Goal: Task Accomplishment & Management: Manage account settings

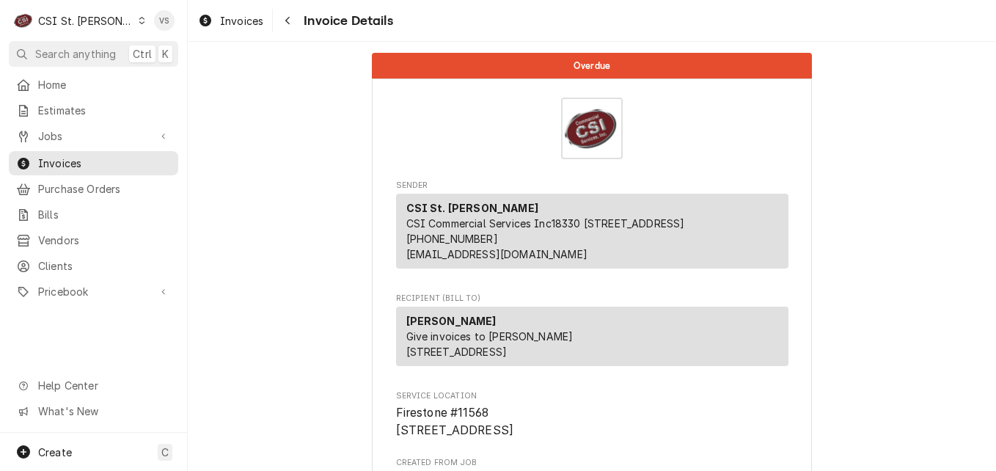
scroll to position [4298, 0]
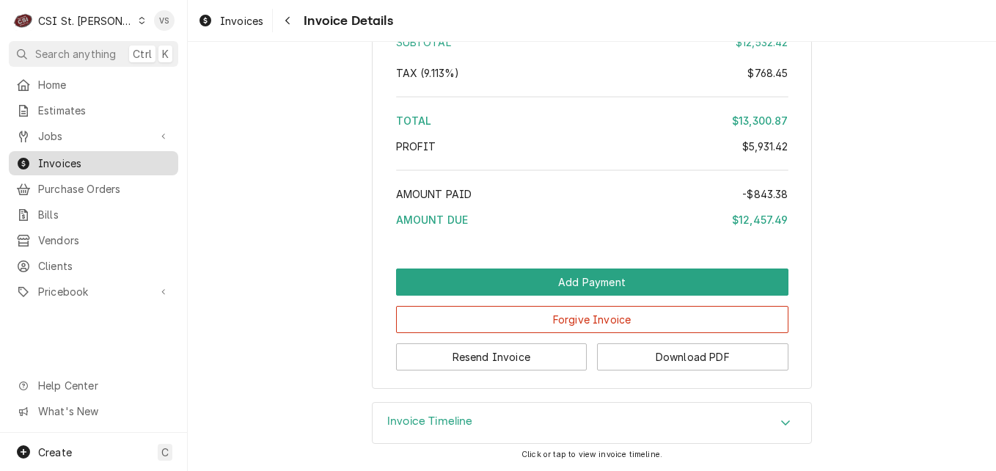
click at [68, 159] on span "Invoices" at bounding box center [104, 162] width 133 height 15
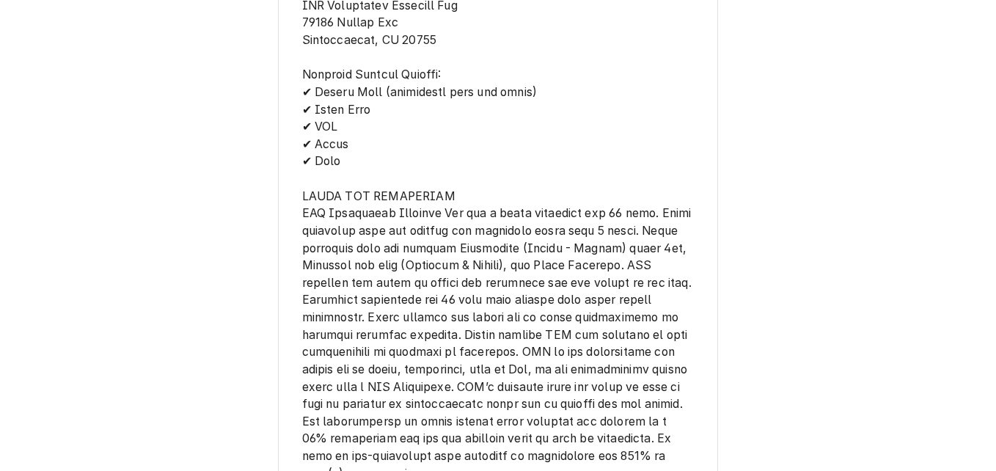
scroll to position [2418, 0]
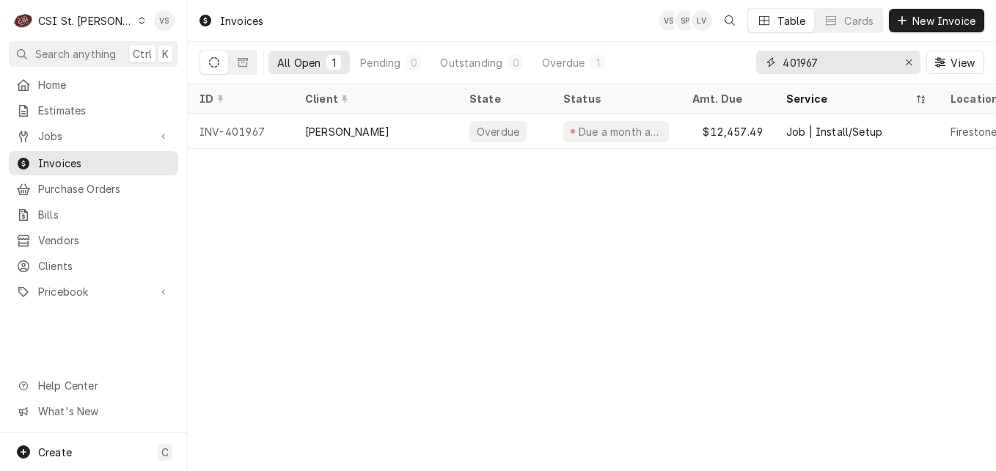
drag, startPoint x: 818, startPoint y: 68, endPoint x: 741, endPoint y: 65, distance: 77.8
click at [741, 65] on div "All Open 1 Pending 0 Outstanding 0 Overdue 1 401967 View" at bounding box center [591, 62] width 785 height 41
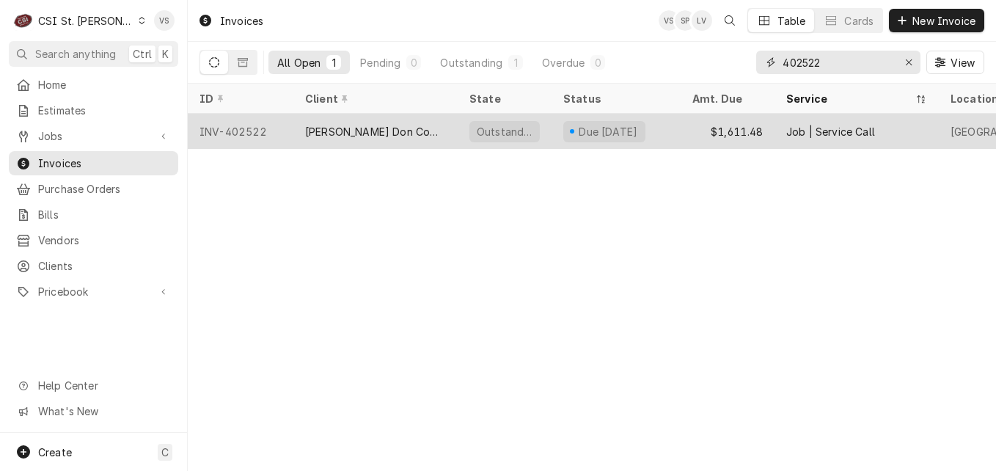
type input "402522"
click at [261, 123] on div "INV-402522" at bounding box center [241, 131] width 106 height 35
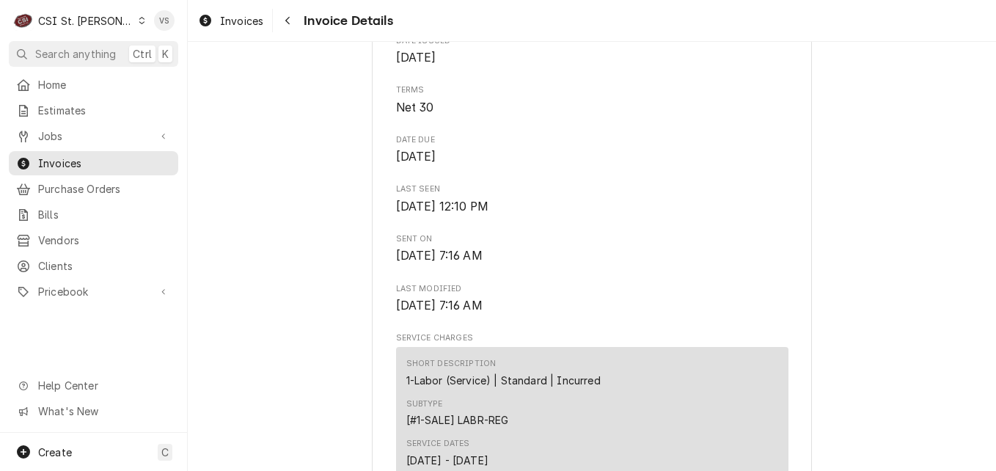
scroll to position [440, 0]
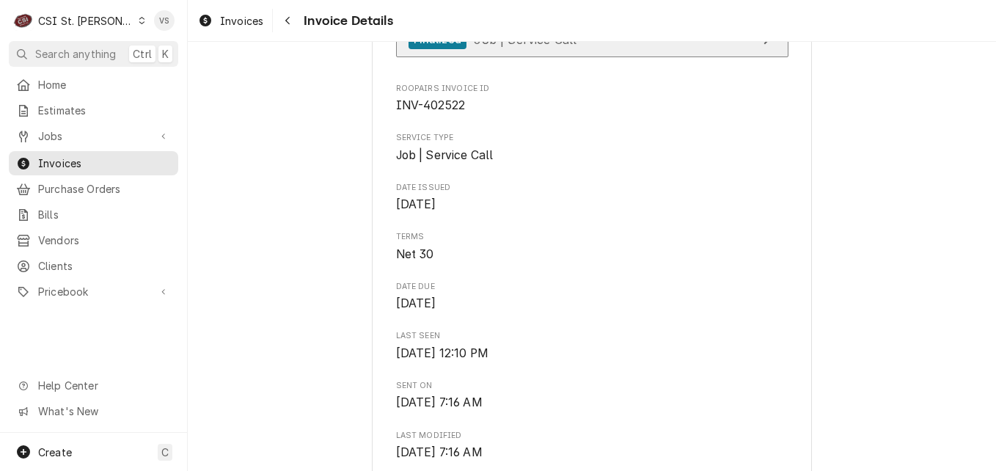
click at [501, 46] on span "Job | Service Call" at bounding box center [525, 39] width 103 height 15
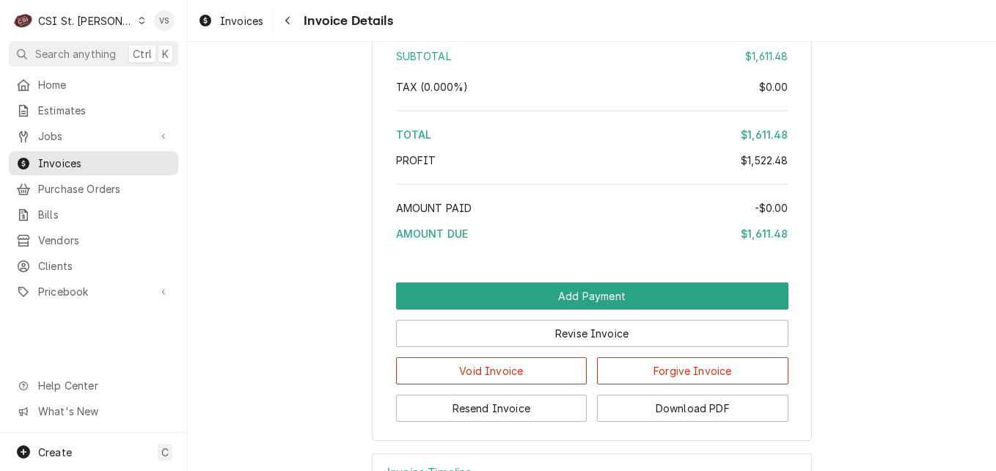
scroll to position [3520, 0]
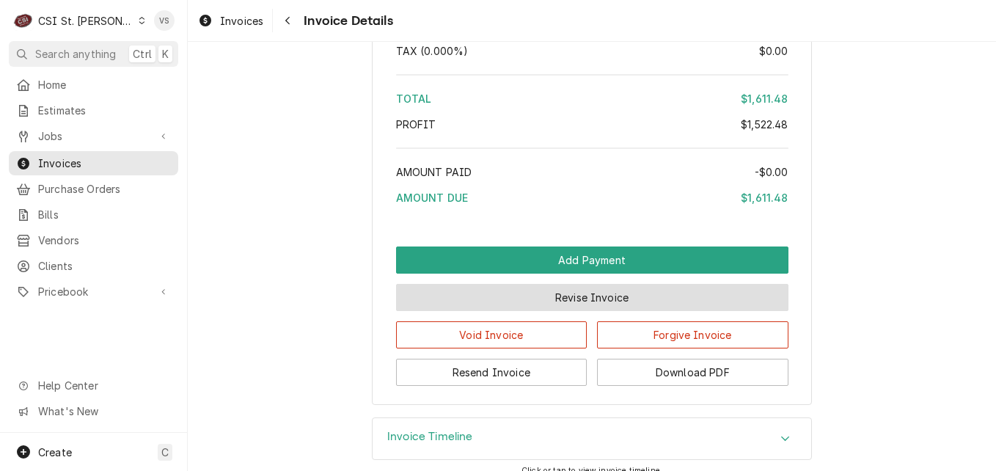
click at [631, 311] on button "Revise Invoice" at bounding box center [592, 297] width 392 height 27
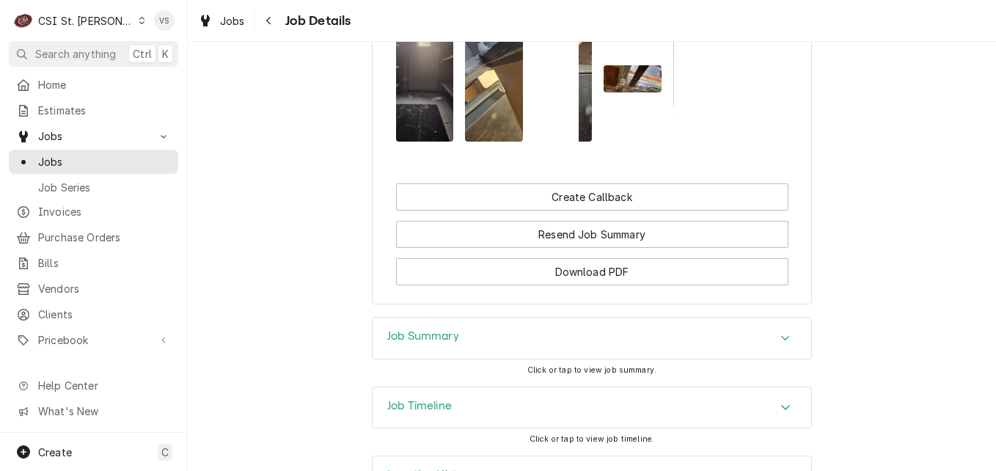
scroll to position [1760, 0]
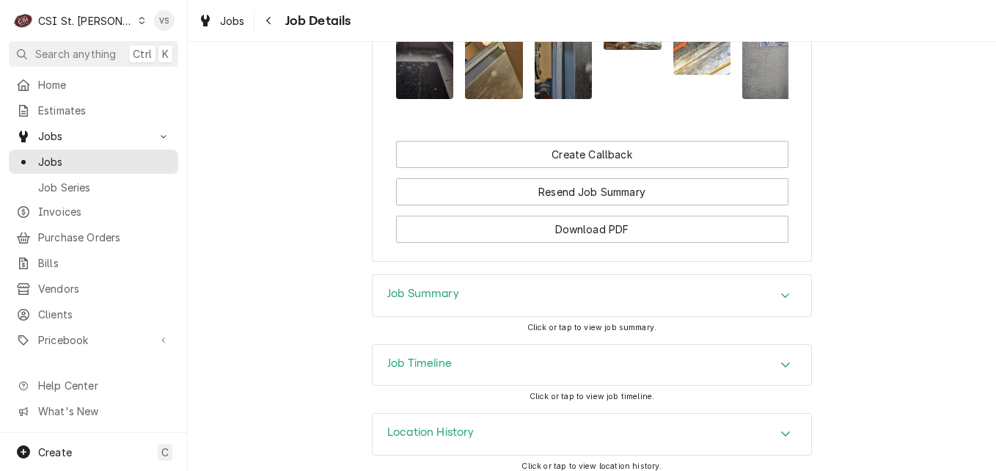
click at [493, 316] on div "Job Summary" at bounding box center [591, 295] width 438 height 41
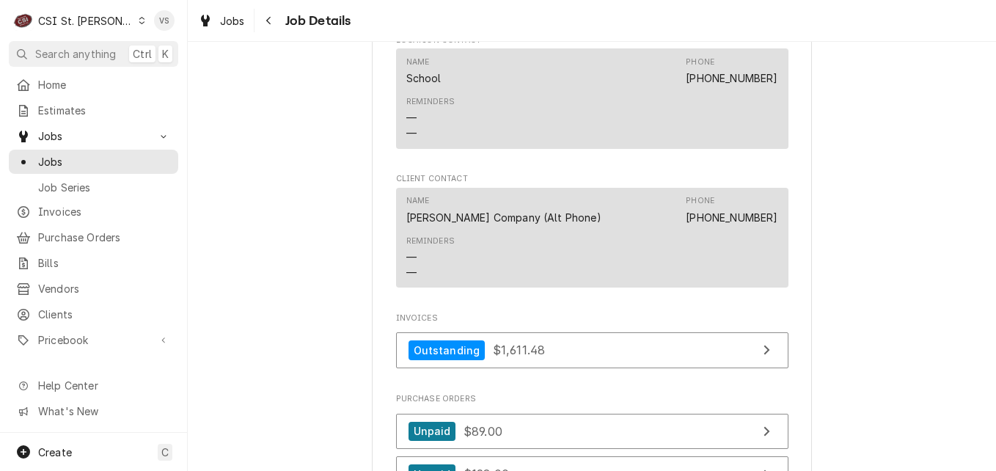
scroll to position [1029, 0]
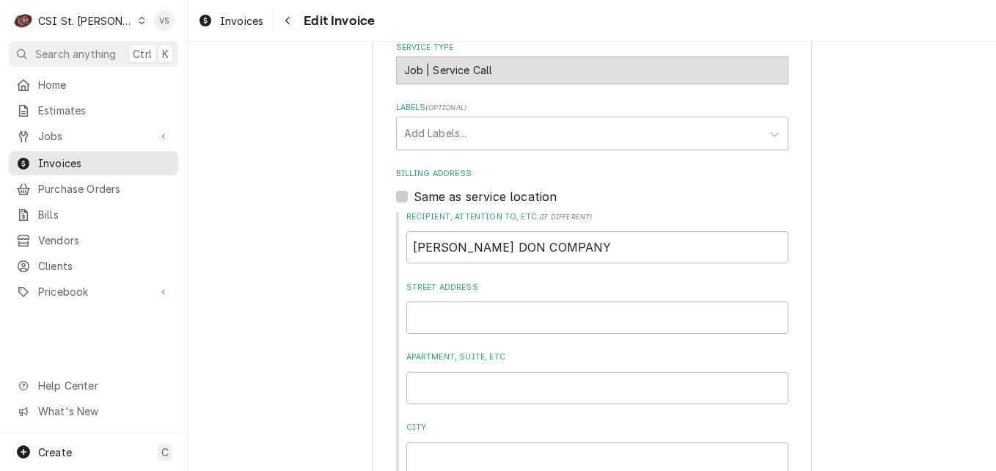
scroll to position [1173, 0]
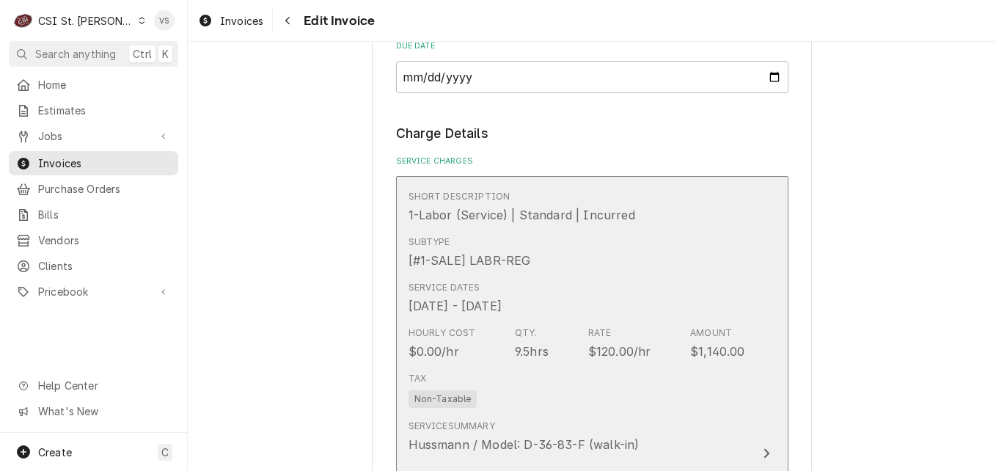
click at [687, 266] on div "Subtype [#1-SALE] LABR-REG" at bounding box center [576, 252] width 337 height 45
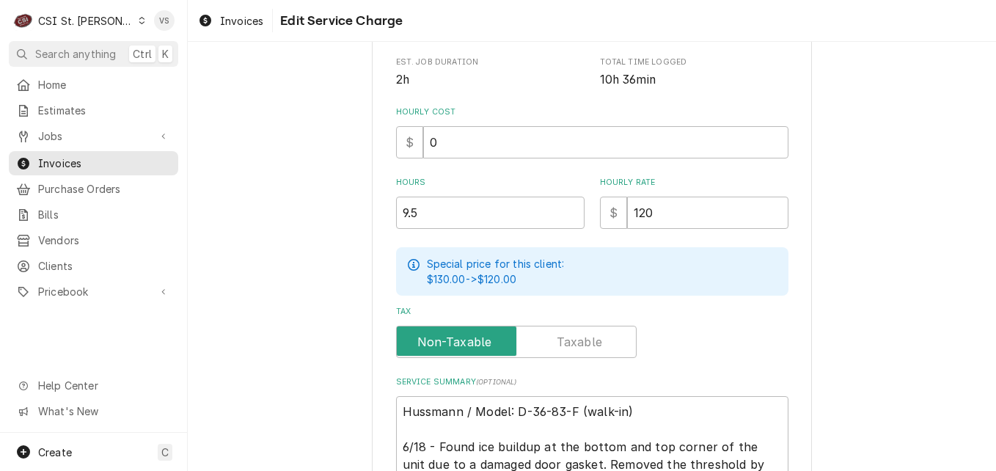
scroll to position [694, 0]
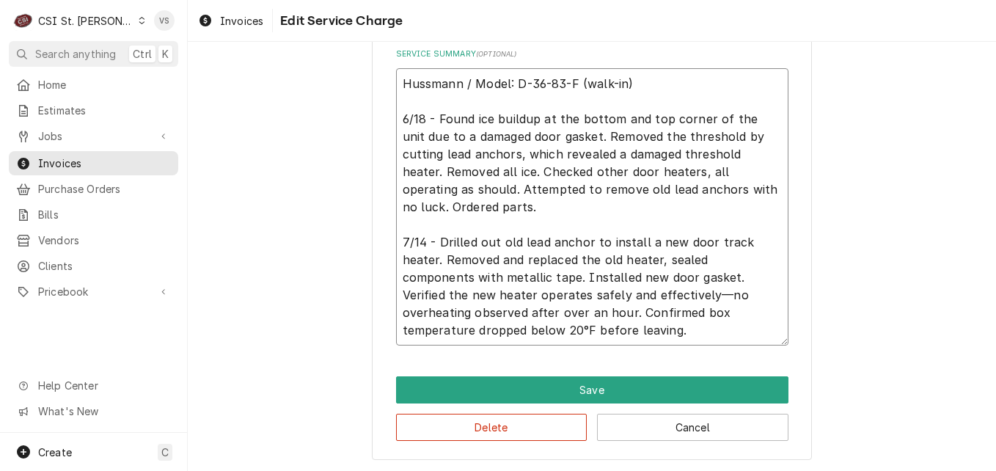
click at [423, 117] on textarea "Hussmann / Model: D-36-83-F (walk-in) 6/18 - Found ice buildup at the bottom an…" at bounding box center [592, 206] width 392 height 277
type textarea "x"
type textarea "Hussmann / Model: D-36-83-F (walk-in) 6/18 (- Found ice buildup at the bottom a…"
type textarea "x"
type textarea "Hussmann / Model: D-36-83-F (walk-in) 6/18 (1- Found ice buildup at the bottom …"
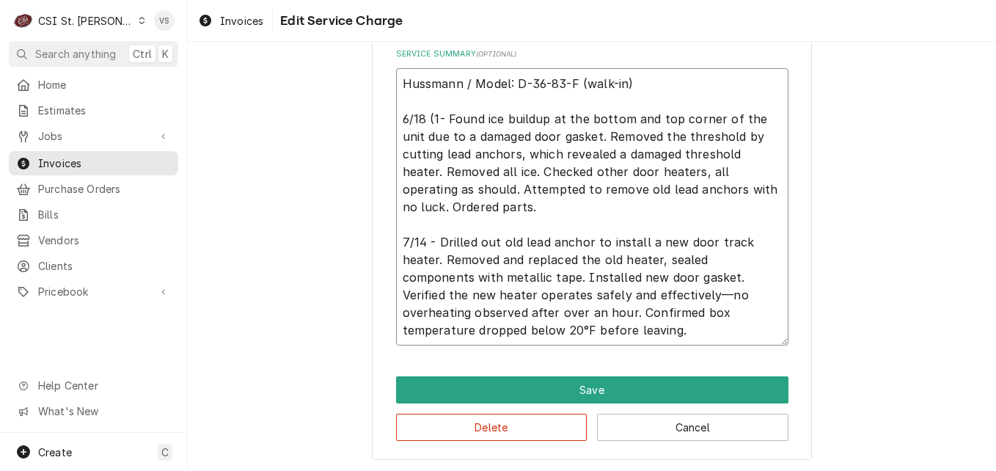
type textarea "x"
type textarea "Hussmann / Model: D-36-83-F (walk-in) 6/18 (11- Found ice buildup at the bottom…"
type textarea "x"
type textarea "Hussmann / Model: D-36-83-F (walk-in) 6/18 (11:- Found ice buildup at the botto…"
type textarea "x"
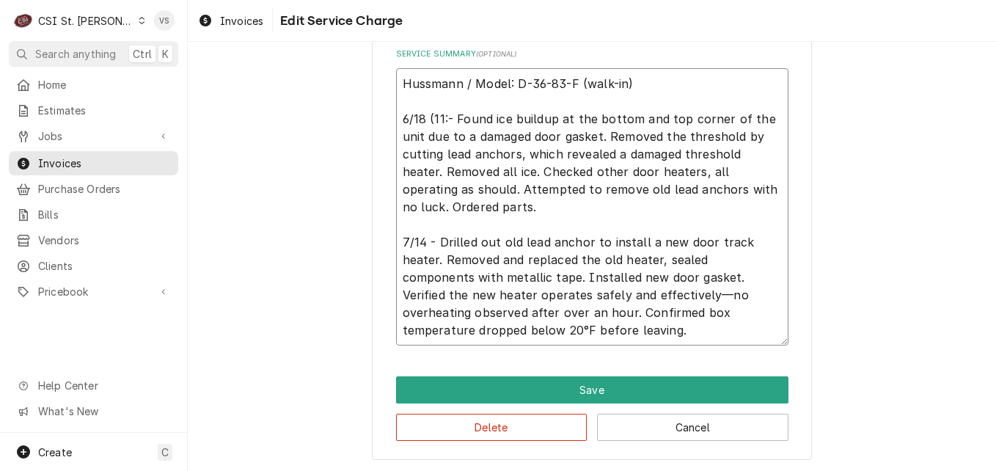
type textarea "Hussmann / Model: D-36-83-F (walk-in) 6/18 (11:1- Found ice buildup at the bott…"
type textarea "x"
type textarea "Hussmann / Model: D-36-83-F (walk-in) 6/18 (11:15- Found ice buildup at the bot…"
type textarea "x"
type textarea "Hussmann / Model: D-36-83-F (walk-in) 6/18 (11:15 - Found ice buildup at the bo…"
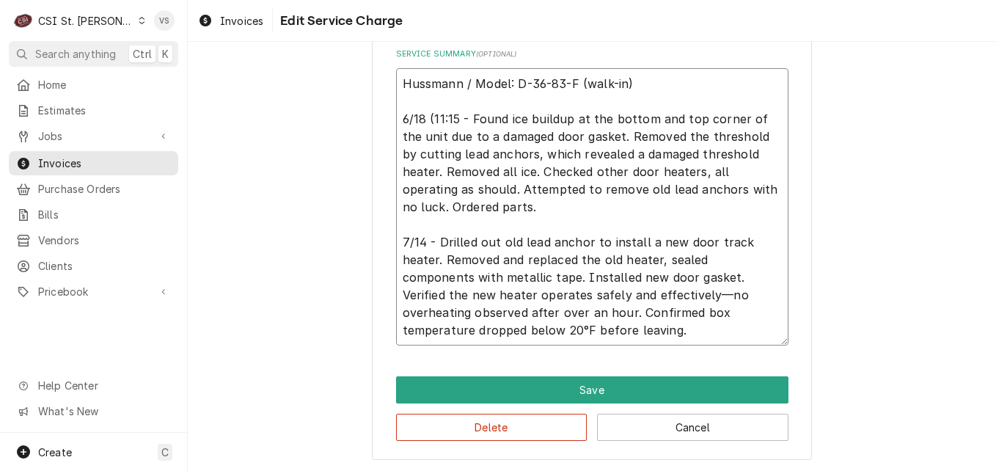
type textarea "x"
type textarea "Hussmann / Model: D-36-83-F (walk-in) 6/18 (11:15 t- Found ice buildup at the b…"
type textarea "x"
type textarea "Hussmann / Model: D-36-83-F (walk-in) 6/18 (11:15 to- Found ice buildup at the …"
type textarea "x"
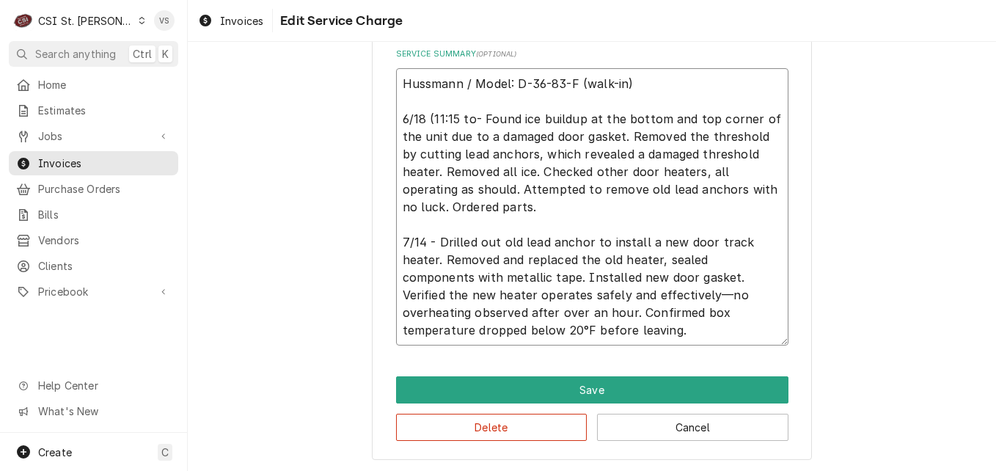
type textarea "Hussmann / Model: D-36-83-F (walk-in) 6/18 (11:15 to - Found ice buildup at the…"
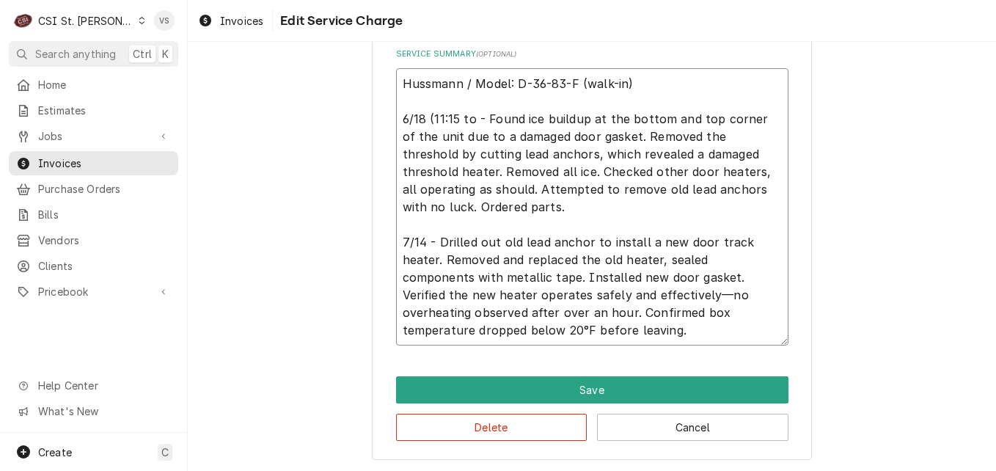
type textarea "x"
type textarea "Hussmann / Model: D-36-83-F (walk-in) 6/18 (11:15 to 3- Found ice buildup at th…"
type textarea "x"
type textarea "Hussmann / Model: D-36-83-F (walk-in) 6/18 (11:15 to 3:- Found ice buildup at t…"
type textarea "x"
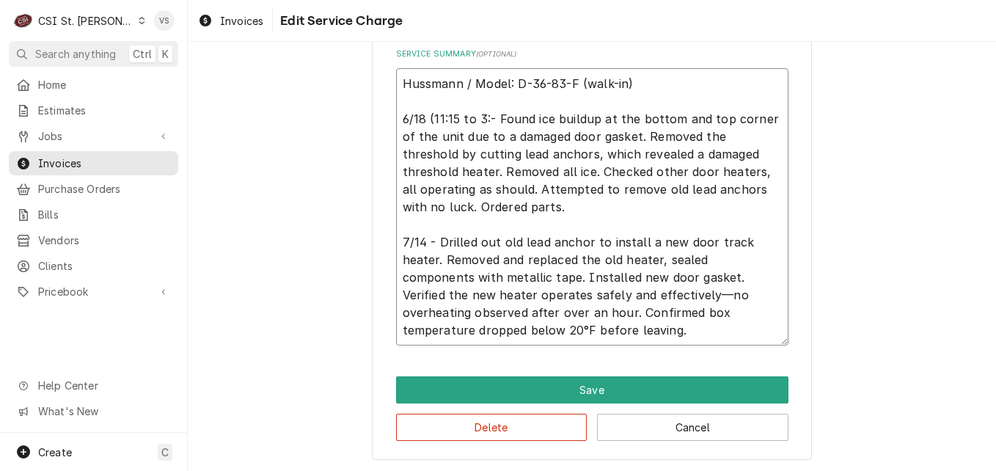
type textarea "Hussmann / Model: D-36-83-F (walk-in) 6/18 (11:15 to 3:0- Found ice buildup at …"
type textarea "x"
type textarea "Hussmann / Model: D-36-83-F (walk-in) 6/18 (11:15 to 3:00- Found ice buildup at…"
type textarea "x"
type textarea "Hussmann / Model: D-36-83-F (walk-in) 6/18 (11:15 to 3:00)- Found ice buildup a…"
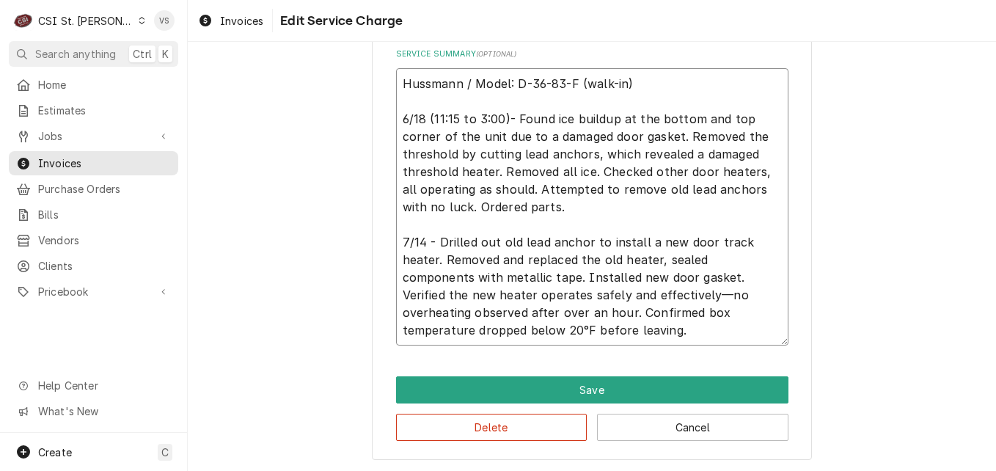
click at [424, 240] on textarea "Hussmann / Model: D-36-83-F (walk-in) 6/18 (11:15 to 3:00)- Found ice buildup a…" at bounding box center [592, 206] width 392 height 277
type textarea "x"
type textarea "Hussmann / Model: D-36-83-F (walk-in) 6/18 (11:15 to 3:00)- Found ice buildup a…"
type textarea "x"
type textarea "Hussmann / Model: D-36-83-F (walk-in) 6/18 (11:15 to 3:00)- Found ice buildup a…"
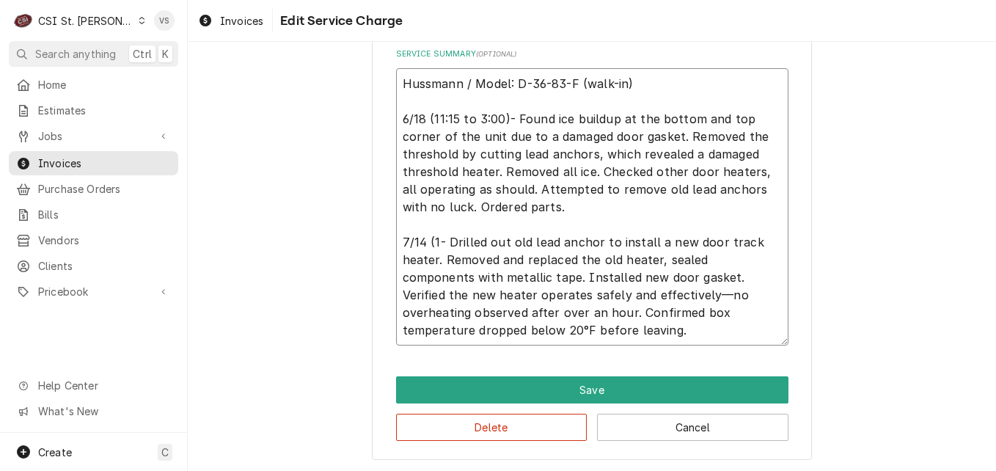
type textarea "x"
type textarea "Hussmann / Model: D-36-83-F (walk-in) 6/18 (11:15 to 3:00)- Found ice buildup a…"
type textarea "x"
type textarea "Hussmann / Model: D-36-83-F (walk-in) 6/18 (11:15 to 3:00)- Found ice buildup a…"
type textarea "x"
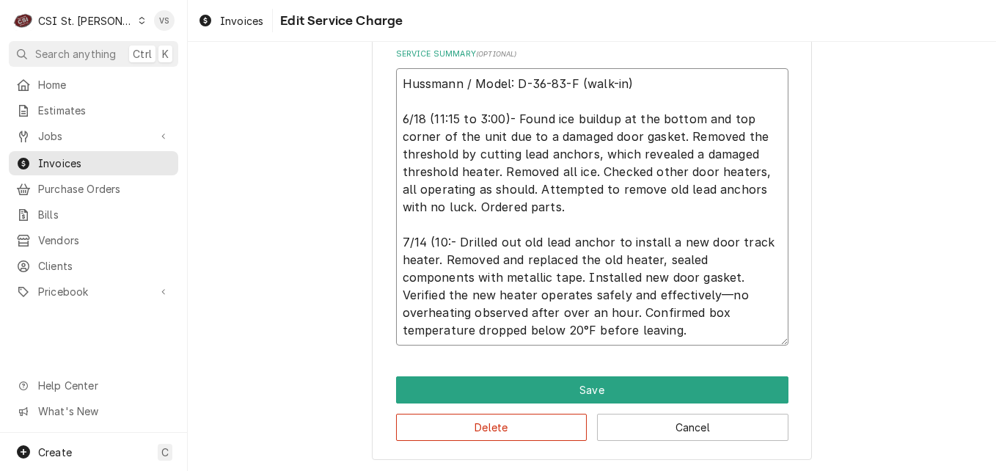
type textarea "Hussmann / Model: D-36-83-F (walk-in) 6/18 (11:15 to 3:00)- Found ice buildup a…"
type textarea "x"
type textarea "Hussmann / Model: D-36-83-F (walk-in) 6/18 (11:15 to 3:00)- Found ice buildup a…"
type textarea "x"
type textarea "Hussmann / Model: D-36-83-F (walk-in) 6/18 (11:15 to 3:00)- Found ice buildup a…"
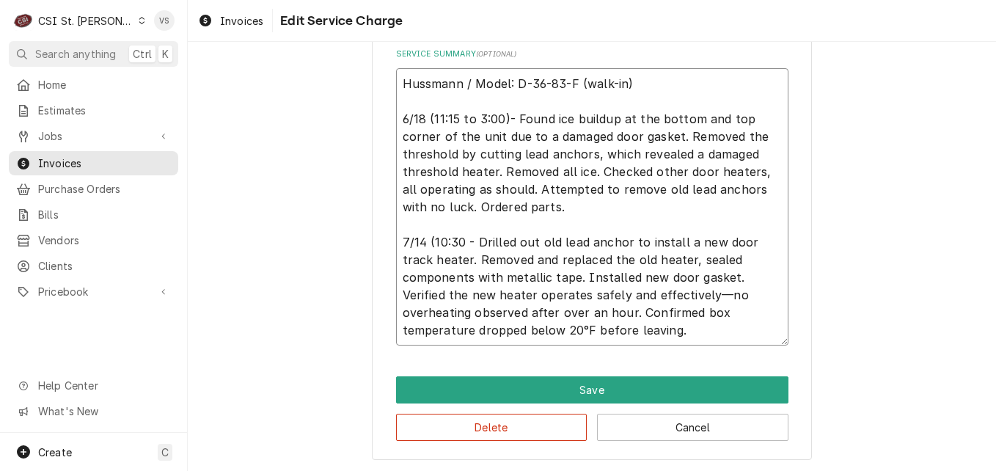
type textarea "x"
type textarea "Hussmann / Model: D-36-83-F (walk-in) 6/18 (11:15 to 3:00)- Found ice buildup a…"
type textarea "x"
type textarea "Hussmann / Model: D-36-83-F (walk-in) 6/18 (11:15 to 3:00)- Found ice buildup a…"
type textarea "x"
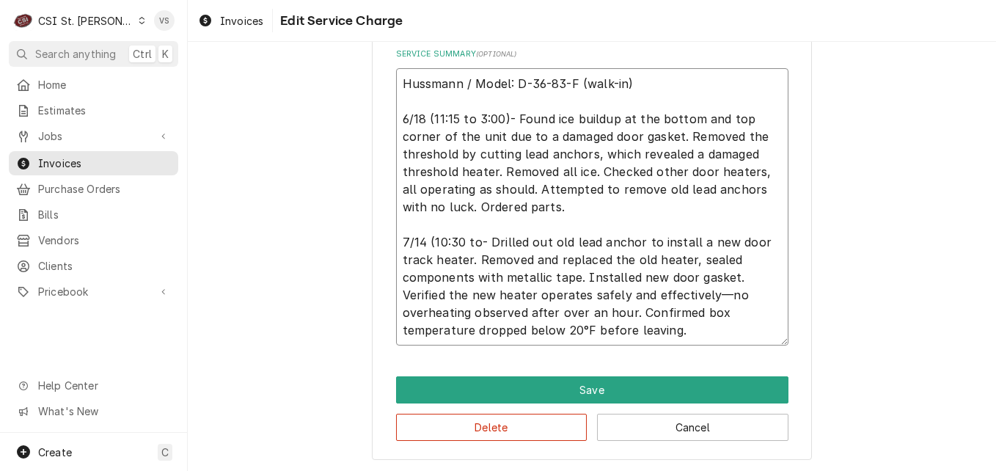
type textarea "Hussmann / Model: D-36-83-F (walk-in) 6/18 (11:15 to 3:00)- Found ice buildup a…"
type textarea "x"
type textarea "Hussmann / Model: D-36-83-F (walk-in) 6/18 (11:15 to 3:00)- Found ice buildup a…"
type textarea "x"
type textarea "Hussmann / Model: D-36-83-F (walk-in) 6/18 (11:15 to 3:00)- Found ice buildup a…"
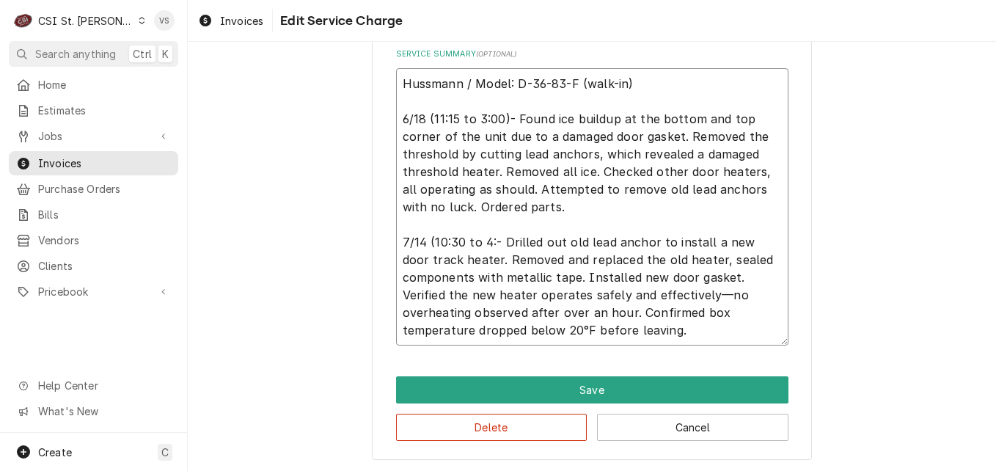
type textarea "x"
type textarea "Hussmann / Model: D-36-83-F (walk-in) 6/18 (11:15 to 3:00)- Found ice buildup a…"
type textarea "x"
type textarea "Hussmann / Model: D-36-83-F (walk-in) 6/18 (11:15 to 3:00)- Found ice buildup a…"
type textarea "x"
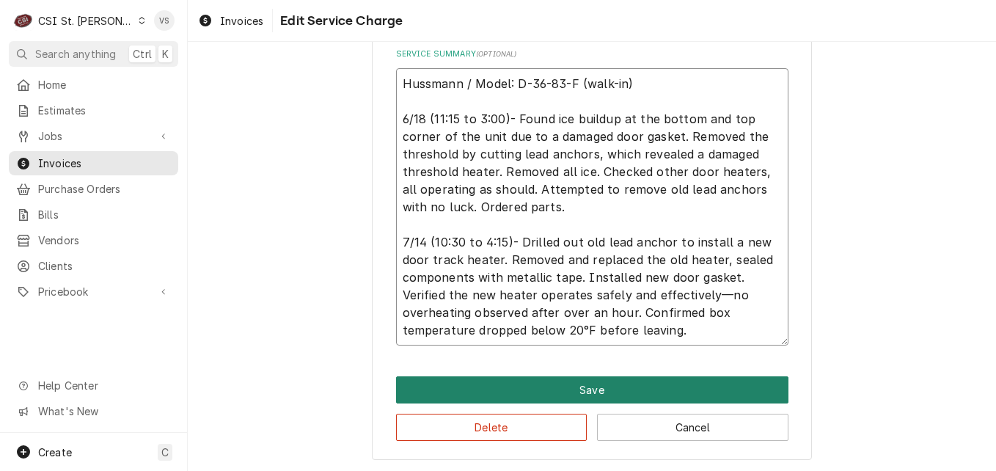
type textarea "Hussmann / Model: D-36-83-F (walk-in) 6/18 (11:15 to 3:00)- Found ice buildup a…"
click at [617, 386] on button "Save" at bounding box center [592, 389] width 392 height 27
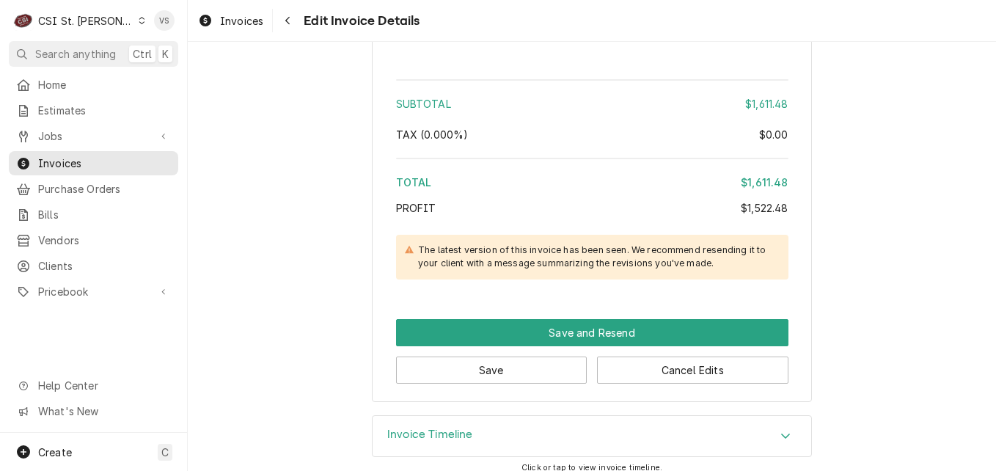
scroll to position [3743, 0]
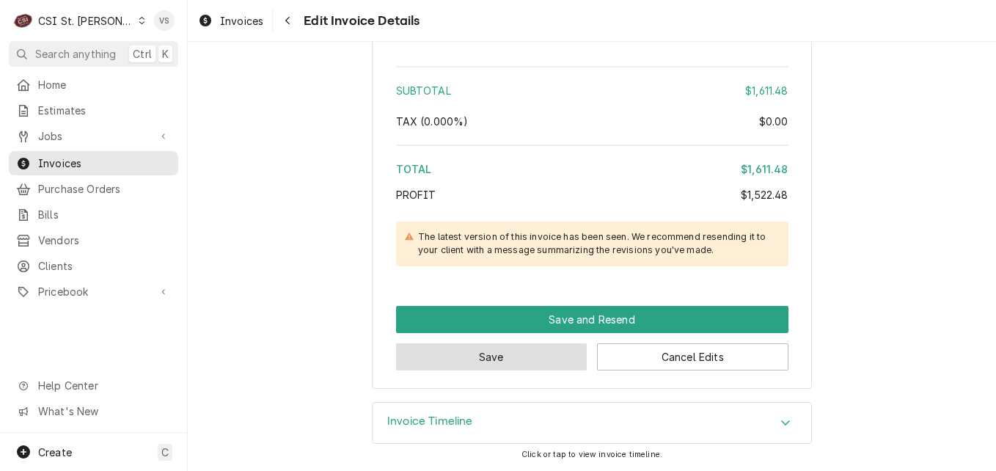
click at [513, 353] on button "Save" at bounding box center [491, 356] width 191 height 27
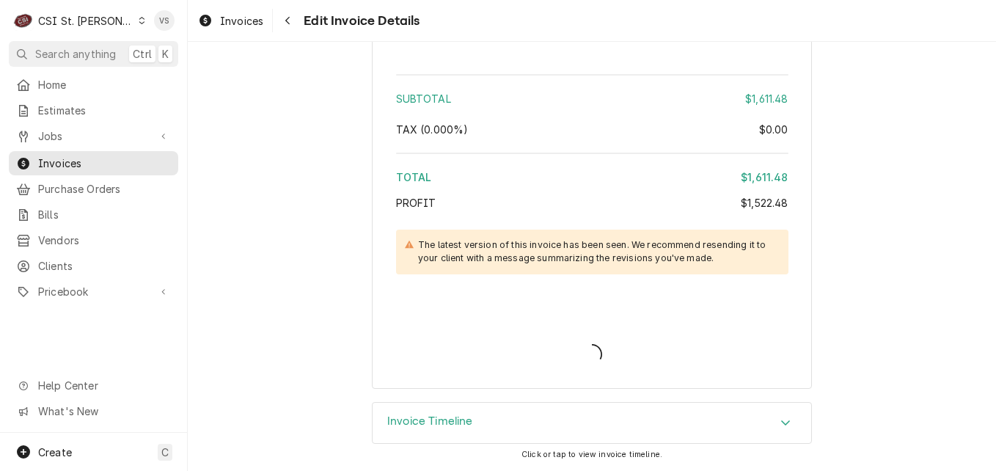
scroll to position [3735, 0]
type textarea "x"
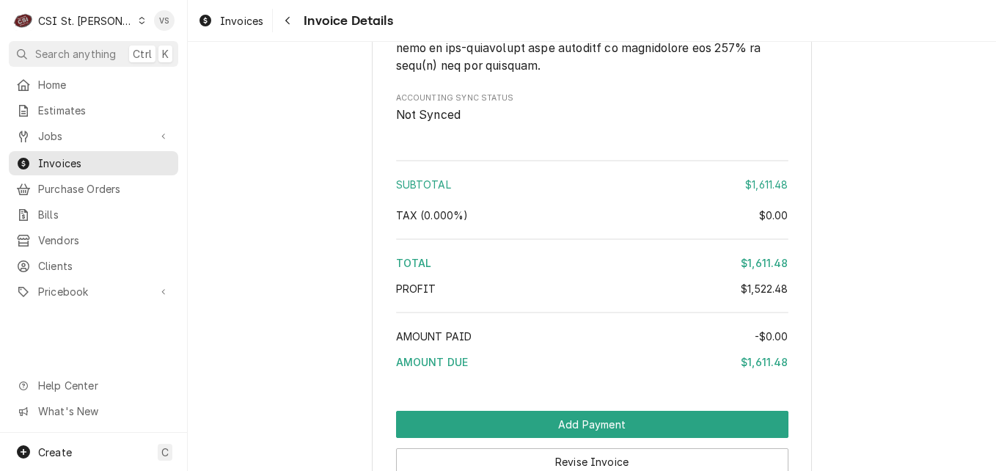
scroll to position [3519, 0]
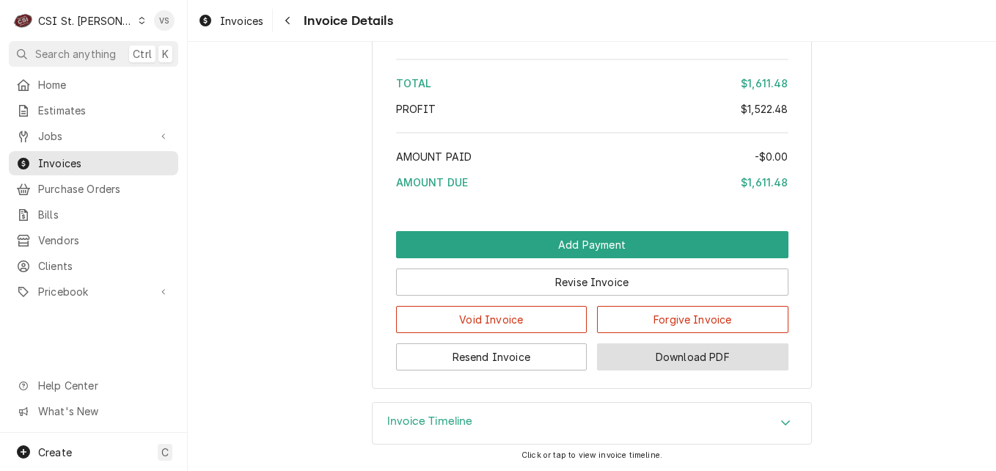
click at [689, 350] on button "Download PDF" at bounding box center [692, 356] width 191 height 27
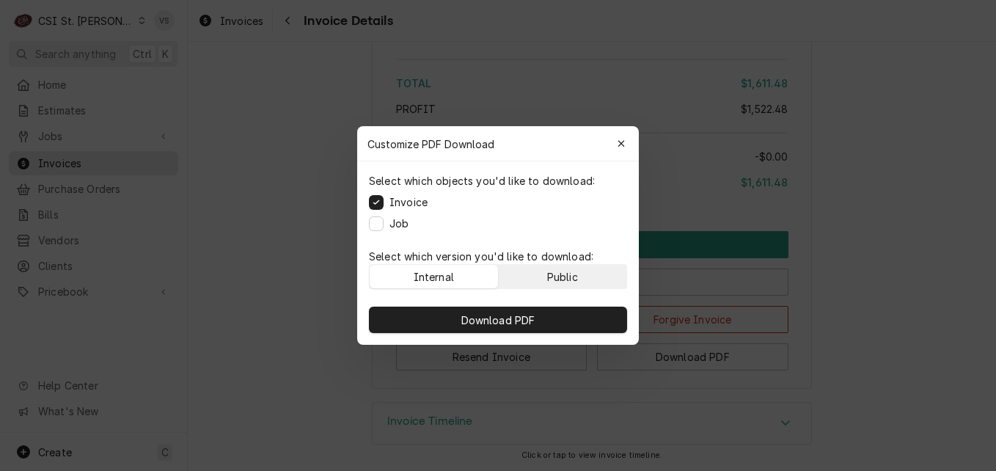
click at [584, 275] on button "Public" at bounding box center [563, 276] width 128 height 23
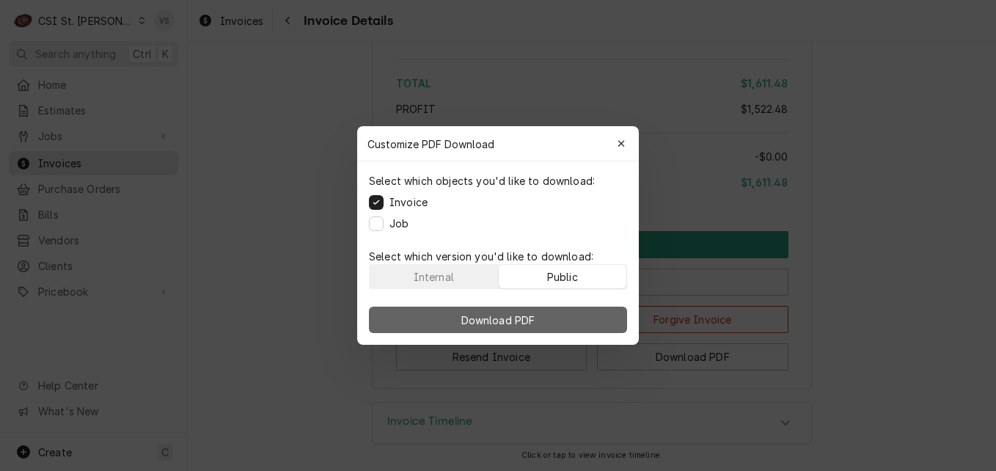
click at [581, 312] on button "Download PDF" at bounding box center [498, 319] width 258 height 26
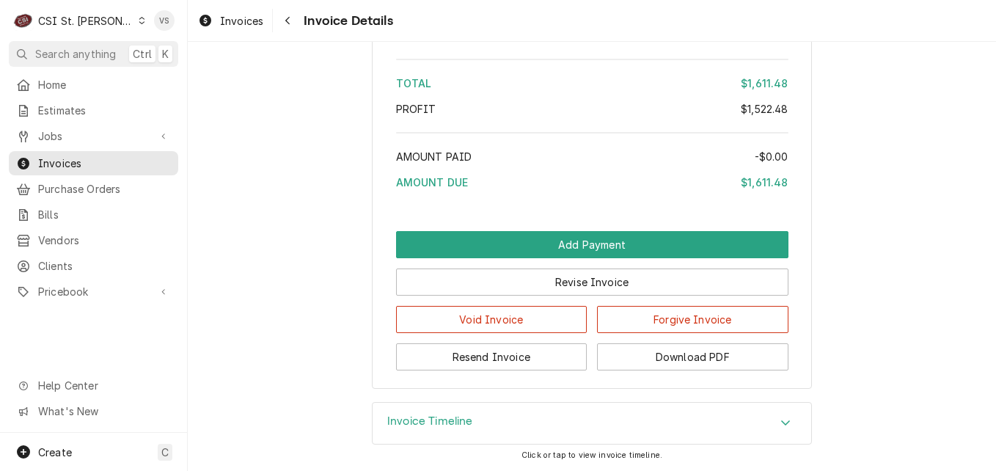
click at [776, 428] on div "Accordion Header" at bounding box center [785, 423] width 22 height 18
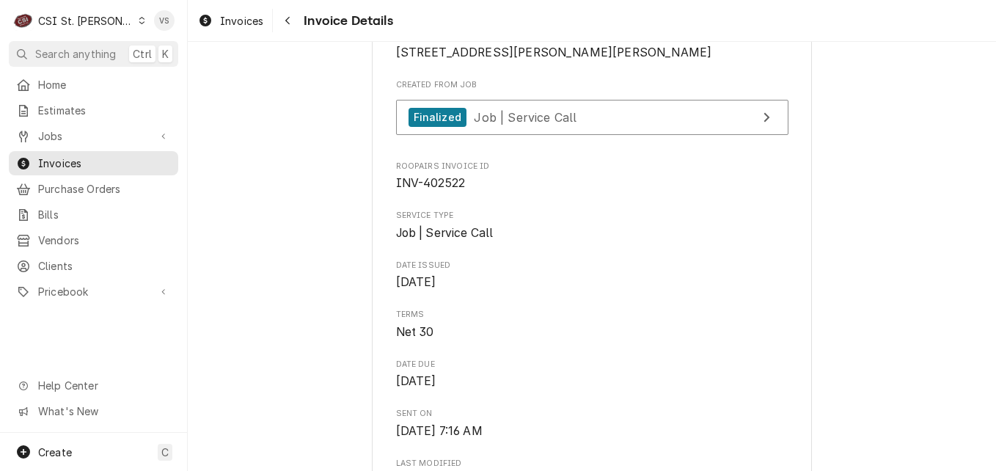
scroll to position [243, 0]
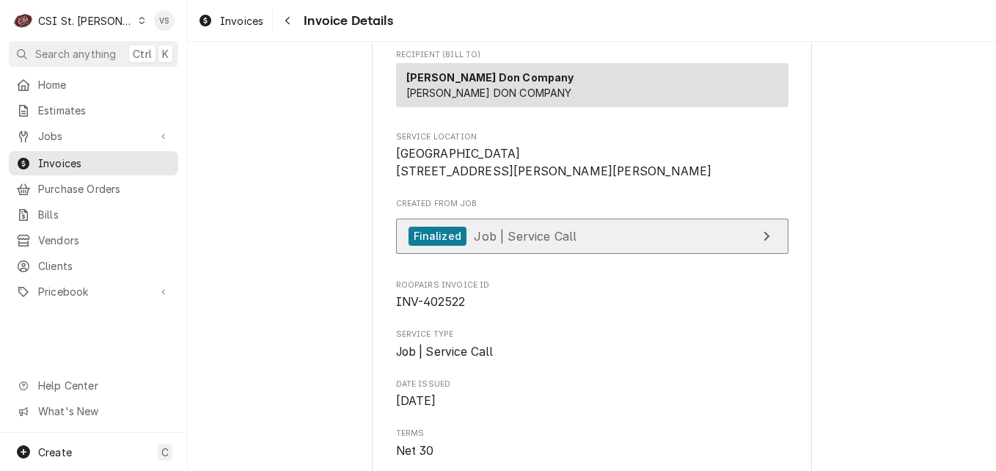
click at [567, 254] on link "Finalized Job | Service Call" at bounding box center [592, 237] width 392 height 36
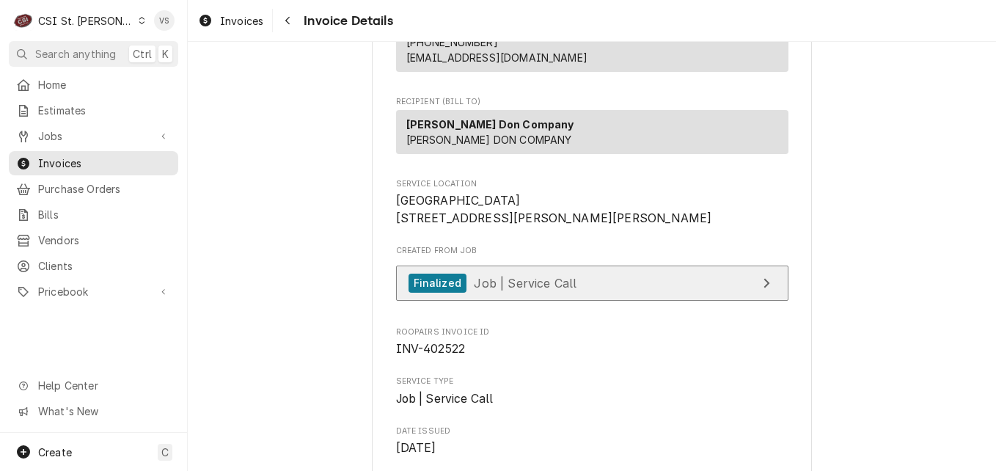
scroll to position [170, 0]
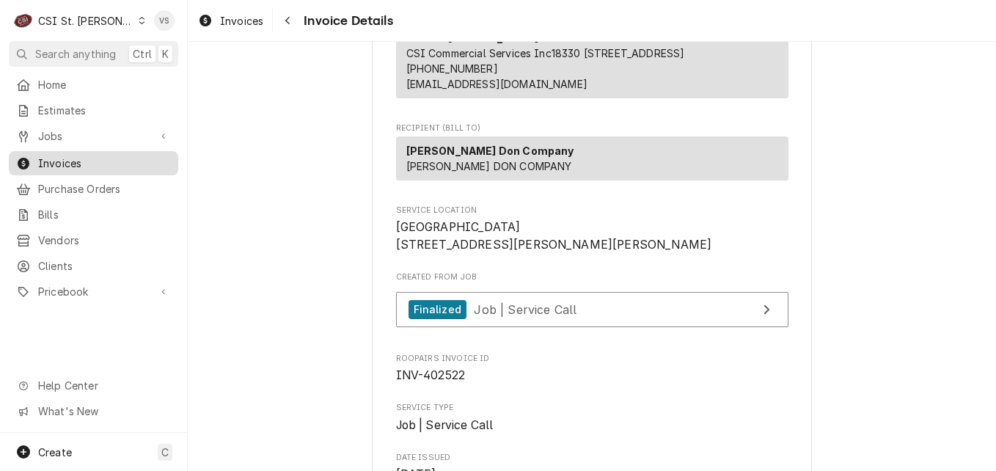
click at [128, 166] on div "Invoices" at bounding box center [94, 163] width 164 height 18
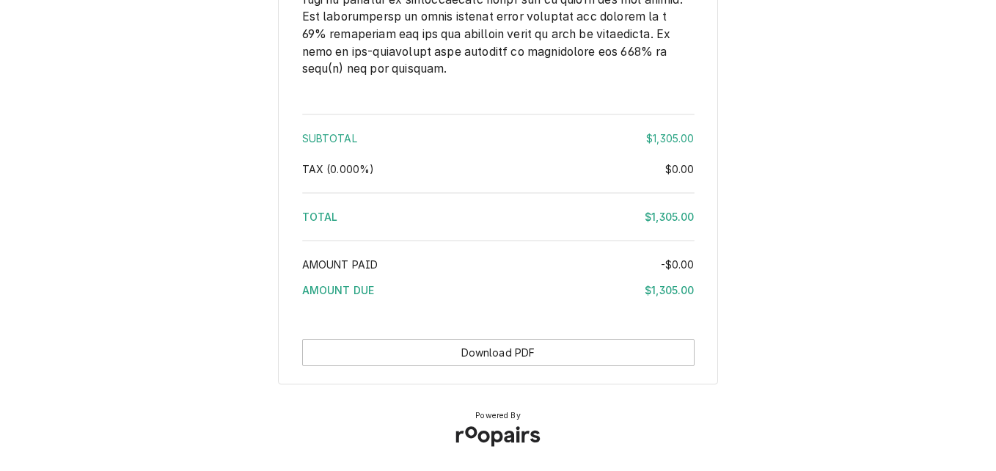
scroll to position [2516, 0]
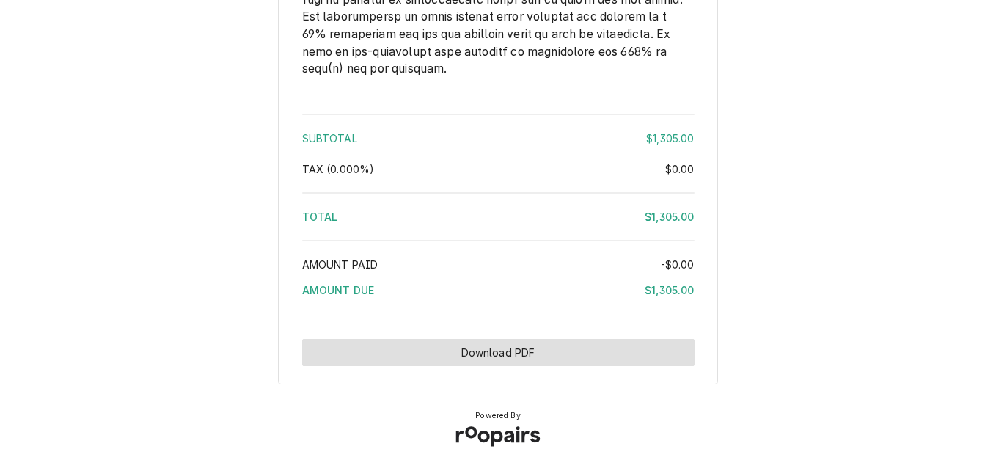
click at [522, 355] on button "Download PDF" at bounding box center [498, 352] width 392 height 27
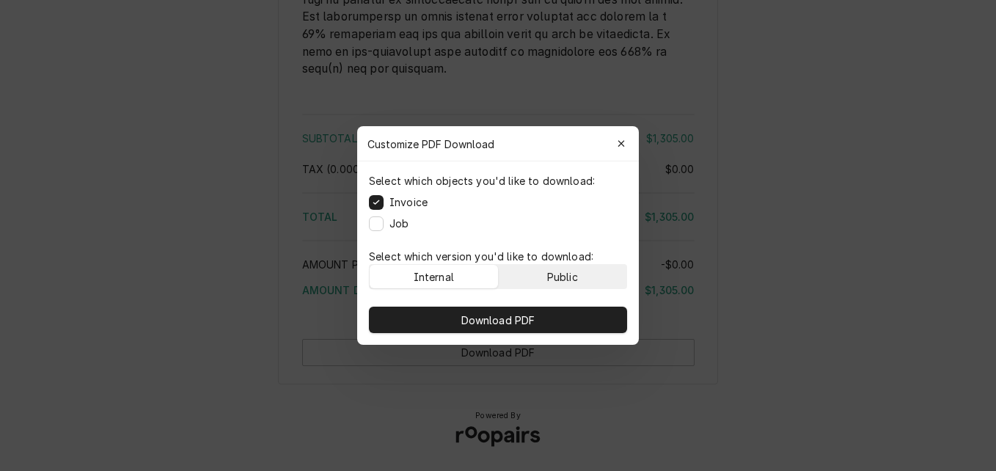
click at [569, 276] on div "Public" at bounding box center [562, 276] width 31 height 15
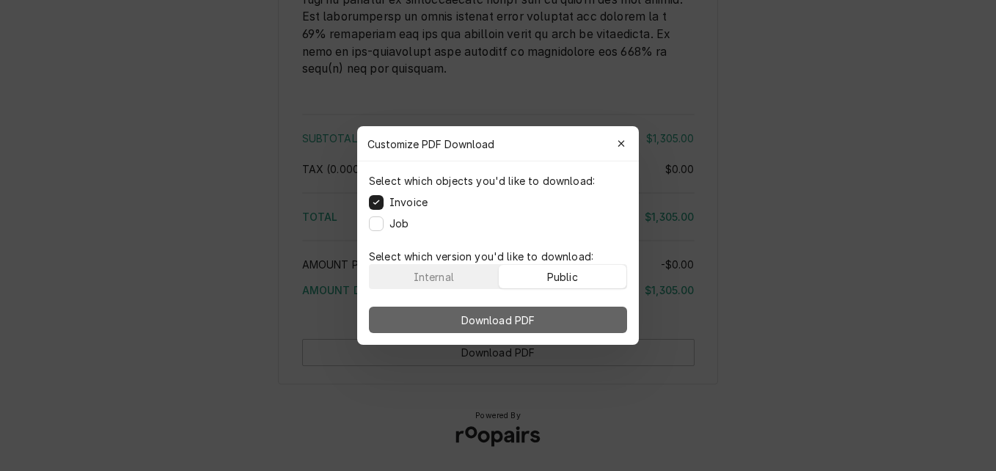
click at [563, 314] on button "Download PDF" at bounding box center [498, 319] width 258 height 26
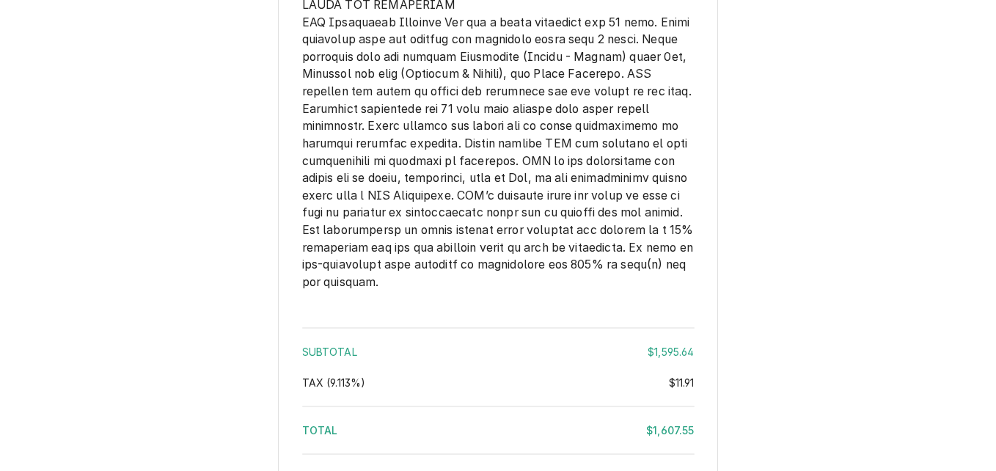
scroll to position [2786, 0]
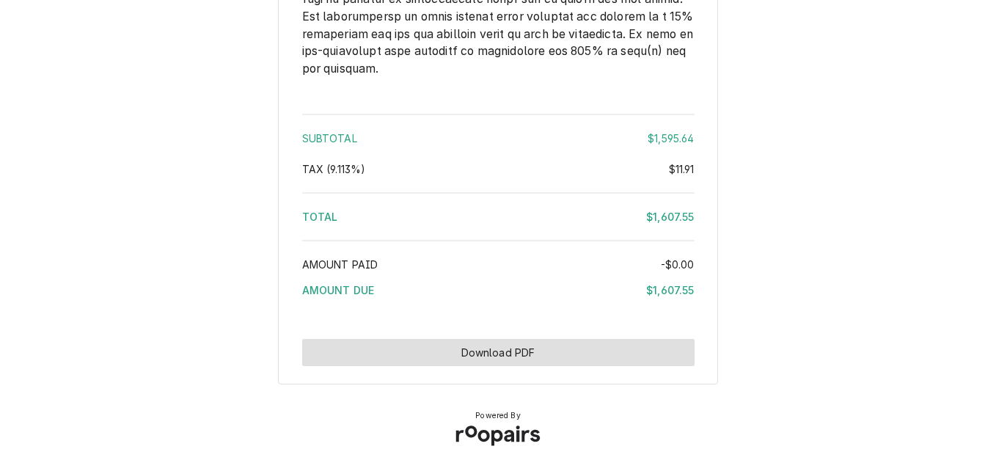
click at [581, 366] on button "Download PDF" at bounding box center [498, 352] width 392 height 27
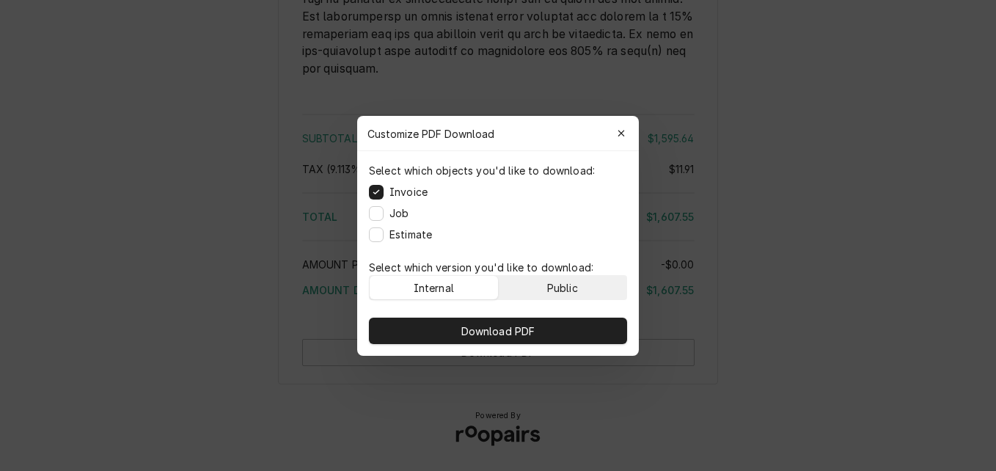
drag, startPoint x: 568, startPoint y: 286, endPoint x: 564, endPoint y: 309, distance: 23.7
click at [567, 286] on div "Public" at bounding box center [562, 286] width 31 height 15
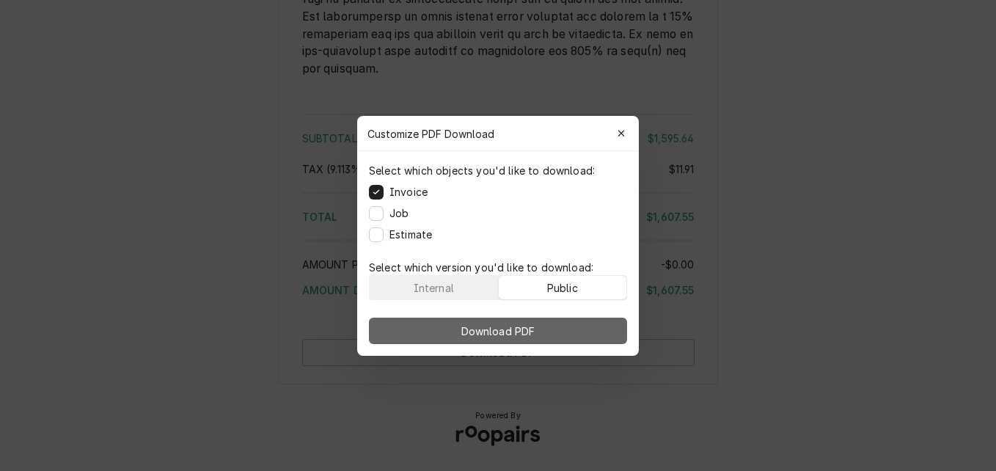
click at [565, 321] on button "Download PDF" at bounding box center [498, 330] width 258 height 26
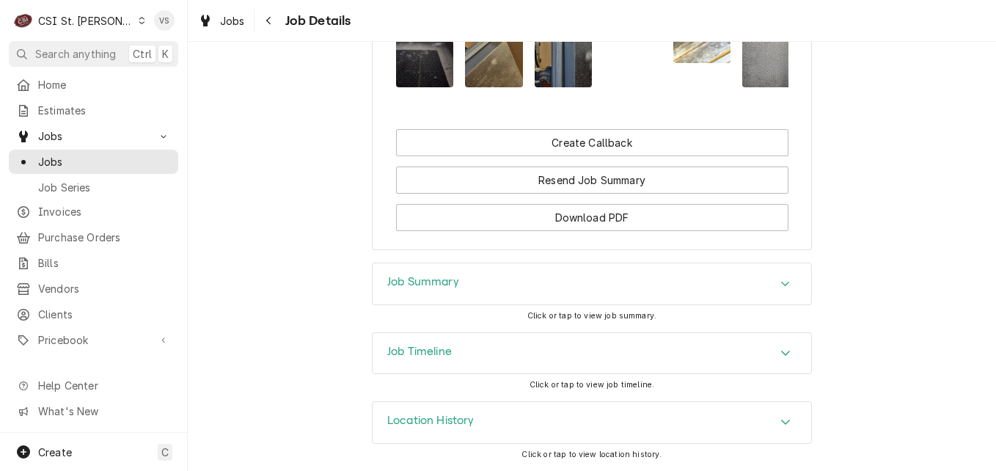
scroll to position [1799, 0]
click at [582, 289] on div "Job Summary" at bounding box center [591, 283] width 438 height 41
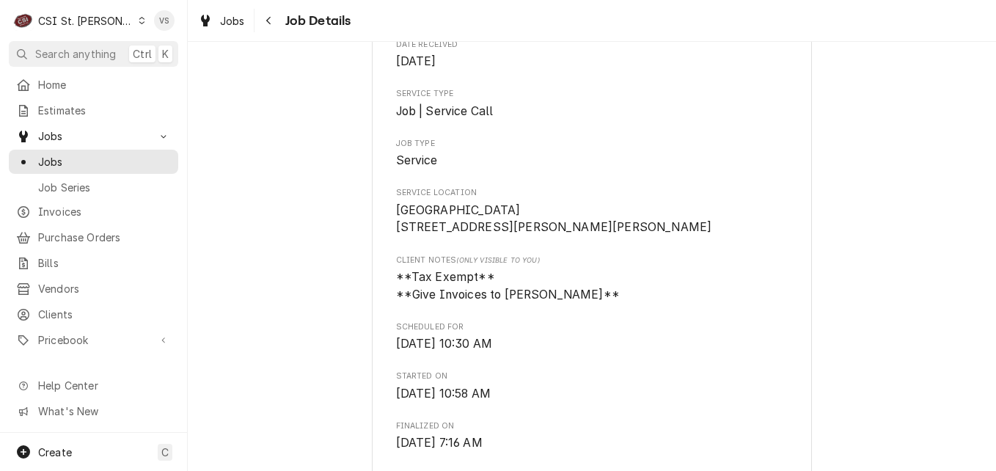
scroll to position [0, 0]
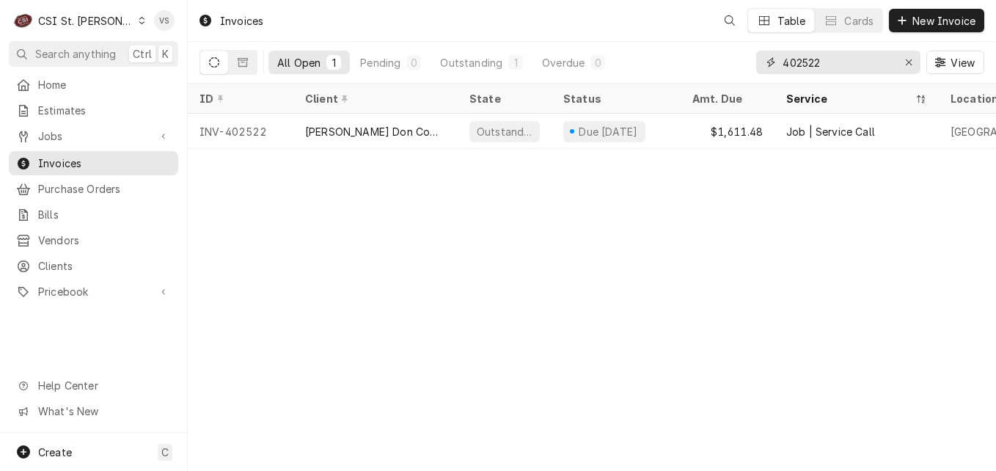
click at [822, 64] on input "402522" at bounding box center [837, 62] width 110 height 23
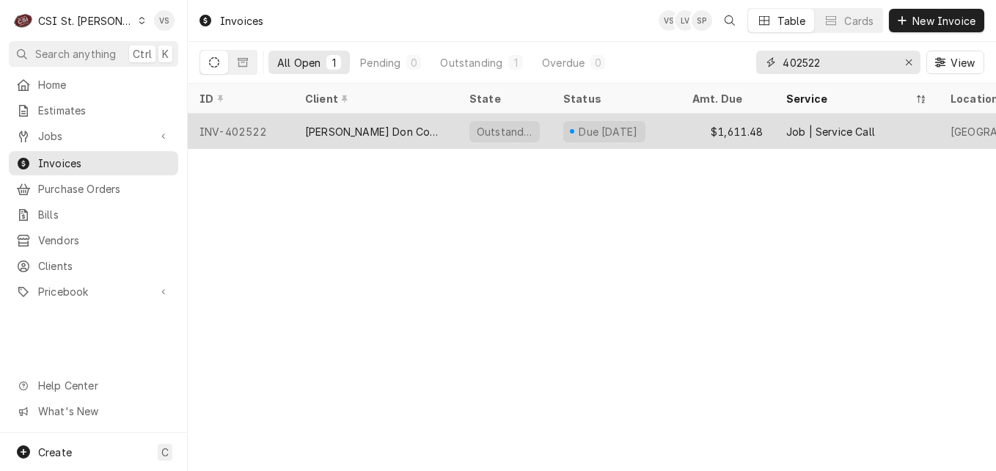
drag, startPoint x: 822, startPoint y: 60, endPoint x: 821, endPoint y: 116, distance: 55.7
click at [804, 61] on input "402522" at bounding box center [837, 62] width 110 height 23
type input "402657"
click at [355, 133] on div "United Pacific-Apro, LLC" at bounding box center [367, 131] width 124 height 15
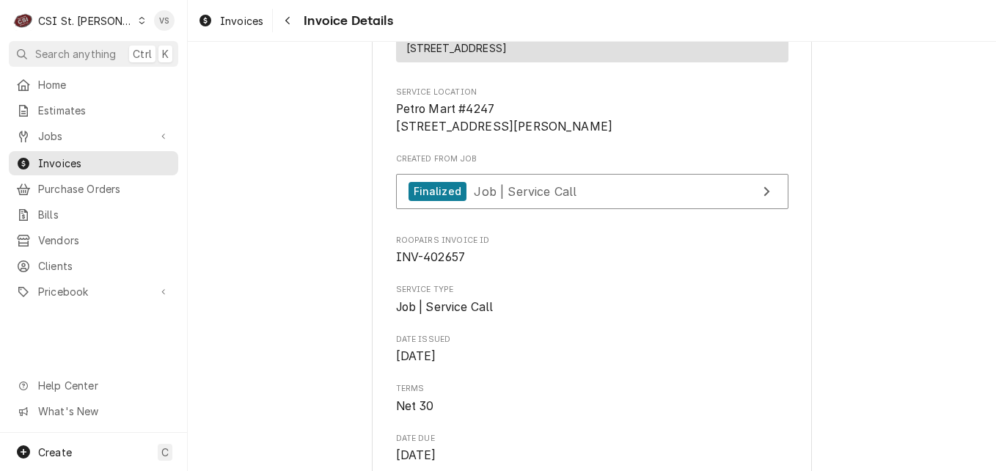
scroll to position [293, 0]
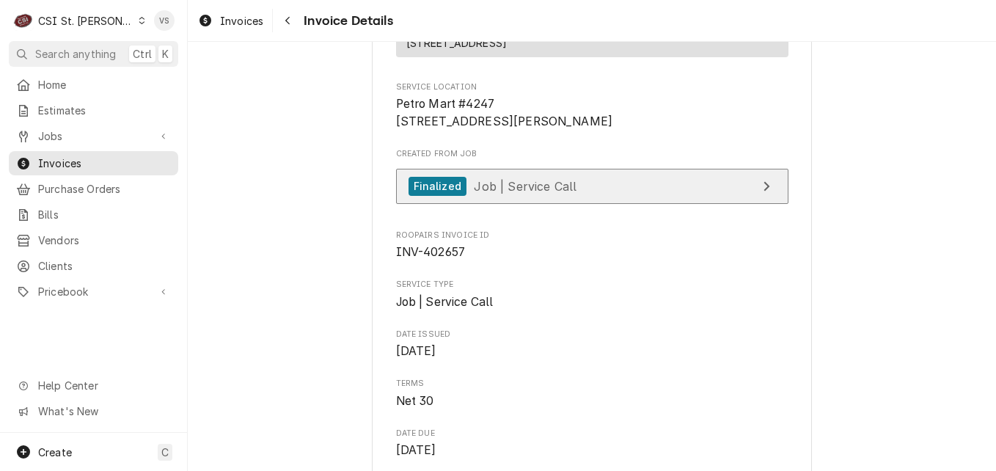
click at [555, 193] on span "Job | Service Call" at bounding box center [525, 185] width 103 height 15
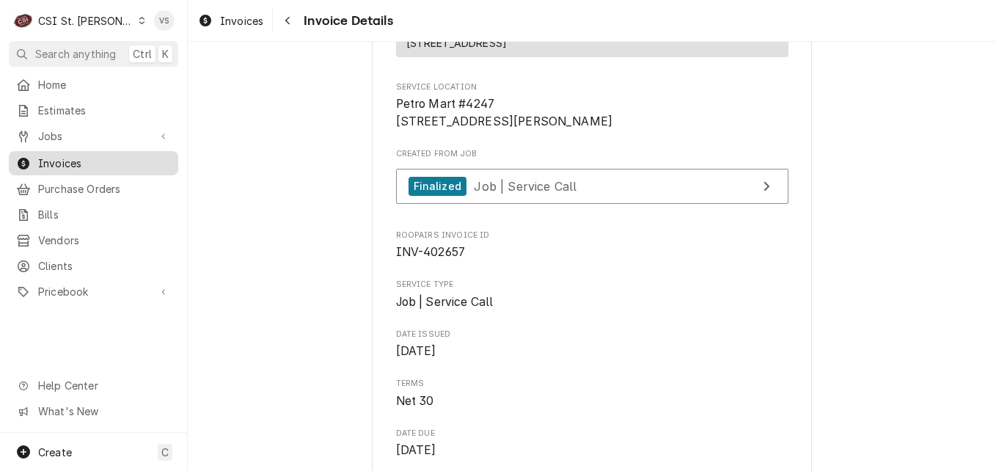
click at [103, 158] on span "Invoices" at bounding box center [104, 162] width 133 height 15
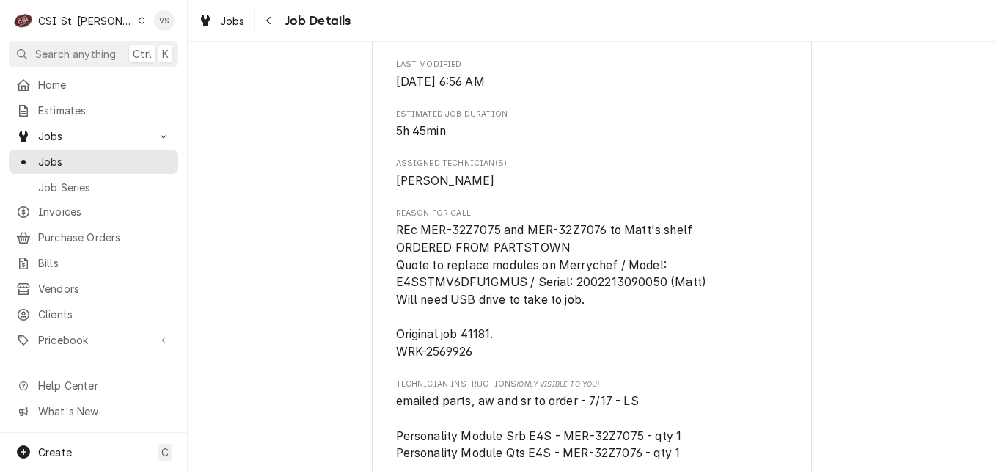
scroll to position [1100, 0]
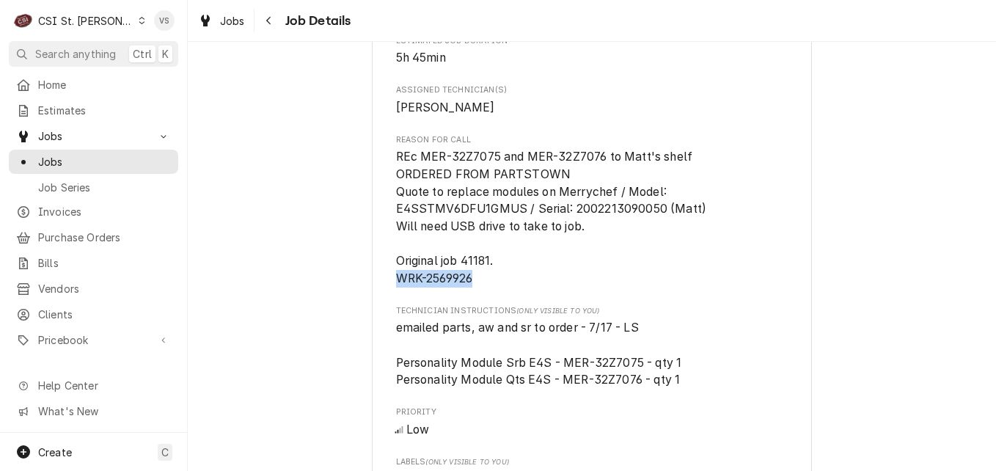
drag, startPoint x: 472, startPoint y: 293, endPoint x: 384, endPoint y: 292, distance: 88.0
click at [384, 292] on div "United Pacific-Apro, LLC Petro Mart #4247 / 601 Scott Blvd, Columbia, MO 65203 …" at bounding box center [592, 142] width 440 height 2296
drag, startPoint x: 384, startPoint y: 292, endPoint x: 403, endPoint y: 292, distance: 18.3
copy span "WRK-2569926"
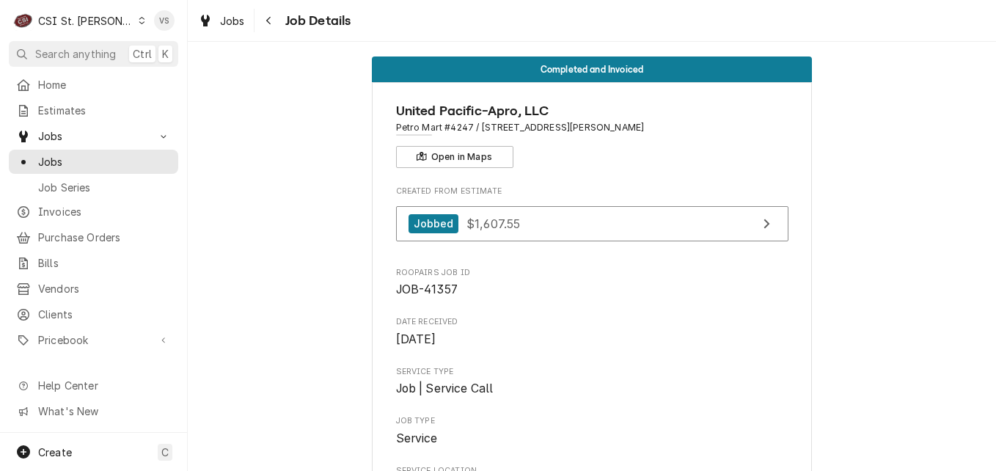
scroll to position [0, 0]
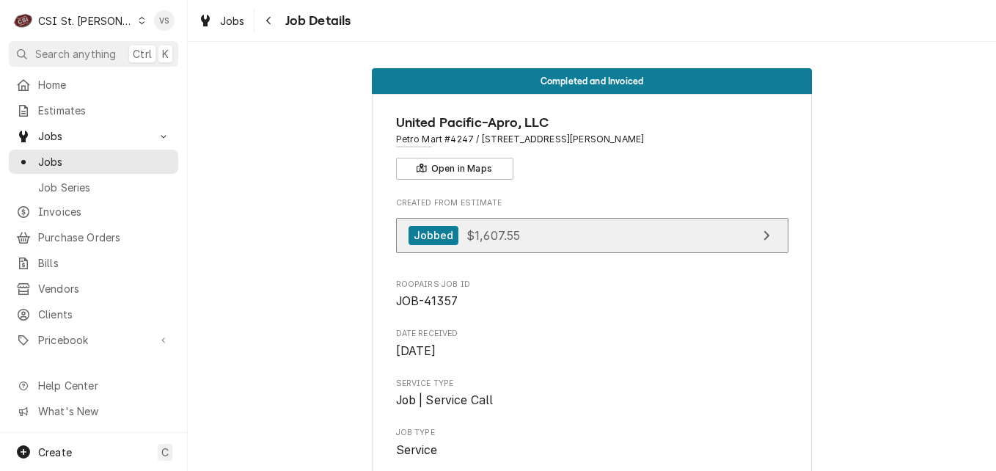
click at [498, 232] on span "$1,607.55" at bounding box center [493, 234] width 54 height 15
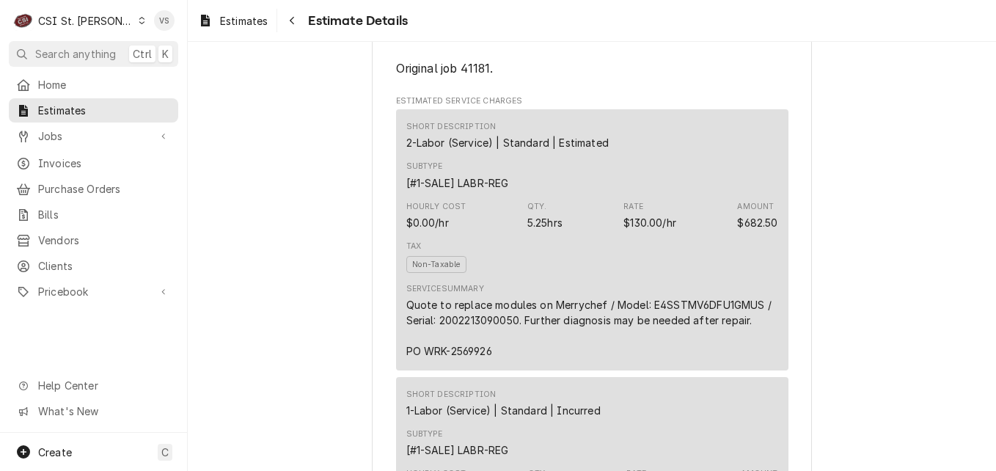
scroll to position [880, 0]
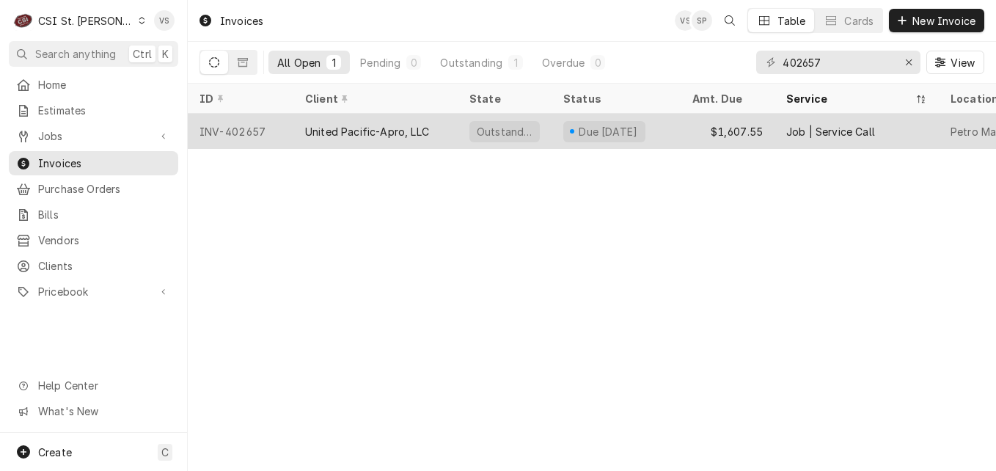
click at [446, 128] on div "United Pacific-Apro, LLC" at bounding box center [375, 131] width 164 height 35
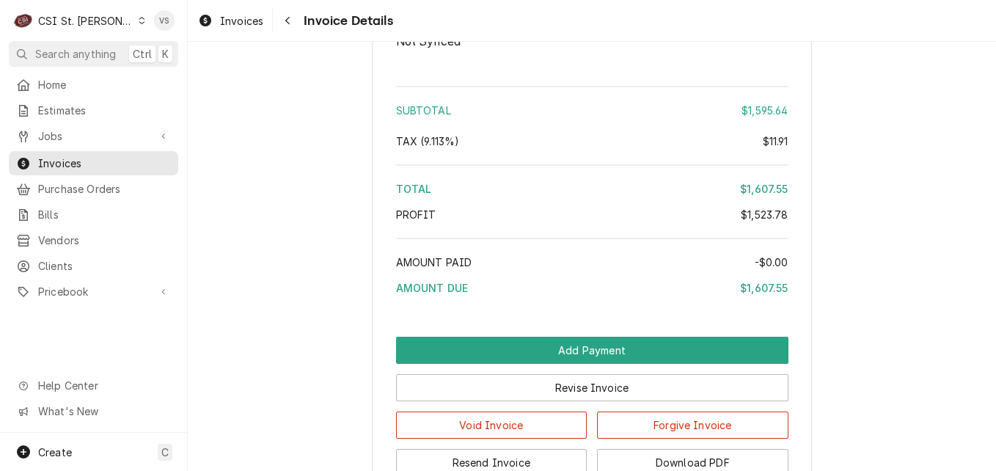
scroll to position [3338, 0]
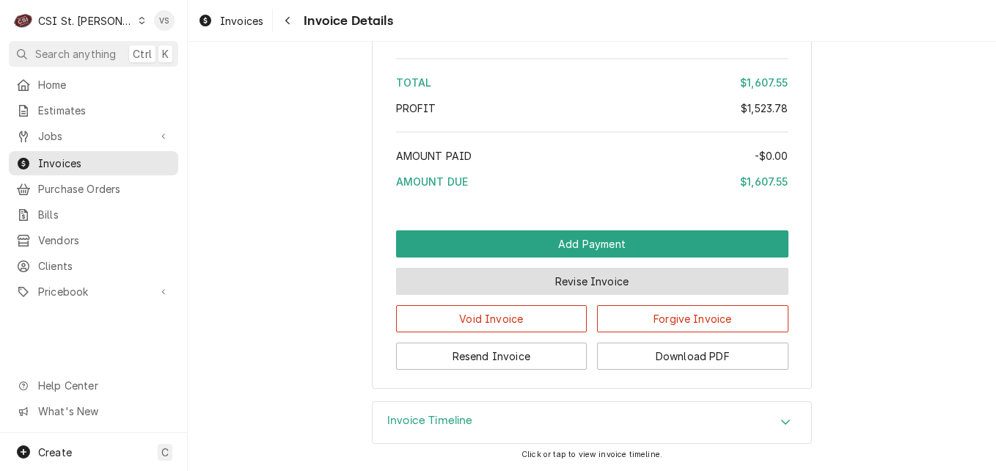
click at [577, 278] on button "Revise Invoice" at bounding box center [592, 281] width 392 height 27
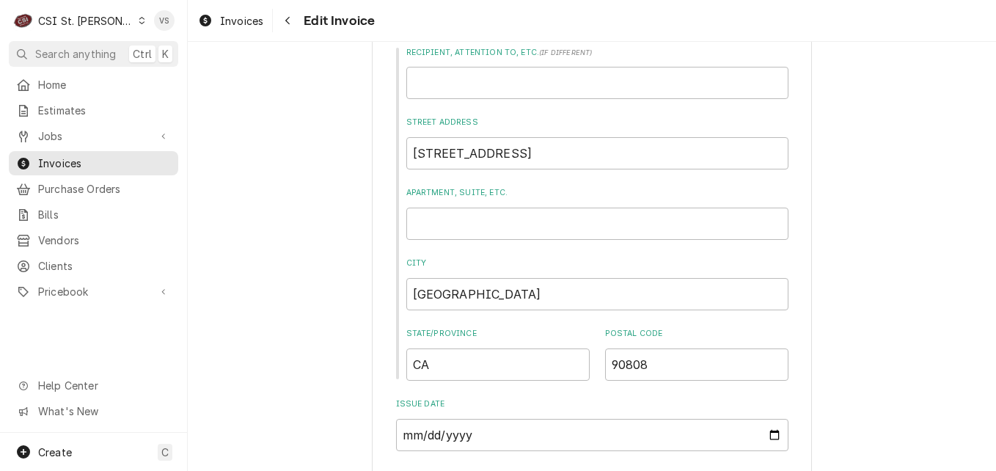
scroll to position [1466, 0]
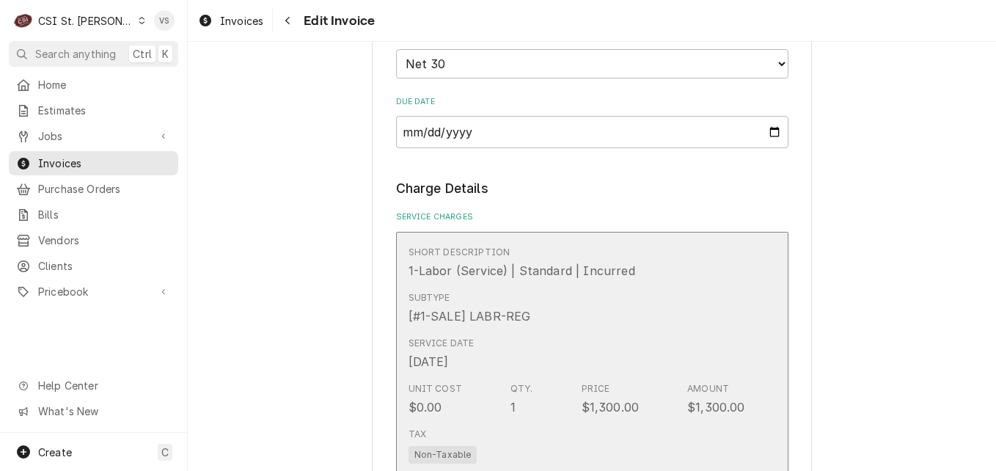
click at [623, 316] on div "Subtype [#1-SALE] LABR-REG" at bounding box center [576, 307] width 337 height 45
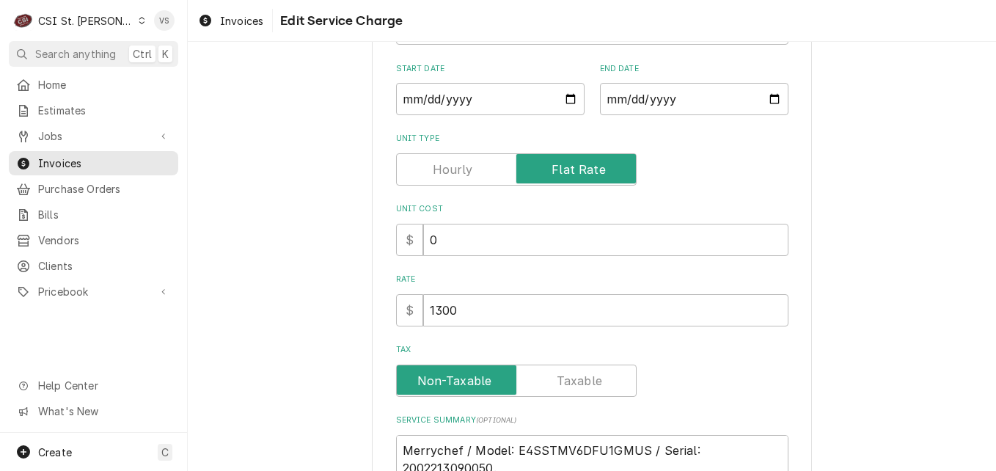
scroll to position [367, 0]
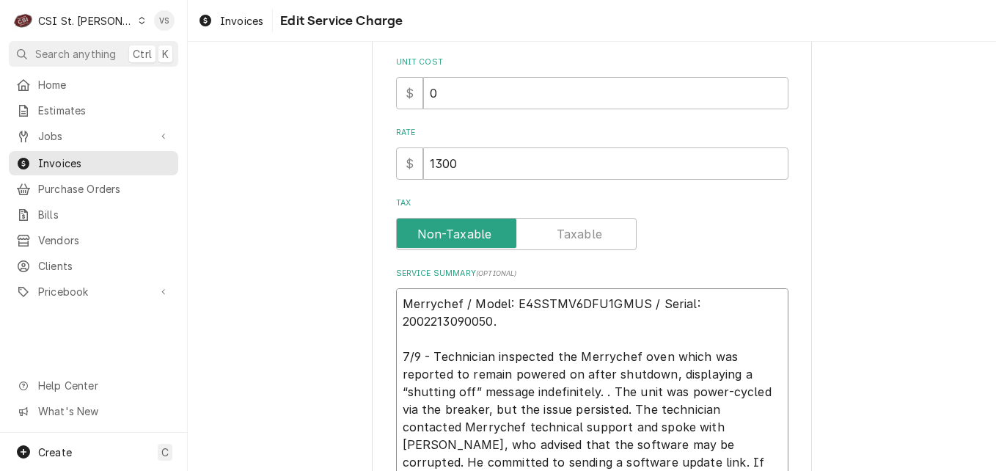
click at [397, 301] on textarea "Merrychef / Model: E4SSTMV6DFU1GMUS / Serial: 2002213090050. 7/9 - Technician i…" at bounding box center [592, 435] width 392 height 295
type textarea "x"
type textarea "Merrychef / Model: E4SSTMV6DFU1GMUS / Serial: 2002213090050. 7/9 - Technician i…"
click at [398, 299] on textarea "Merrychef / Model: E4SSTMV6DFU1GMUS / Serial: 2002213090050. 7/9 - Technician i…" at bounding box center [592, 444] width 392 height 312
paste textarea "WRK-2569926"
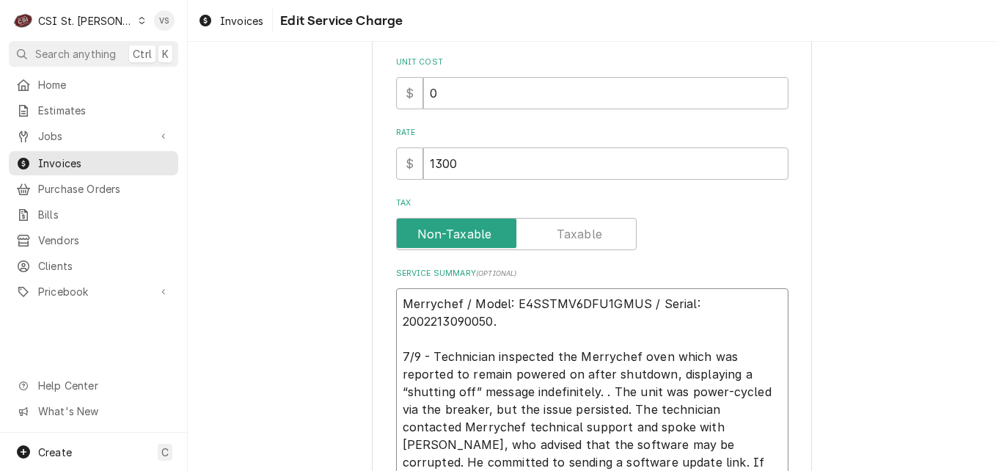
type textarea "x"
type textarea "WRK-2569926 Merrychef / Model: E4SSTMV6DFU1GMUS / Serial: 2002213090050. 7/9 - …"
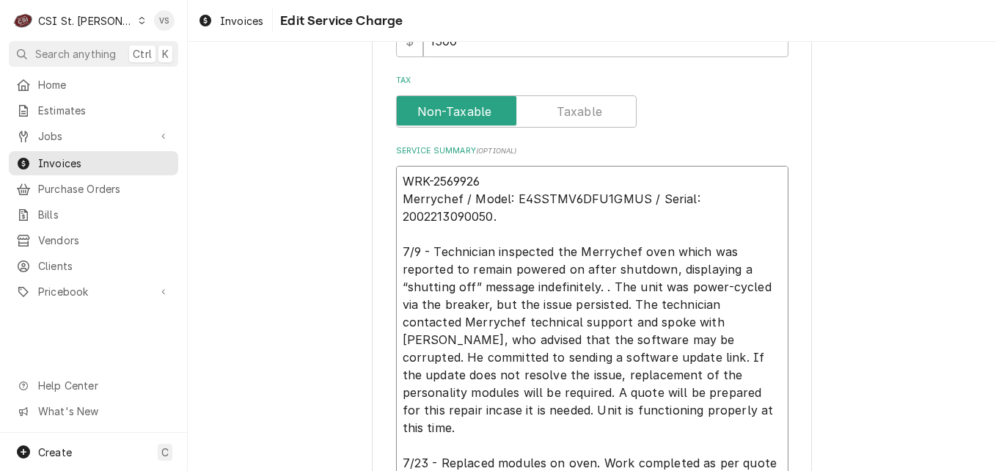
scroll to position [513, 0]
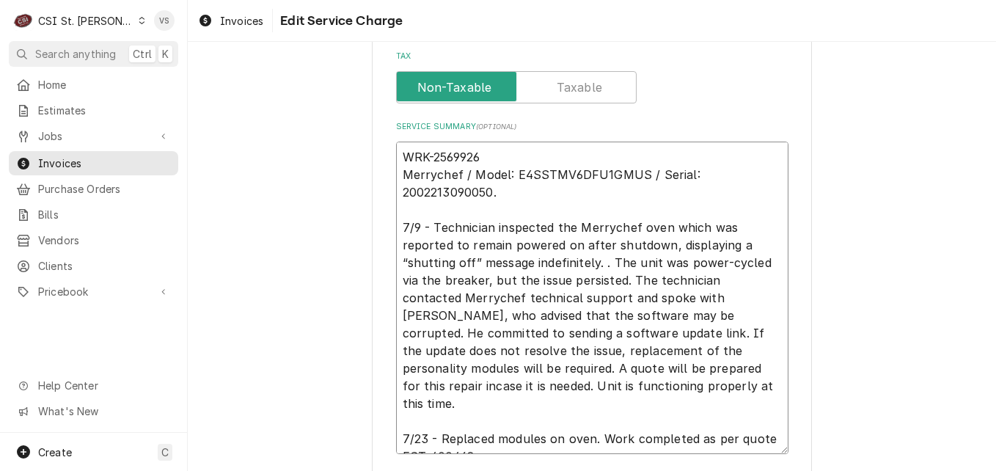
click at [396, 154] on textarea "WRK-2569926 Merrychef / Model: E4SSTMV6DFU1GMUS / Serial: 2002213090050. 7/9 - …" at bounding box center [592, 298] width 392 height 312
type textarea "x"
type textarea "WWRK-2569926 Merrychef / Model: E4SSTMV6DFU1GMUS / Serial: 2002213090050. 7/9 -…"
type textarea "x"
type textarea "WOWRK-2569926 Merrychef / Model: E4SSTMV6DFU1GMUS / Serial: 2002213090050. 7/9 …"
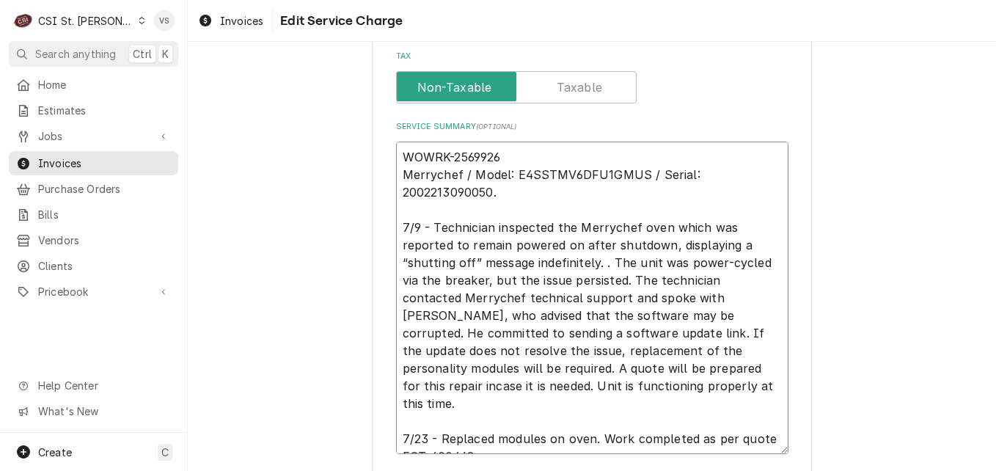
type textarea "x"
type textarea "WO WRK-2569926 Merrychef / Model: E4SSTMV6DFU1GMUS / Serial: 2002213090050. 7/9…"
type textarea "x"
drag, startPoint x: 515, startPoint y: 155, endPoint x: 388, endPoint y: 154, distance: 127.6
click at [388, 154] on div "Use the fields below to edit this service charge Short Description 1-Labor (Ser…" at bounding box center [592, 62] width 440 height 1011
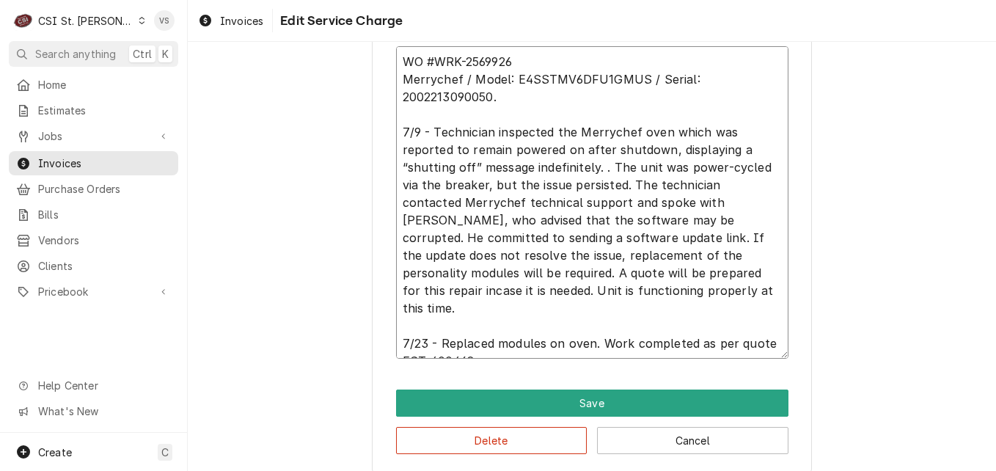
scroll to position [623, 0]
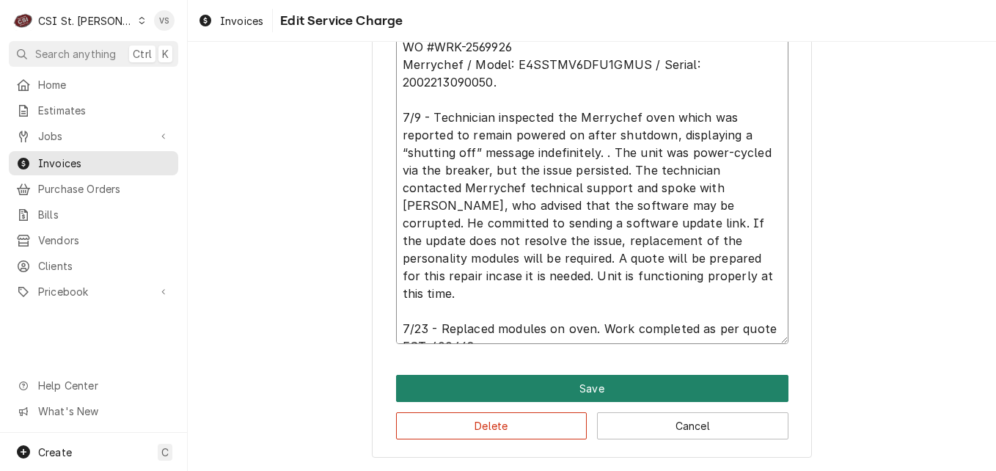
type textarea "WO #WRK-2569926 Merrychef / Model: E4SSTMV6DFU1GMUS / Serial: 2002213090050. 7/…"
click at [536, 384] on button "Save" at bounding box center [592, 388] width 392 height 27
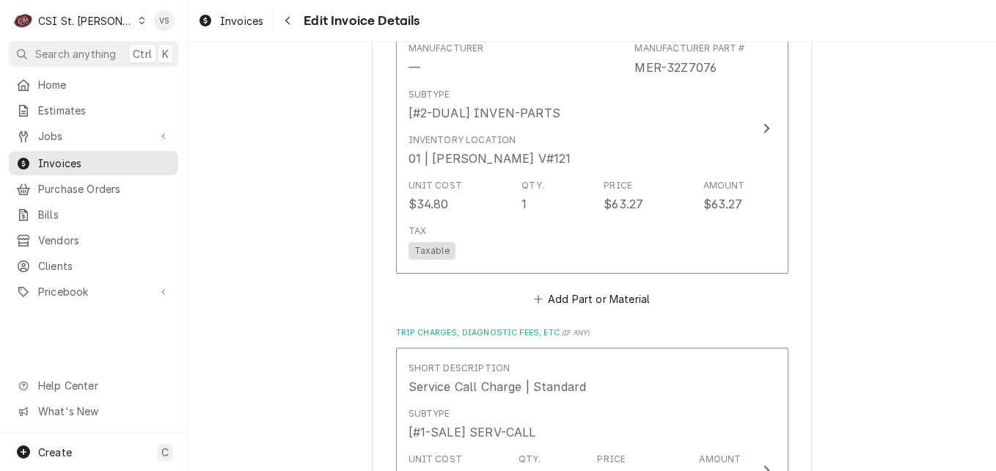
scroll to position [3502, 0]
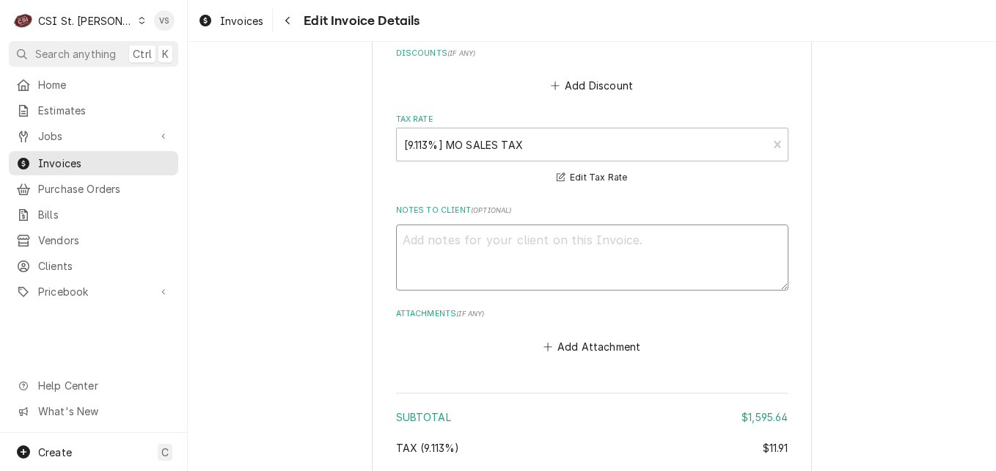
click at [422, 224] on textarea "Notes to Client ( optional )" at bounding box center [592, 257] width 392 height 66
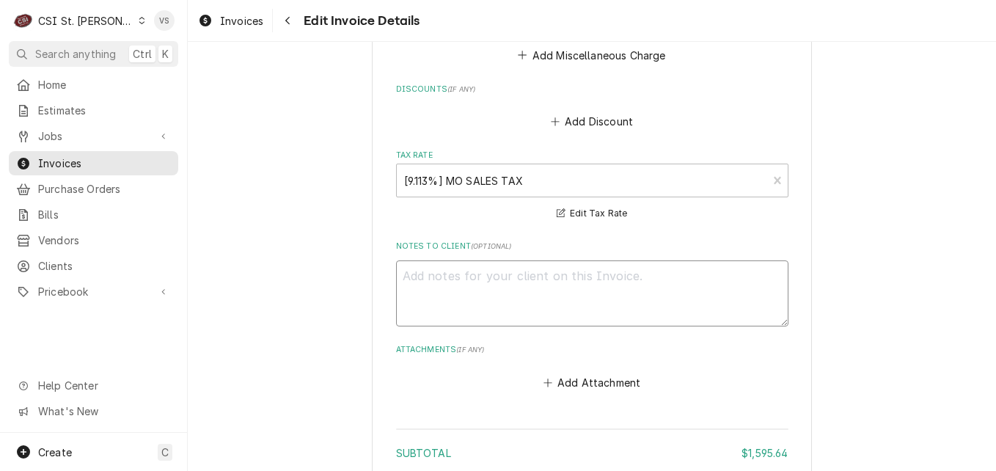
scroll to position [3518, 0]
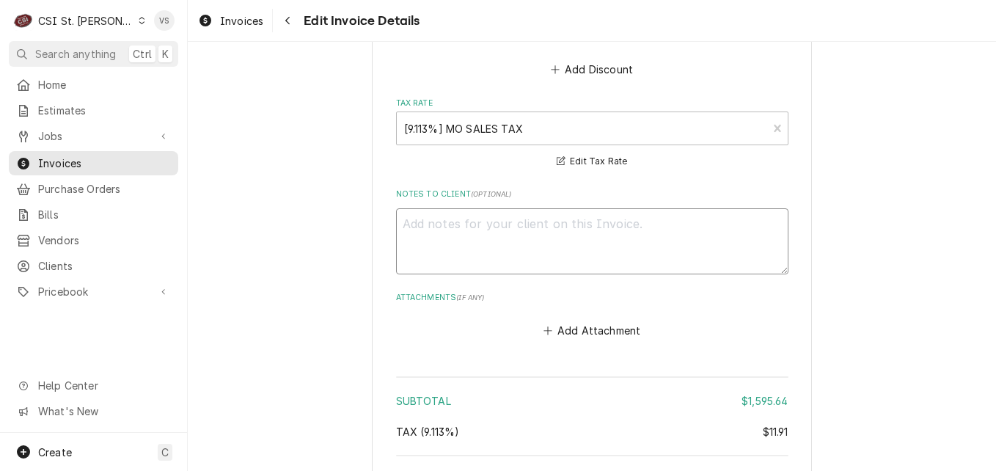
click at [445, 212] on textarea "Notes to Client ( optional )" at bounding box center [592, 241] width 392 height 66
paste textarea "WO #WRK-2569926"
type textarea "x"
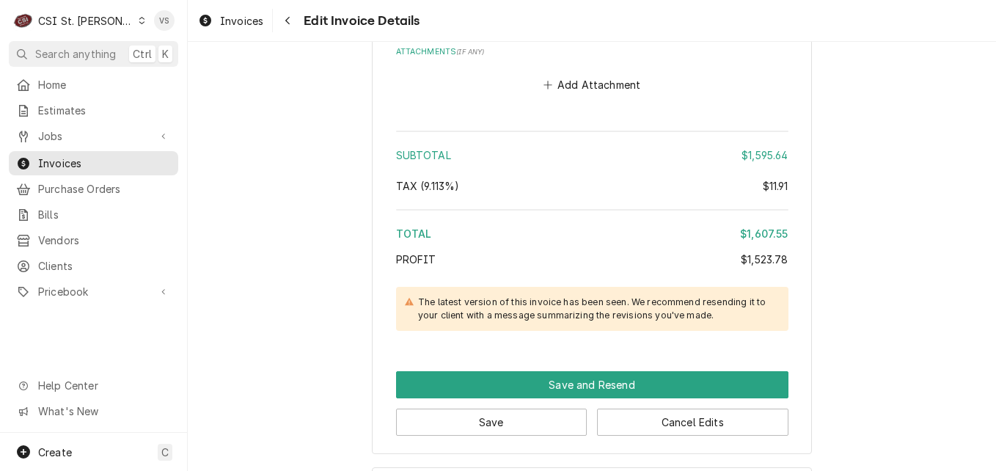
scroll to position [3811, 0]
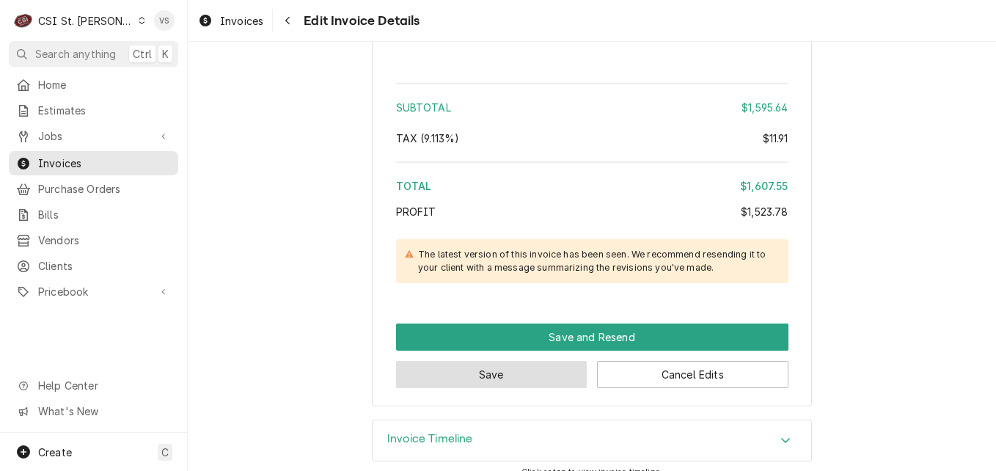
type textarea "WO #WRK-2569926"
click at [511, 361] on button "Save" at bounding box center [491, 374] width 191 height 27
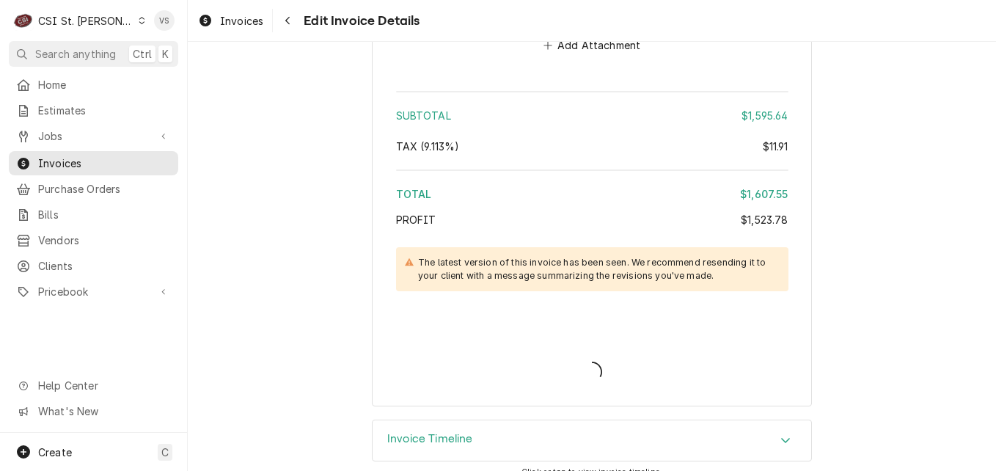
type textarea "x"
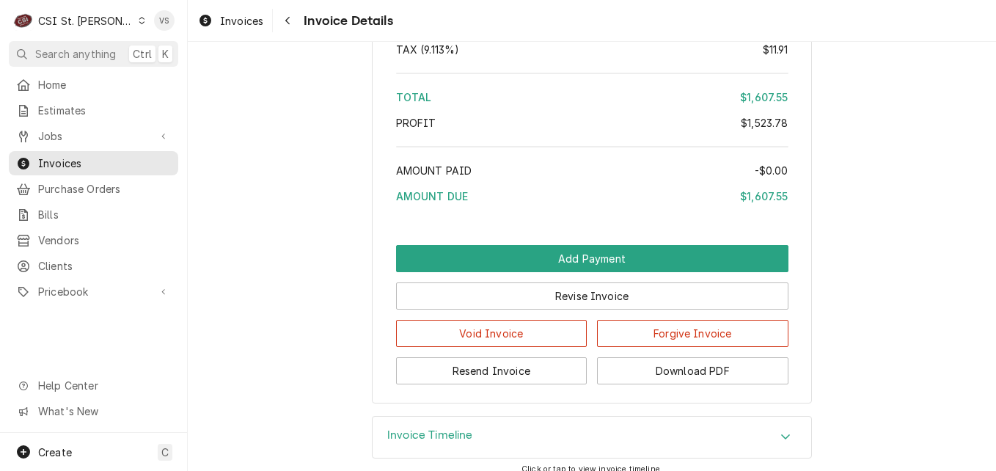
scroll to position [3353, 0]
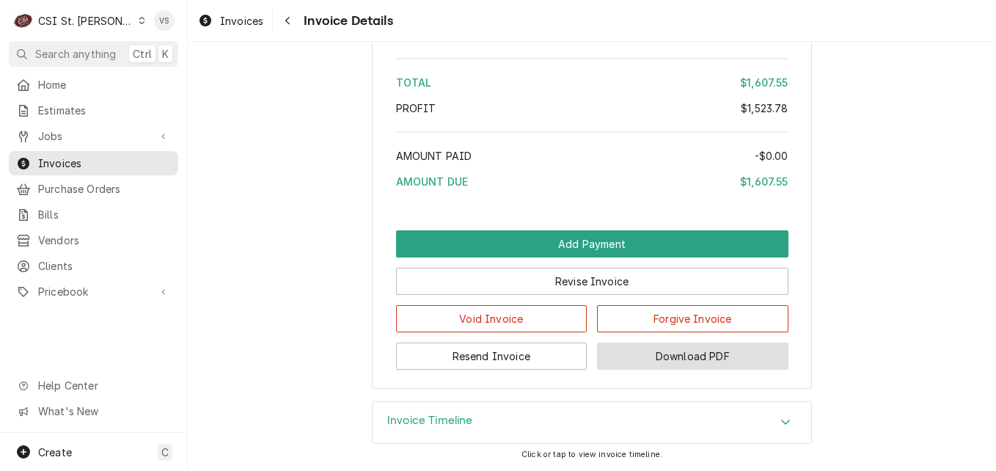
click at [647, 358] on button "Download PDF" at bounding box center [692, 355] width 191 height 27
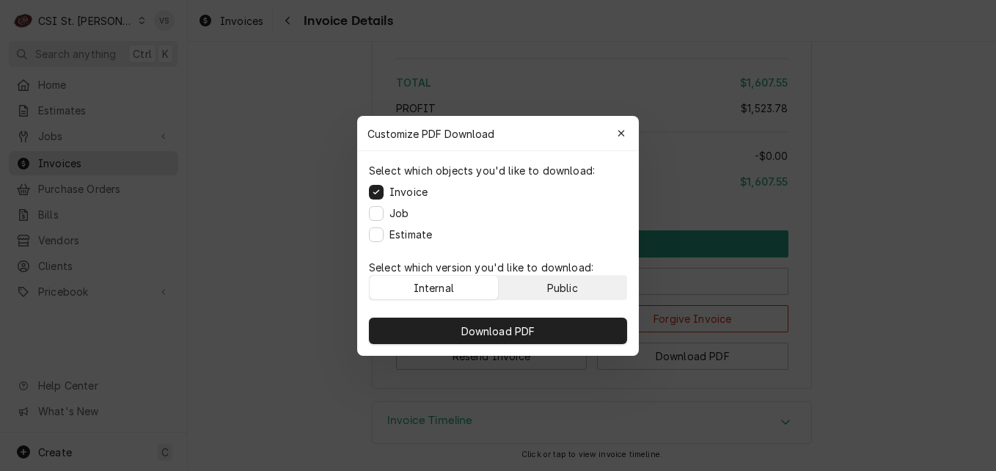
click at [587, 290] on button "Public" at bounding box center [563, 287] width 128 height 23
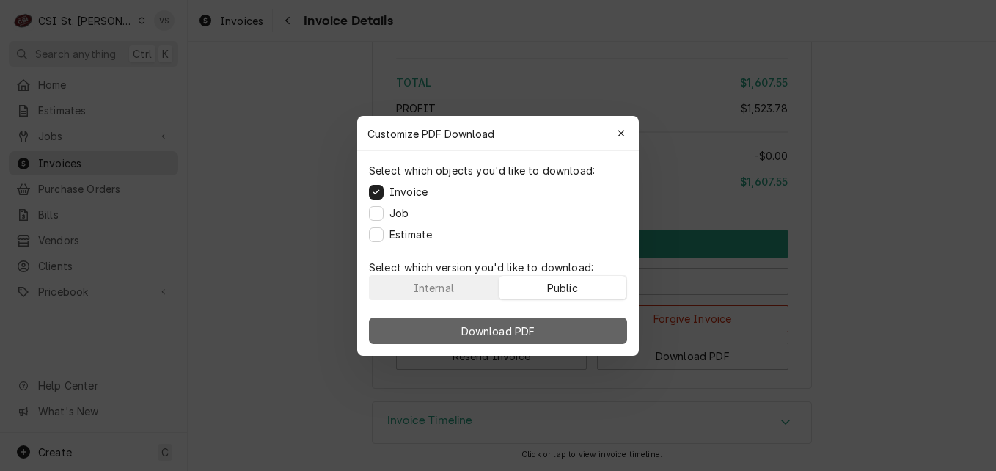
click at [590, 328] on button "Download PDF" at bounding box center [498, 330] width 258 height 26
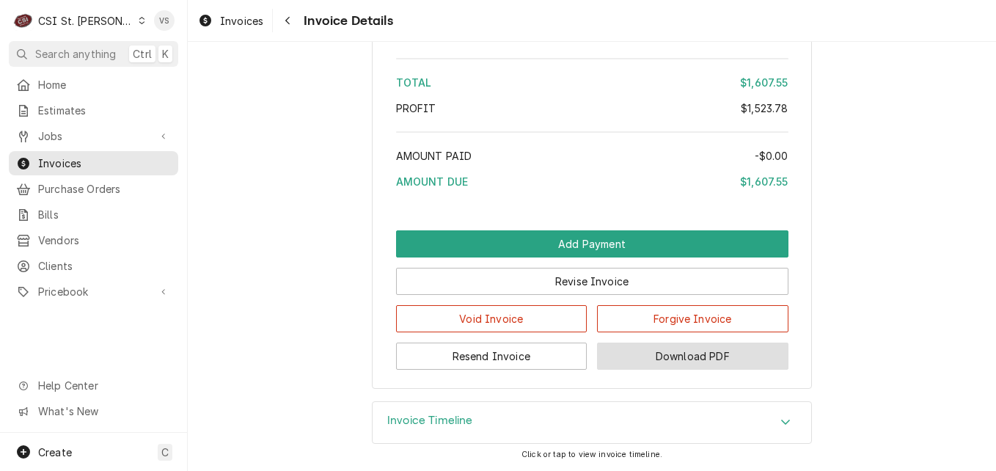
click at [702, 353] on button "Download PDF" at bounding box center [692, 355] width 191 height 27
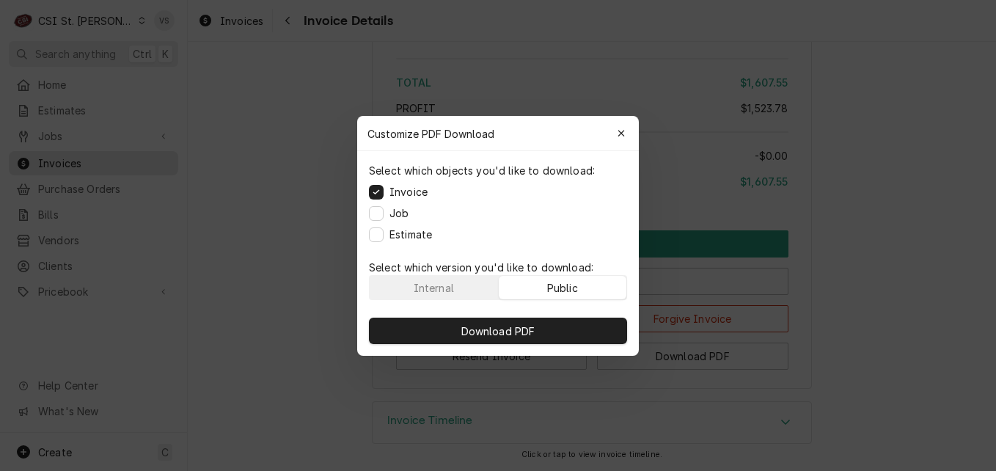
click at [568, 290] on div "Public" at bounding box center [562, 286] width 31 height 15
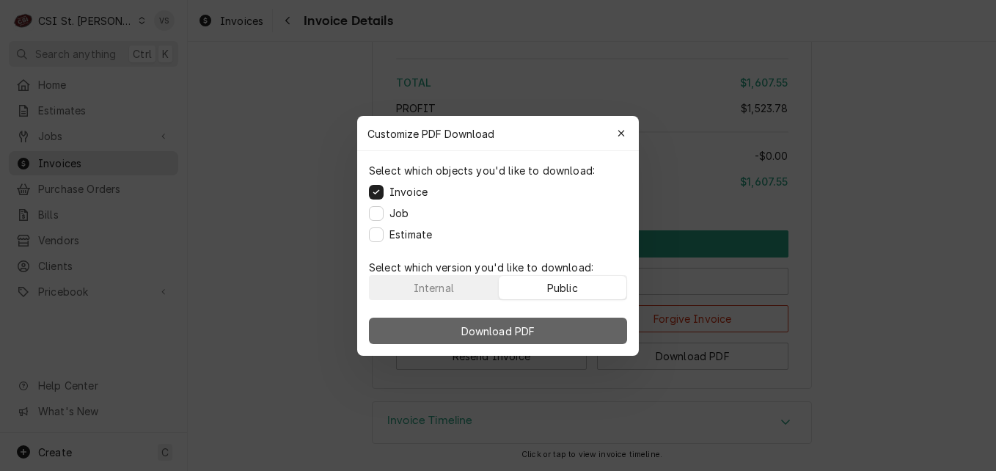
click at [567, 328] on button "Download PDF" at bounding box center [498, 330] width 258 height 26
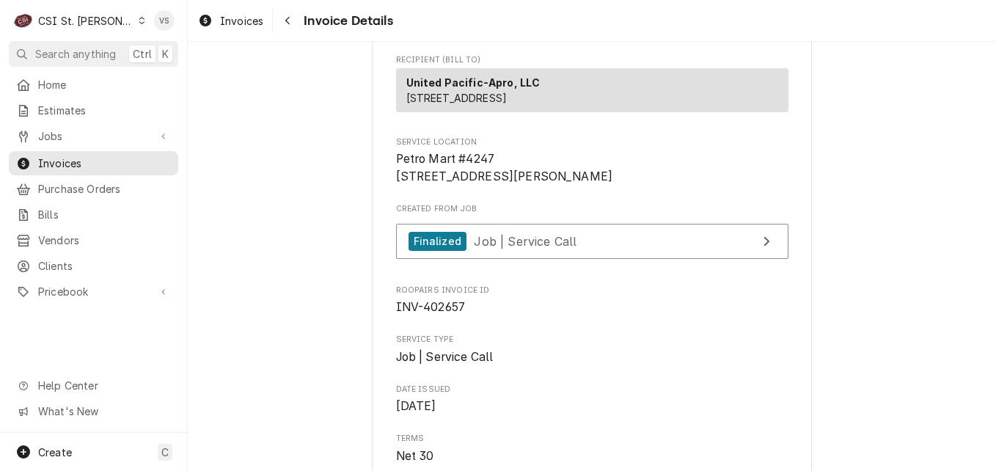
scroll to position [200, 0]
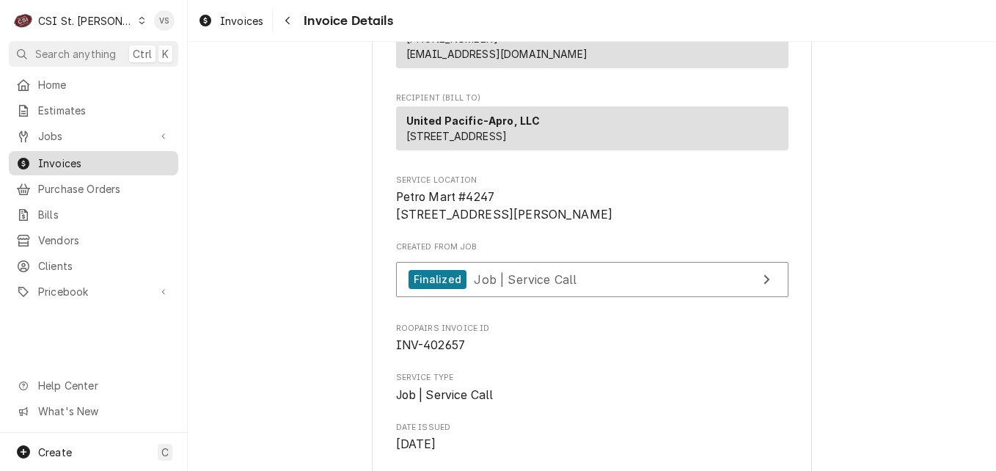
click at [78, 164] on span "Invoices" at bounding box center [104, 162] width 133 height 15
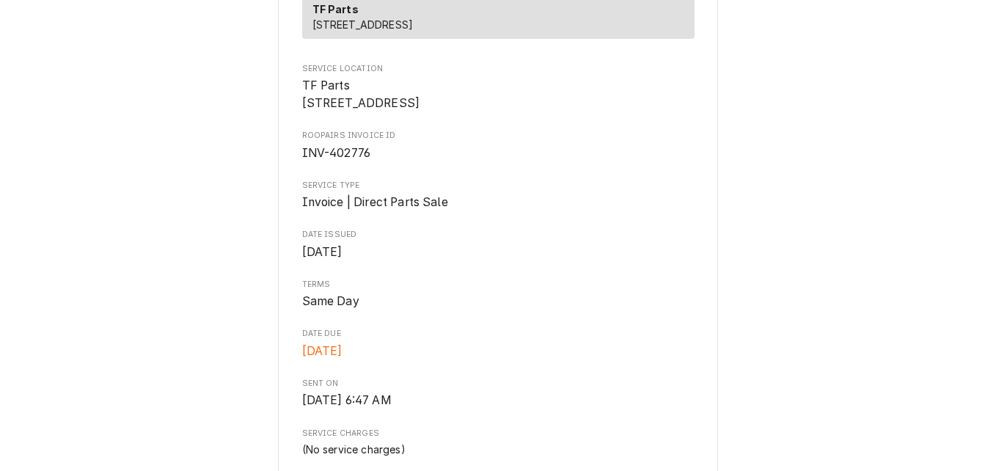
scroll to position [259, 0]
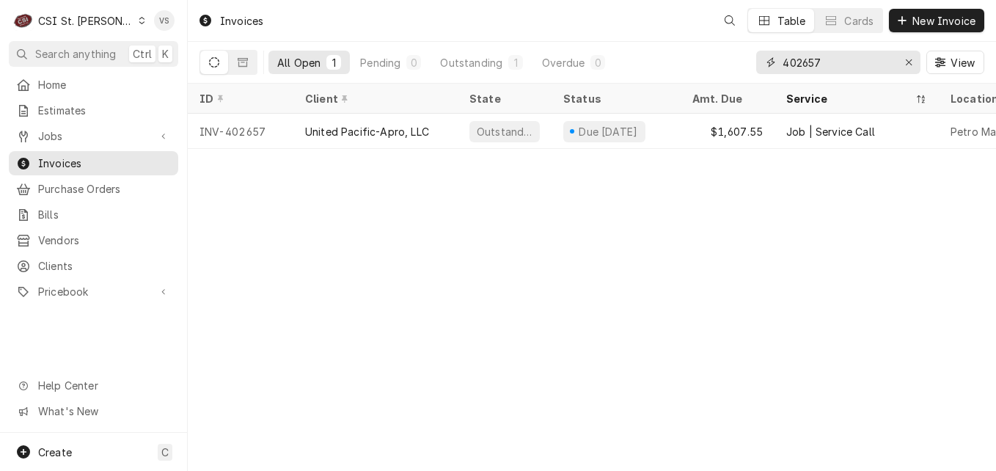
click at [820, 60] on input "402657" at bounding box center [837, 62] width 110 height 23
drag, startPoint x: 820, startPoint y: 62, endPoint x: 804, endPoint y: 64, distance: 17.0
click at [807, 60] on input "402657" at bounding box center [837, 62] width 110 height 23
drag, startPoint x: 804, startPoint y: 64, endPoint x: 848, endPoint y: 61, distance: 44.1
click at [848, 61] on input "402657" at bounding box center [837, 62] width 110 height 23
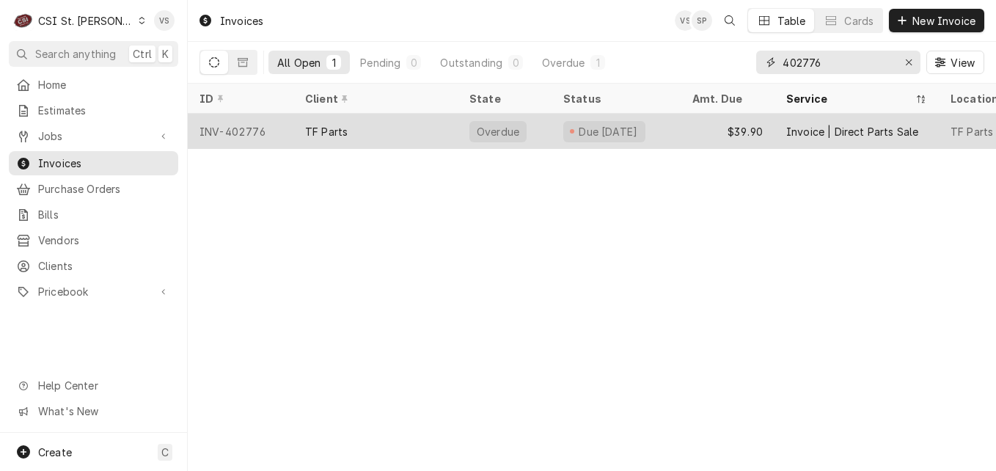
type input "402776"
click at [294, 127] on div "TF Parts" at bounding box center [375, 131] width 164 height 35
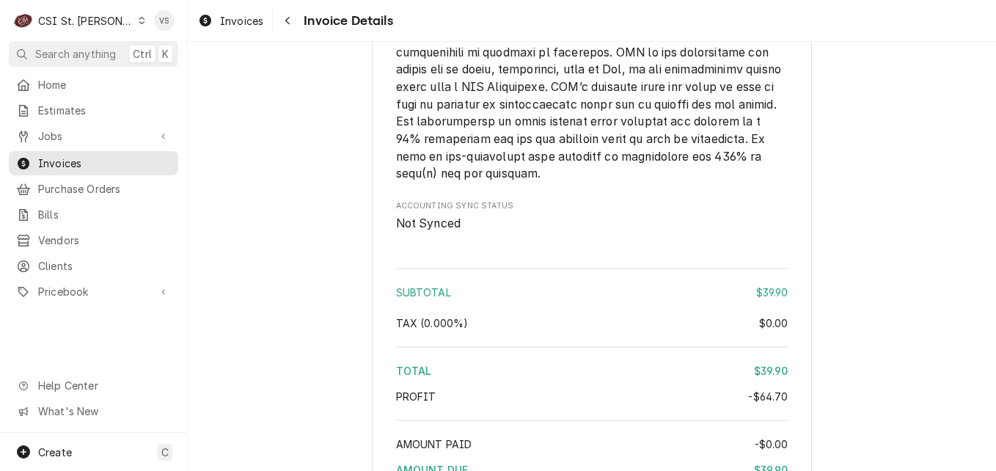
scroll to position [1833, 0]
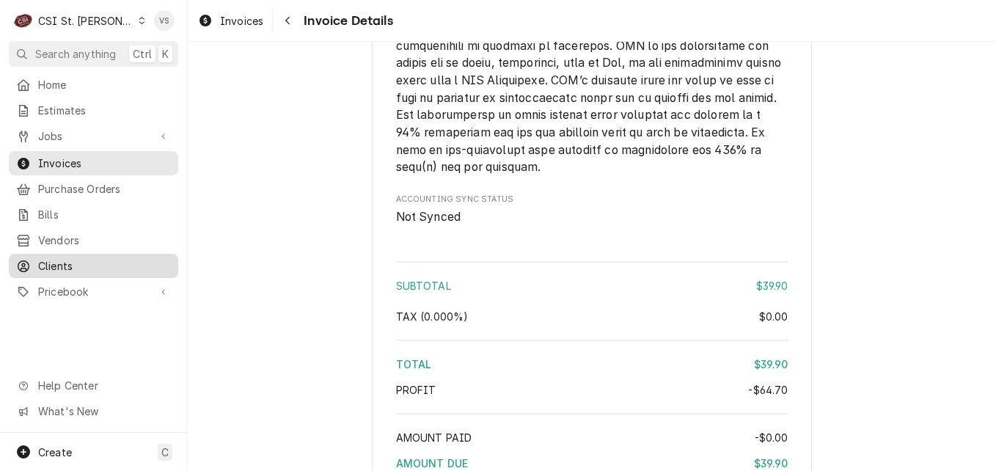
click at [68, 268] on link "Clients" at bounding box center [93, 266] width 169 height 24
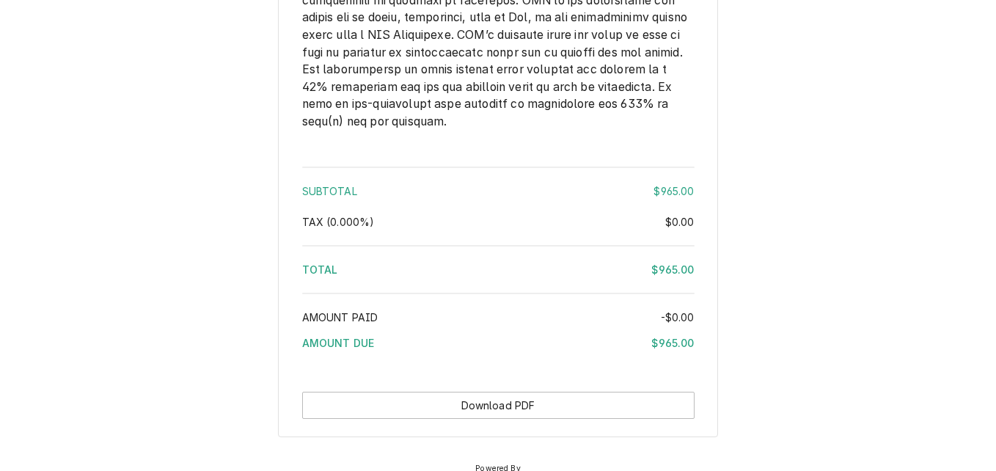
scroll to position [2053, 0]
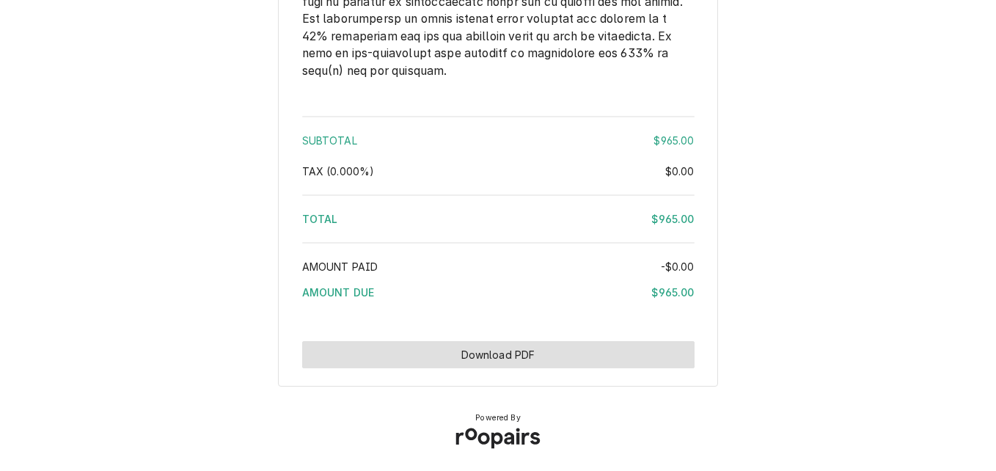
click at [425, 368] on button "Download PDF" at bounding box center [498, 354] width 392 height 27
click at [566, 368] on button "Download PDF" at bounding box center [498, 354] width 392 height 27
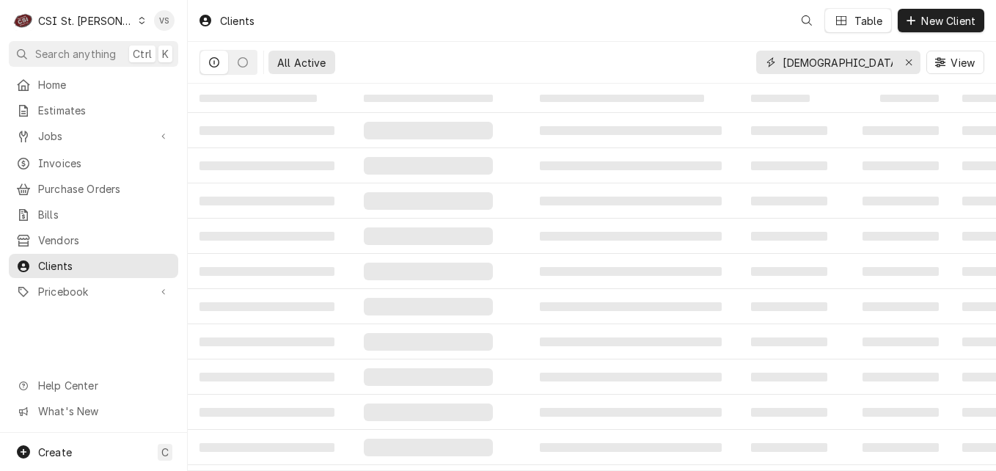
click at [761, 59] on div "jewish community" at bounding box center [838, 62] width 164 height 23
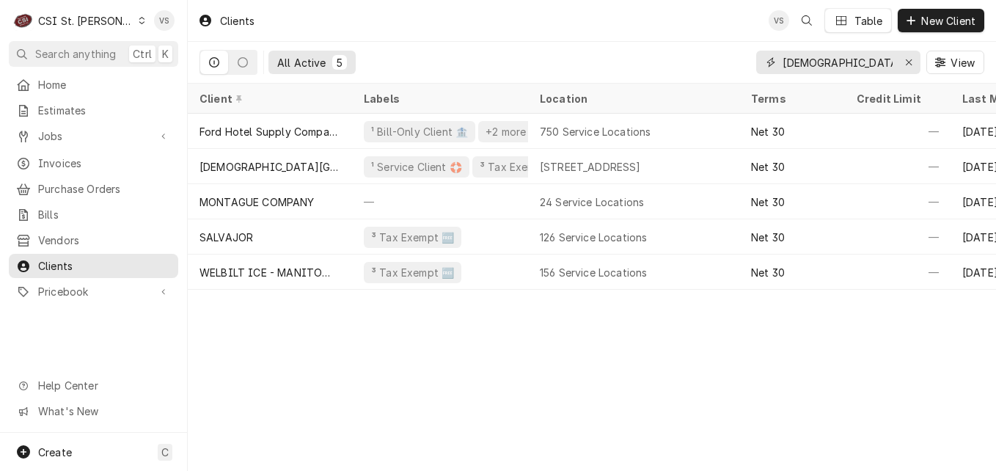
type input "3"
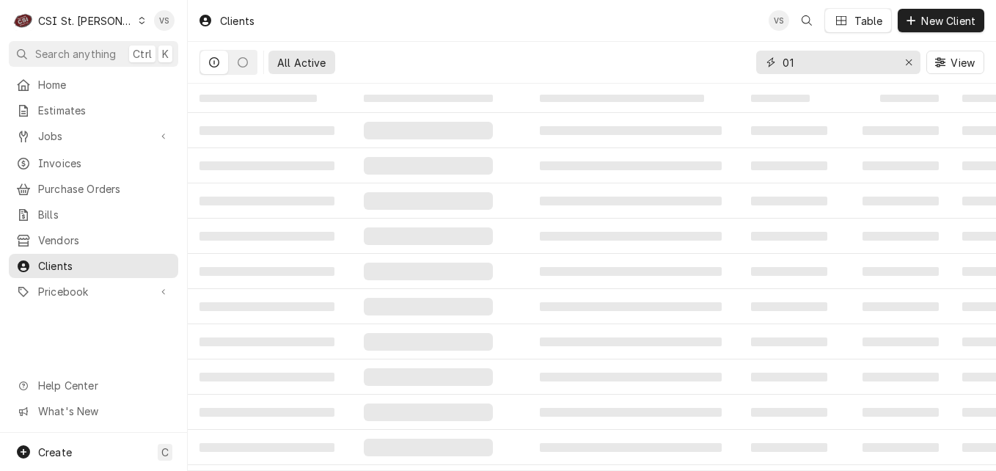
type input "0"
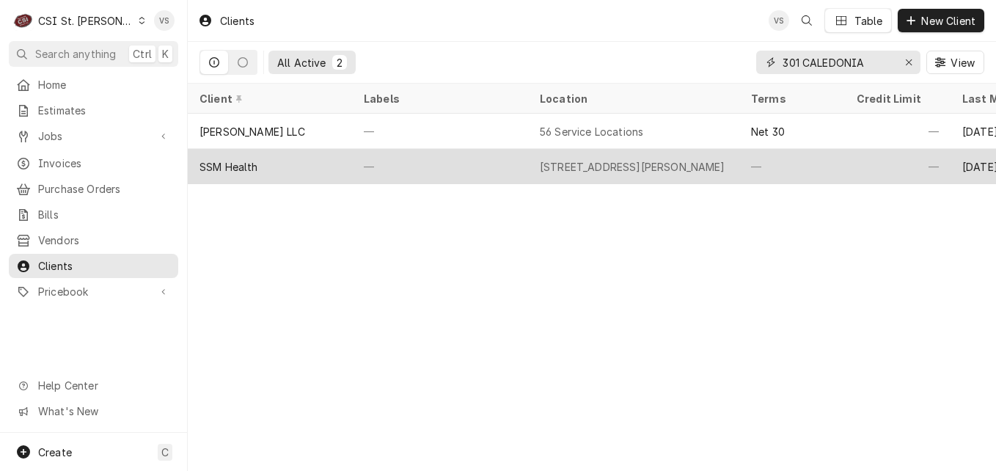
type input "301 CALEDONIA"
click at [294, 158] on div "SSM Health" at bounding box center [270, 166] width 164 height 35
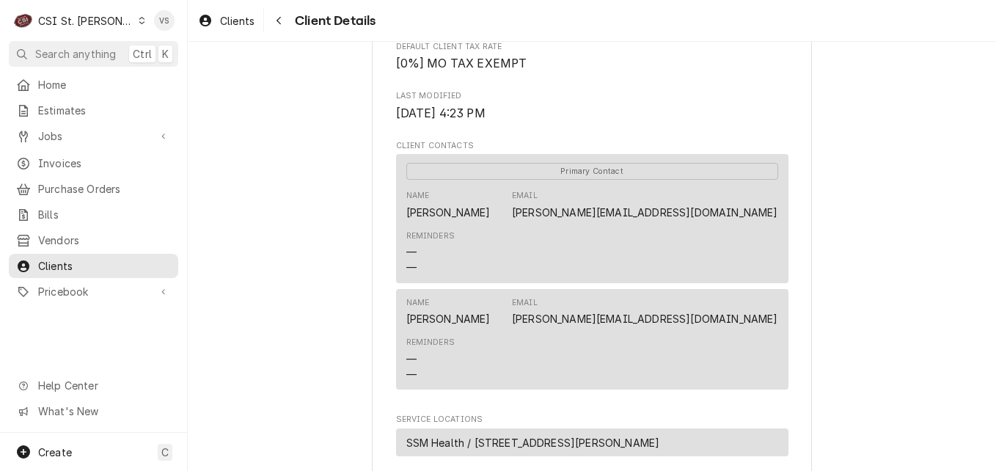
scroll to position [513, 0]
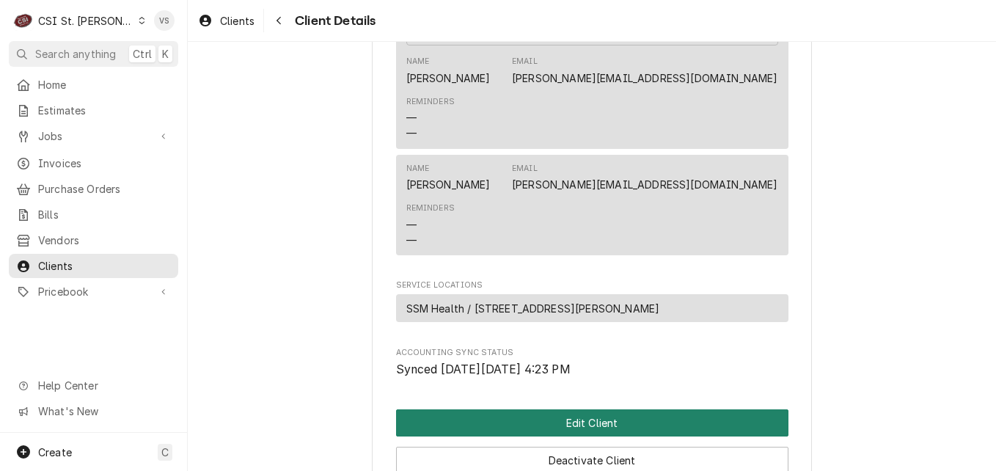
click at [494, 432] on button "Edit Client" at bounding box center [592, 422] width 392 height 27
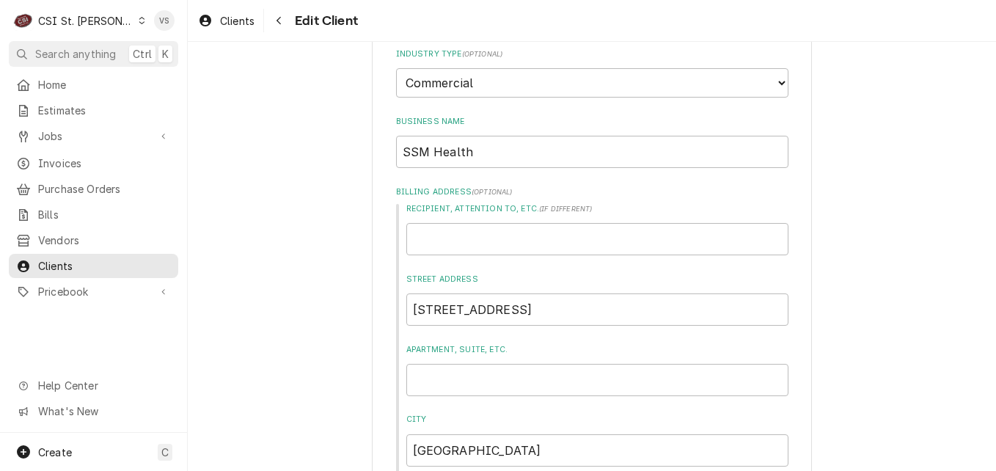
scroll to position [660, 0]
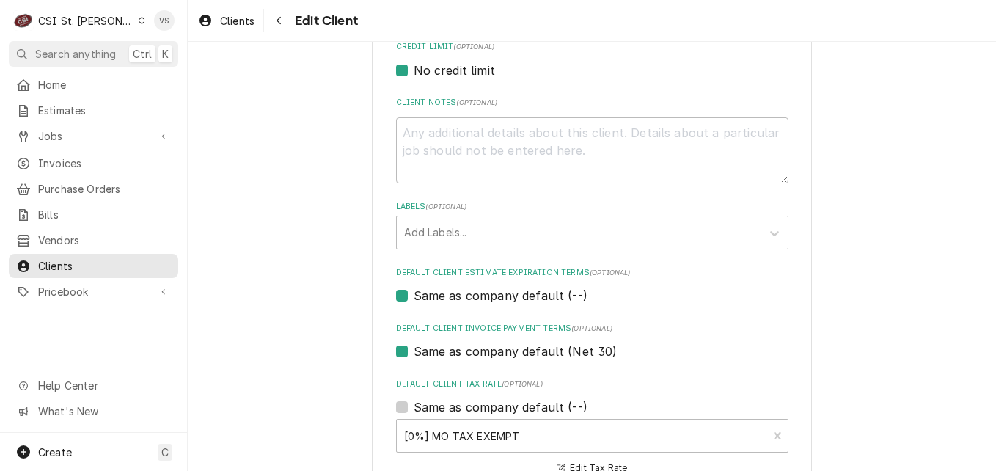
click at [414, 296] on label "Same as company default (--)" at bounding box center [501, 296] width 174 height 18
click at [414, 296] on input "Same as company default (--)" at bounding box center [610, 303] width 392 height 32
checkbox input "false"
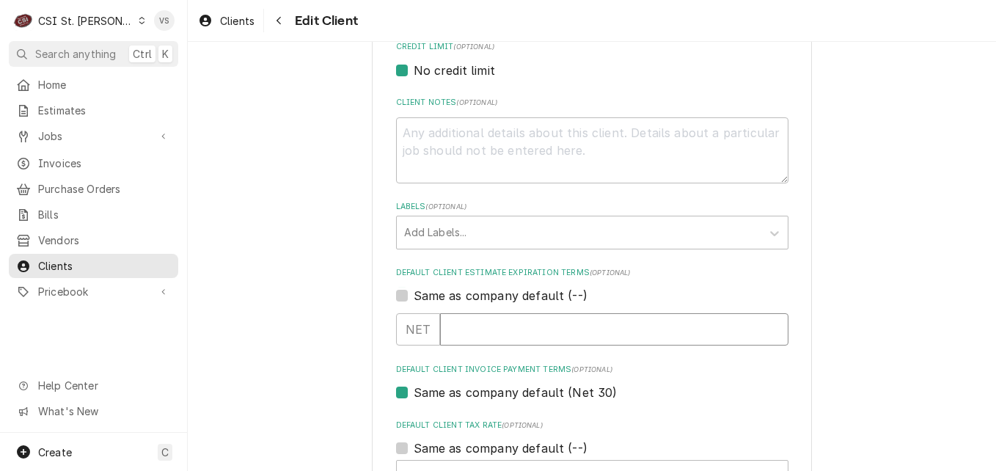
click at [455, 326] on input "Default Client Estimate Expiration Terms" at bounding box center [614, 329] width 348 height 32
type textarea "x"
type input "3"
type textarea "x"
type input "30"
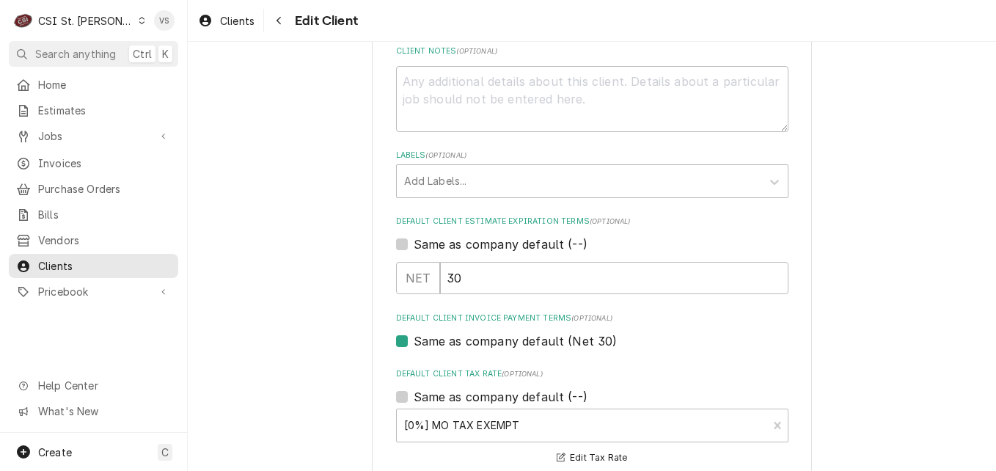
scroll to position [733, 0]
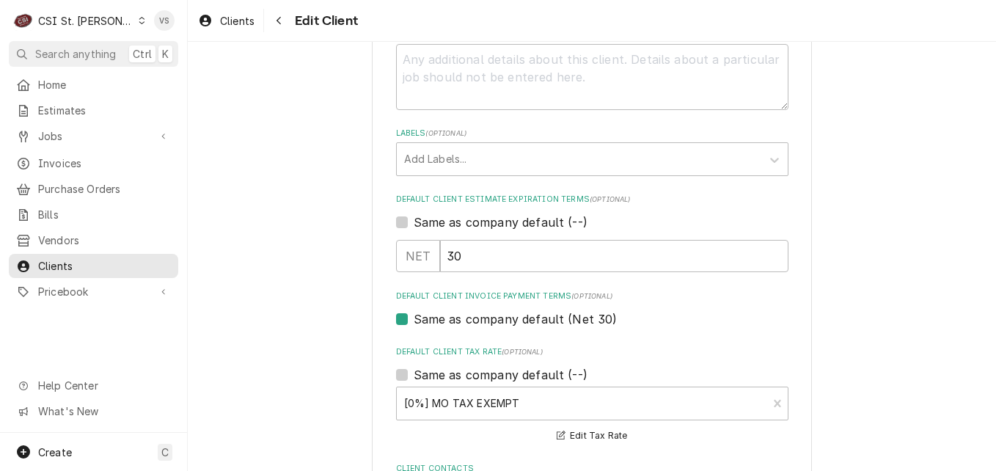
click at [414, 315] on label "Same as company default (Net 30)" at bounding box center [516, 319] width 204 height 18
click at [414, 315] on input "Same as company default (Net 30)" at bounding box center [610, 326] width 392 height 32
checkbox input "false"
type textarea "x"
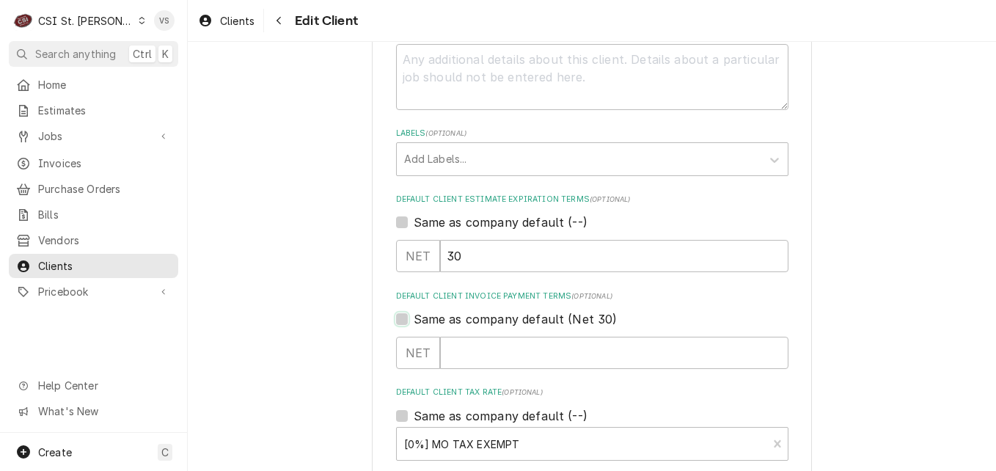
click at [414, 320] on label "Same as company default (Net 30)" at bounding box center [516, 319] width 204 height 18
click at [414, 320] on input "Same as company default (Net 30)" at bounding box center [610, 326] width 392 height 32
checkbox input "true"
type textarea "x"
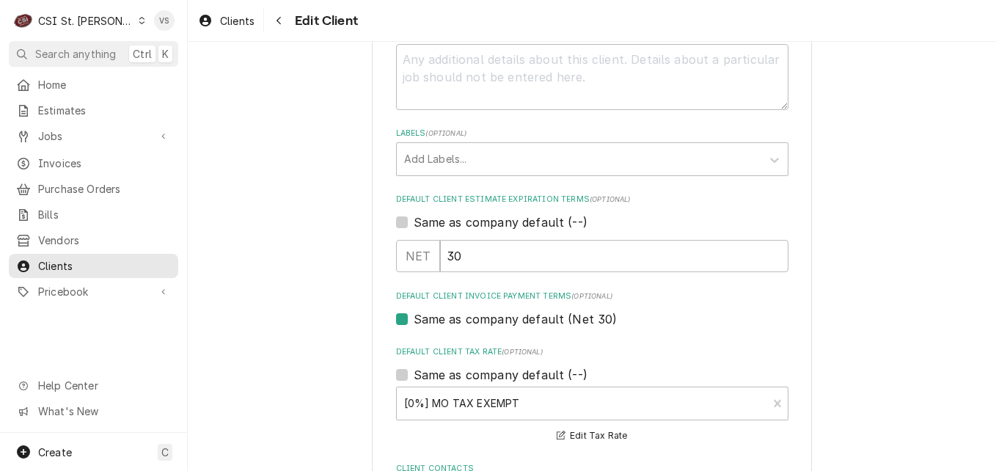
click at [414, 370] on label "Same as company default (--)" at bounding box center [501, 375] width 174 height 18
click at [414, 370] on input "Same as company default (--)" at bounding box center [610, 382] width 392 height 32
checkbox input "true"
type textarea "x"
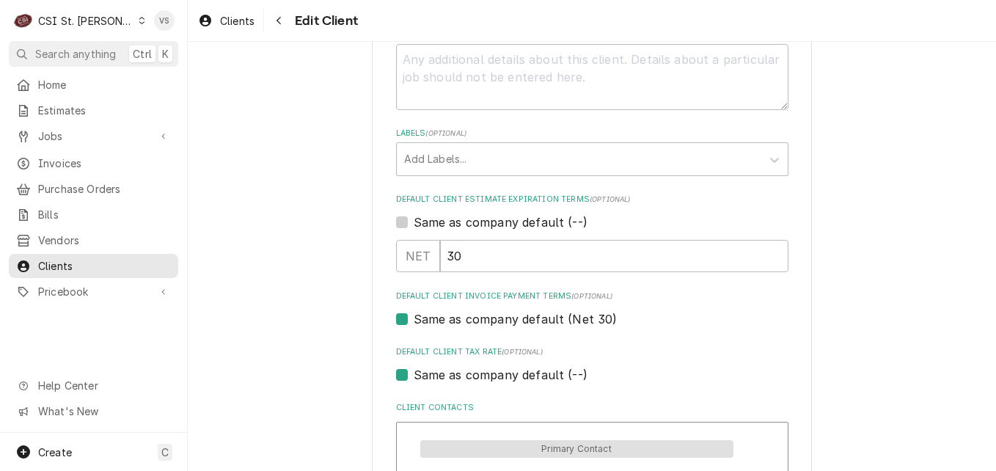
click at [414, 370] on label "Same as company default (--)" at bounding box center [501, 375] width 174 height 18
click at [414, 370] on input "Same as company default (--)" at bounding box center [610, 382] width 392 height 32
checkbox input "false"
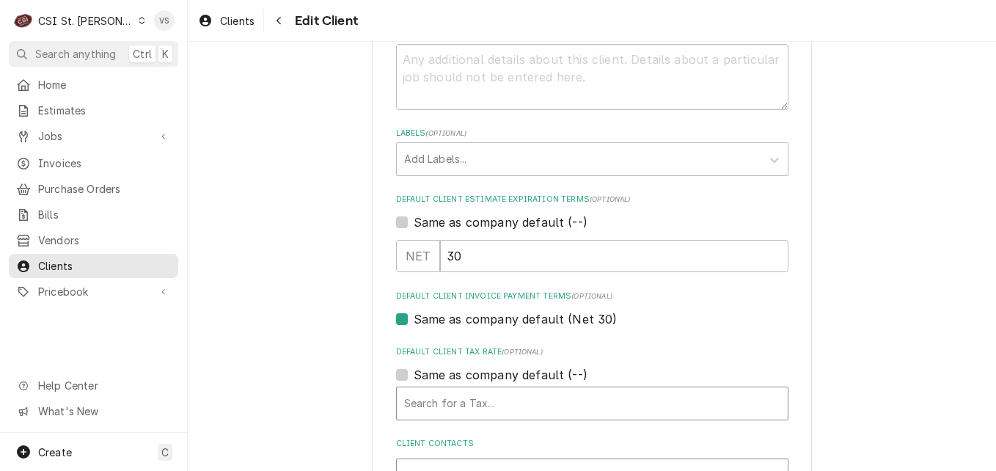
click at [477, 398] on div "Default Client Tax Rate" at bounding box center [592, 403] width 376 height 26
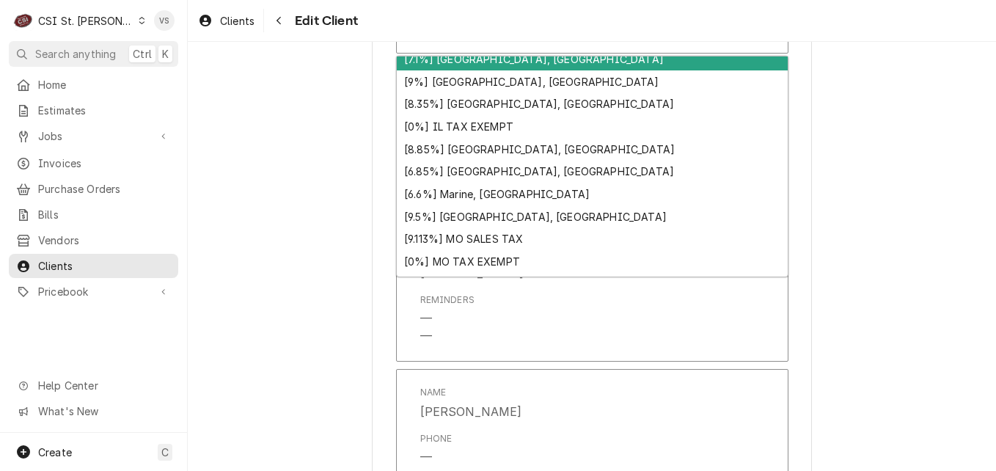
scroll to position [449, 0]
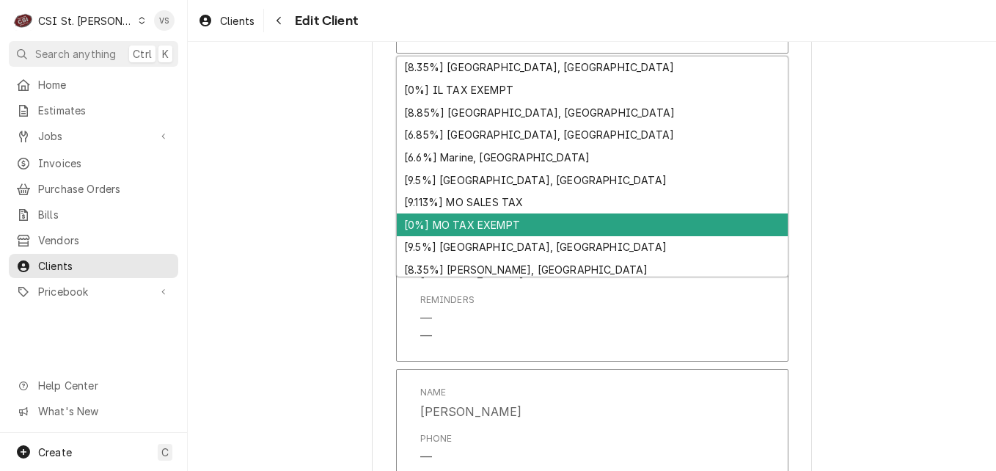
click at [446, 221] on div "[0%] MO TAX EXEMPT" at bounding box center [592, 224] width 391 height 23
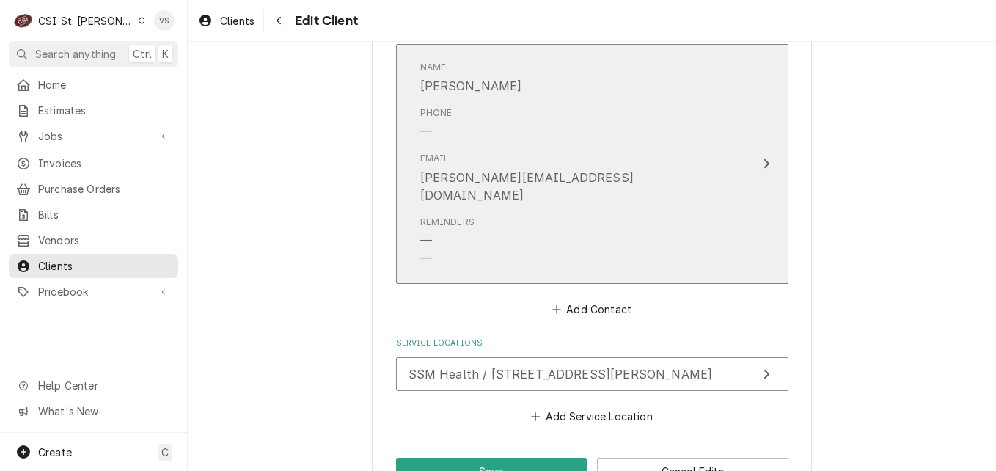
scroll to position [1460, 0]
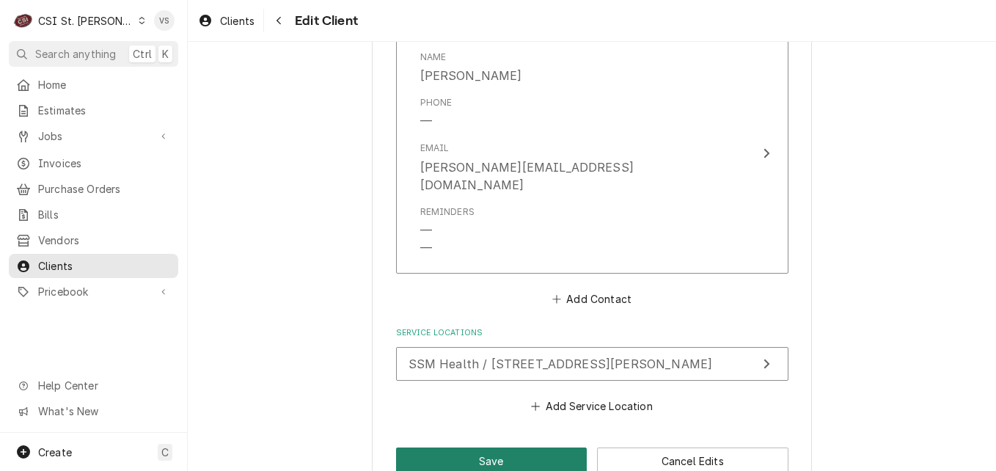
click at [554, 447] on button "Save" at bounding box center [491, 460] width 191 height 27
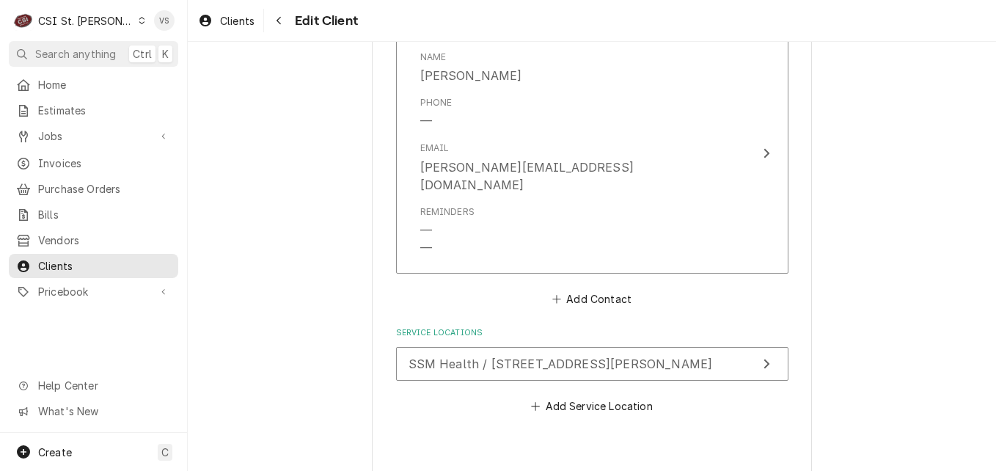
type textarea "x"
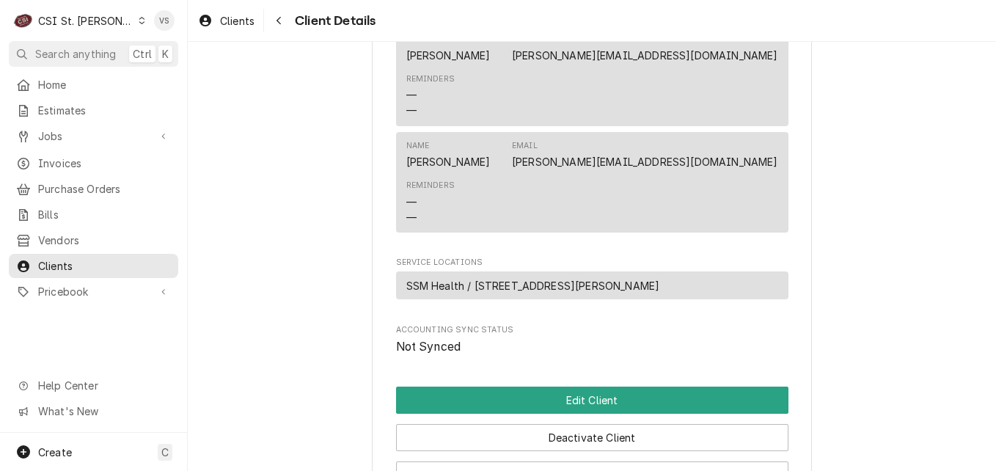
scroll to position [513, 0]
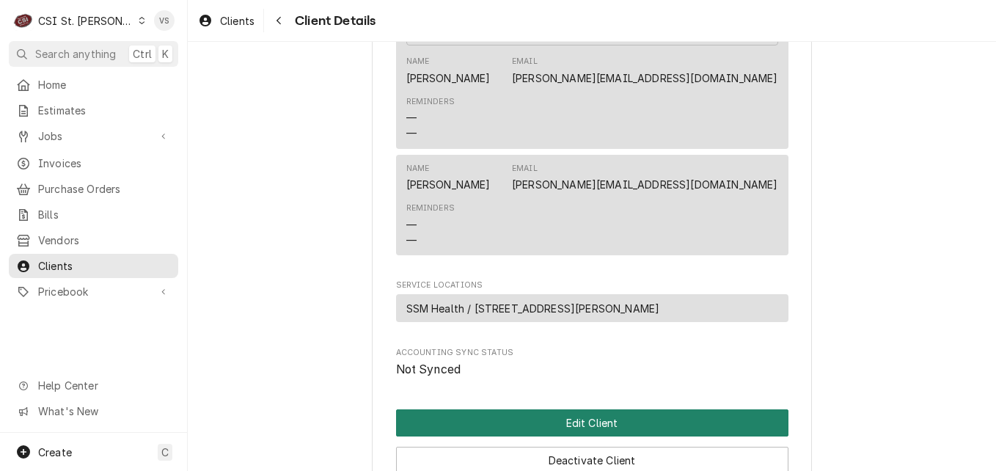
click at [529, 434] on button "Edit Client" at bounding box center [592, 422] width 392 height 27
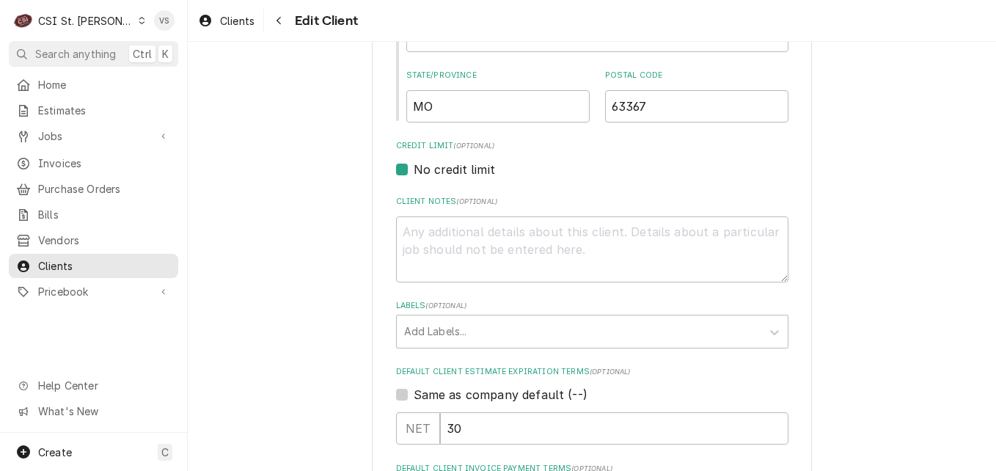
scroll to position [587, 0]
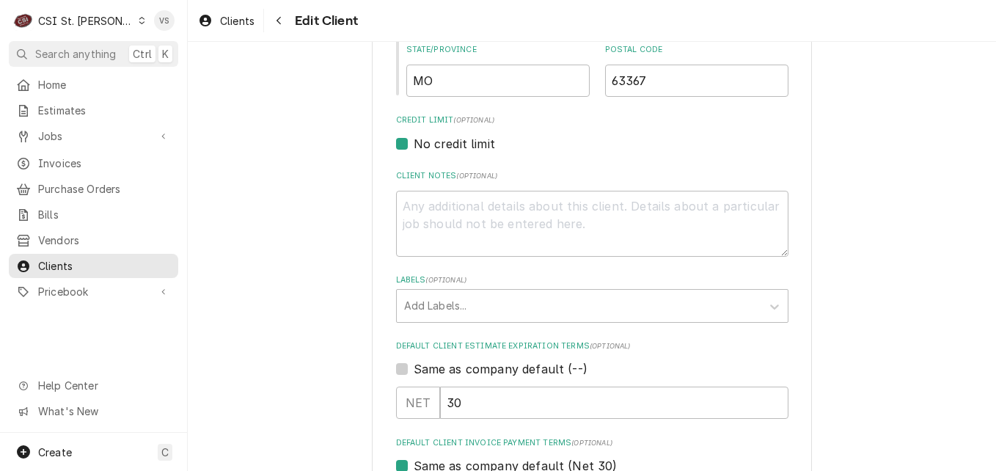
click at [414, 369] on label "Same as company default (--)" at bounding box center [501, 369] width 174 height 18
click at [414, 369] on input "Same as company default (--)" at bounding box center [610, 376] width 392 height 32
checkbox input "true"
type textarea "x"
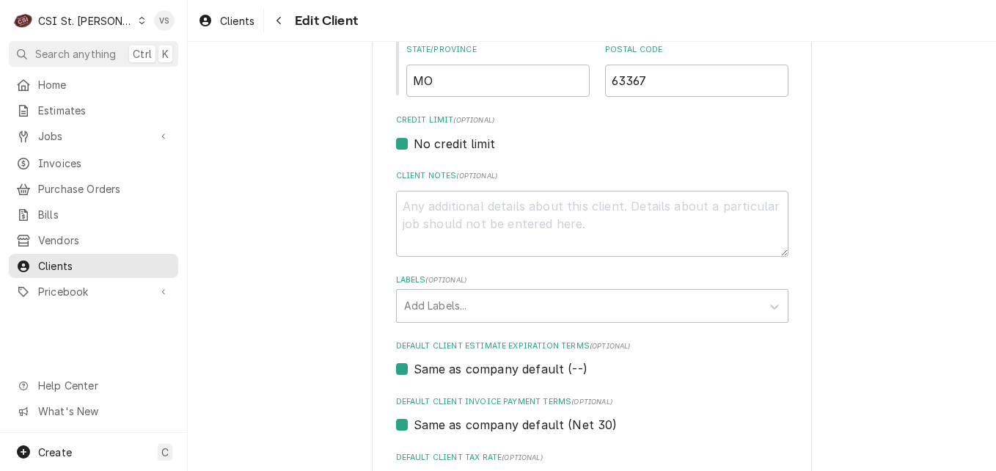
click at [414, 369] on label "Same as company default (--)" at bounding box center [501, 369] width 174 height 18
click at [414, 369] on input "Same as company default (--)" at bounding box center [610, 376] width 392 height 32
checkbox input "false"
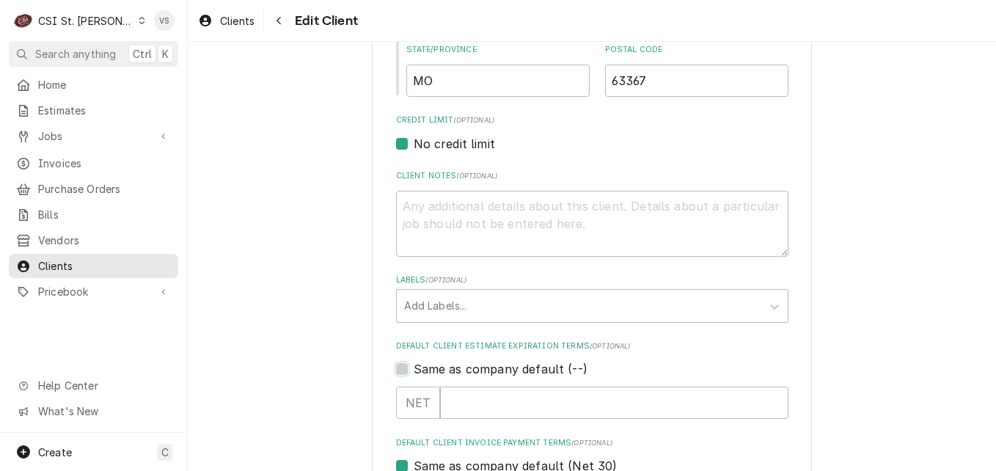
type textarea "x"
click at [414, 367] on label "Same as company default (--)" at bounding box center [501, 369] width 174 height 18
click at [414, 367] on input "Same as company default (--)" at bounding box center [610, 376] width 392 height 32
checkbox input "true"
type textarea "x"
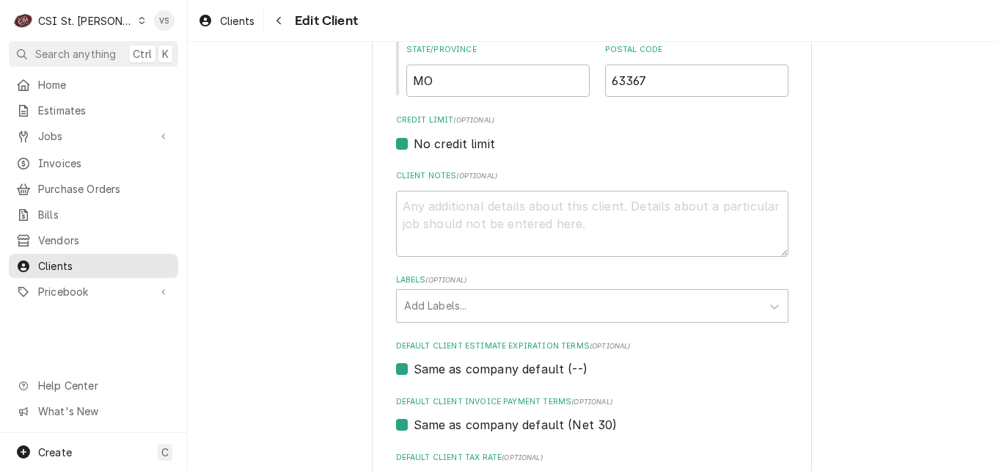
click at [414, 368] on label "Same as company default (--)" at bounding box center [501, 369] width 174 height 18
click at [414, 368] on input "Same as company default (--)" at bounding box center [610, 376] width 392 height 32
checkbox input "false"
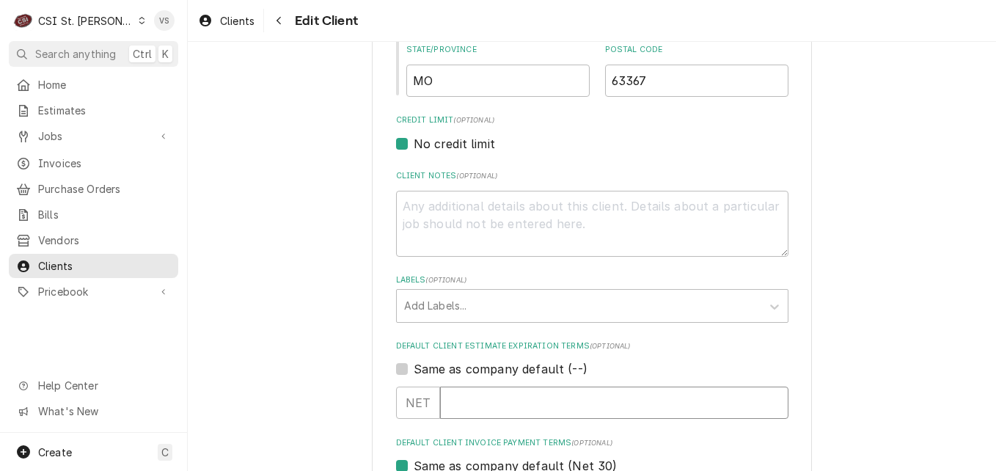
click at [461, 404] on input "Default Client Estimate Expiration Terms" at bounding box center [614, 402] width 348 height 32
type textarea "x"
type input "3"
type textarea "x"
type input "30"
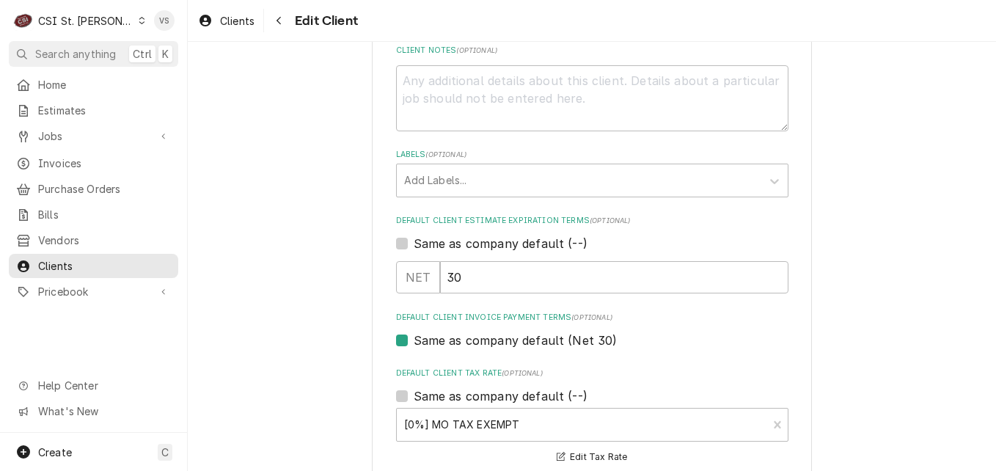
scroll to position [733, 0]
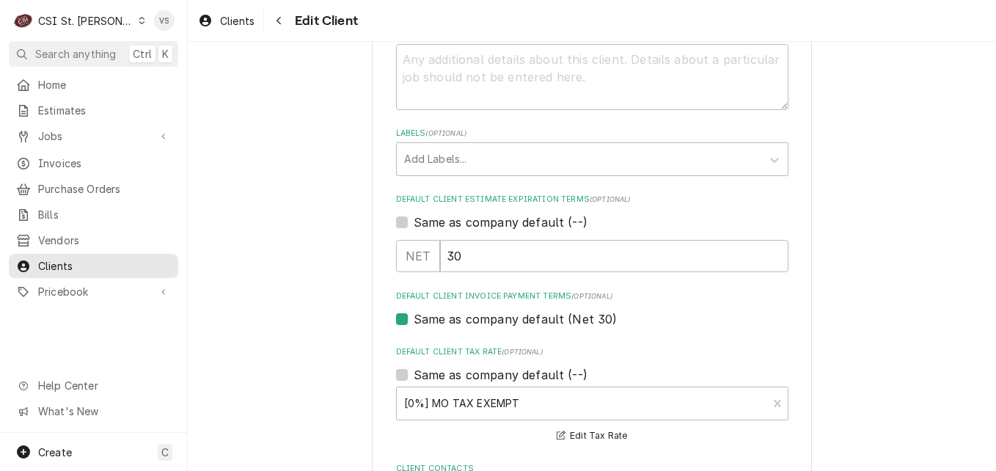
click at [414, 317] on label "Same as company default (Net 30)" at bounding box center [516, 319] width 204 height 18
click at [414, 317] on input "Same as company default (Net 30)" at bounding box center [610, 326] width 392 height 32
checkbox input "false"
type textarea "x"
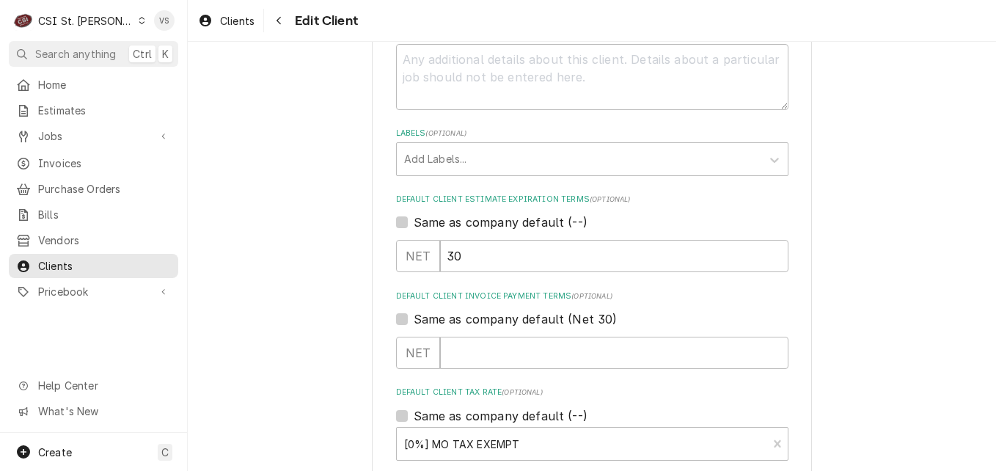
click at [414, 317] on label "Same as company default (Net 30)" at bounding box center [516, 319] width 204 height 18
click at [414, 317] on input "Same as company default (Net 30)" at bounding box center [610, 326] width 392 height 32
checkbox input "true"
type textarea "x"
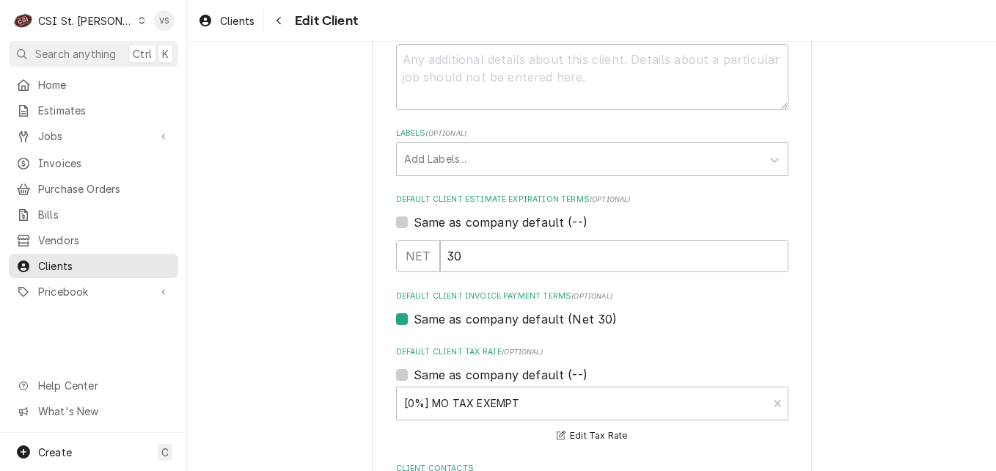
click at [414, 226] on label "Same as company default (--)" at bounding box center [501, 222] width 174 height 18
click at [414, 226] on input "Same as company default (--)" at bounding box center [610, 229] width 392 height 32
checkbox input "true"
type textarea "x"
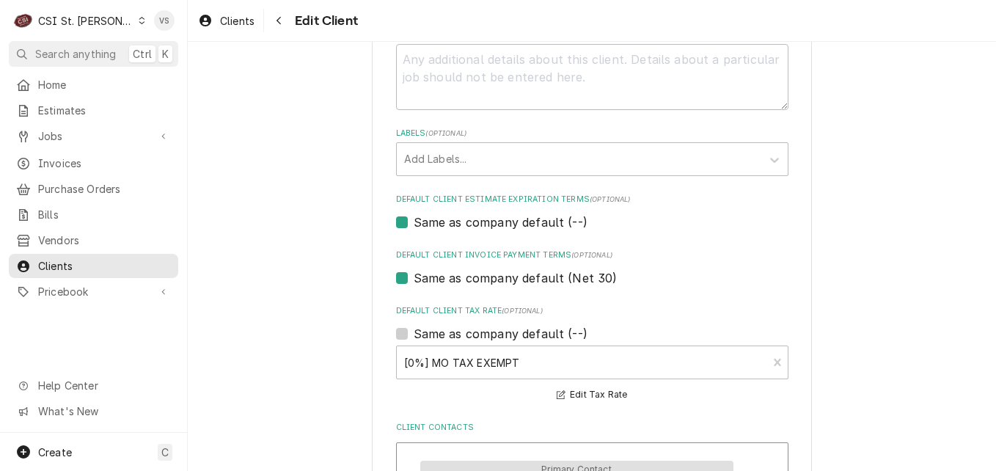
click at [414, 223] on label "Same as company default (--)" at bounding box center [501, 222] width 174 height 18
click at [414, 223] on input "Same as company default (--)" at bounding box center [610, 229] width 392 height 32
checkbox input "false"
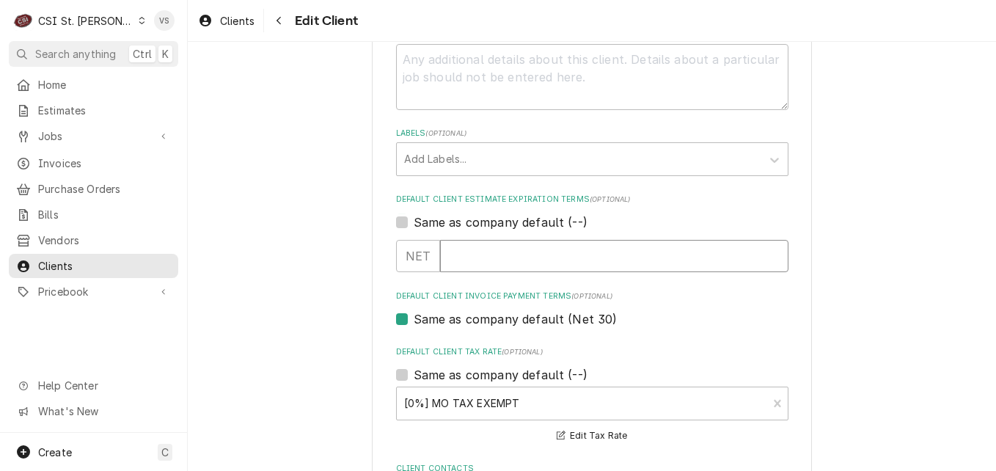
click at [451, 251] on input "Default Client Estimate Expiration Terms" at bounding box center [614, 256] width 348 height 32
type textarea "x"
type input "30"
type textarea "x"
type input "30"
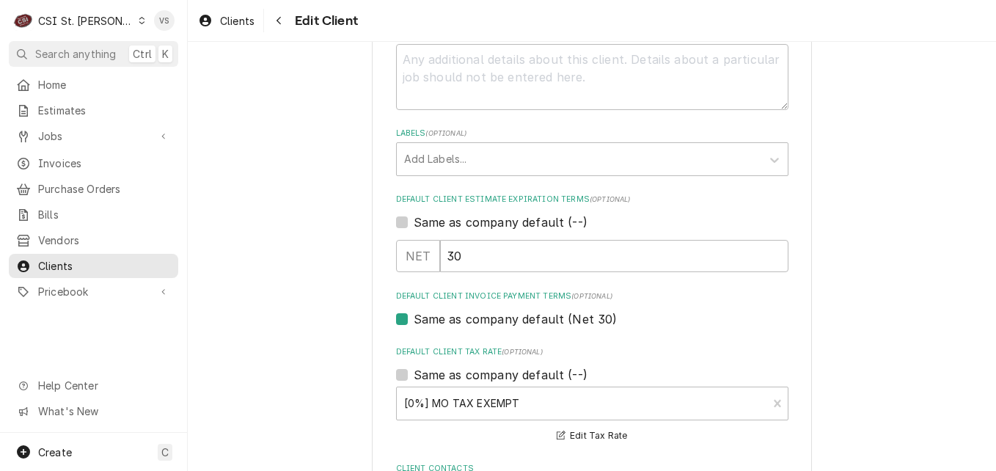
click at [414, 320] on label "Same as company default (Net 30)" at bounding box center [516, 319] width 204 height 18
click at [414, 320] on input "Same as company default (Net 30)" at bounding box center [610, 326] width 392 height 32
checkbox input "false"
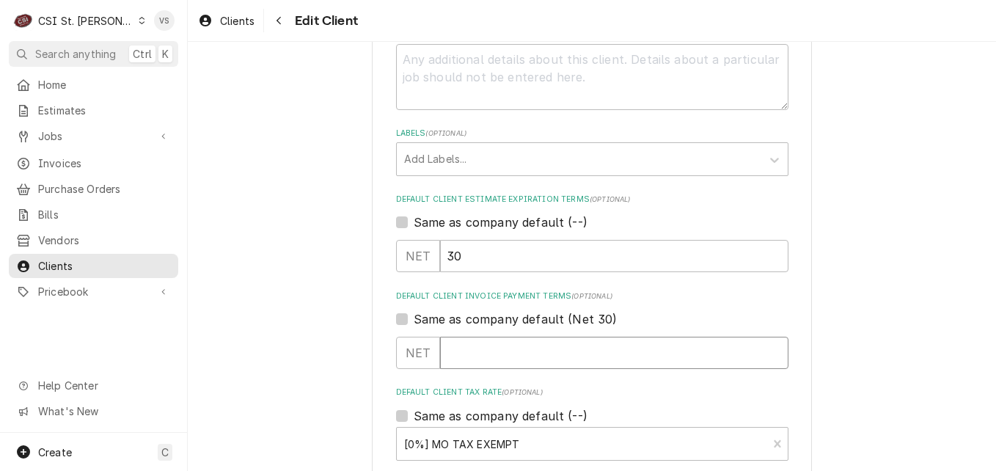
click at [496, 345] on input "Default Client Invoice Payment Terms" at bounding box center [614, 353] width 348 height 32
type textarea "x"
type input "3"
type textarea "x"
type input "30"
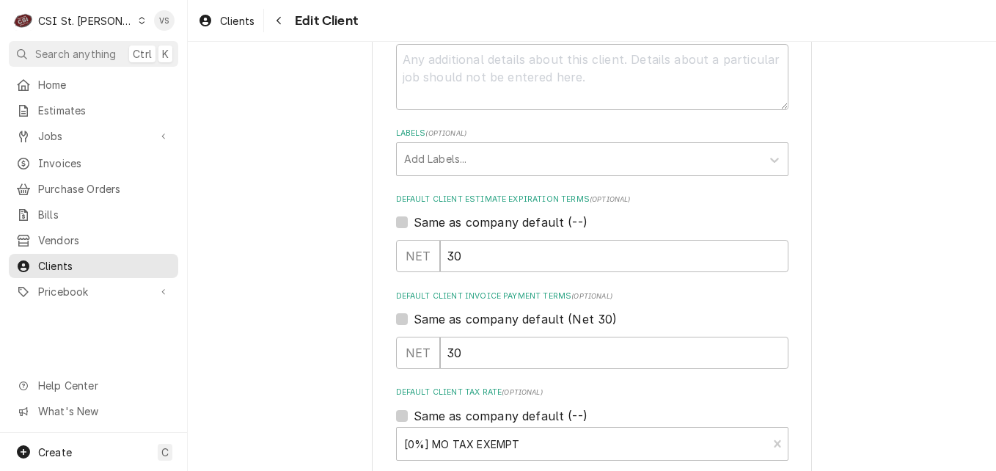
click at [486, 376] on div "Please provide the following information about your client: Client Type Industr…" at bounding box center [592, 269] width 392 height 1828
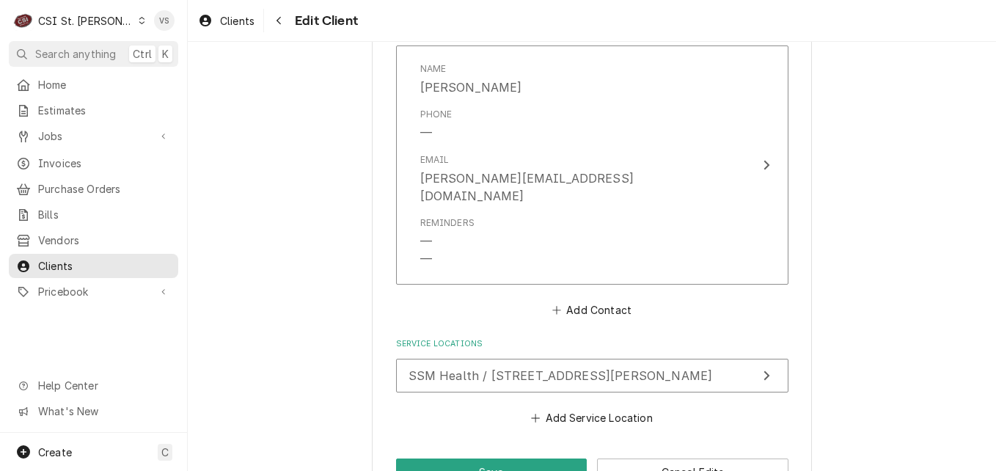
scroll to position [1500, 0]
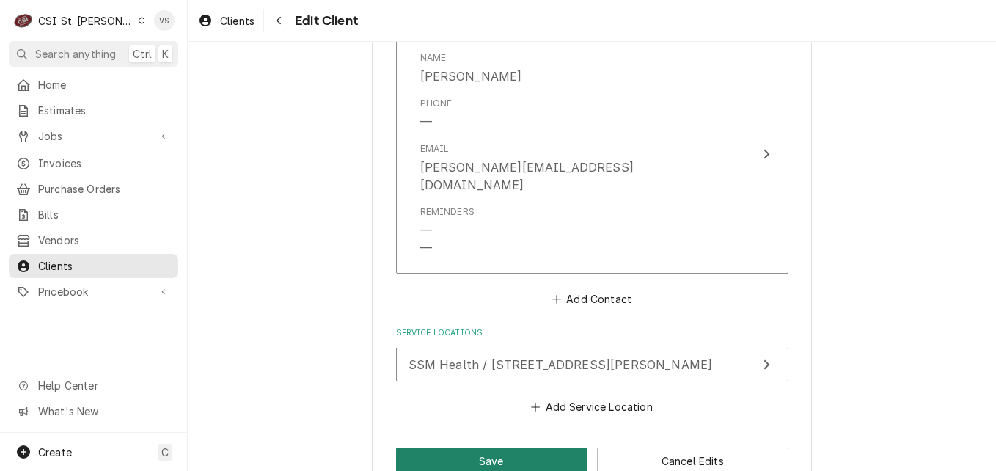
click at [529, 447] on button "Save" at bounding box center [491, 460] width 191 height 27
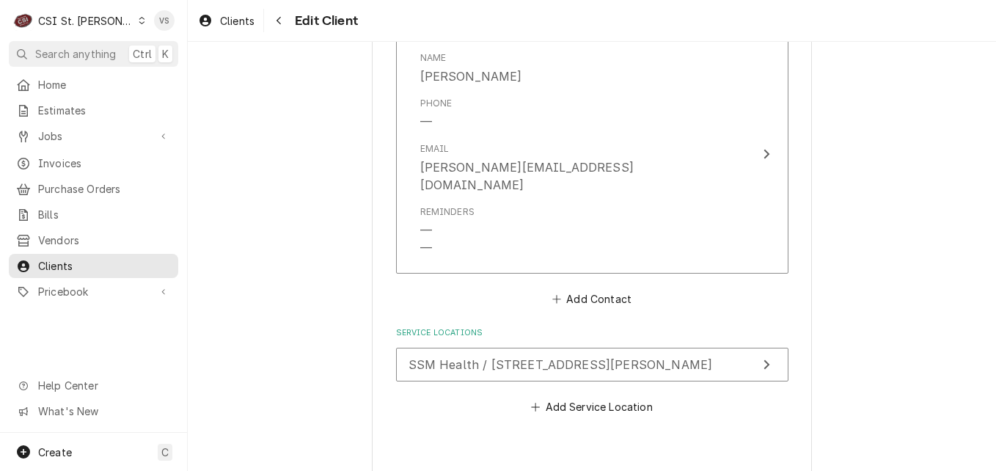
type textarea "x"
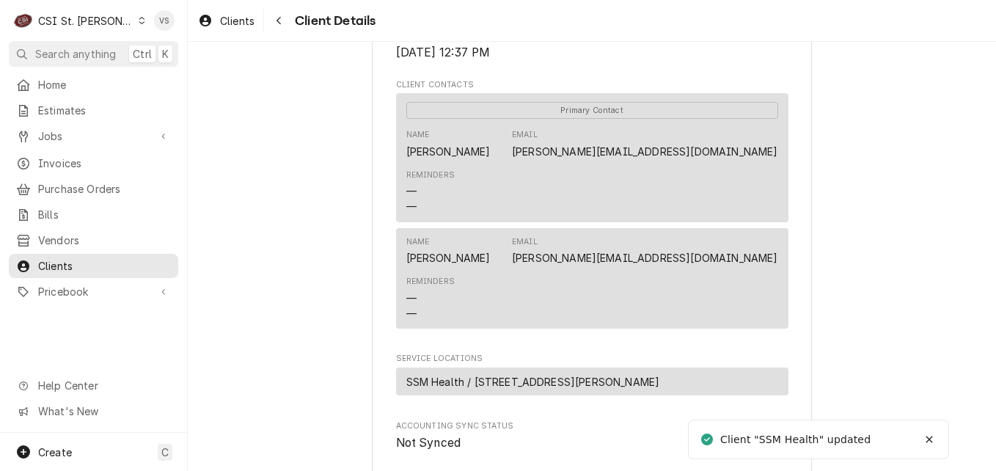
scroll to position [746, 0]
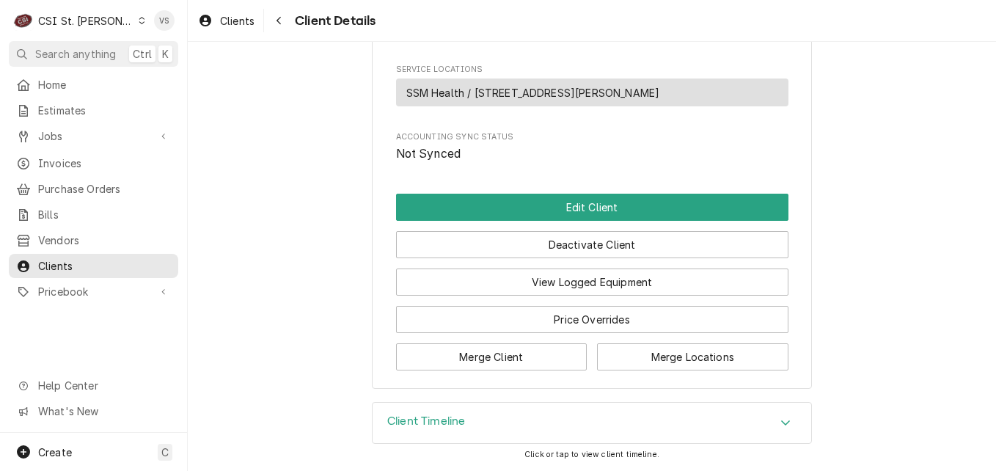
click at [539, 92] on span "SSM Health / [STREET_ADDRESS][PERSON_NAME]" at bounding box center [533, 92] width 254 height 15
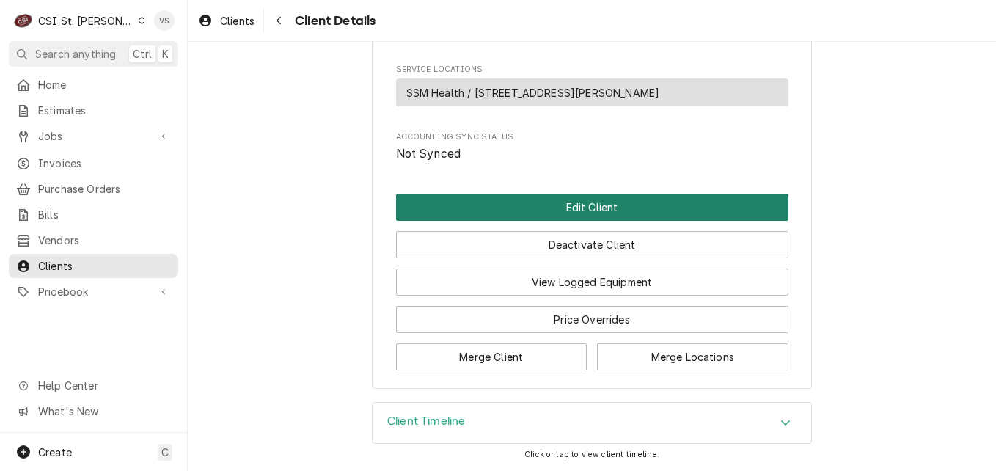
click at [530, 205] on button "Edit Client" at bounding box center [592, 207] width 392 height 27
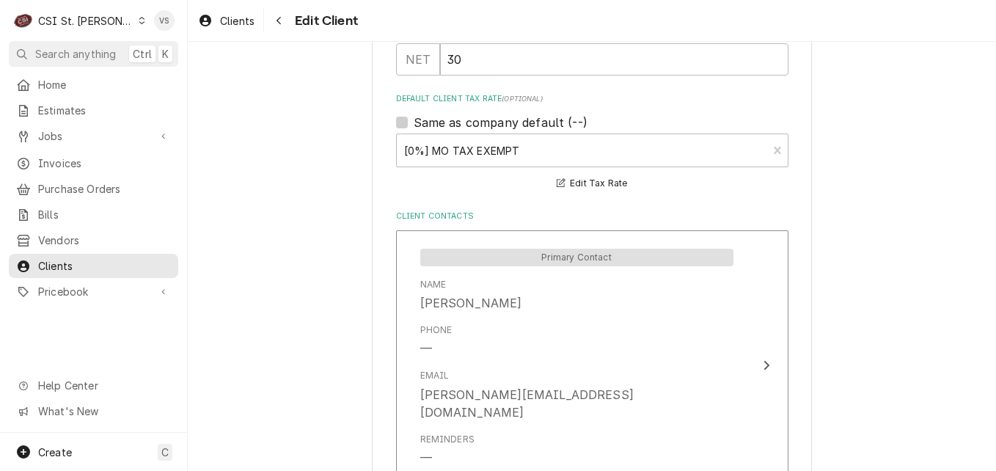
scroll to position [1466, 0]
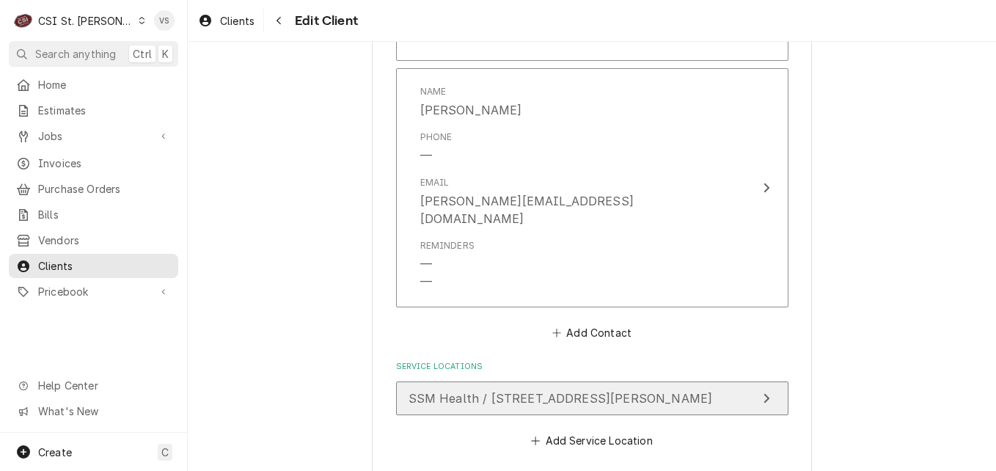
click at [539, 391] on span "SSM Health / [STREET_ADDRESS][PERSON_NAME]" at bounding box center [560, 398] width 304 height 15
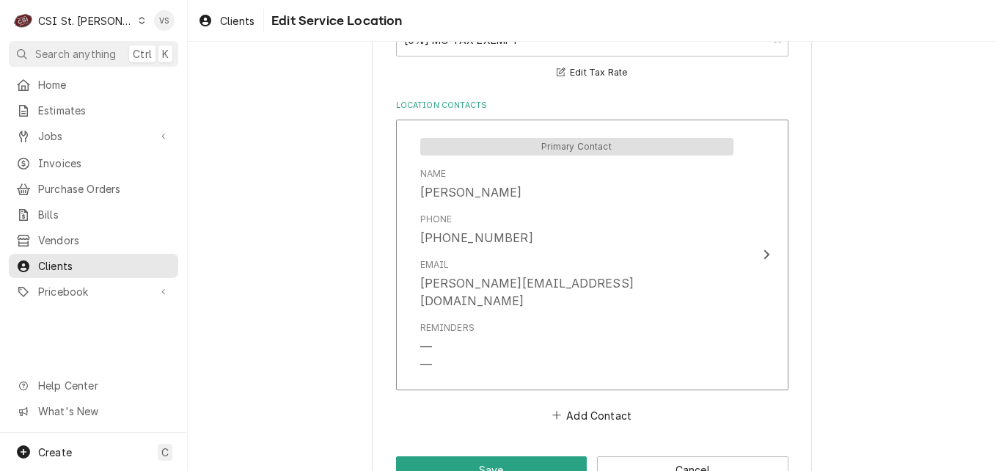
scroll to position [808, 0]
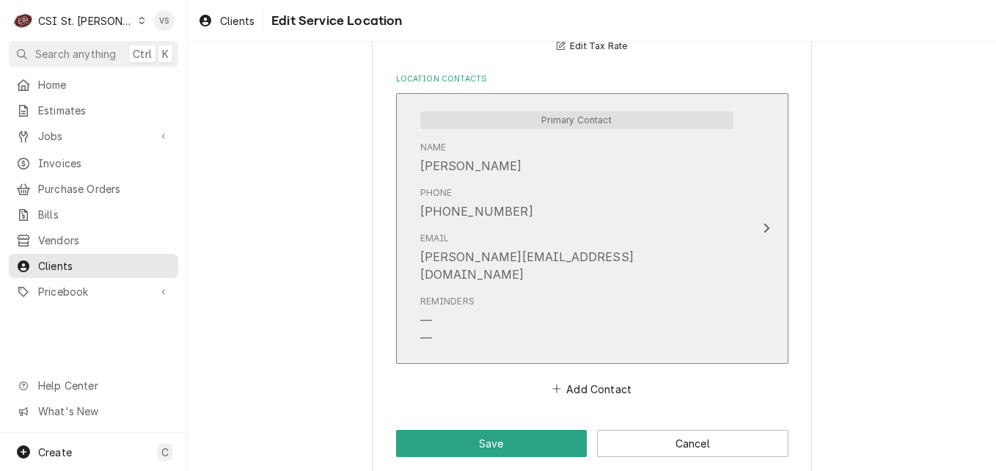
click at [640, 235] on div "Email [PERSON_NAME][EMAIL_ADDRESS][DOMAIN_NAME]" at bounding box center [576, 257] width 313 height 63
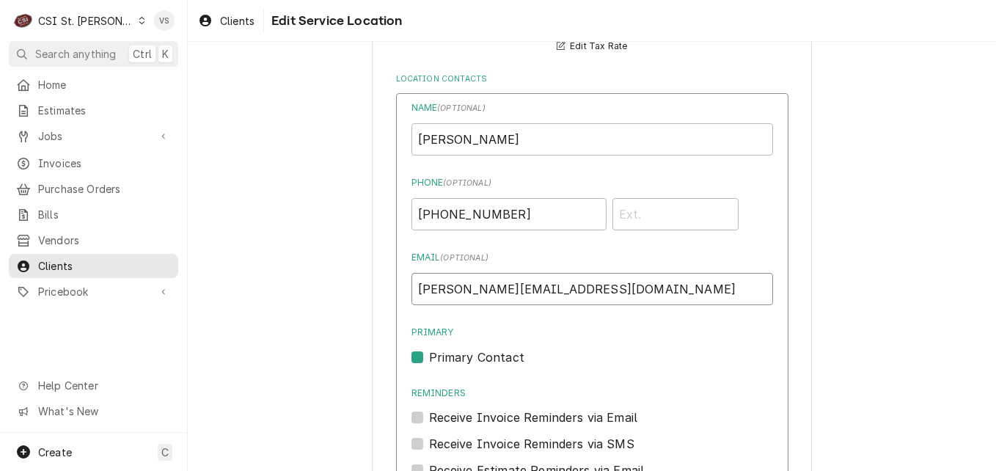
drag, startPoint x: 460, startPoint y: 290, endPoint x: 413, endPoint y: 280, distance: 48.6
click at [413, 280] on input "[PERSON_NAME][EMAIL_ADDRESS][DOMAIN_NAME]" at bounding box center [591, 289] width 361 height 32
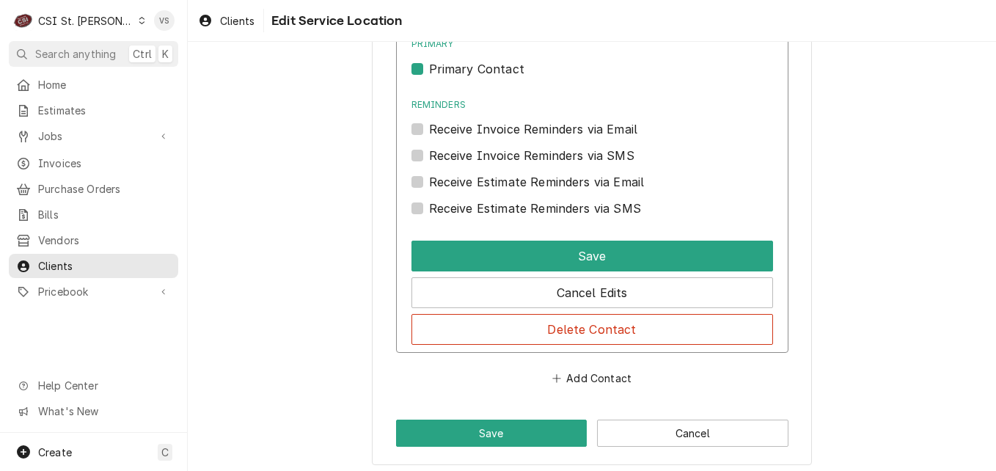
scroll to position [1104, 0]
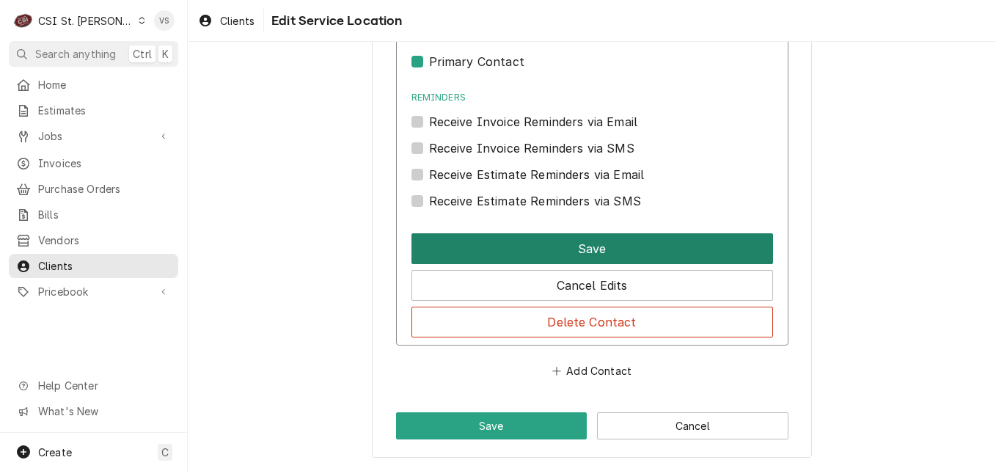
click at [535, 243] on button "Save" at bounding box center [591, 248] width 361 height 31
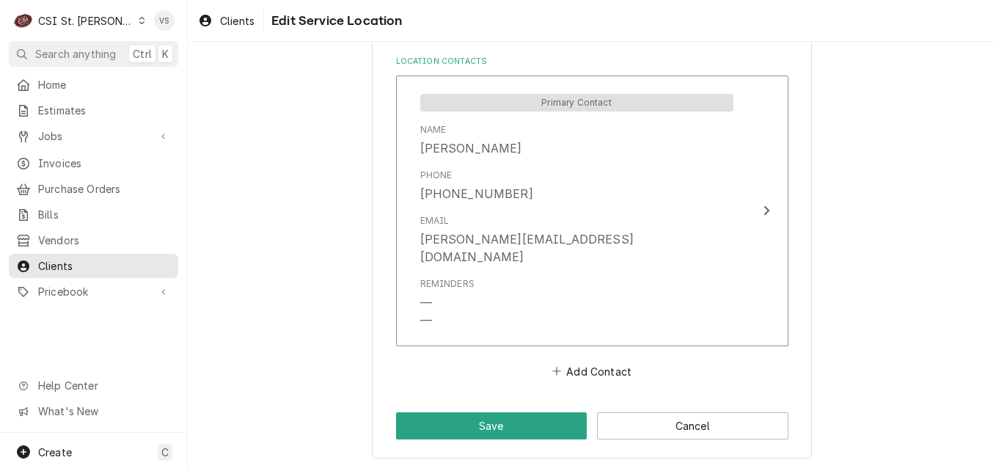
scroll to position [808, 0]
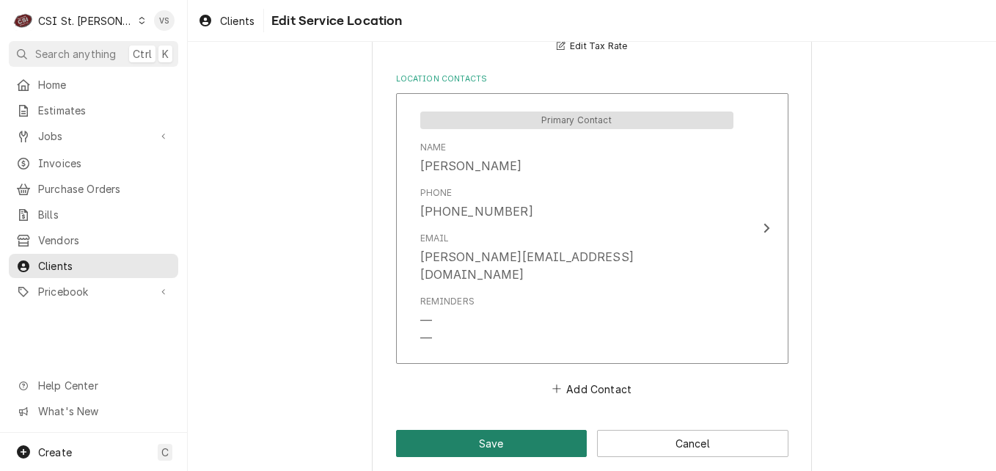
click at [533, 430] on button "Save" at bounding box center [491, 443] width 191 height 27
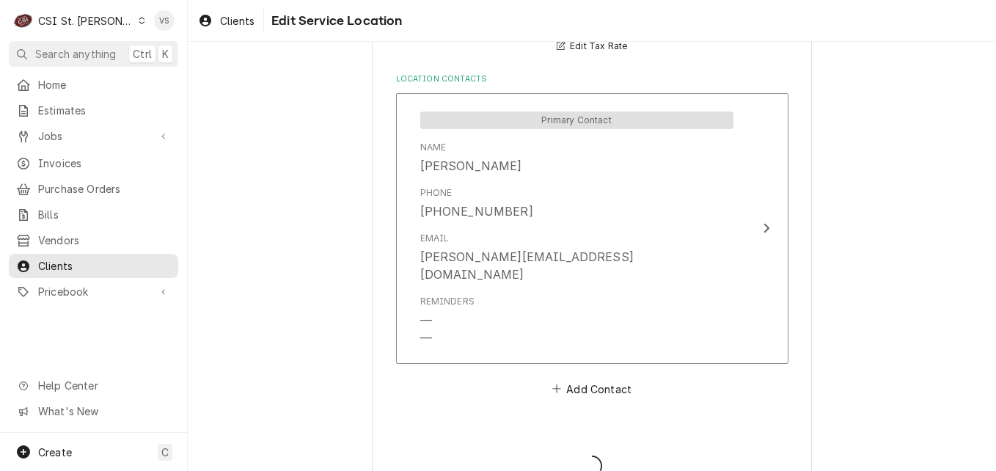
type textarea "x"
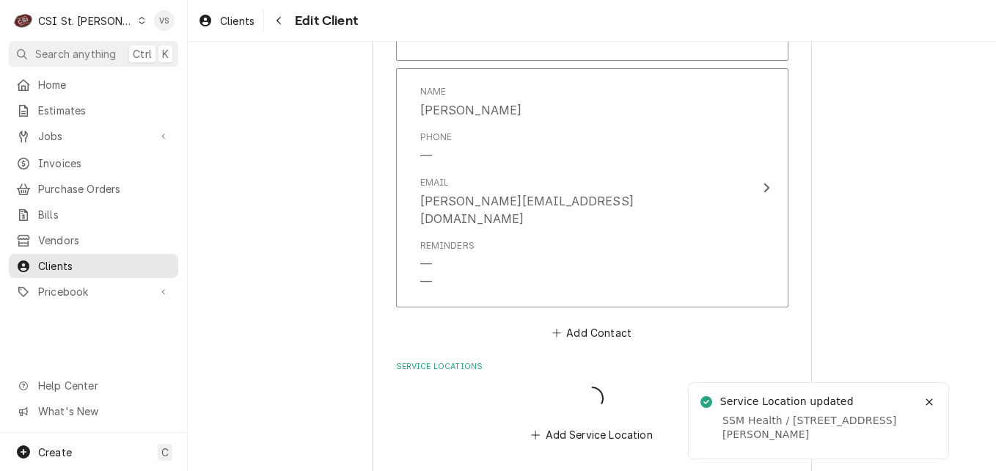
scroll to position [1449, 0]
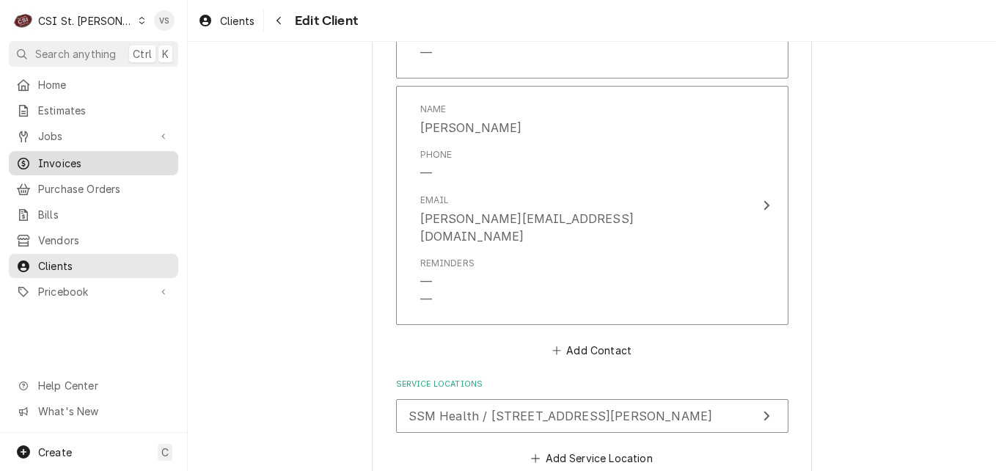
click at [63, 165] on span "Invoices" at bounding box center [104, 162] width 133 height 15
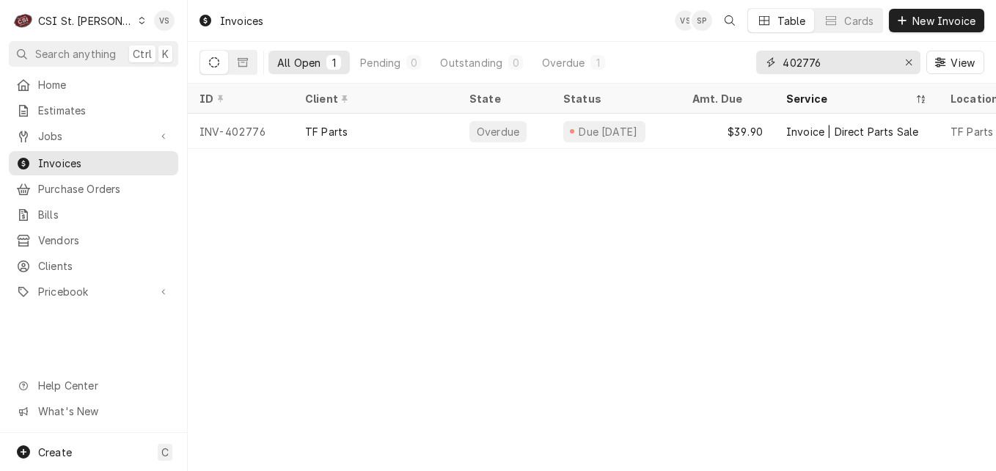
click at [812, 65] on input "402776" at bounding box center [837, 62] width 110 height 23
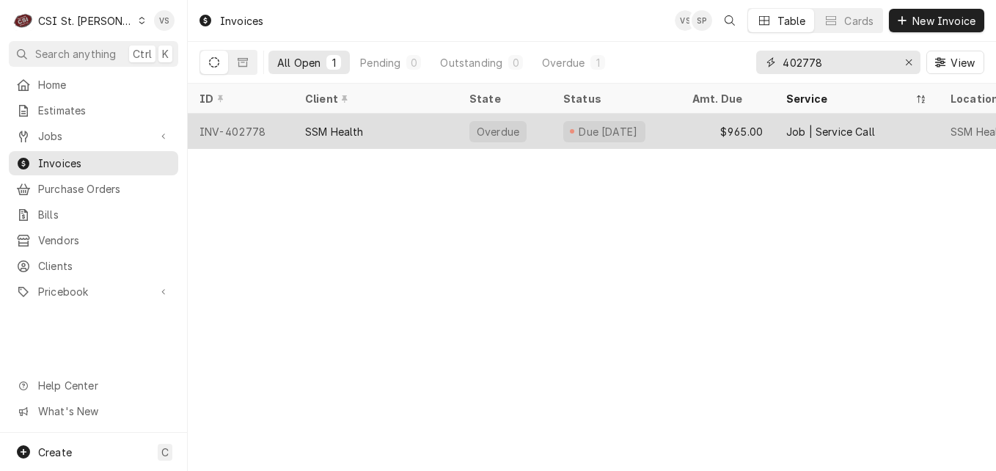
type input "402778"
click at [287, 133] on div "INV-402778" at bounding box center [241, 131] width 106 height 35
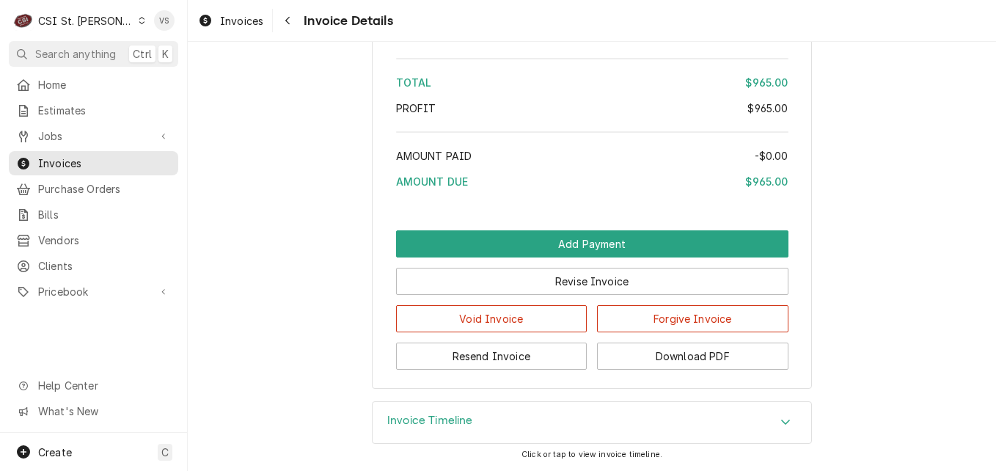
scroll to position [2492, 0]
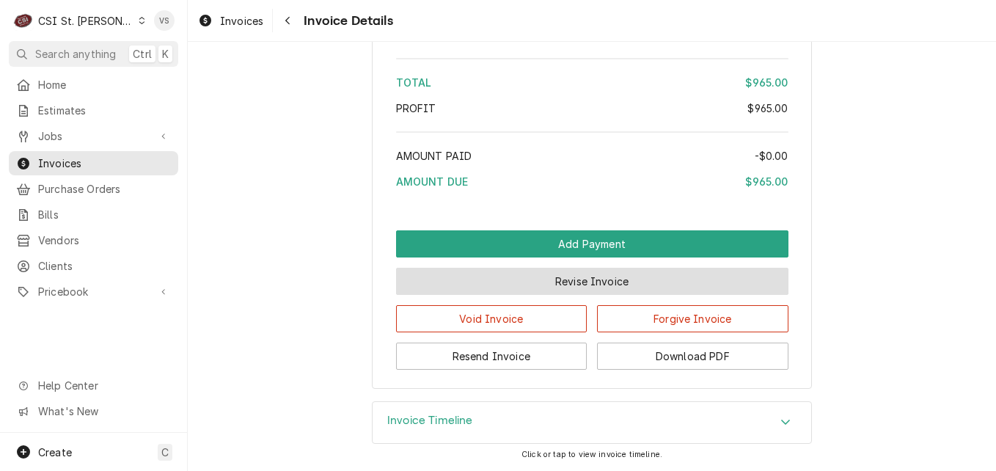
click at [566, 282] on button "Revise Invoice" at bounding box center [592, 281] width 392 height 27
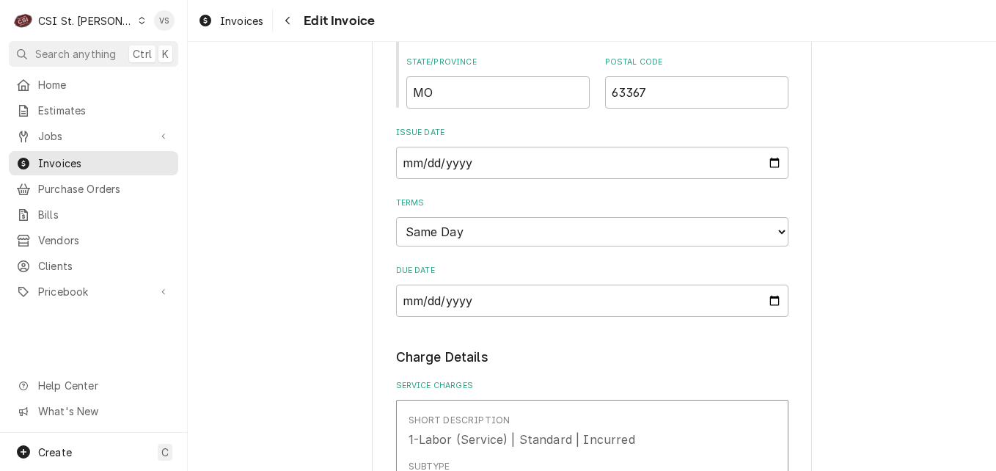
scroll to position [733, 0]
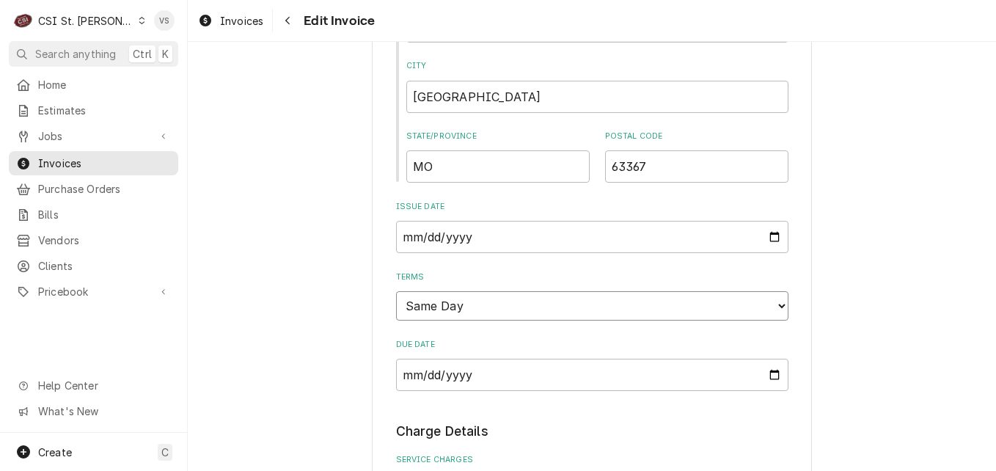
click at [463, 302] on select "Choose payment terms... Same Day Net 7 Net 14 Net 21 Net 30 Net 45 Net 60 Net 90" at bounding box center [592, 305] width 392 height 29
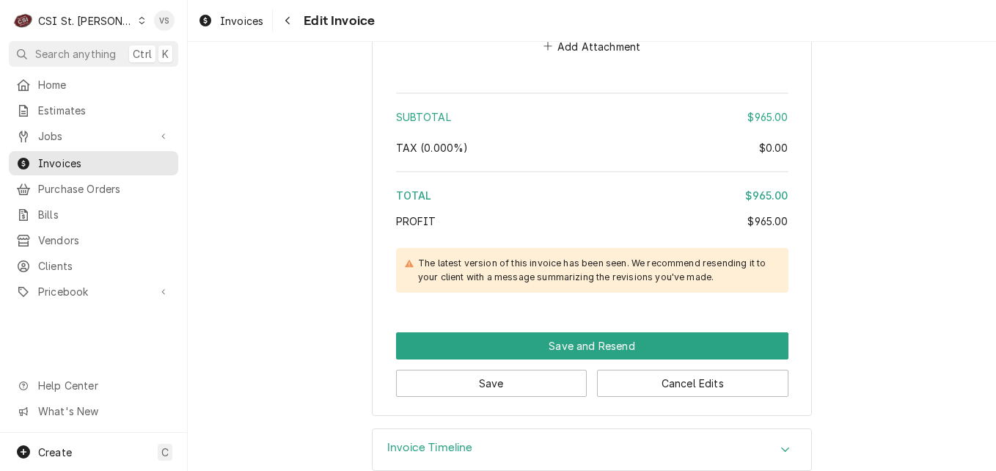
scroll to position [2393, 0]
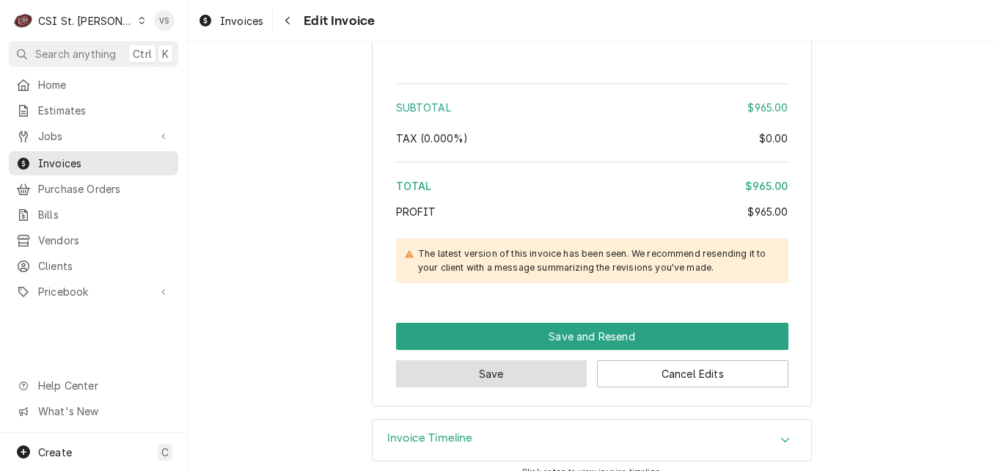
click at [471, 360] on button "Save" at bounding box center [491, 373] width 191 height 27
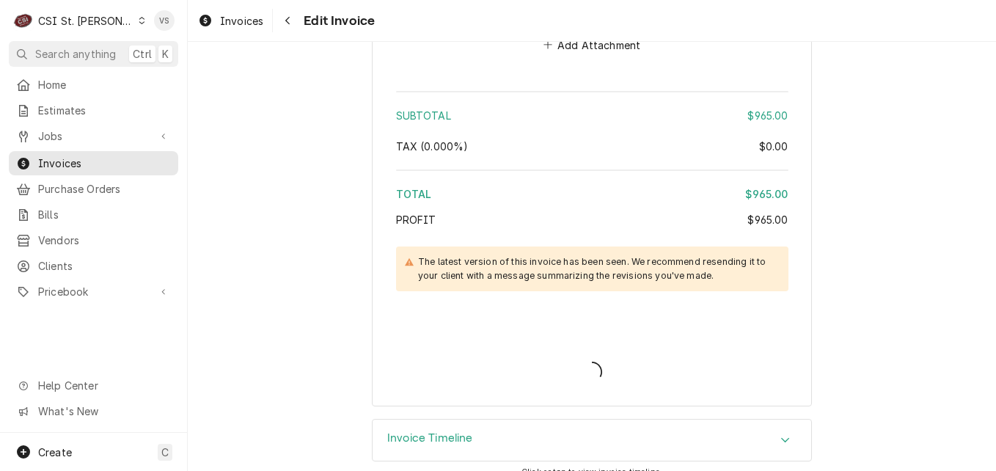
type textarea "x"
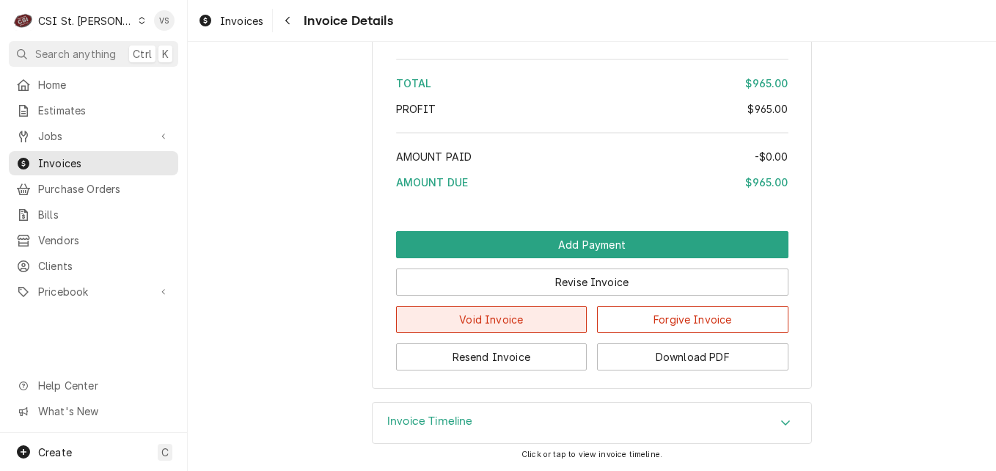
scroll to position [2442, 0]
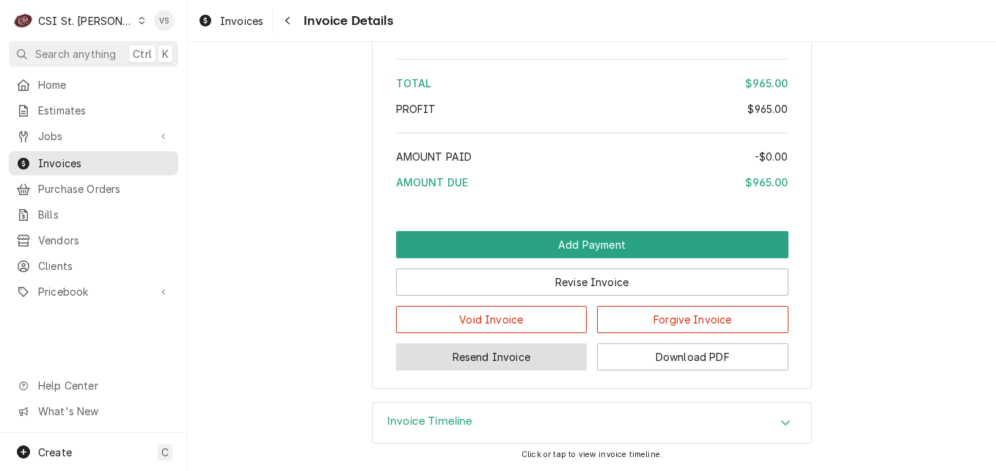
click at [491, 354] on button "Resend Invoice" at bounding box center [491, 356] width 191 height 27
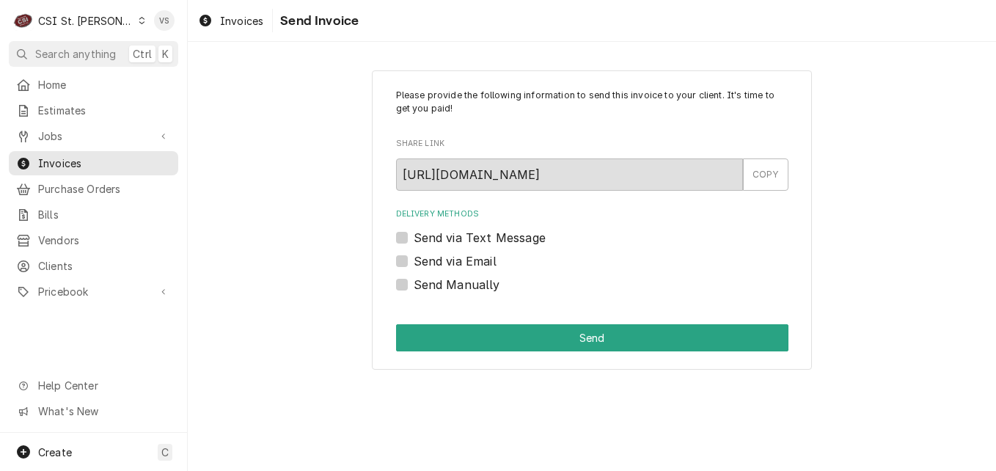
click at [414, 260] on label "Send via Email" at bounding box center [455, 261] width 83 height 18
click at [414, 260] on input "Send via Email" at bounding box center [610, 268] width 392 height 32
checkbox input "true"
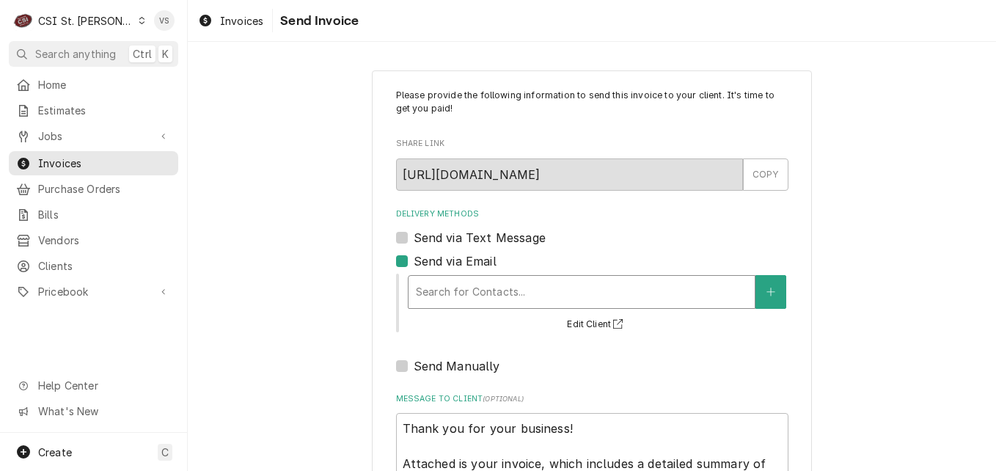
click at [439, 290] on div "Delivery Methods" at bounding box center [581, 292] width 331 height 26
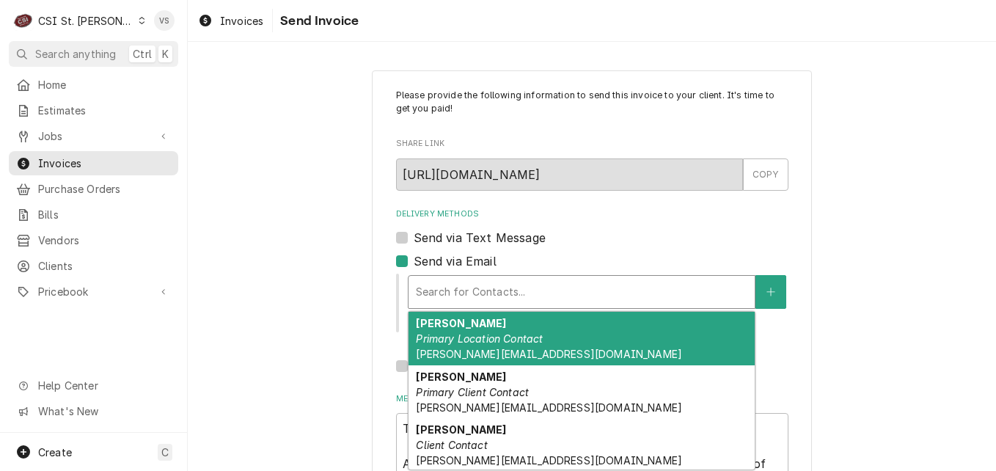
click at [471, 344] on em "Primary Location Contact" at bounding box center [479, 338] width 127 height 12
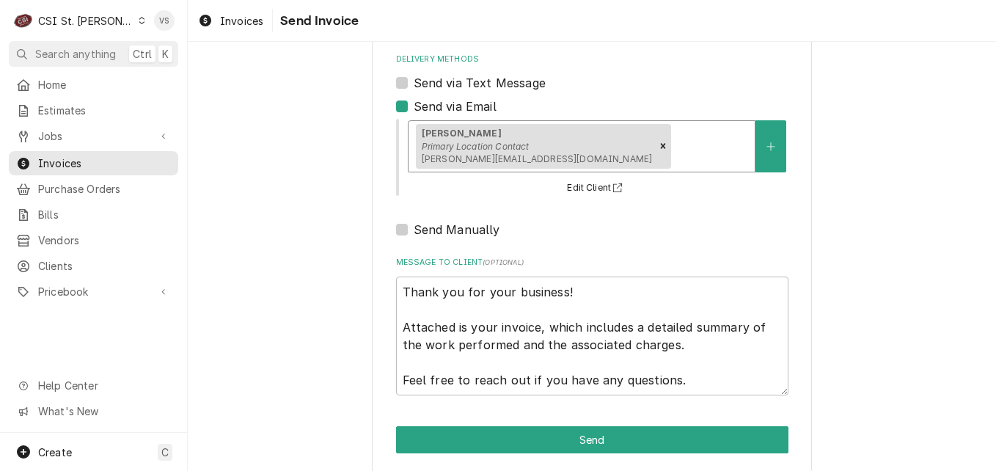
scroll to position [169, 0]
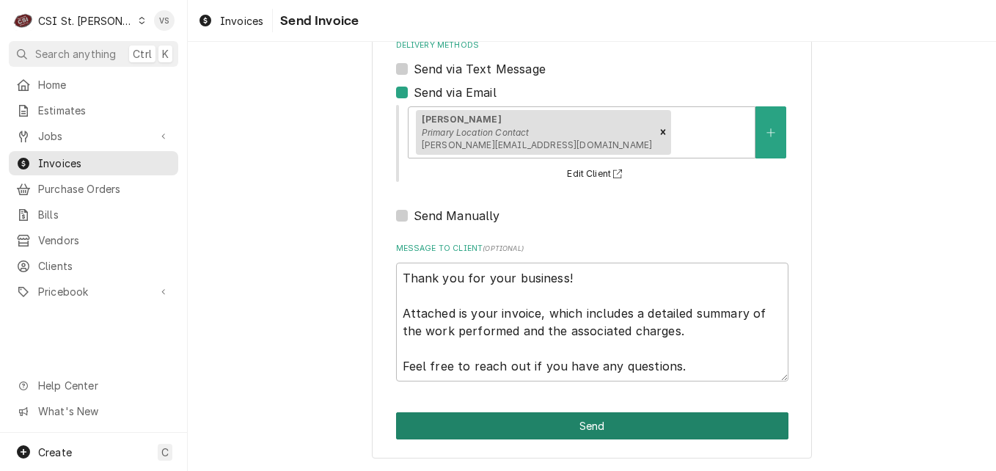
click at [542, 434] on button "Send" at bounding box center [592, 425] width 392 height 27
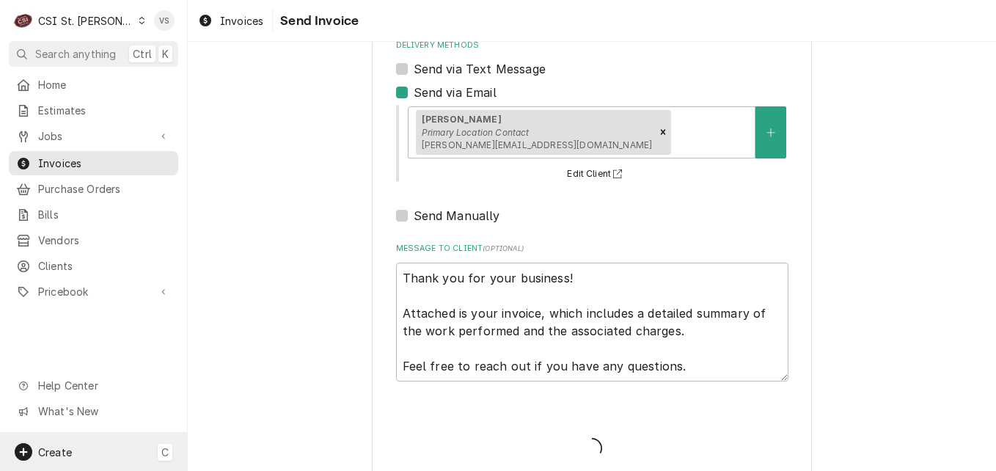
type textarea "x"
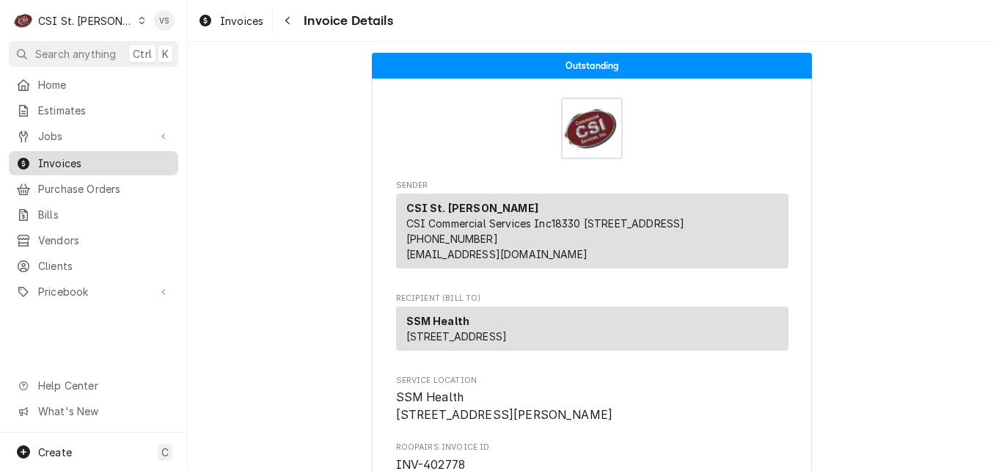
click at [76, 159] on span "Invoices" at bounding box center [104, 162] width 133 height 15
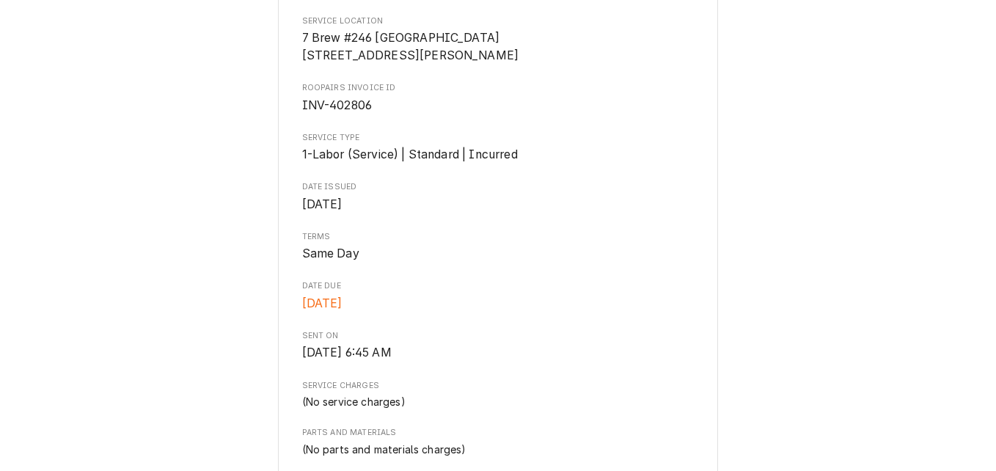
scroll to position [367, 0]
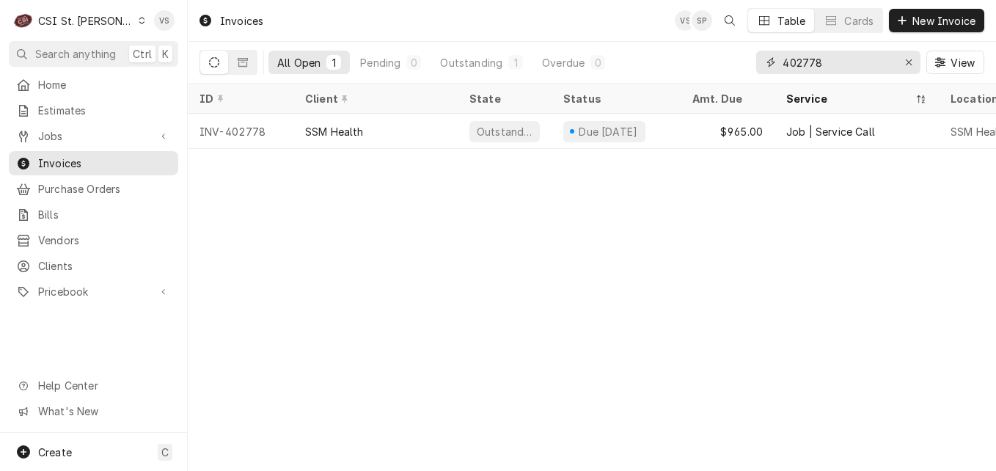
drag, startPoint x: 821, startPoint y: 61, endPoint x: 807, endPoint y: 64, distance: 15.0
click at [802, 64] on input "402778" at bounding box center [837, 62] width 110 height 23
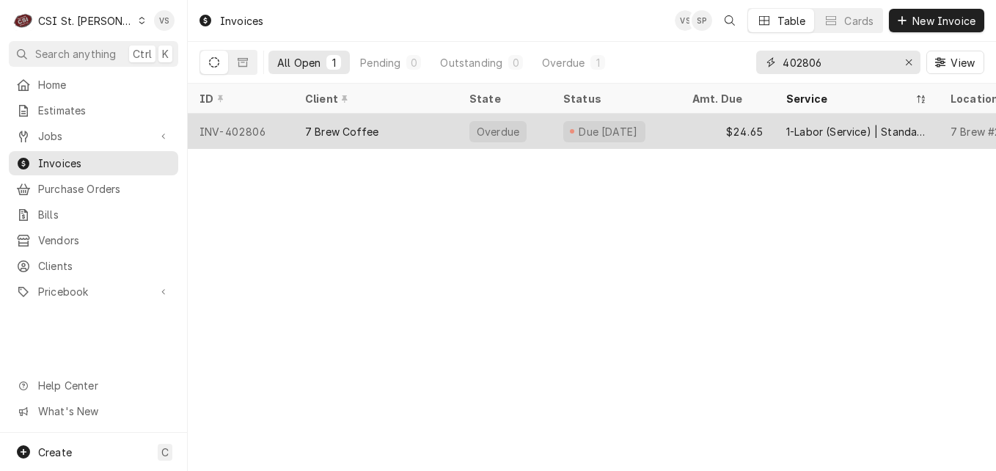
type input "402806"
click at [370, 128] on div "7 Brew Coffee" at bounding box center [341, 131] width 73 height 15
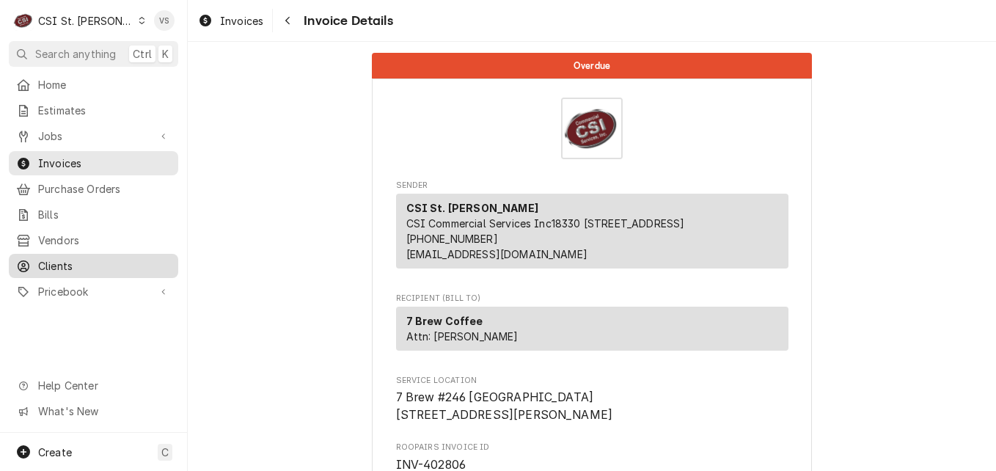
click at [71, 258] on span "Clients" at bounding box center [104, 265] width 133 height 15
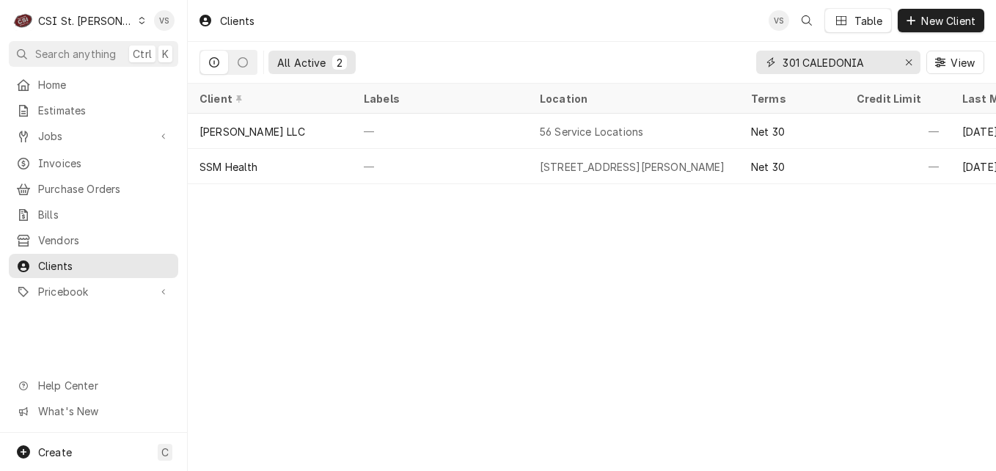
drag, startPoint x: 831, startPoint y: 65, endPoint x: 870, endPoint y: 62, distance: 38.2
click at [724, 68] on div "All Active 2 301 CALEDONIA View" at bounding box center [591, 62] width 785 height 41
click at [870, 62] on input "301 CALEDONIA" at bounding box center [837, 62] width 110 height 23
click at [876, 59] on input "301 CALEDONIA" at bounding box center [837, 62] width 110 height 23
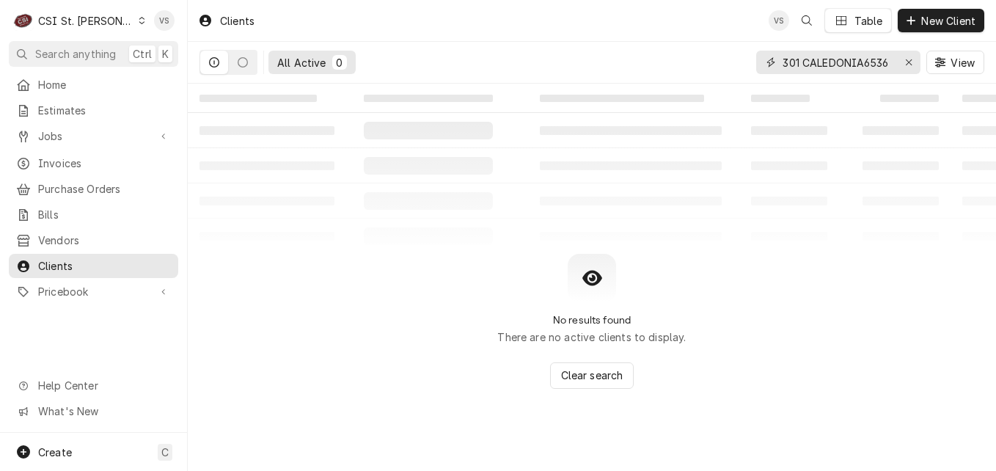
drag, startPoint x: 867, startPoint y: 64, endPoint x: 756, endPoint y: 78, distance: 112.3
click at [756, 78] on div "301 CALEDONIA6536 View" at bounding box center [870, 62] width 228 height 41
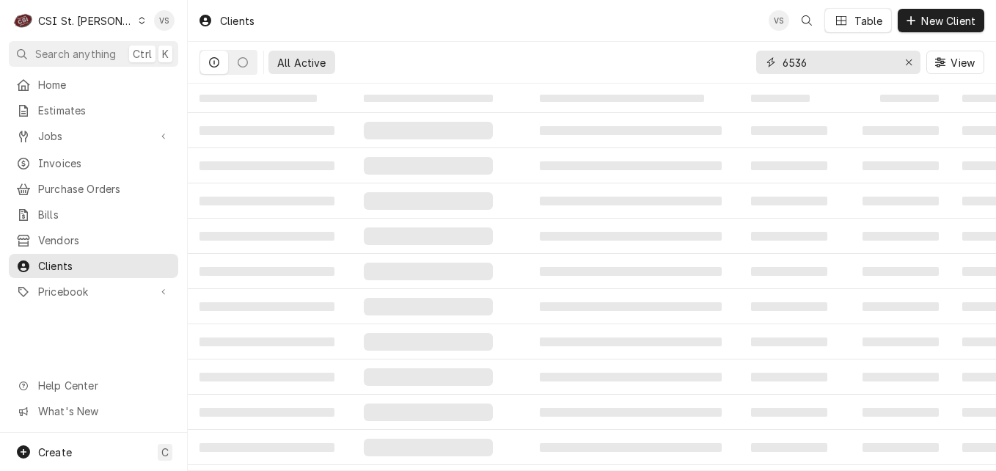
click at [831, 61] on input "6536" at bounding box center [837, 62] width 110 height 23
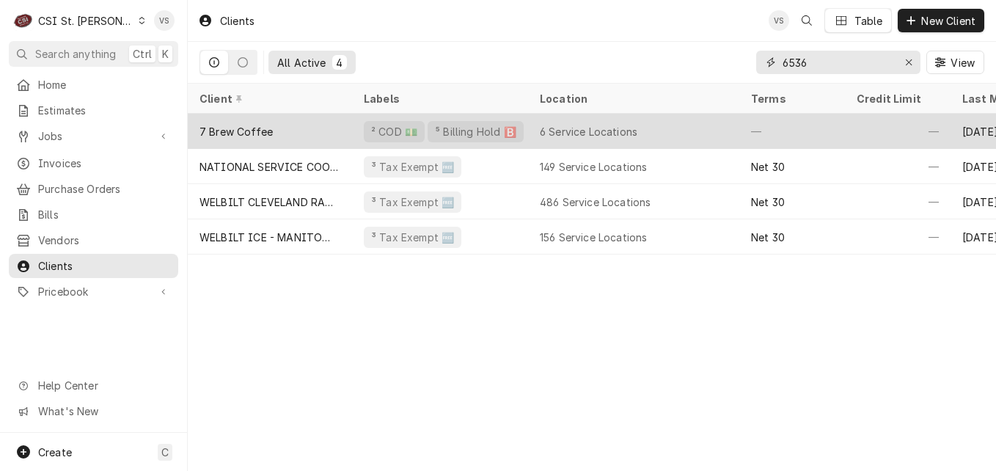
type input "6536"
click at [303, 134] on div "7 Brew Coffee" at bounding box center [270, 131] width 164 height 35
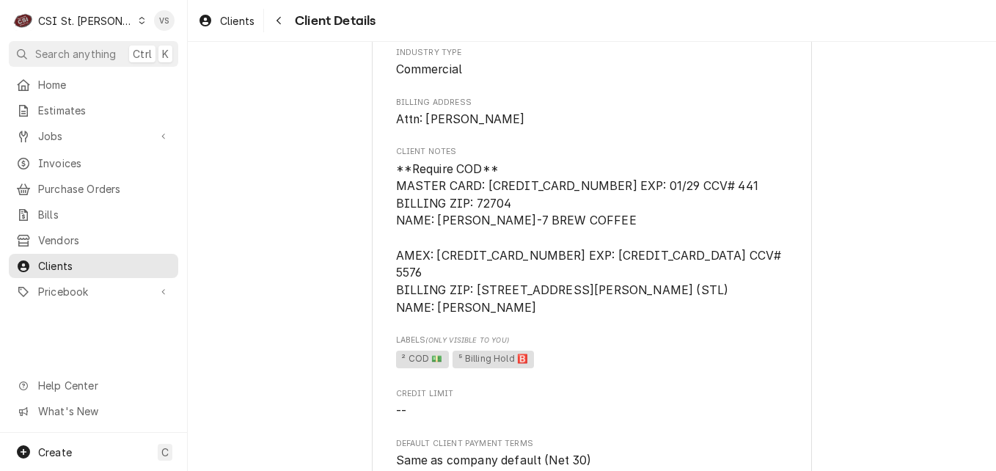
scroll to position [220, 0]
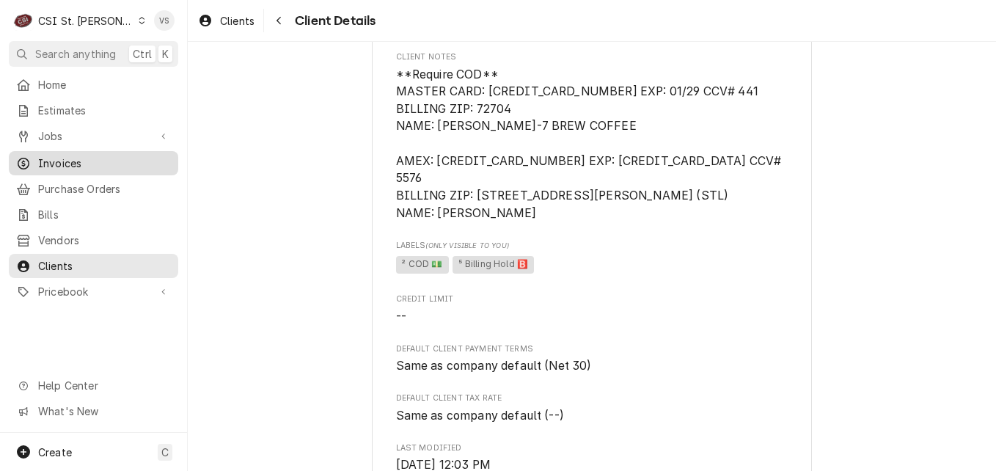
click at [63, 159] on span "Invoices" at bounding box center [104, 162] width 133 height 15
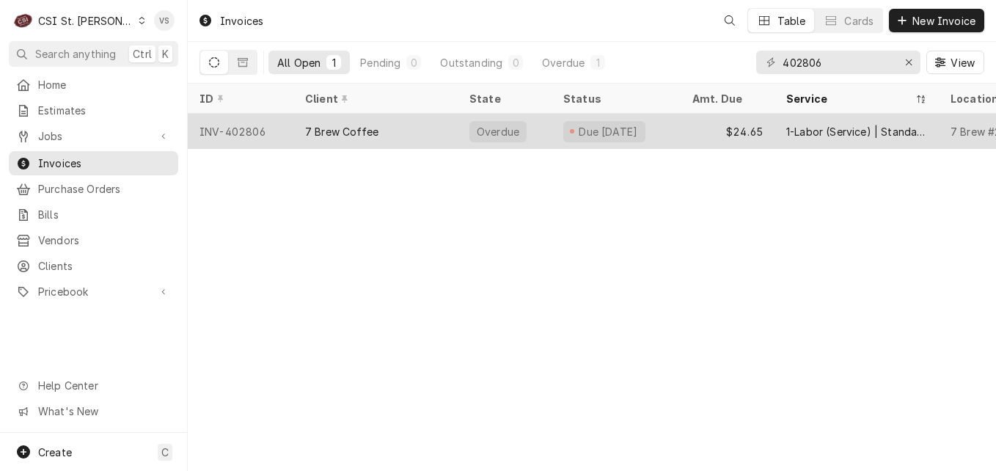
click at [317, 134] on div "7 Brew Coffee" at bounding box center [341, 131] width 73 height 15
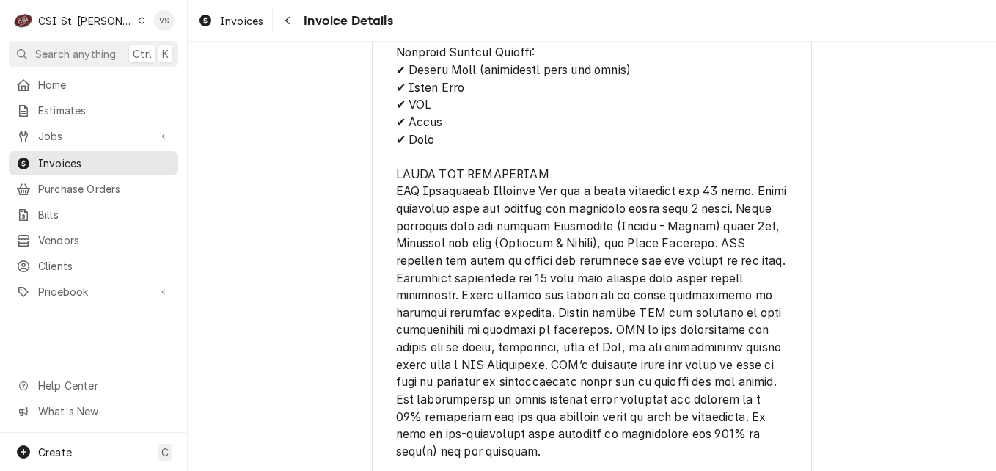
scroll to position [2138, 0]
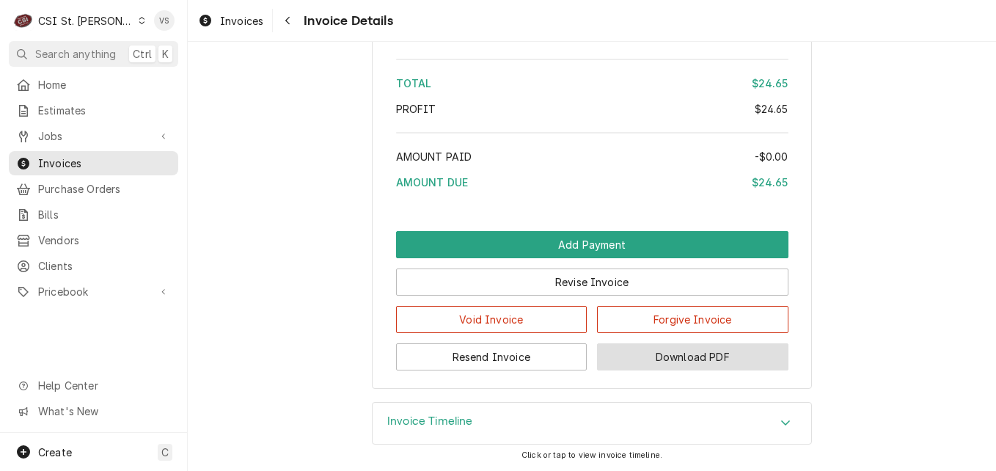
click at [703, 358] on button "Download PDF" at bounding box center [692, 356] width 191 height 27
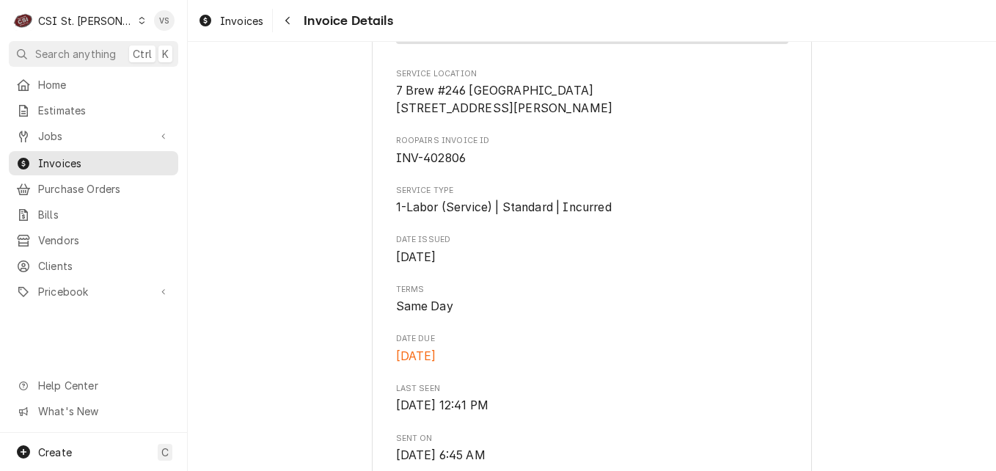
scroll to position [0, 0]
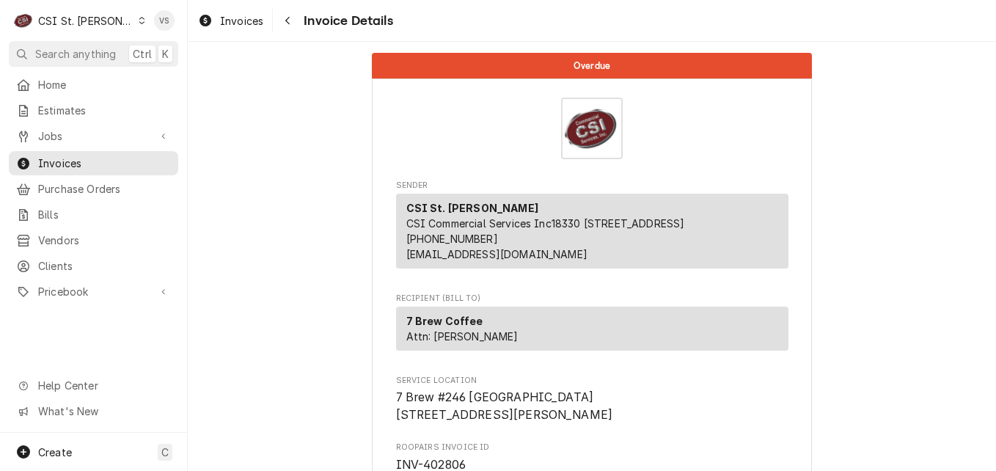
click at [139, 22] on icon "Dynamic Content Wrapper" at bounding box center [142, 20] width 6 height 7
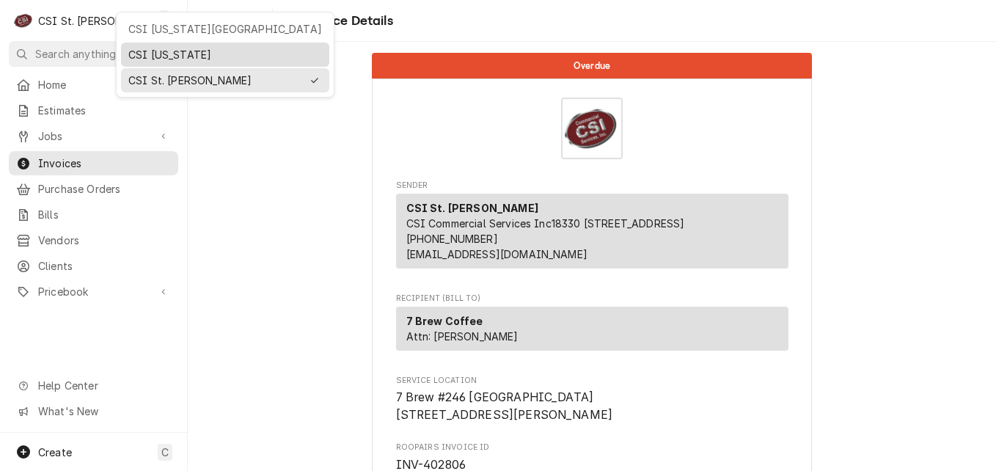
click at [151, 53] on div "CSI Kentucky" at bounding box center [225, 54] width 194 height 15
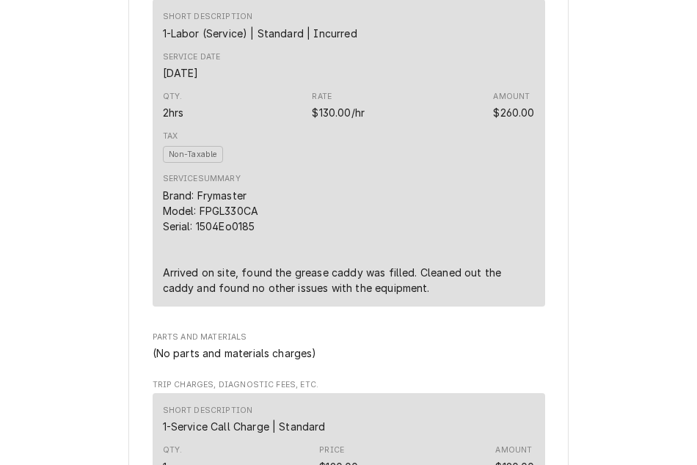
scroll to position [807, 0]
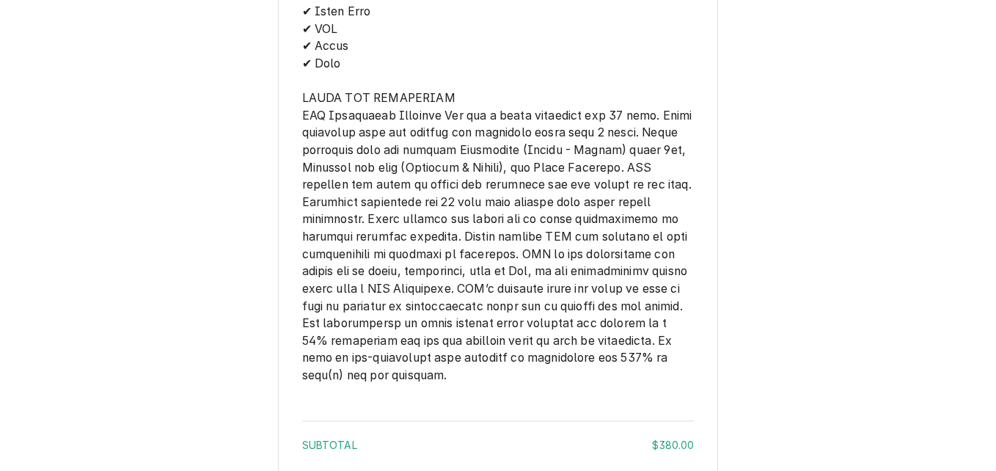
scroll to position [2126, 0]
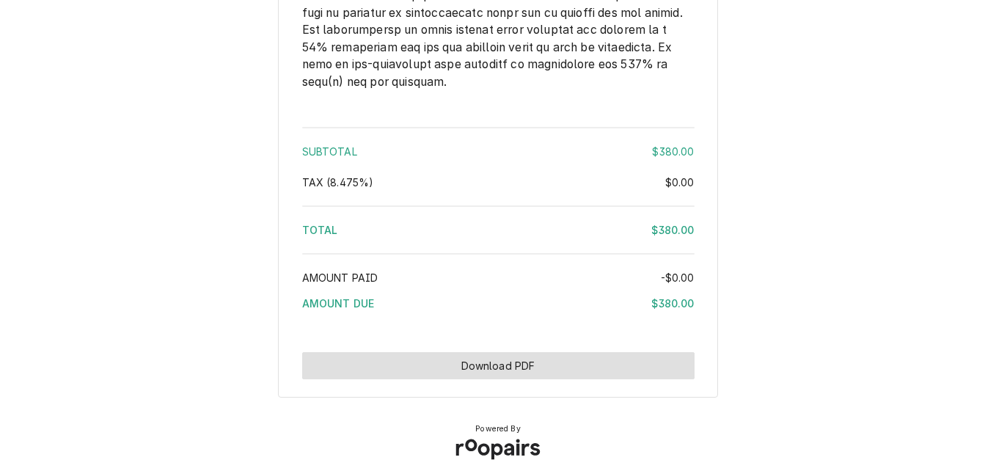
click at [565, 379] on button "Download PDF" at bounding box center [498, 365] width 392 height 27
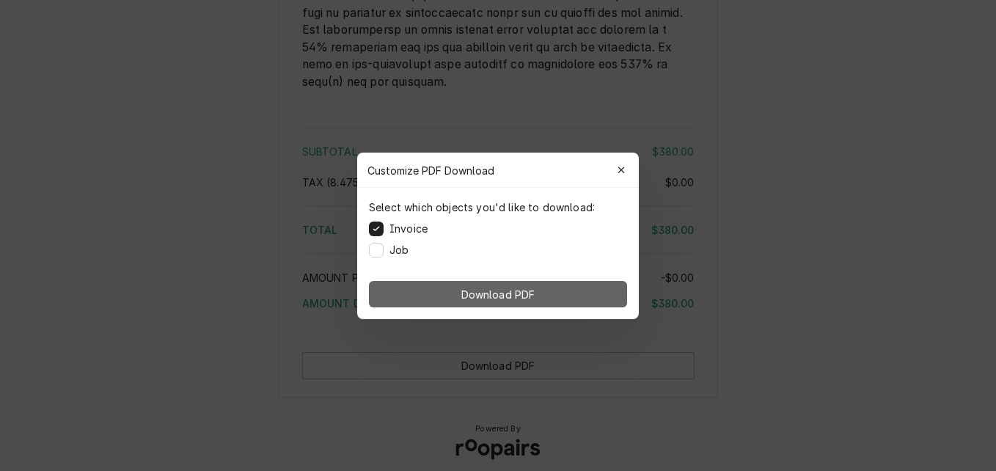
click at [568, 290] on button "Download PDF" at bounding box center [498, 294] width 258 height 26
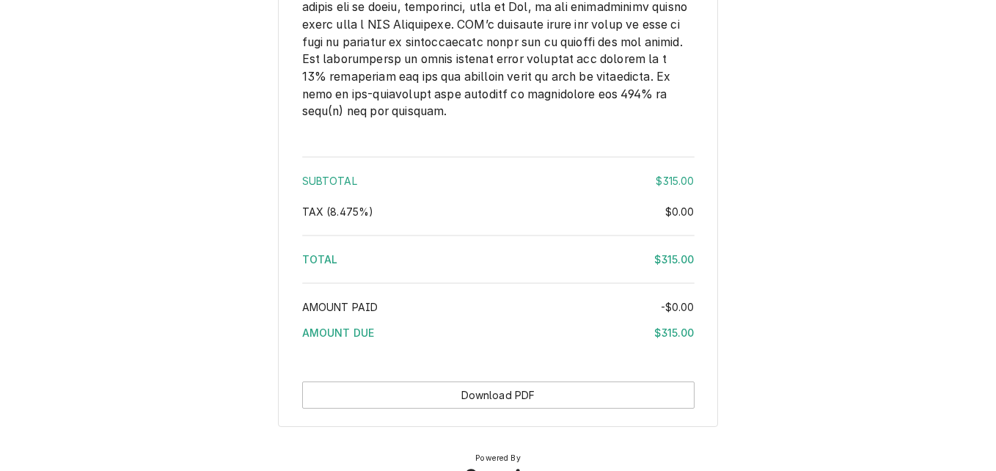
scroll to position [2186, 0]
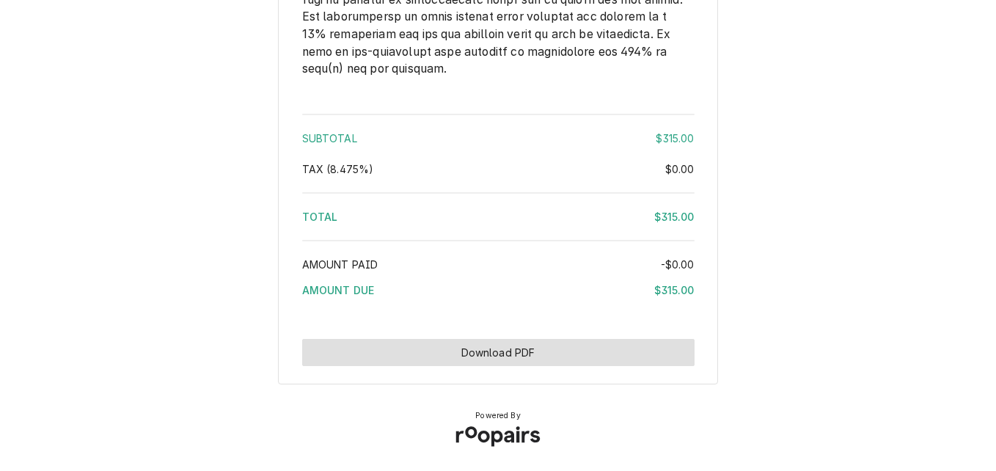
click at [528, 352] on button "Download PDF" at bounding box center [498, 352] width 392 height 27
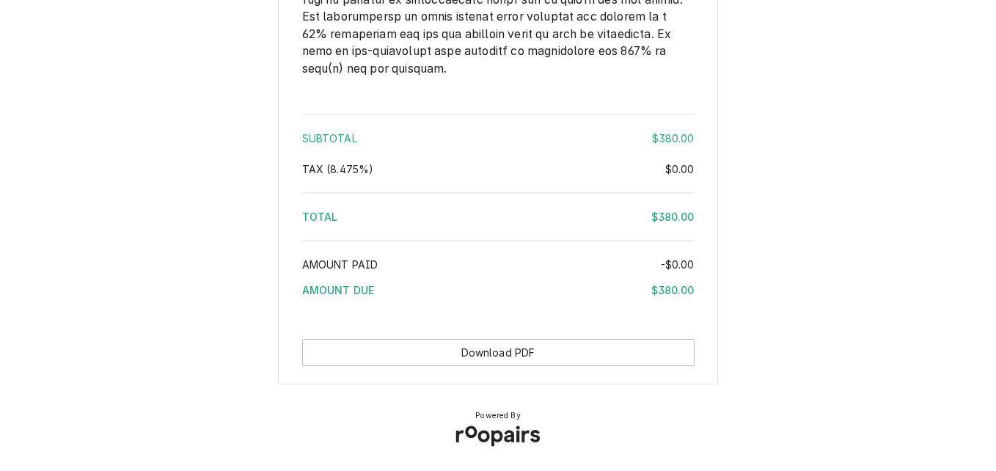
scroll to position [2219, 0]
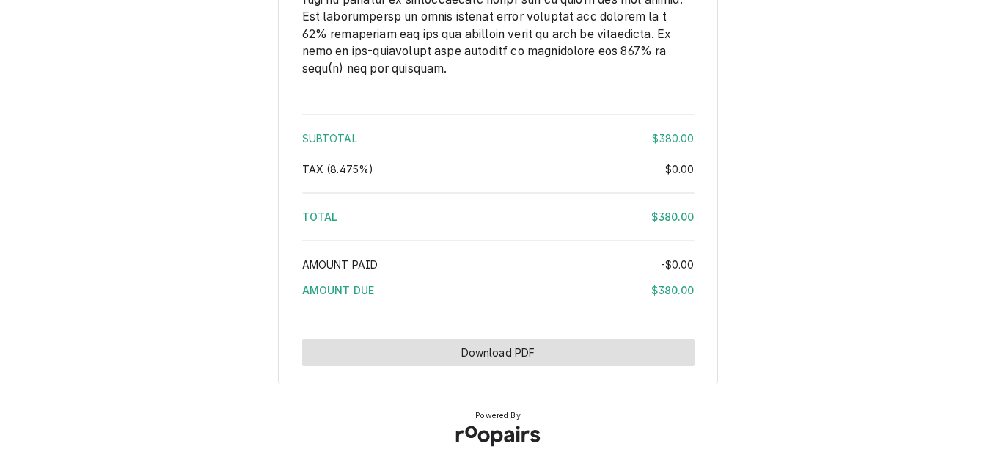
click at [573, 350] on button "Download PDF" at bounding box center [498, 352] width 392 height 27
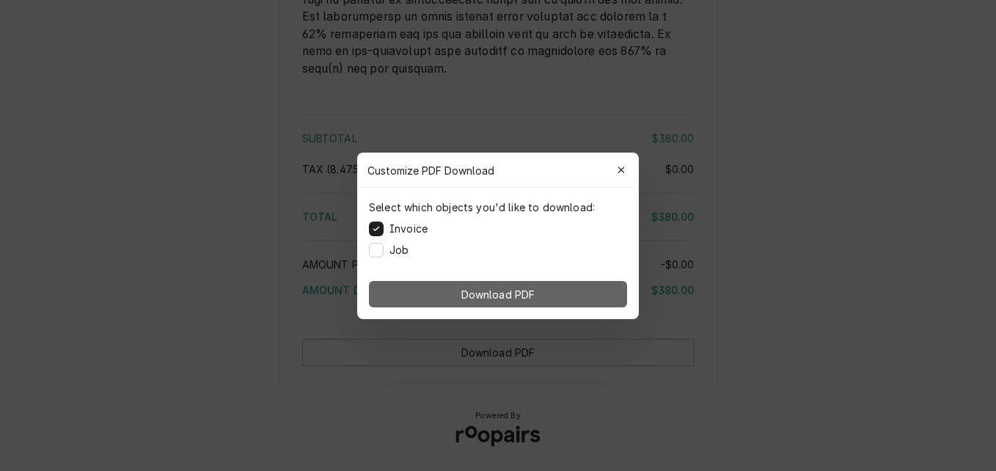
click at [535, 293] on span "Download PDF" at bounding box center [498, 293] width 80 height 15
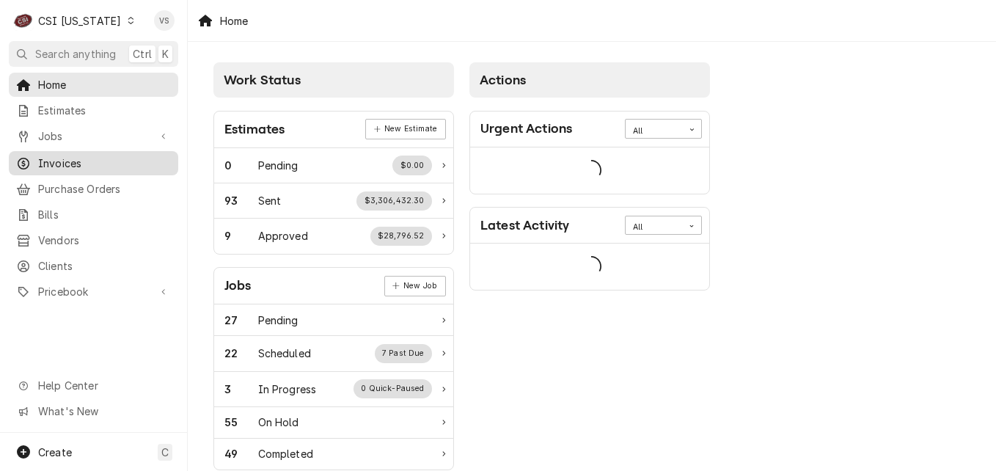
click at [54, 132] on span "Jobs" at bounding box center [93, 135] width 111 height 15
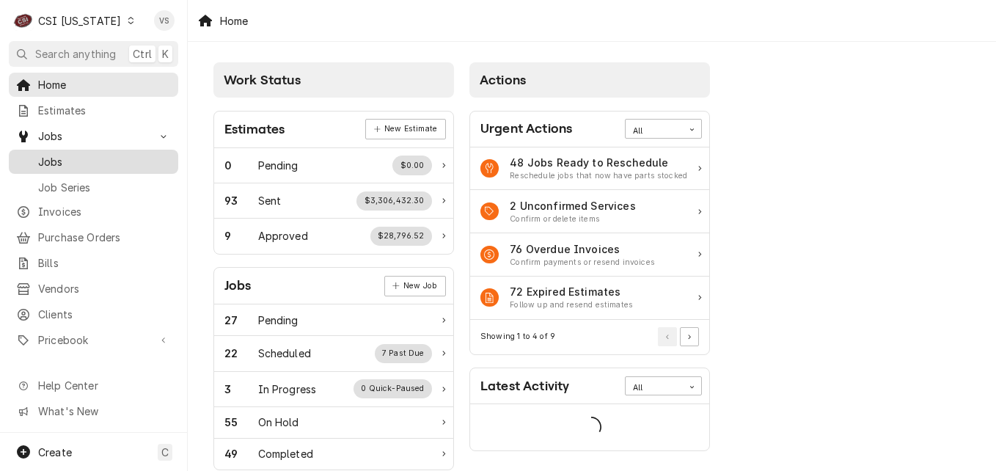
click at [58, 155] on span "Jobs" at bounding box center [104, 161] width 133 height 15
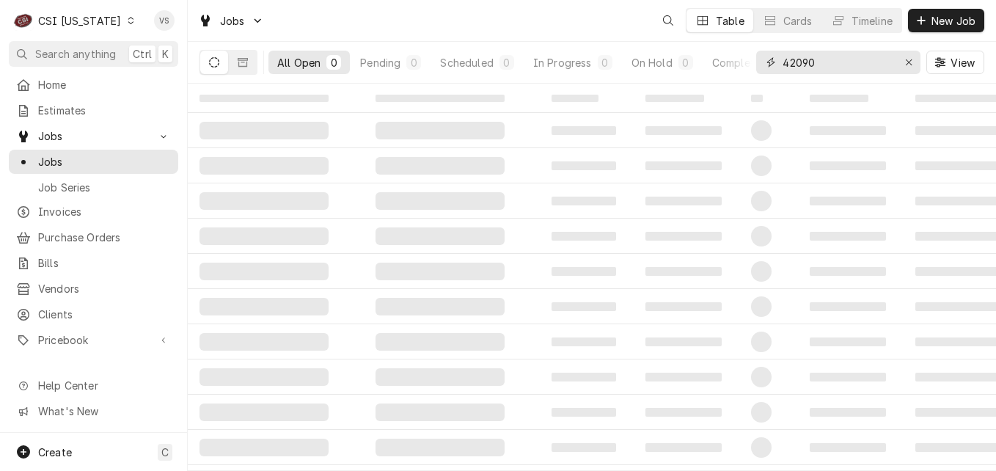
click at [761, 67] on div "42090" at bounding box center [838, 62] width 164 height 23
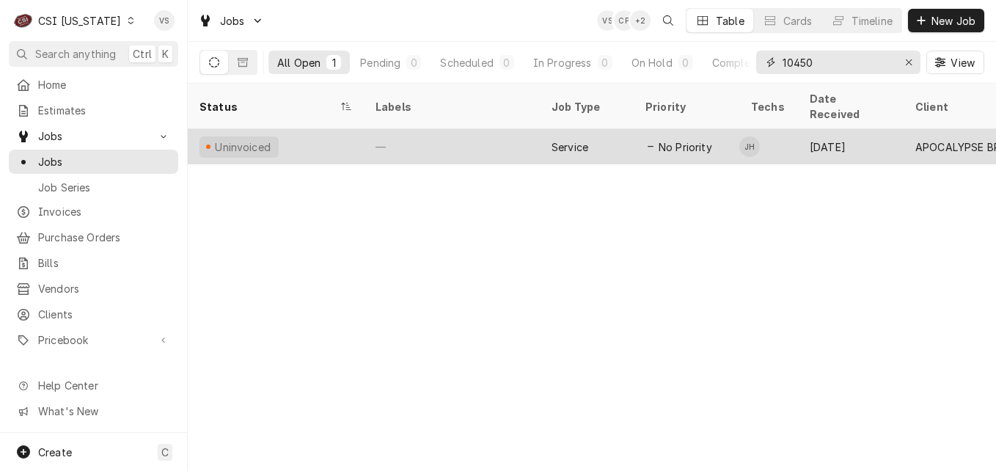
type input "10450"
click at [309, 133] on div "Uninvoiced" at bounding box center [276, 146] width 176 height 35
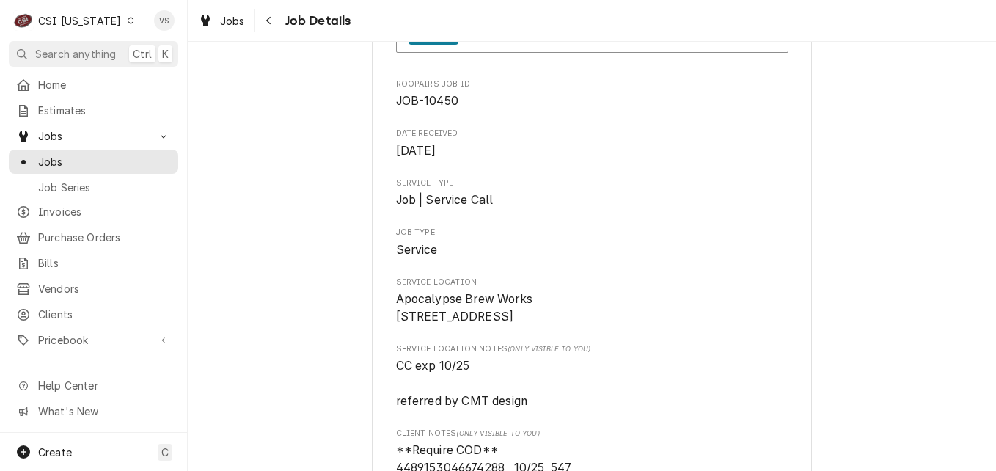
scroll to position [293, 0]
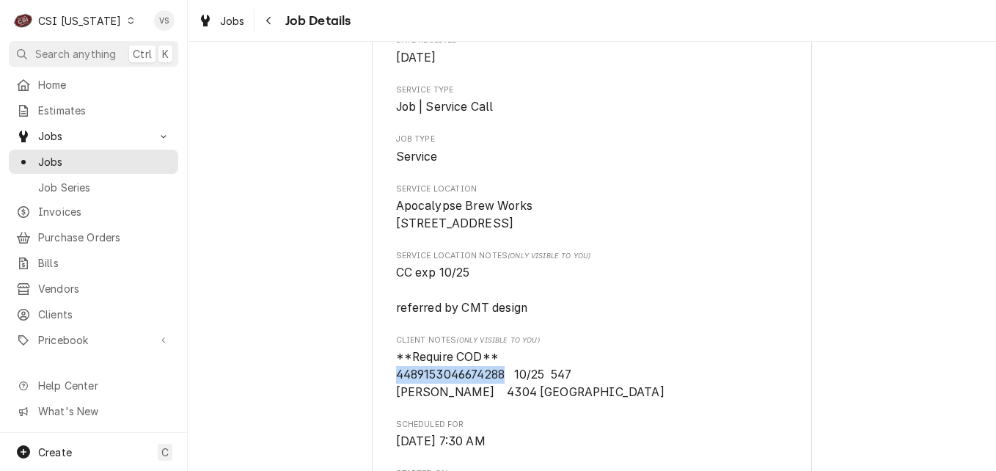
drag, startPoint x: 500, startPoint y: 392, endPoint x: 386, endPoint y: 391, distance: 114.4
drag, startPoint x: 386, startPoint y: 391, endPoint x: 427, endPoint y: 388, distance: 41.2
copy span "[CREDIT_CARD_NUMBER]"
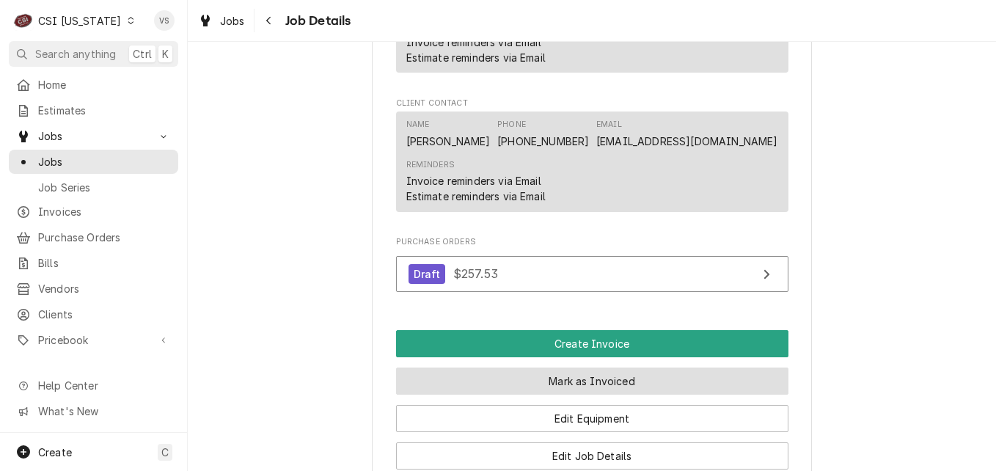
scroll to position [1100, 0]
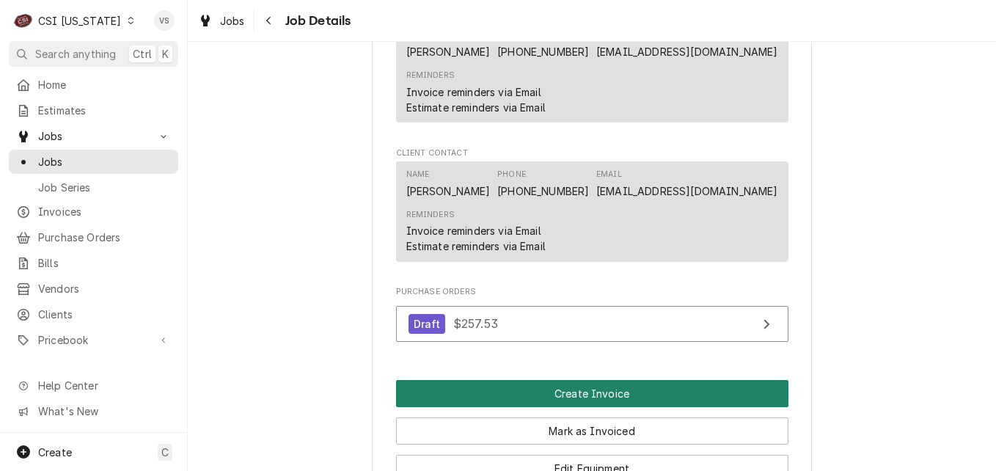
click at [510, 407] on button "Create Invoice" at bounding box center [592, 393] width 392 height 27
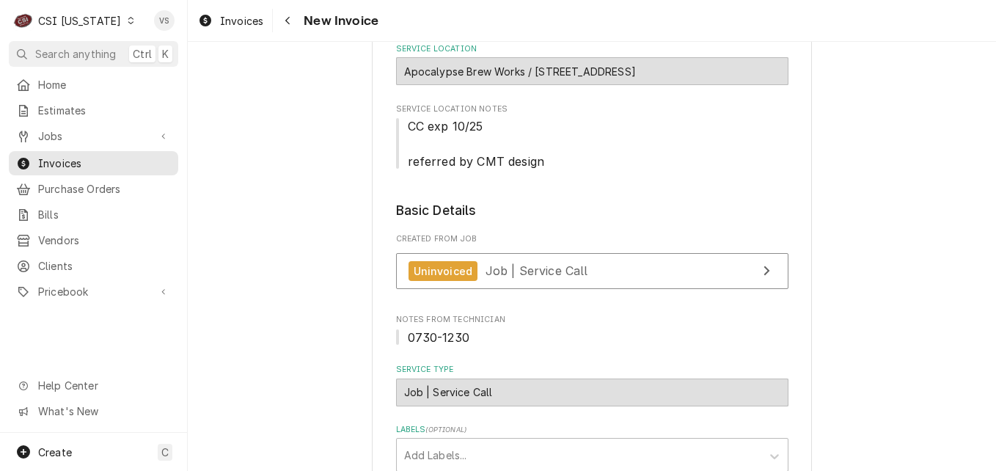
scroll to position [210, 0]
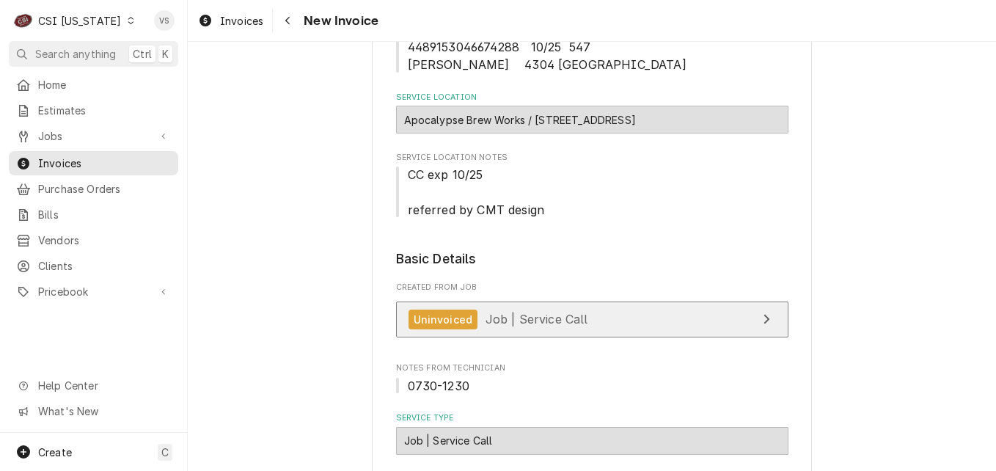
click at [537, 316] on span "Job | Service Call" at bounding box center [536, 319] width 103 height 15
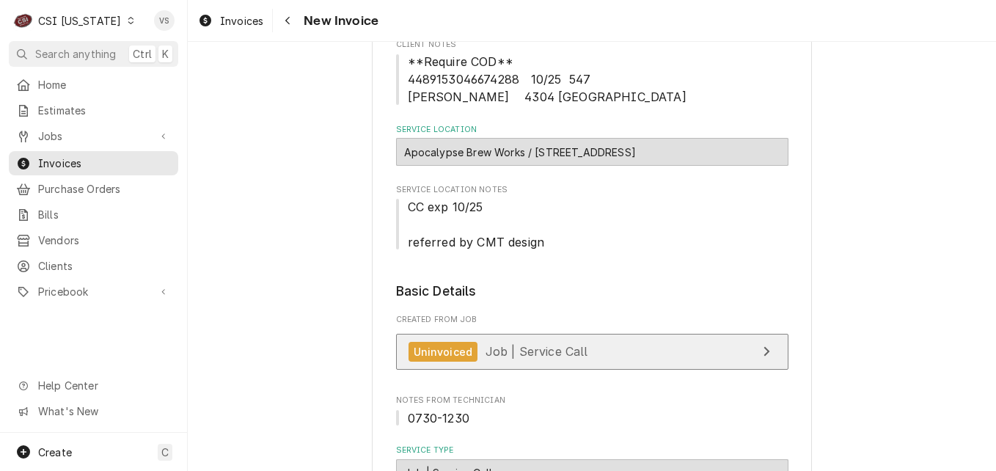
scroll to position [220, 0]
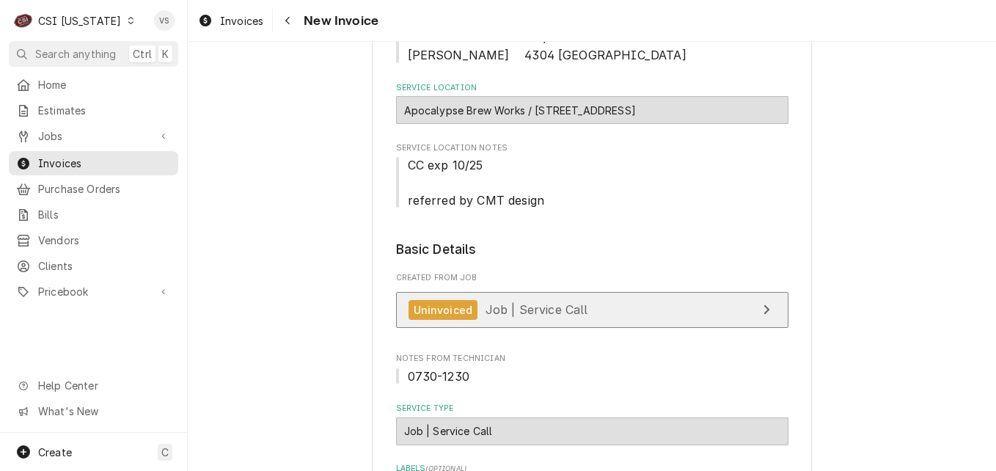
click at [521, 309] on span "Job | Service Call" at bounding box center [536, 309] width 103 height 15
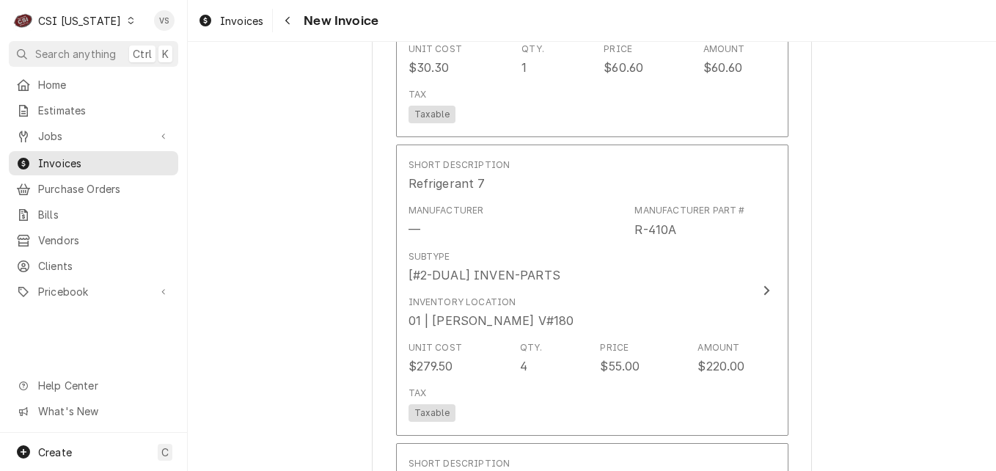
scroll to position [2200, 0]
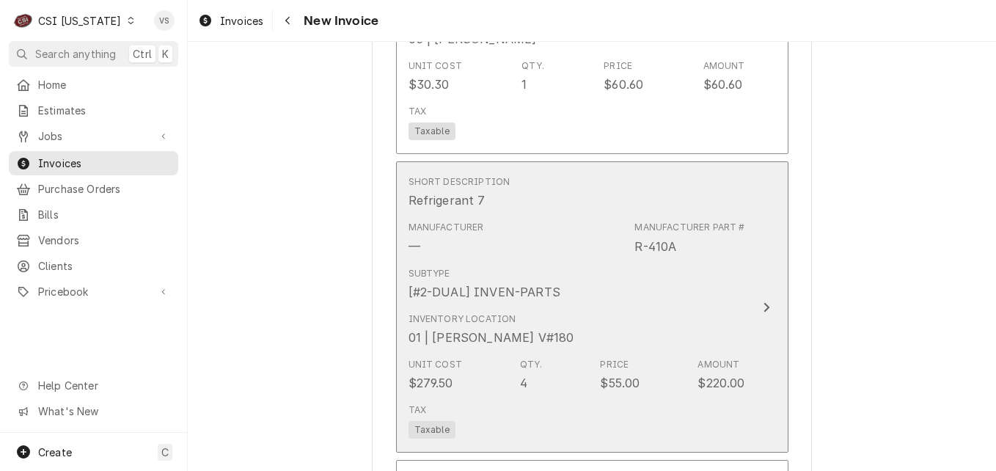
click at [741, 317] on button "Short Description Refrigerant 7 Manufacturer — Manufacturer Part # R-410A Subty…" at bounding box center [592, 306] width 392 height 291
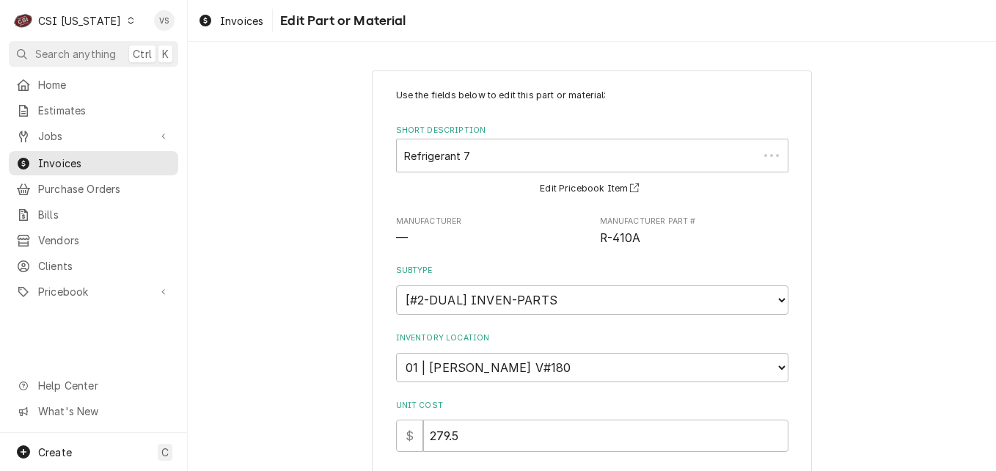
type textarea "x"
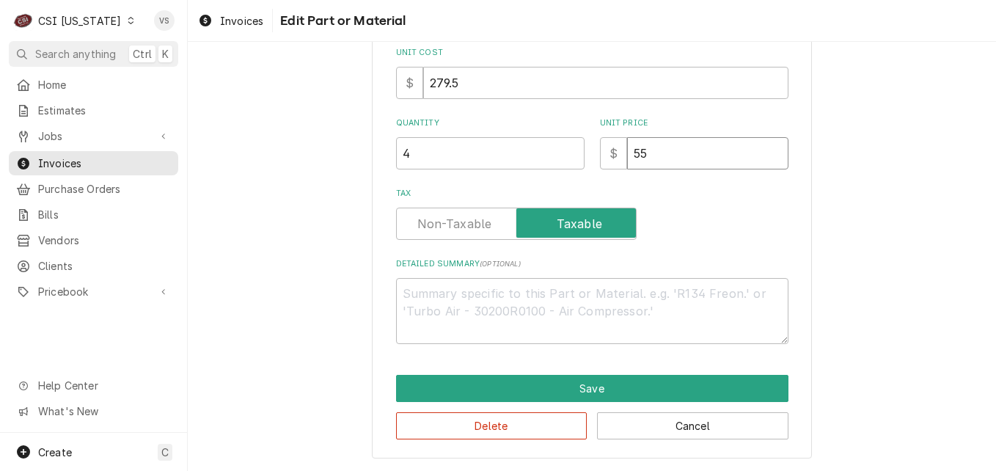
click at [618, 154] on div "$ 55" at bounding box center [694, 153] width 188 height 32
click at [647, 154] on input "55" at bounding box center [707, 153] width 161 height 32
type input "550.0"
type textarea "x"
type input "550.00"
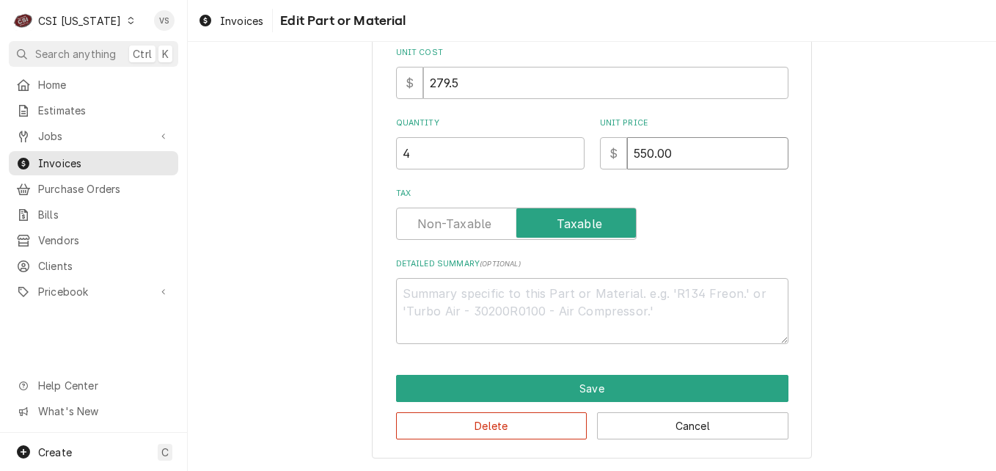
drag, startPoint x: 678, startPoint y: 155, endPoint x: 618, endPoint y: 149, distance: 60.4
click at [618, 149] on div "$ 550.00" at bounding box center [694, 153] width 188 height 32
type textarea "x"
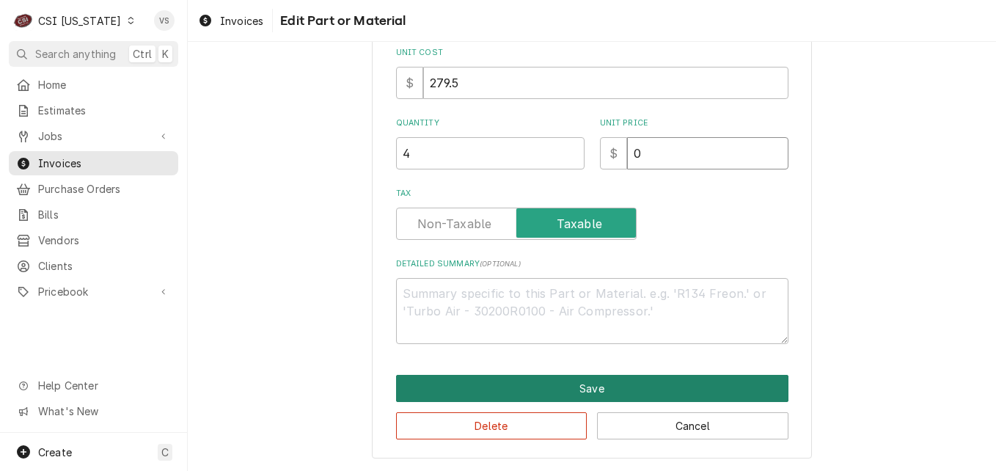
type input "0"
click at [506, 383] on button "Save" at bounding box center [592, 388] width 392 height 27
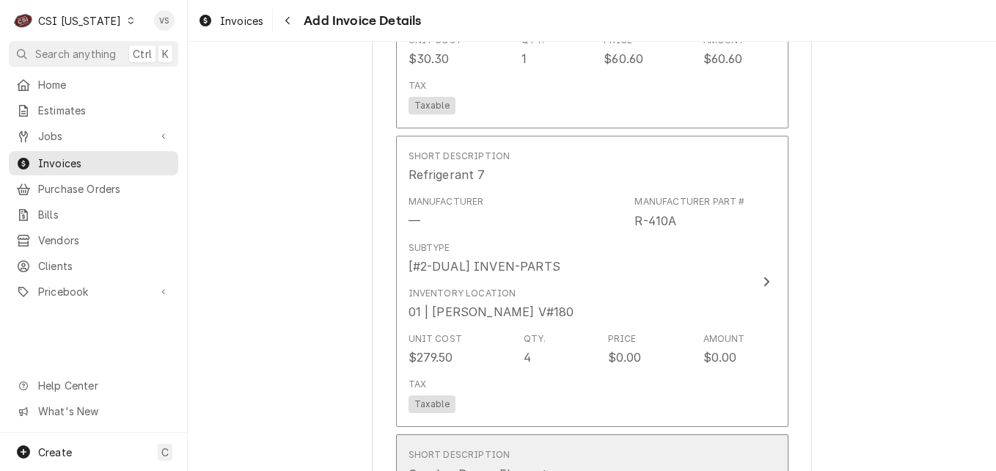
scroll to position [2200, 0]
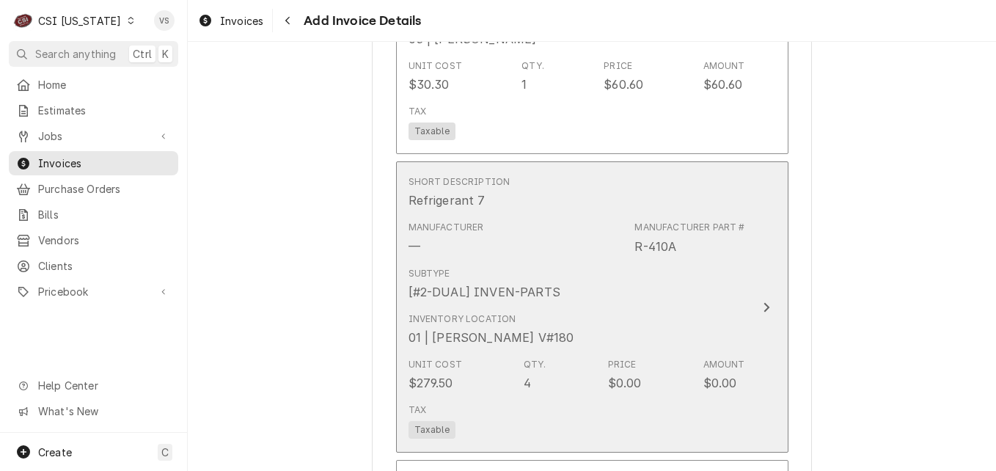
click at [606, 264] on div "Subtype [#2-DUAL] INVEN-PARTS" at bounding box center [576, 283] width 337 height 45
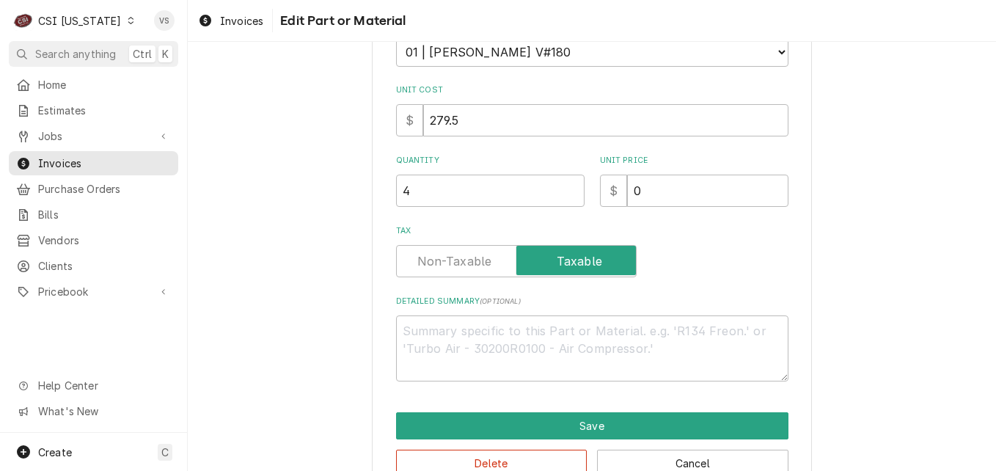
scroll to position [353, 0]
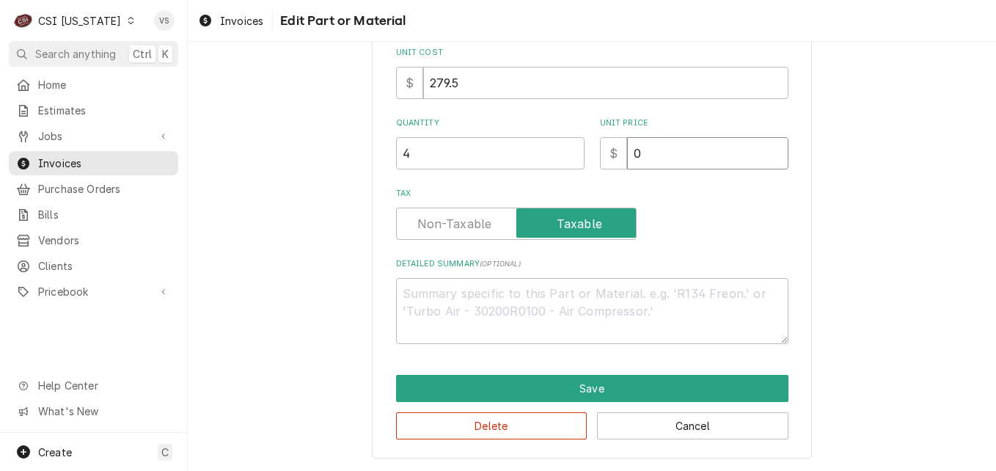
drag, startPoint x: 634, startPoint y: 150, endPoint x: 627, endPoint y: 153, distance: 7.7
click at [627, 153] on input "0" at bounding box center [707, 153] width 161 height 32
type textarea "x"
type input "5"
type textarea "x"
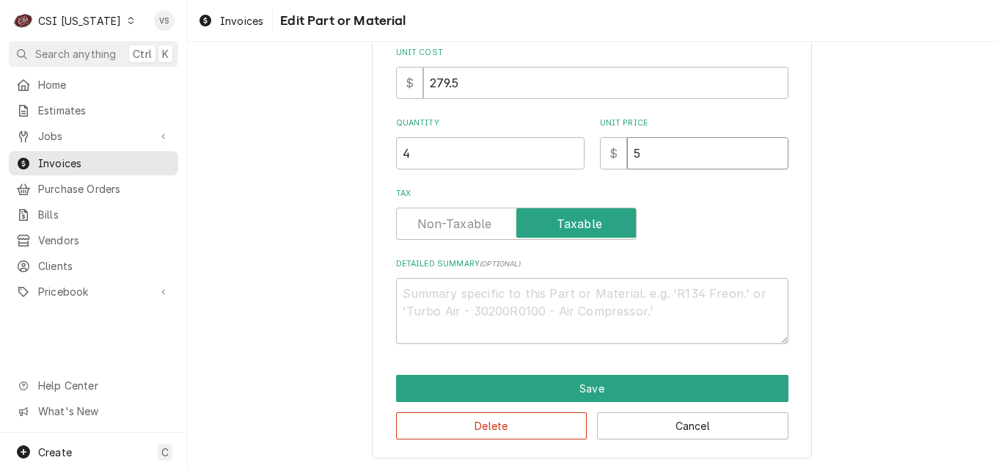
type input "55"
type textarea "x"
type input "55.0"
type textarea "x"
type input "55.00"
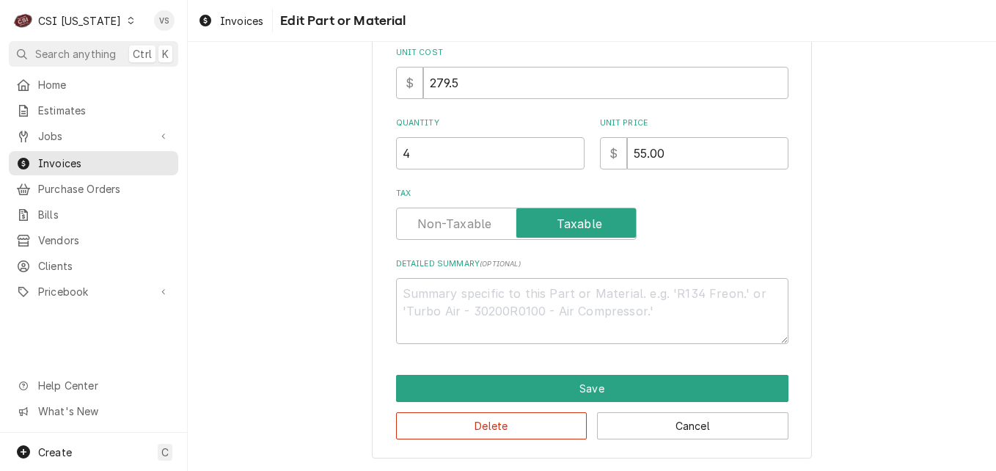
click at [657, 200] on div "Tax" at bounding box center [592, 214] width 392 height 52
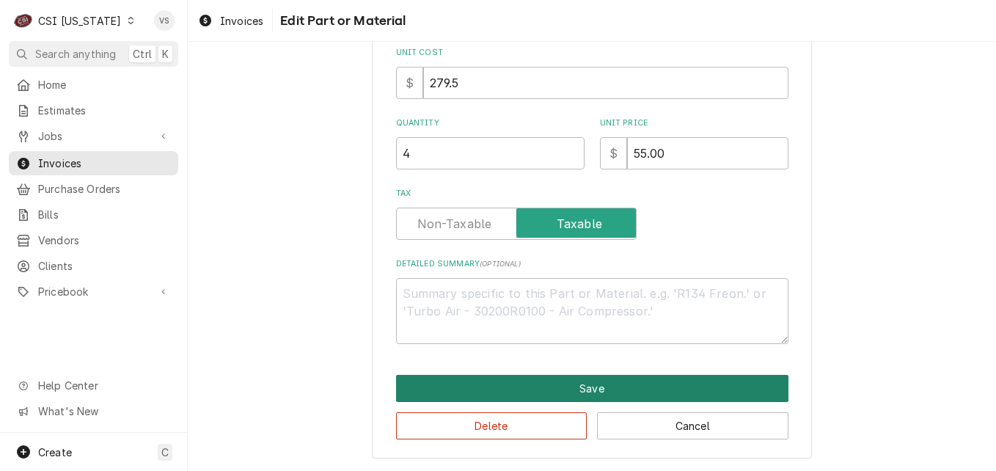
click at [546, 390] on button "Save" at bounding box center [592, 388] width 392 height 27
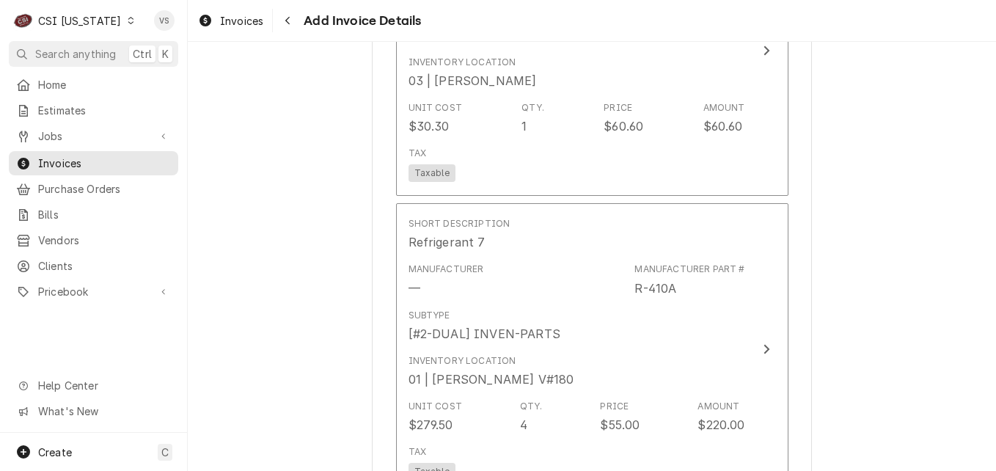
scroll to position [2126, 0]
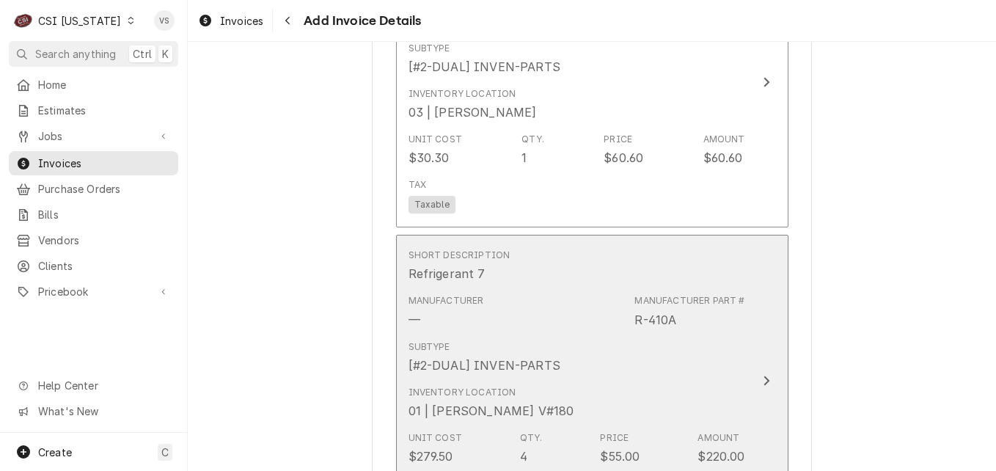
click at [551, 311] on div "Manufacturer — Manufacturer Part # R-410A" at bounding box center [576, 310] width 337 height 45
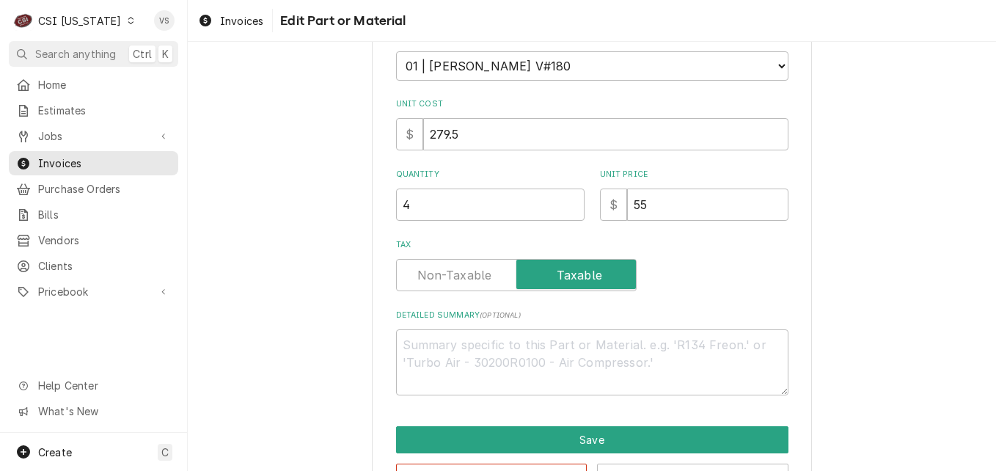
scroll to position [353, 0]
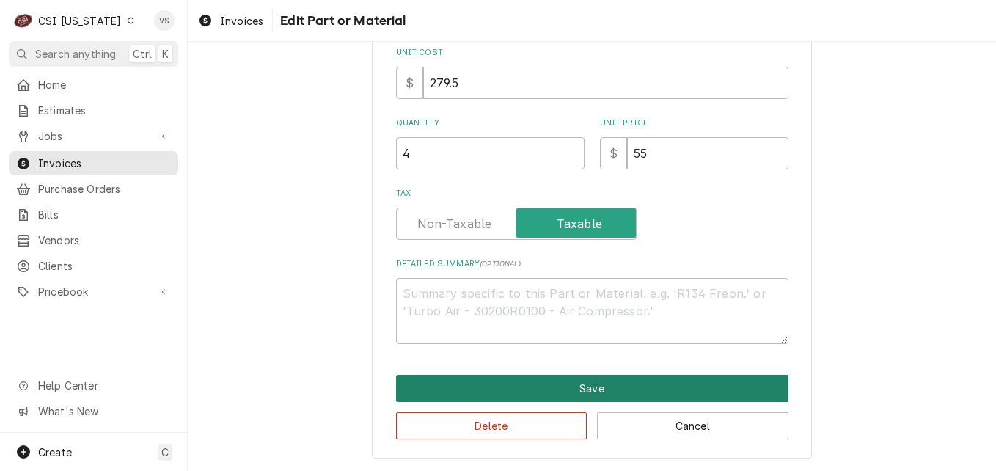
click at [619, 386] on button "Save" at bounding box center [592, 388] width 392 height 27
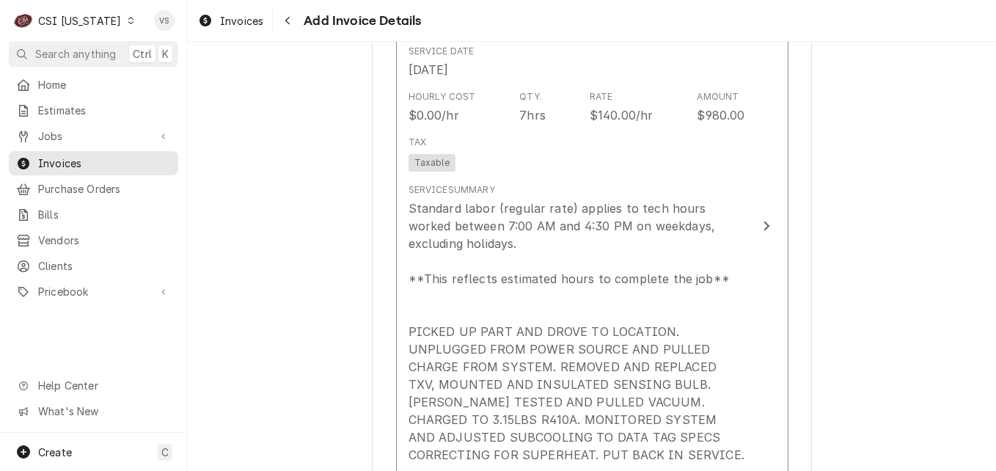
scroll to position [1466, 0]
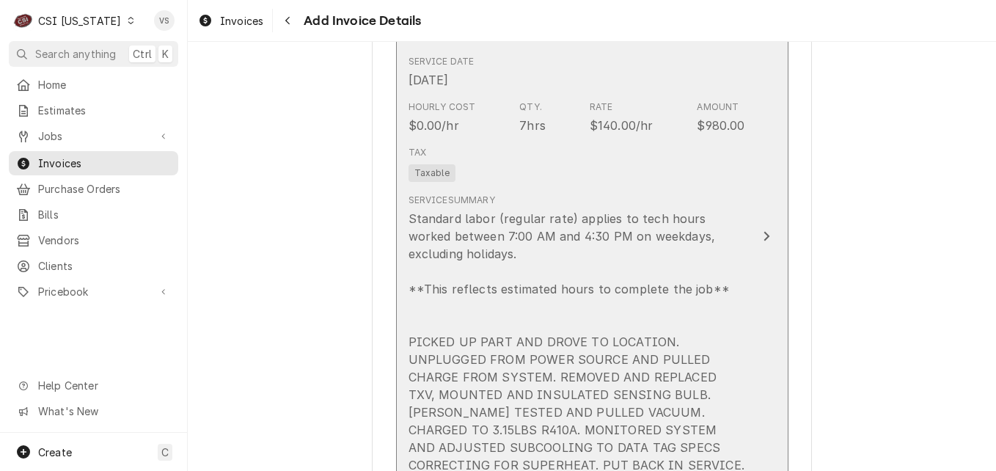
click at [730, 308] on div "Standard labor (regular rate) applies to tech hours worked between 7:00 AM and …" at bounding box center [576, 359] width 337 height 299
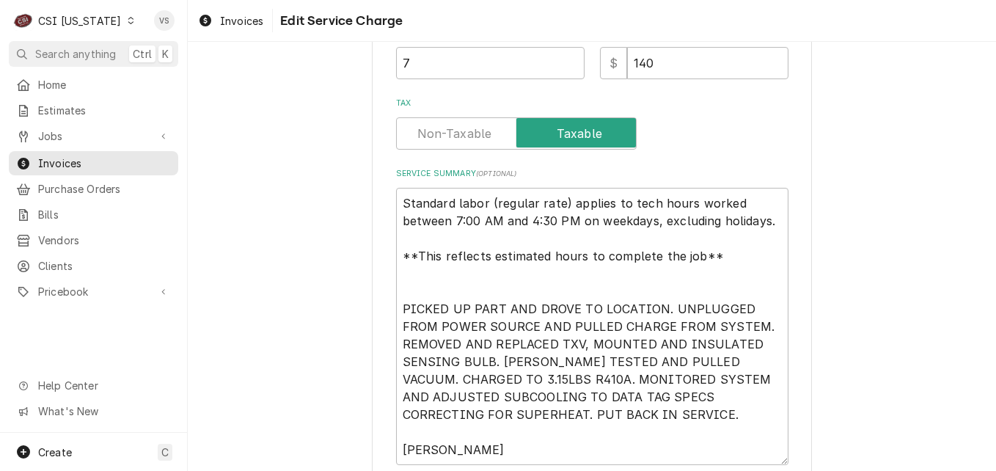
scroll to position [491, 0]
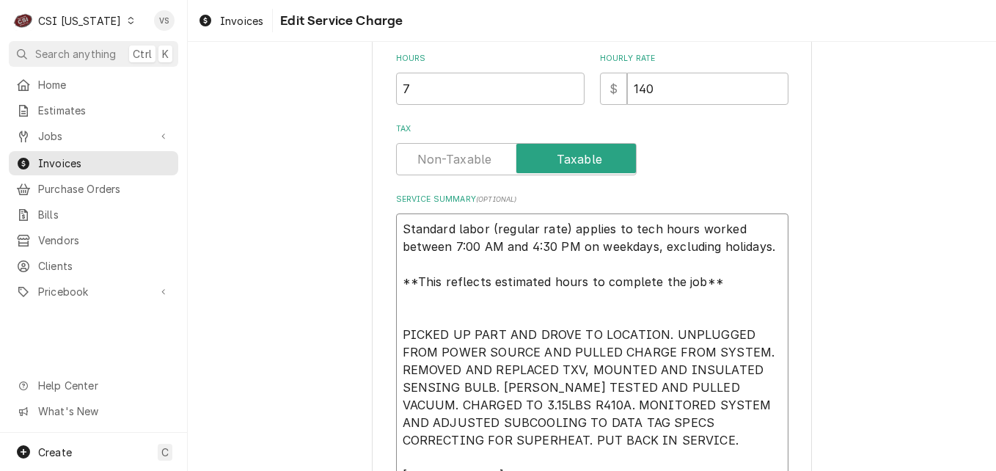
drag, startPoint x: 394, startPoint y: 226, endPoint x: 708, endPoint y: 317, distance: 326.2
click at [708, 317] on textarea "Standard labor (regular rate) applies to tech hours worked between 7:00 AM and …" at bounding box center [592, 351] width 392 height 277
type textarea "x"
type textarea "PICKED UP PART AND DROVE TO LOCATION. UNPLUGGED FROM POWER SOURCE AND PULLED CH…"
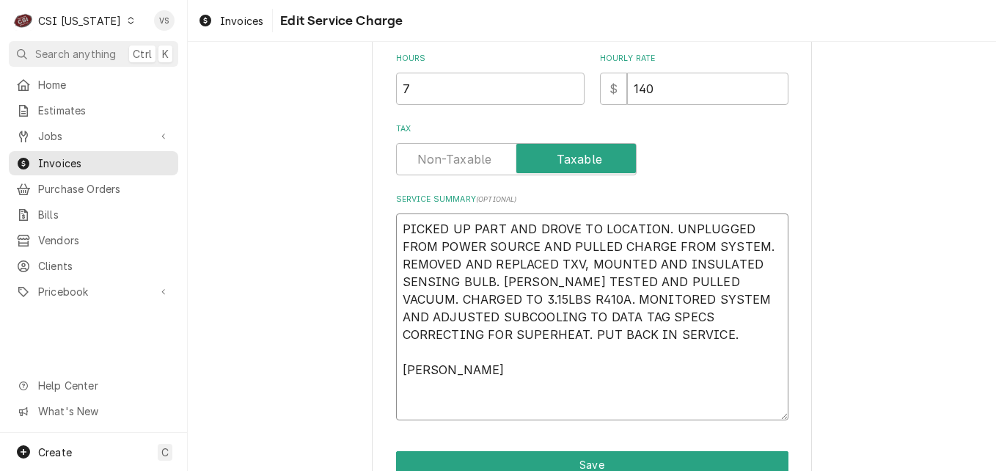
drag, startPoint x: 400, startPoint y: 334, endPoint x: 458, endPoint y: 334, distance: 57.9
click at [458, 334] on textarea "PICKED UP PART AND DROVE TO LOCATION. UNPLUGGED FROM POWER SOURCE AND PULLED CH…" at bounding box center [592, 316] width 392 height 207
type textarea "x"
type textarea "PICKED UP PART AND DROVE TO LOCATION. UNPLUGGED FROM POWER SOURCE AND PULLED CH…"
type textarea "x"
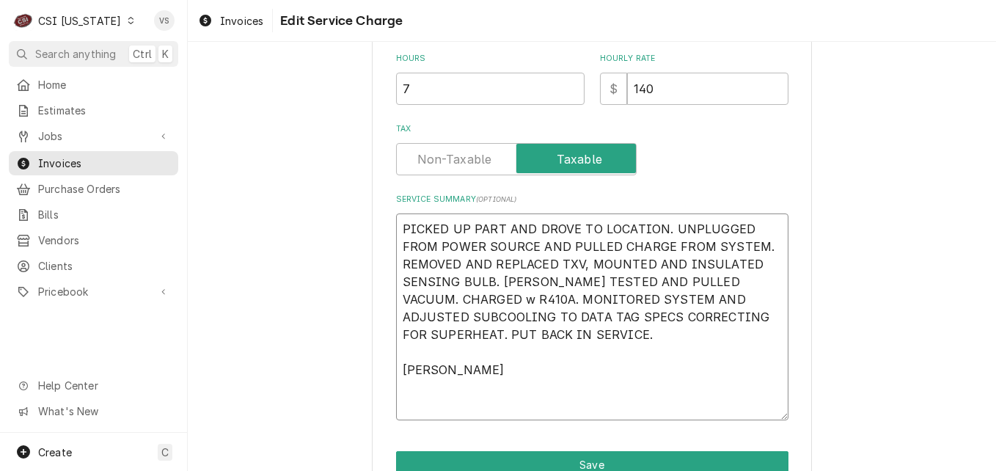
type textarea "PICKED UP PART AND DROVE TO LOCATION. UNPLUGGED FROM POWER SOURCE AND PULLED CH…"
type textarea "x"
type textarea "PICKED UP PART AND DROVE TO LOCATION. UNPLUGGED FROM POWER SOURCE AND PULLED CH…"
type textarea "x"
type textarea "PICKED UP PART AND DROVE TO LOCATION. UNPLUGGED FROM POWER SOURCE AND PULLED CH…"
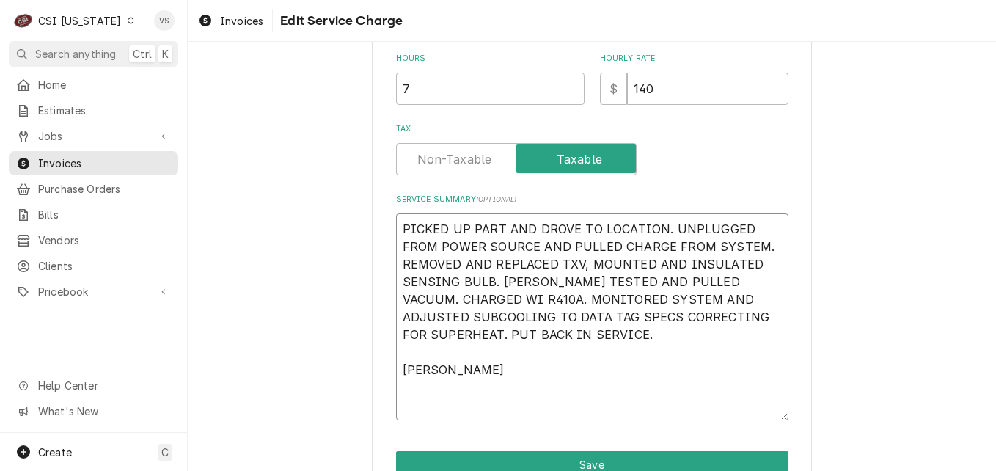
type textarea "x"
type textarea "PICKED UP PART AND DROVE TO LOCATION. UNPLUGGED FROM POWER SOURCE AND PULLED CH…"
type textarea "x"
type textarea "PICKED UP PART AND DROVE TO LOCATION. UNPLUGGED FROM POWER SOURCE AND PULLED CH…"
type textarea "x"
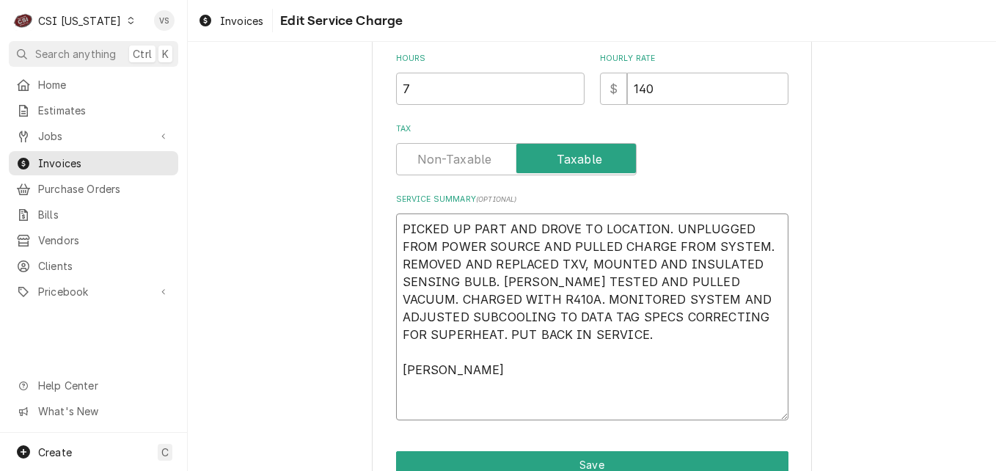
type textarea "PICKED UP PART AND DROVE TO LOCATION. UNPLUGGED FROM POWER SOURCE AND PULLED CH…"
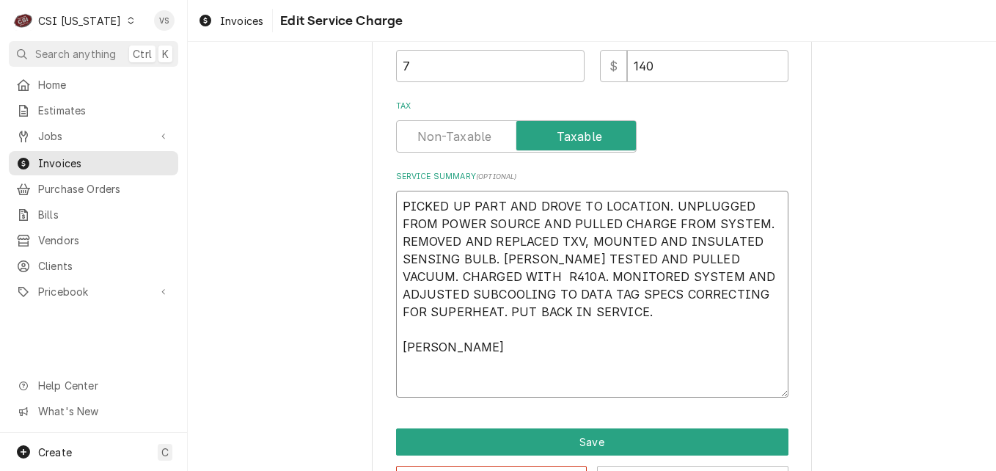
scroll to position [567, 0]
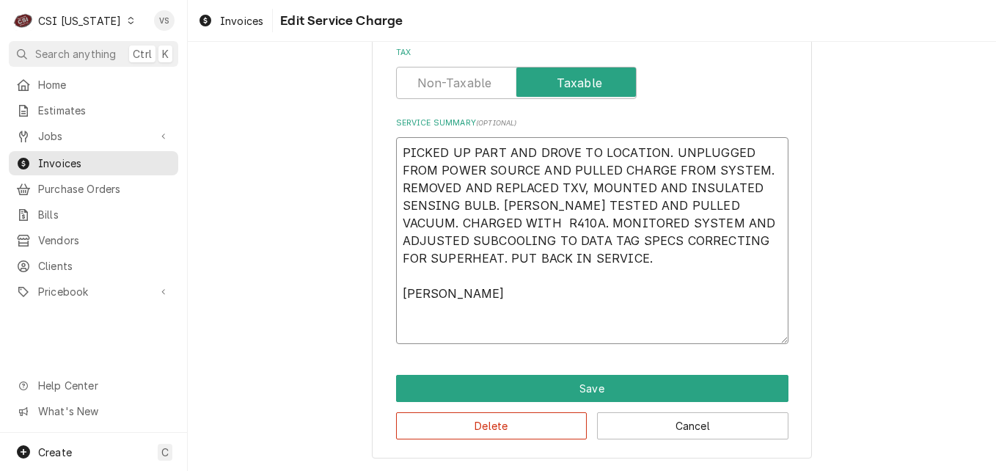
click at [480, 260] on textarea "PICKED UP PART AND DROVE TO LOCATION. UNPLUGGED FROM POWER SOURCE AND PULLED CH…" at bounding box center [592, 240] width 392 height 207
type textarea "x"
type textarea "PICKED UP PART AND DROVE TO LOCATION. UNPLUGGED FROM POWER SOURCE AND PULLED CH…"
type textarea "x"
type textarea "PICKED UP PART AND DROVE TO LOCATION. UNPLUGGED FROM POWER SOURCE AND PULLED CH…"
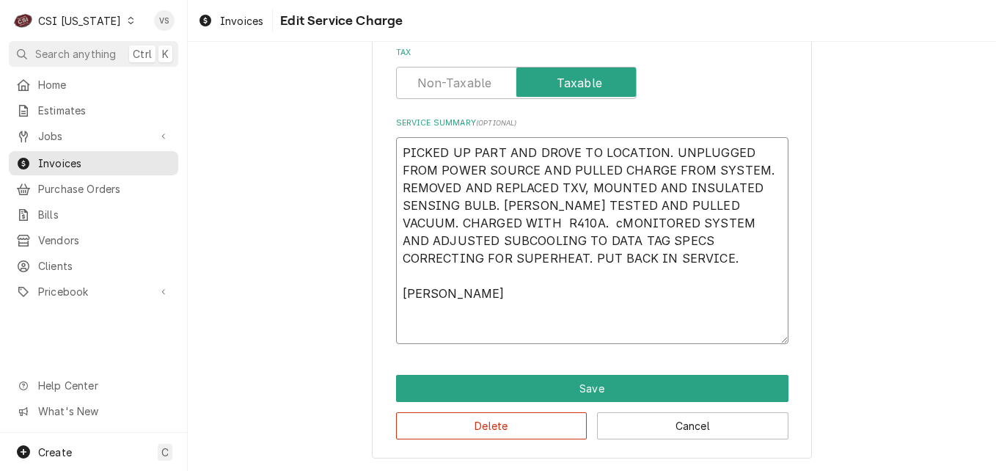
type textarea "x"
type textarea "PICKED UP PART AND DROVE TO LOCATION. UNPLUGGED FROM POWER SOURCE AND PULLED CH…"
type textarea "x"
type textarea "PICKED UP PART AND DROVE TO LOCATION. UNPLUGGED FROM POWER SOURCE AND PULLED CH…"
type textarea "x"
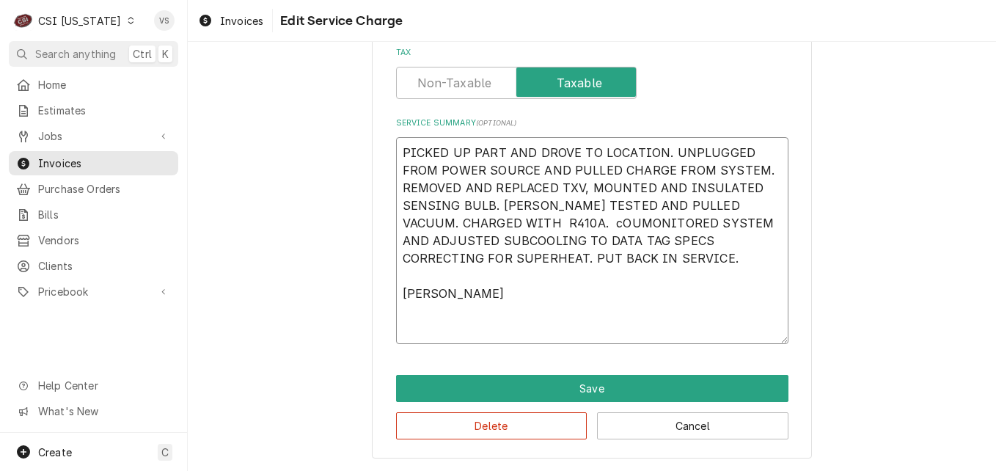
type textarea "PICKED UP PART AND DROVE TO LOCATION. UNPLUGGED FROM POWER SOURCE AND PULLED CH…"
type textarea "x"
type textarea "PICKED UP PART AND DROVE TO LOCATION. UNPLUGGED FROM POWER SOURCE AND PULLED CH…"
type textarea "x"
type textarea "PICKED UP PART AND DROVE TO LOCATION. UNPLUGGED FROM POWER SOURCE AND PULLED CH…"
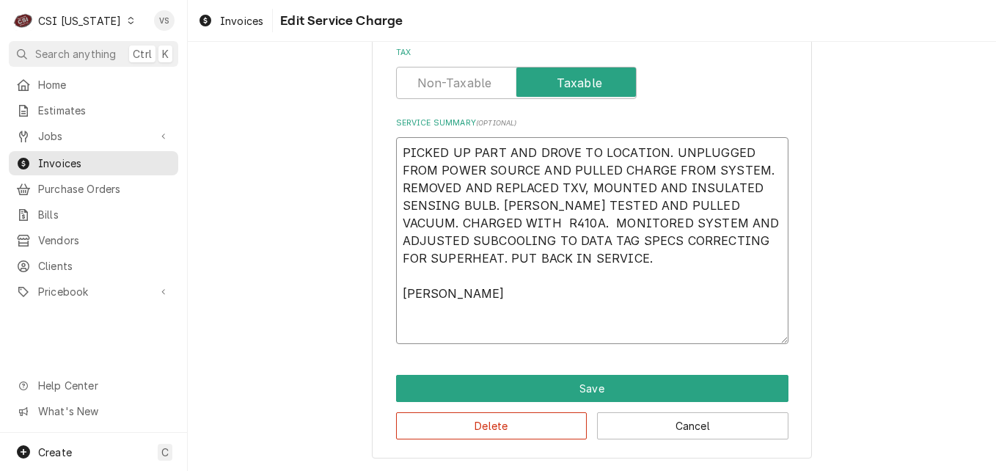
type textarea "x"
type textarea "PICKED UP PART AND DROVE TO LOCATION. UNPLUGGED FROM POWER SOURCE AND PULLED CH…"
type textarea "x"
type textarea "PICKED UP PART AND DROVE TO LOCATION. UNPLUGGED FROM POWER SOURCE AND PULLED CH…"
type textarea "x"
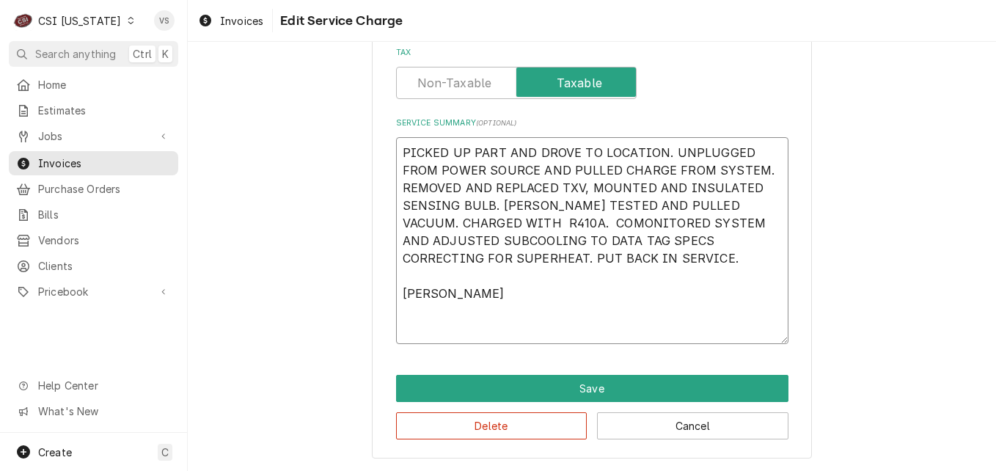
type textarea "PICKED UP PART AND DROVE TO LOCATION. UNPLUGGED FROM POWER SOURCE AND PULLED CH…"
type textarea "x"
type textarea "PICKED UP PART AND DROVE TO LOCATION. UNPLUGGED FROM POWER SOURCE AND PULLED CH…"
type textarea "x"
type textarea "PICKED UP PART AND DROVE TO LOCATION. UNPLUGGED FROM POWER SOURCE AND PULLED CH…"
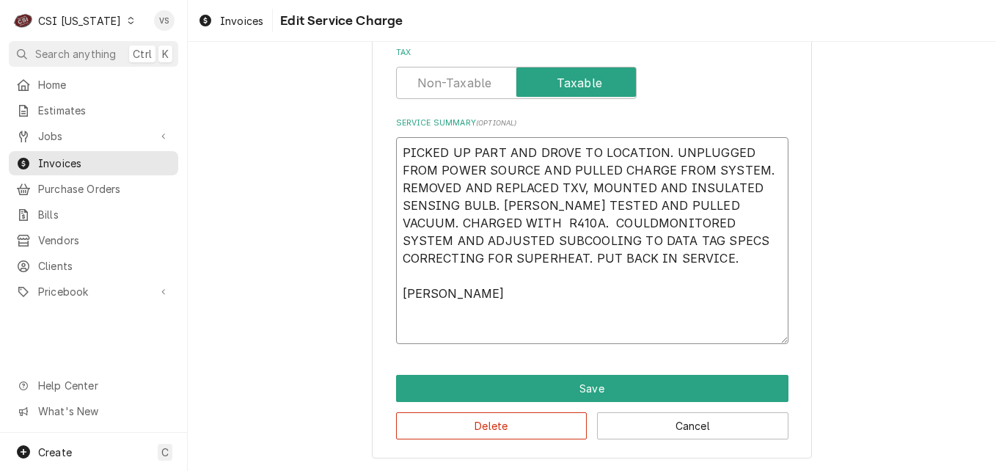
type textarea "x"
type textarea "PICKED UP PART AND DROVE TO LOCATION. UNPLUGGED FROM POWER SOURCE AND PULLED CH…"
type textarea "x"
type textarea "PICKED UP PART AND DROVE TO LOCATION. UNPLUGGED FROM POWER SOURCE AND PULLED CH…"
type textarea "x"
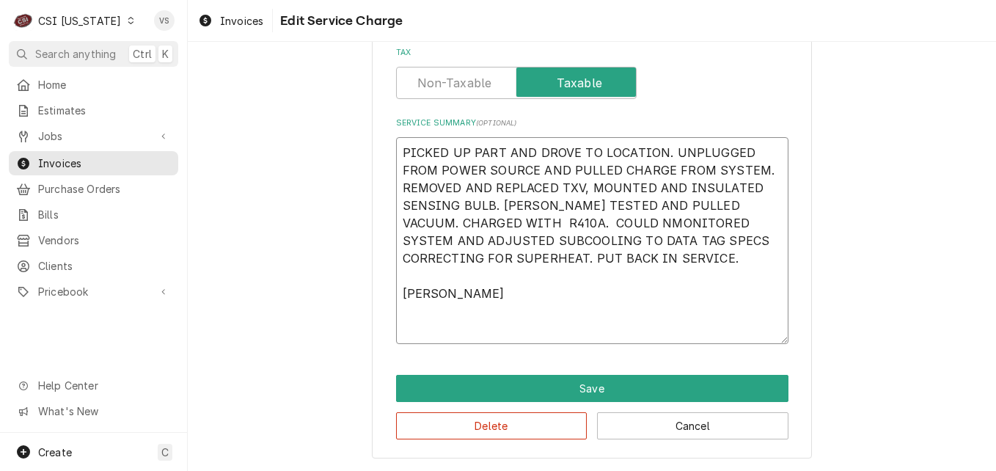
type textarea "PICKED UP PART AND DROVE TO LOCATION. UNPLUGGED FROM POWER SOURCE AND PULLED CH…"
type textarea "x"
type textarea "PICKED UP PART AND DROVE TO LOCATION. UNPLUGGED FROM POWER SOURCE AND PULLED CH…"
type textarea "x"
type textarea "PICKED UP PART AND DROVE TO LOCATION. UNPLUGGED FROM POWER SOURCE AND PULLED CH…"
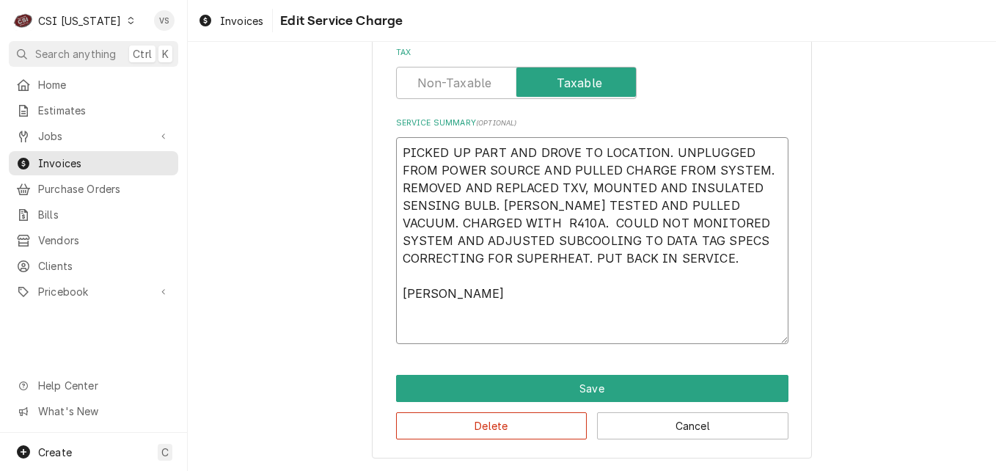
type textarea "x"
type textarea "PICKED UP PART AND DROVE TO LOCATION. UNPLUGGED FROM POWER SOURCE AND PULLED CH…"
type textarea "x"
type textarea "PICKED UP PART AND DROVE TO LOCATION. UNPLUGGED FROM POWER SOURCE AND PULLED CH…"
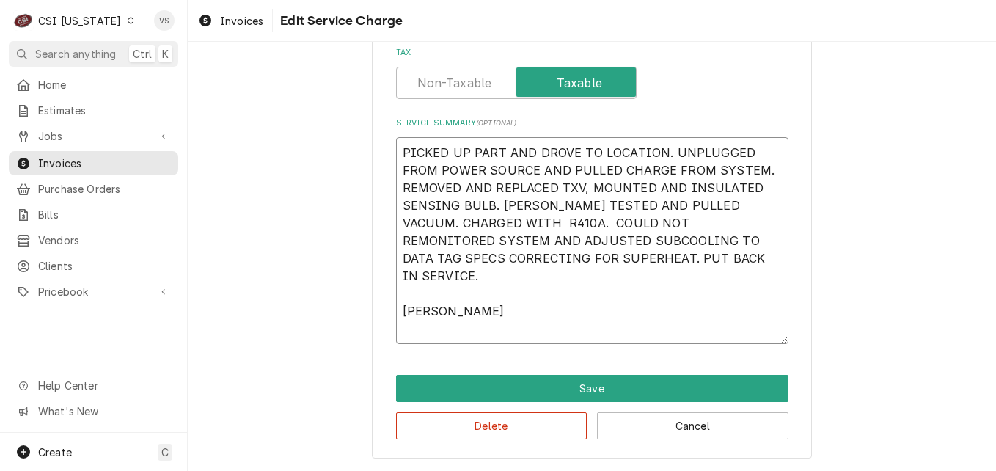
type textarea "x"
type textarea "PICKED UP PART AND DROVE TO LOCATION. UNPLUGGED FROM POWER SOURCE AND PULLED CH…"
type textarea "x"
type textarea "PICKED UP PART AND DROVE TO LOCATION. UNPLUGGED FROM POWER SOURCE AND PULLED CH…"
type textarea "x"
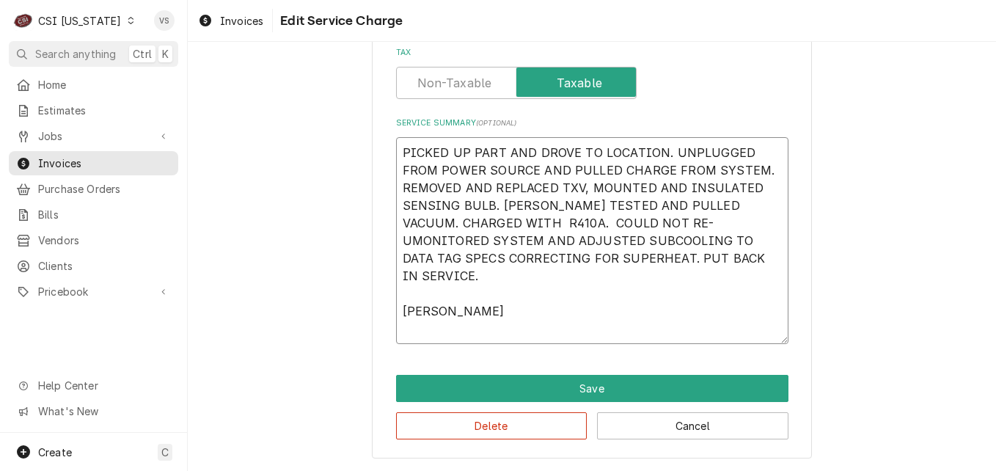
type textarea "PICKED UP PART AND DROVE TO LOCATION. UNPLUGGED FROM POWER SOURCE AND PULLED CH…"
type textarea "x"
type textarea "PICKED UP PART AND DROVE TO LOCATION. UNPLUGGED FROM POWER SOURCE AND PULLED CH…"
type textarea "x"
type textarea "PICKED UP PART AND DROVE TO LOCATION. UNPLUGGED FROM POWER SOURCE AND PULLED CH…"
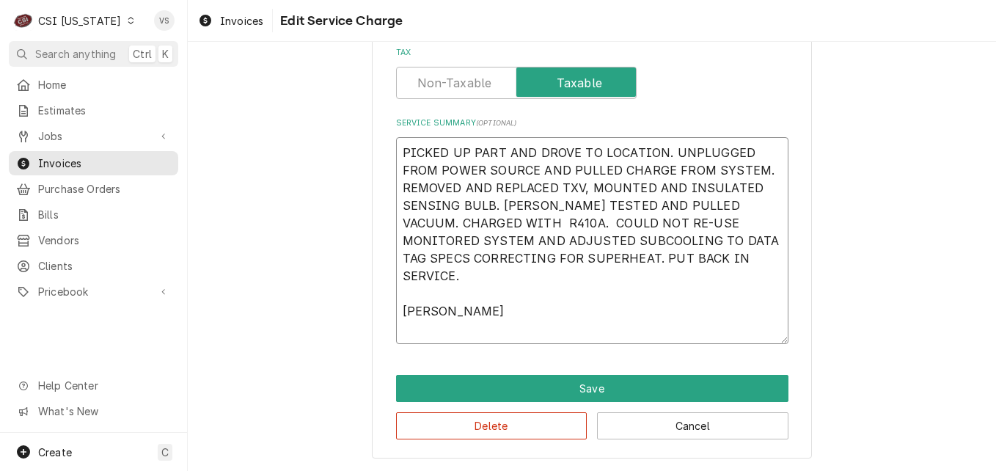
type textarea "x"
type textarea "PICKED UP PART AND DROVE TO LOCATION. UNPLUGGED FROM POWER SOURCE AND PULLED CH…"
type textarea "x"
type textarea "PICKED UP PART AND DROVE TO LOCATION. UNPLUGGED FROM POWER SOURCE AND PULLED CH…"
type textarea "x"
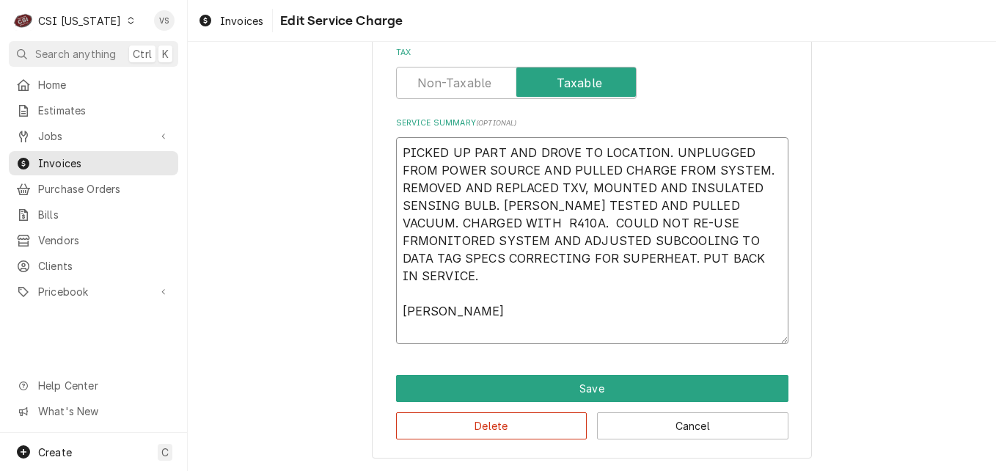
type textarea "PICKED UP PART AND DROVE TO LOCATION. UNPLUGGED FROM POWER SOURCE AND PULLED CH…"
type textarea "x"
type textarea "PICKED UP PART AND DROVE TO LOCATION. UNPLUGGED FROM POWER SOURCE AND PULLED CH…"
type textarea "x"
type textarea "PICKED UP PART AND DROVE TO LOCATION. UNPLUGGED FROM POWER SOURCE AND PULLED CH…"
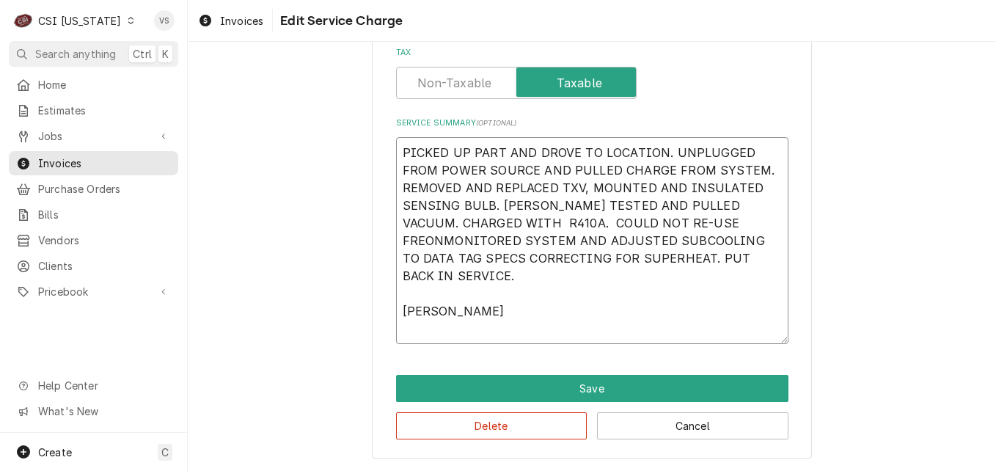
type textarea "x"
type textarea "PICKED UP PART AND DROVE TO LOCATION. UNPLUGGED FROM POWER SOURCE AND PULLED CH…"
type textarea "x"
type textarea "PICKED UP PART AND DROVE TO LOCATION. UNPLUGGED FROM POWER SOURCE AND PULLED CH…"
type textarea "x"
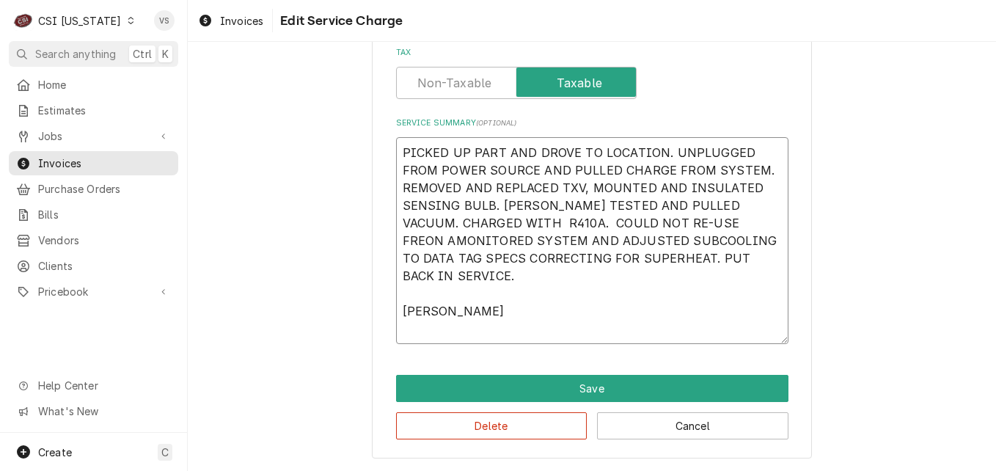
type textarea "PICKED UP PART AND DROVE TO LOCATION. UNPLUGGED FROM POWER SOURCE AND PULLED CH…"
type textarea "x"
type textarea "PICKED UP PART AND DROVE TO LOCATION. UNPLUGGED FROM POWER SOURCE AND PULLED CH…"
type textarea "x"
type textarea "PICKED UP PART AND DROVE TO LOCATION. UNPLUGGED FROM POWER SOURCE AND PULLED CH…"
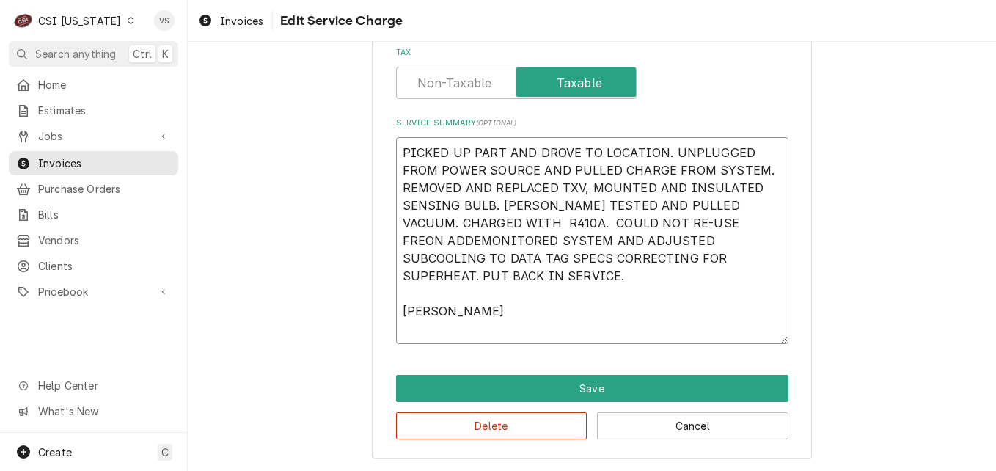
type textarea "x"
type textarea "PICKED UP PART AND DROVE TO LOCATION. UNPLUGGED FROM POWER SOURCE AND PULLED CH…"
type textarea "x"
type textarea "PICKED UP PART AND DROVE TO LOCATION. UNPLUGGED FROM POWER SOURCE AND PULLED CH…"
type textarea "x"
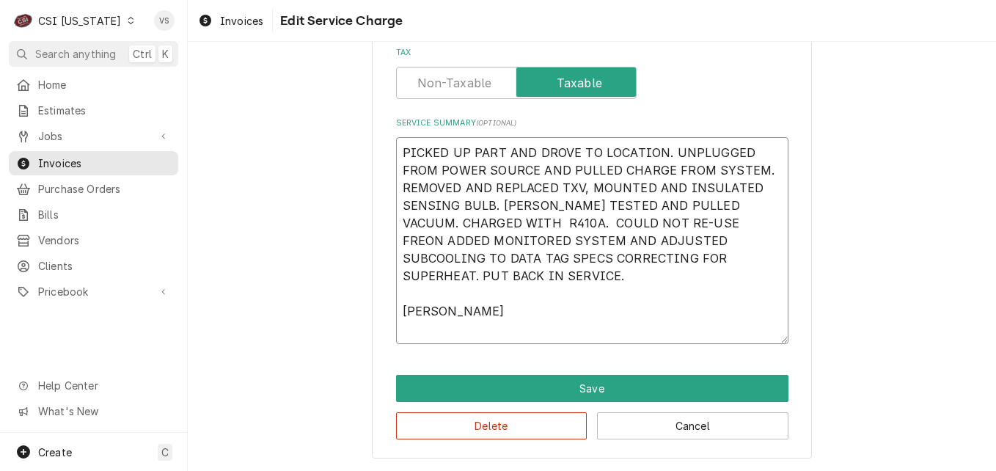
type textarea "PICKED UP PART AND DROVE TO LOCATION. UNPLUGGED FROM POWER SOURCE AND PULLED CH…"
type textarea "x"
type textarea "PICKED UP PART AND DROVE TO LOCATION. UNPLUGGED FROM POWER SOURCE AND PULLED CH…"
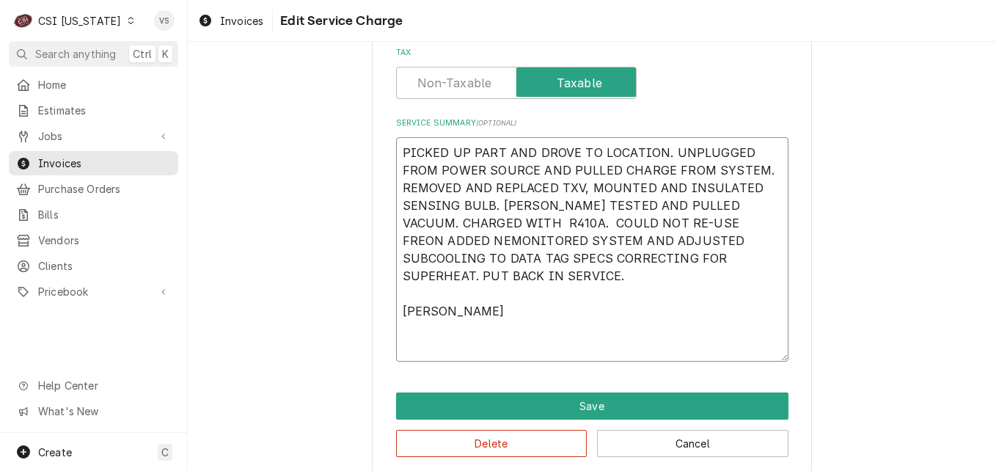
type textarea "x"
type textarea "PICKED UP PART AND DROVE TO LOCATION. UNPLUGGED FROM POWER SOURCE AND PULLED CH…"
type textarea "x"
type textarea "PICKED UP PART AND DROVE TO LOCATION. UNPLUGGED FROM POWER SOURCE AND PULLED CH…"
type textarea "x"
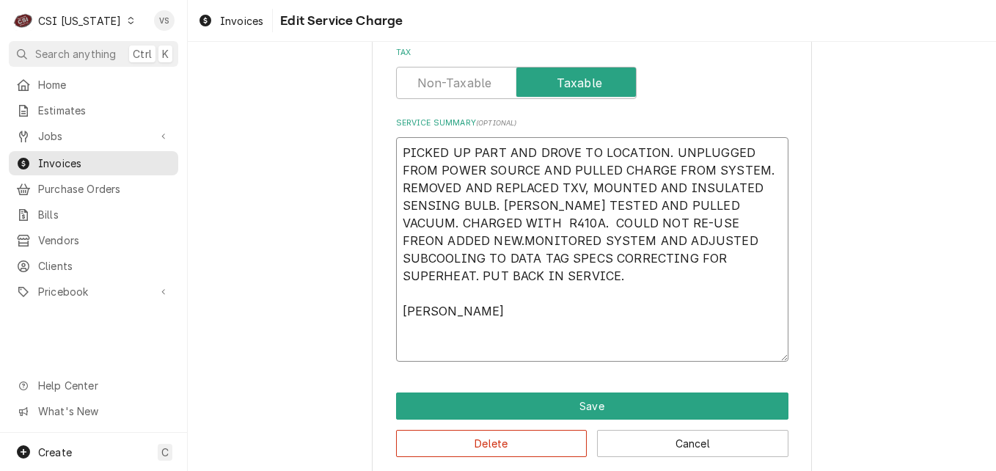
type textarea "PICKED UP PART AND DROVE TO LOCATION. UNPLUGGED FROM POWER SOURCE AND PULLED CH…"
drag, startPoint x: 488, startPoint y: 345, endPoint x: 392, endPoint y: 349, distance: 95.4
click at [396, 349] on textarea "PICKED UP PART AND DROVE TO LOCATION. UNPLUGGED FROM POWER SOURCE AND PULLED CH…" at bounding box center [592, 249] width 392 height 224
type textarea "x"
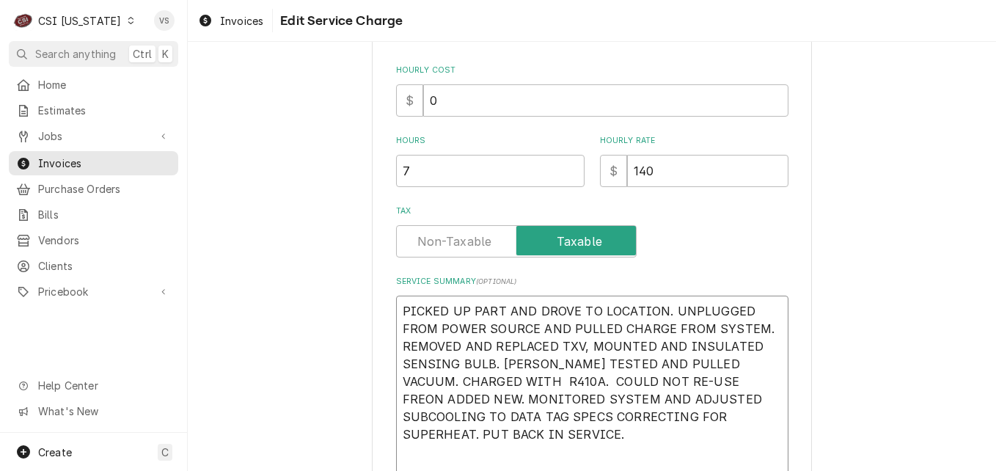
scroll to position [584, 0]
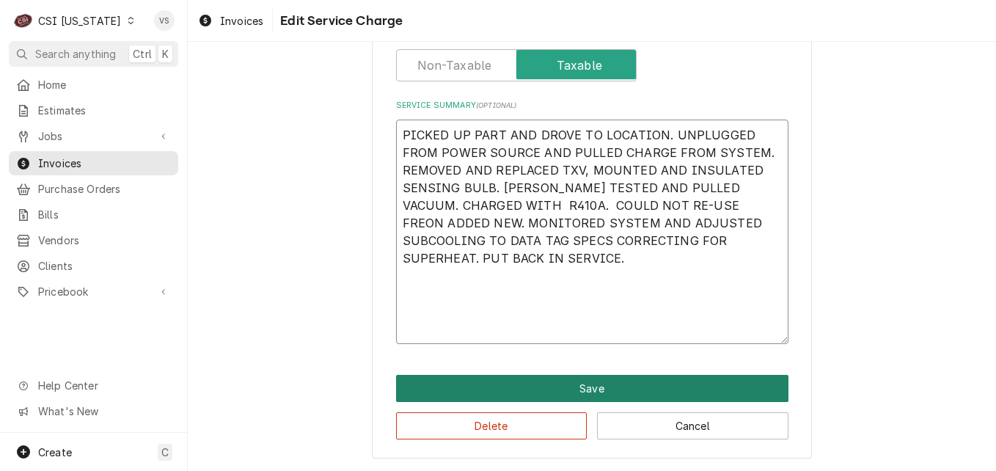
type textarea "PICKED UP PART AND DROVE TO LOCATION. UNPLUGGED FROM POWER SOURCE AND PULLED CH…"
click at [479, 392] on button "Save" at bounding box center [592, 388] width 392 height 27
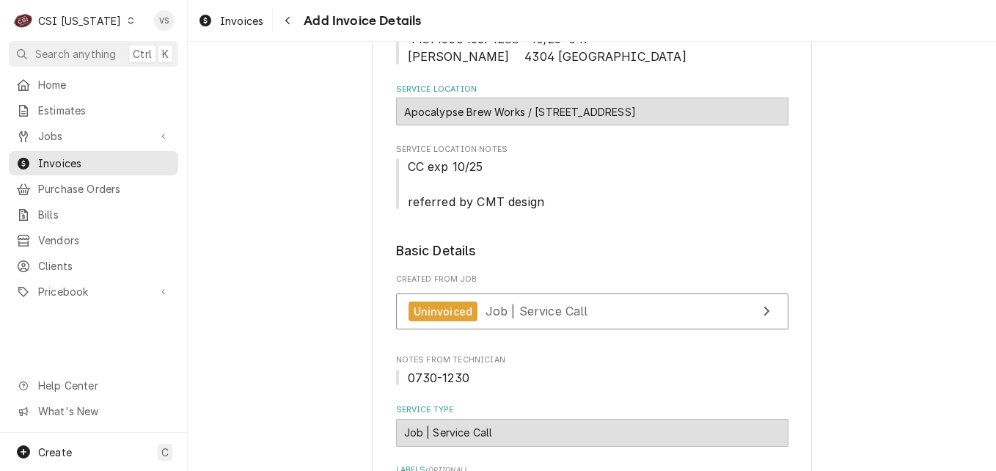
scroll to position [220, 0]
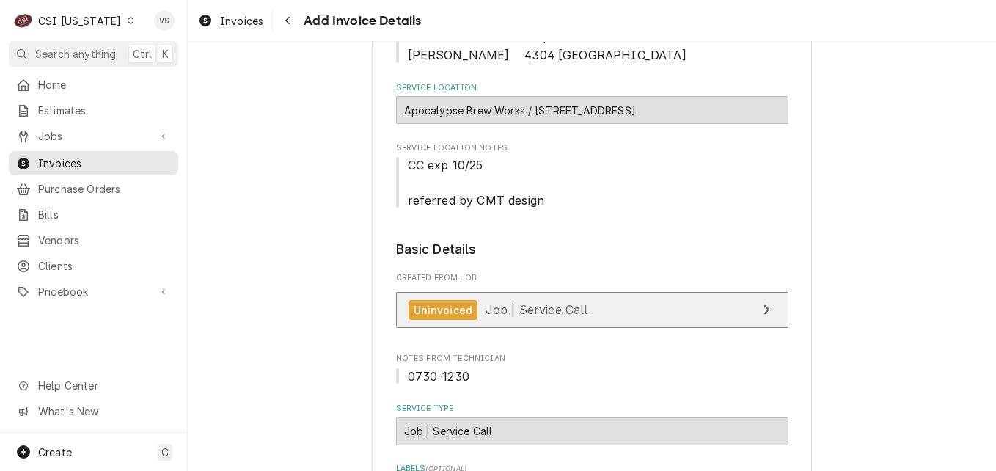
click at [548, 308] on span "Job | Service Call" at bounding box center [536, 309] width 103 height 15
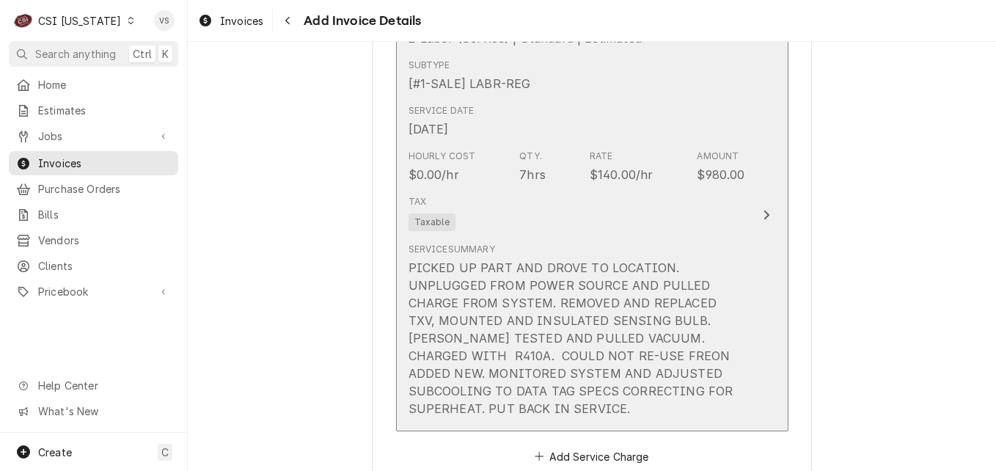
scroll to position [1540, 0]
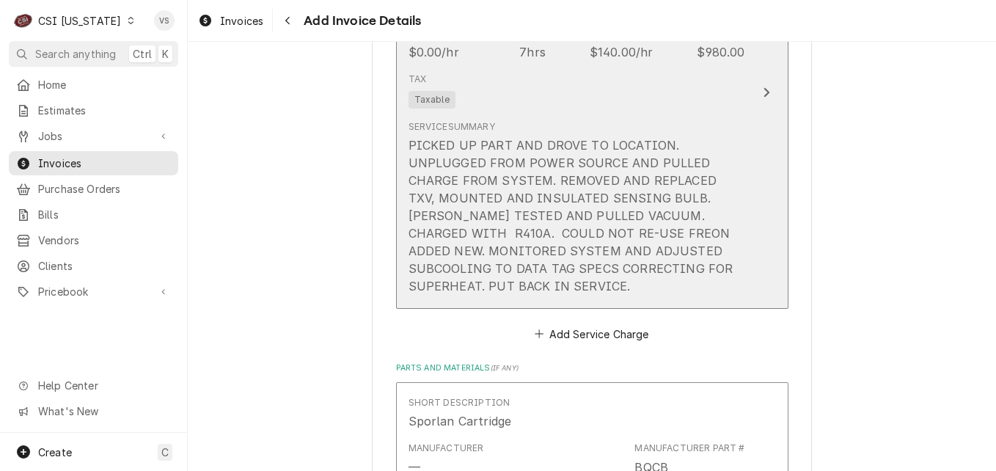
click at [542, 295] on div "PICKED UP PART AND DROVE TO LOCATION. UNPLUGGED FROM POWER SOURCE AND PULLED CH…" at bounding box center [576, 215] width 337 height 158
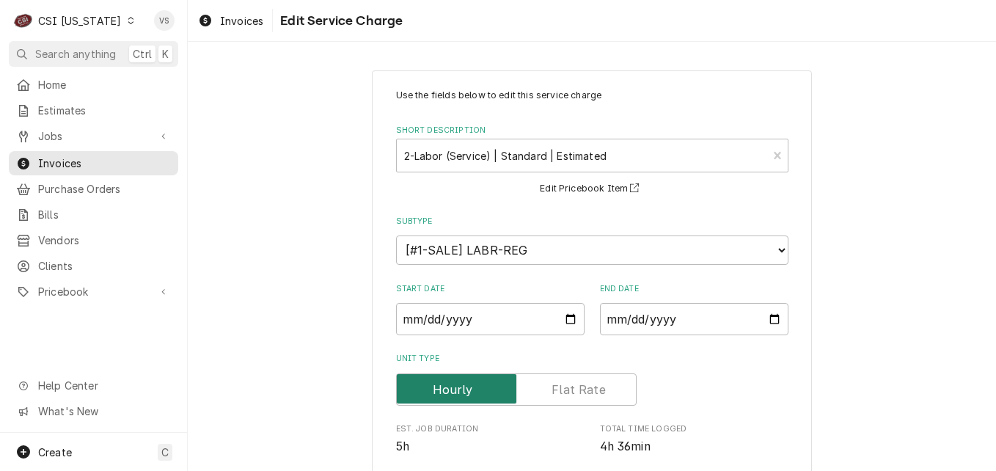
scroll to position [367, 0]
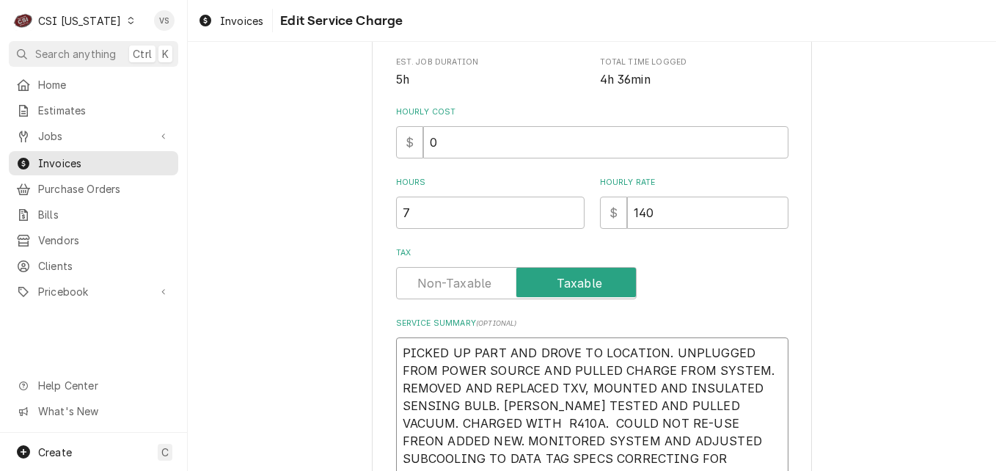
click at [404, 354] on textarea "PICKED UP PART AND DROVE TO LOCATION. UNPLUGGED FROM POWER SOURCE AND PULLED CH…" at bounding box center [592, 449] width 392 height 224
click at [404, 363] on textarea "PICKED UP PART AND DROVE TO LOCATION. UNPLUGGED FROM POWER SOURCE AND PULLED CH…" at bounding box center [592, 449] width 392 height 224
click at [396, 364] on textarea "PICKED UP PART AND DROVE TO LOCATION. UNPLUGGED FROM POWER SOURCE AND PULLED CH…" at bounding box center [592, 449] width 392 height 224
paste textarea "ICP M#R4A324AKC100 S#X142960606"
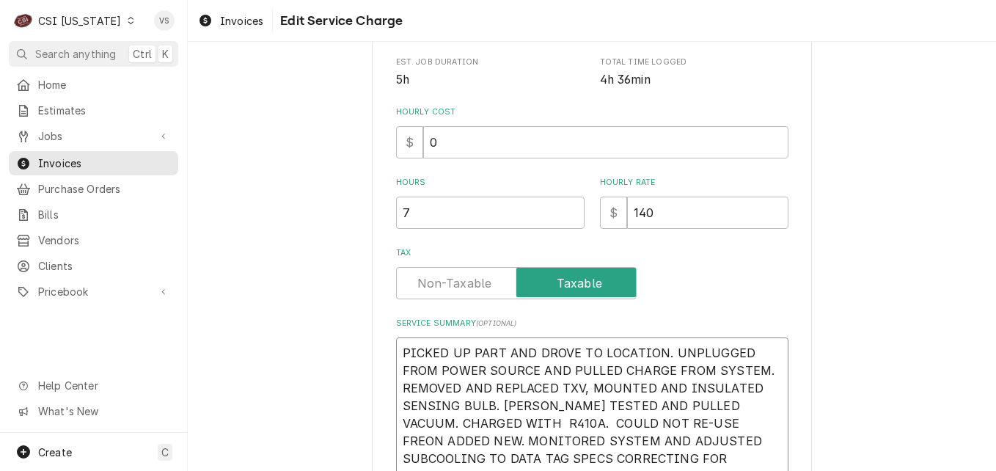
type textarea "x"
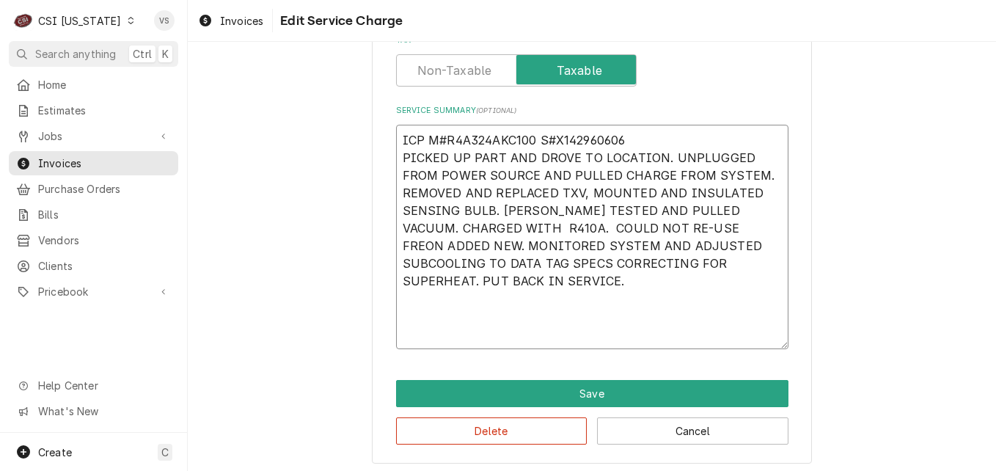
scroll to position [584, 0]
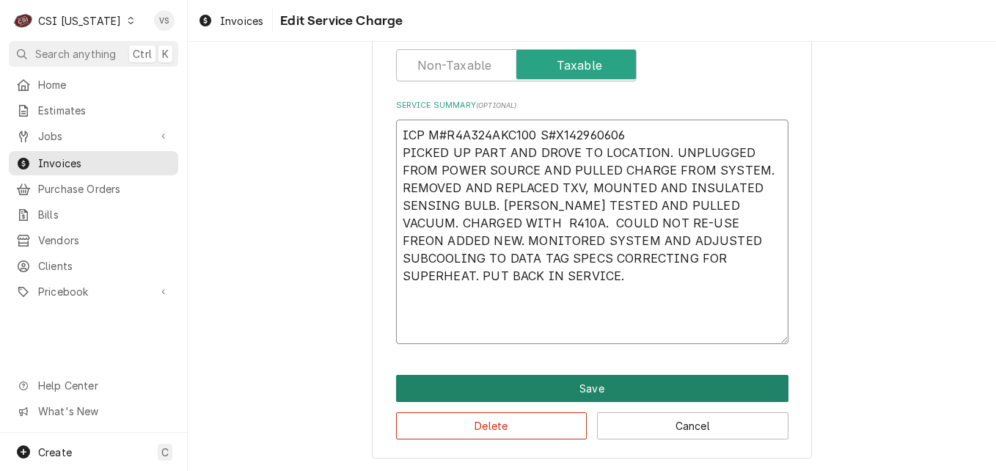
type textarea "ICP M#R4A324AKC100 S#X142960606 PICKED UP PART AND DROVE TO LOCATION. UNPLUGGED…"
click at [572, 389] on button "Save" at bounding box center [592, 388] width 392 height 27
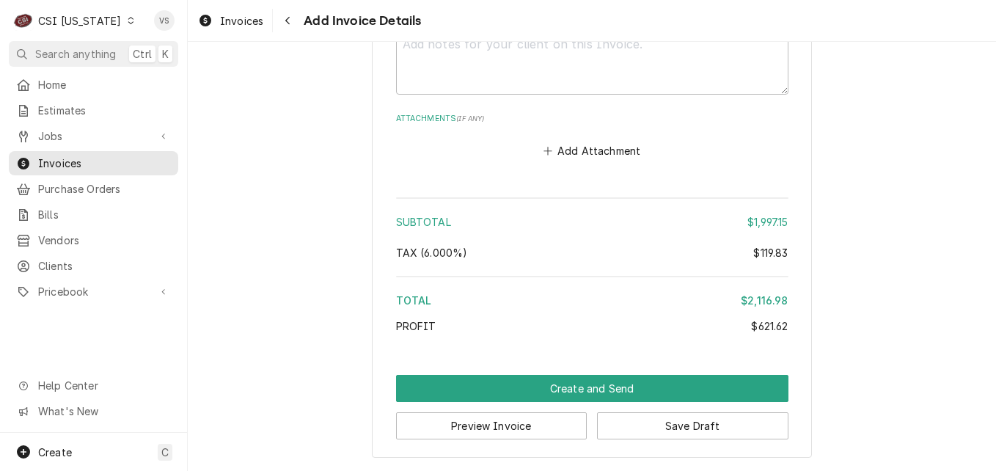
scroll to position [3935, 0]
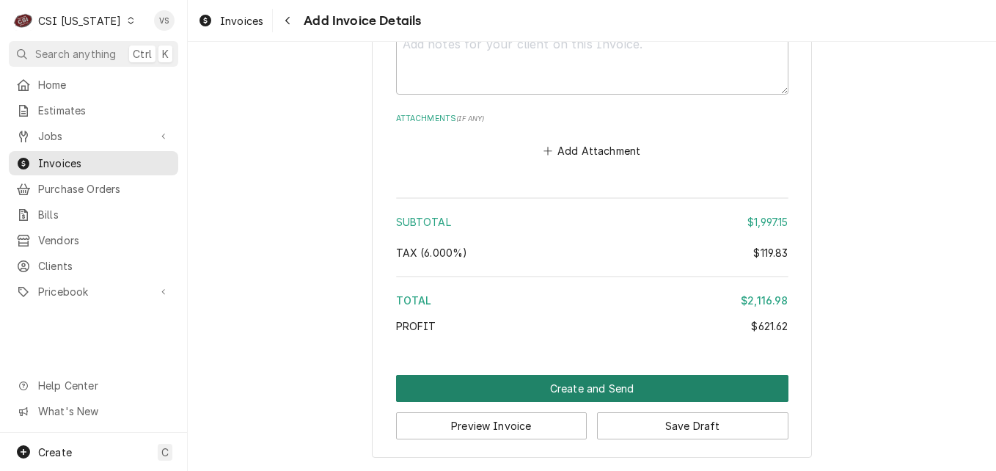
click at [608, 387] on button "Create and Send" at bounding box center [592, 388] width 392 height 27
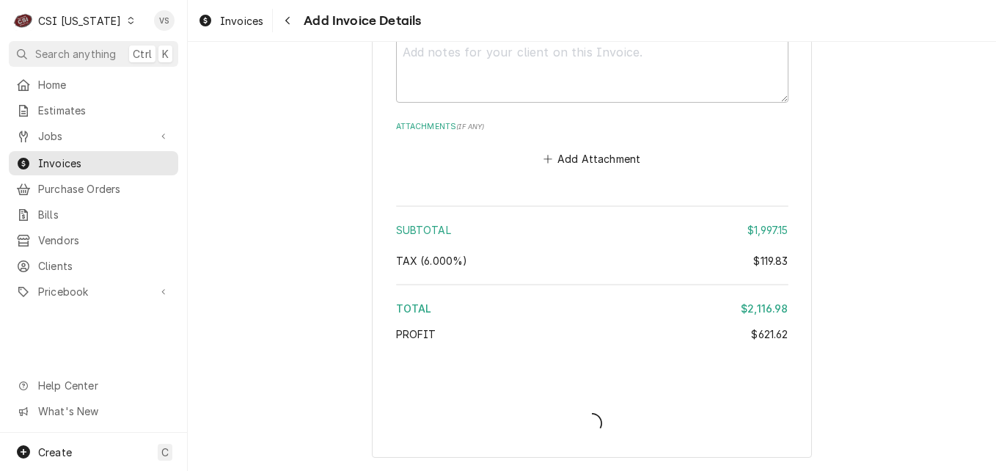
scroll to position [3927, 0]
type textarea "x"
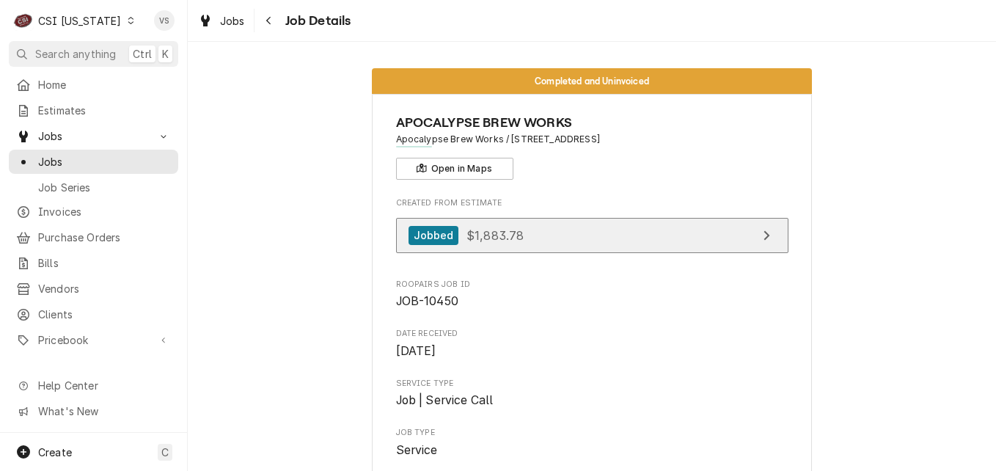
click at [523, 241] on link "Jobbed $1,883.78" at bounding box center [592, 236] width 392 height 36
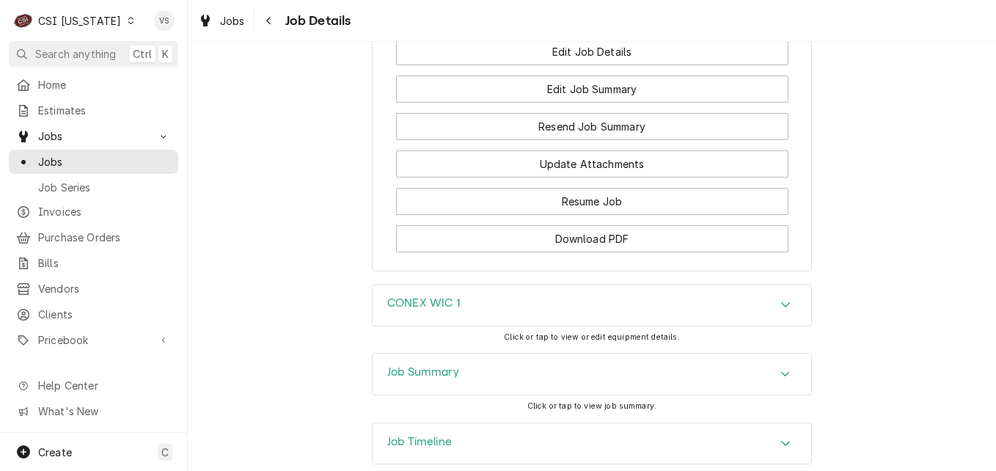
scroll to position [1661, 0]
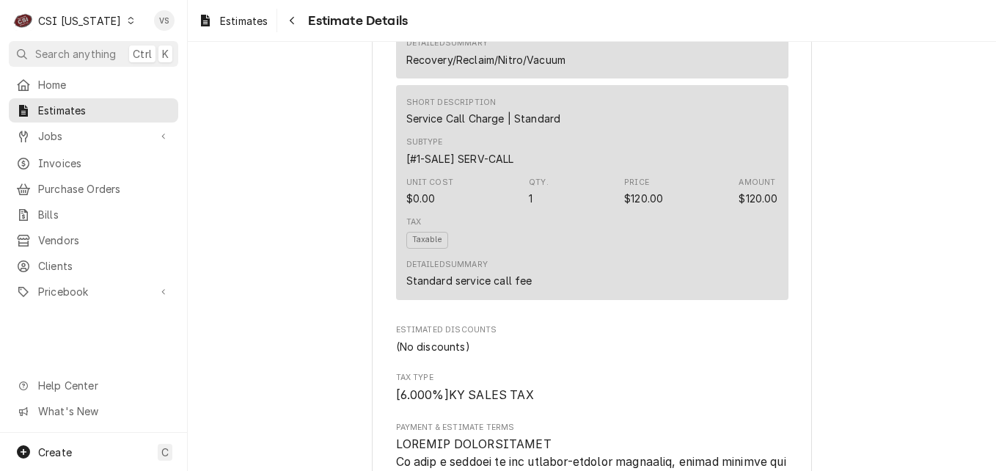
scroll to position [1980, 0]
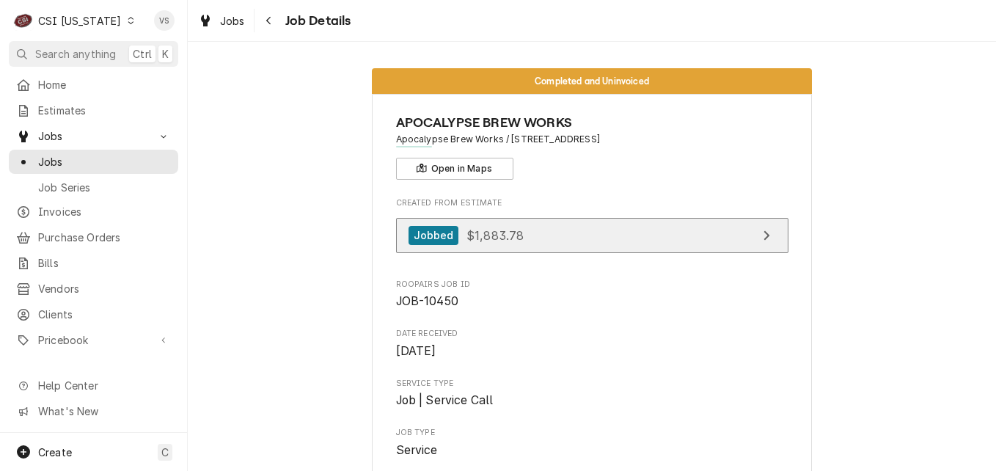
click at [535, 241] on link "Jobbed $1,883.78" at bounding box center [592, 236] width 392 height 36
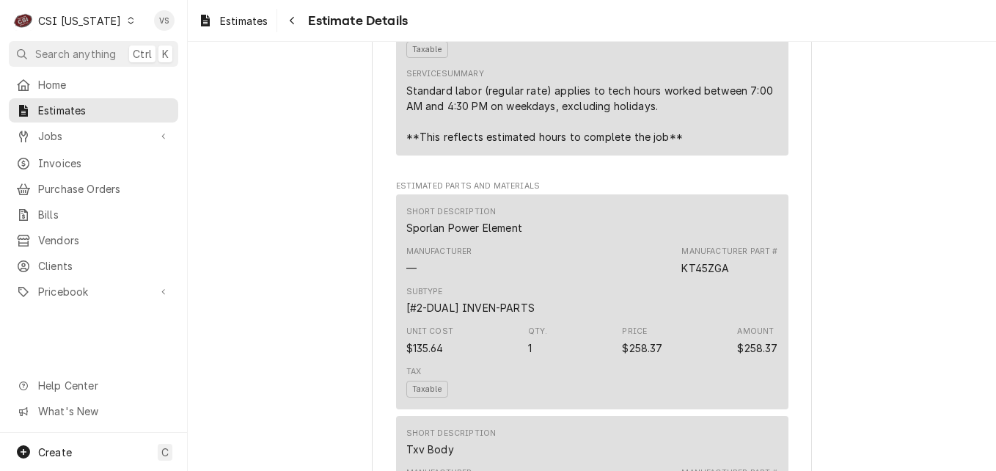
scroll to position [1100, 0]
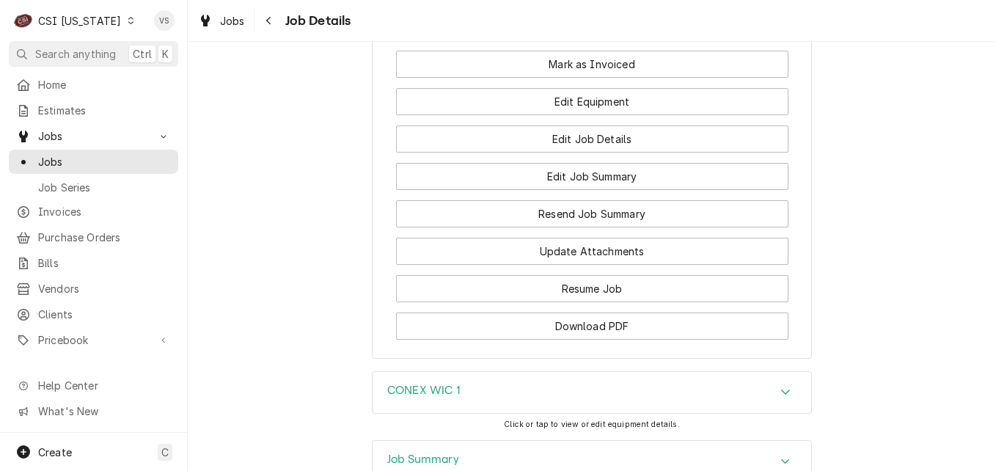
scroll to position [1540, 0]
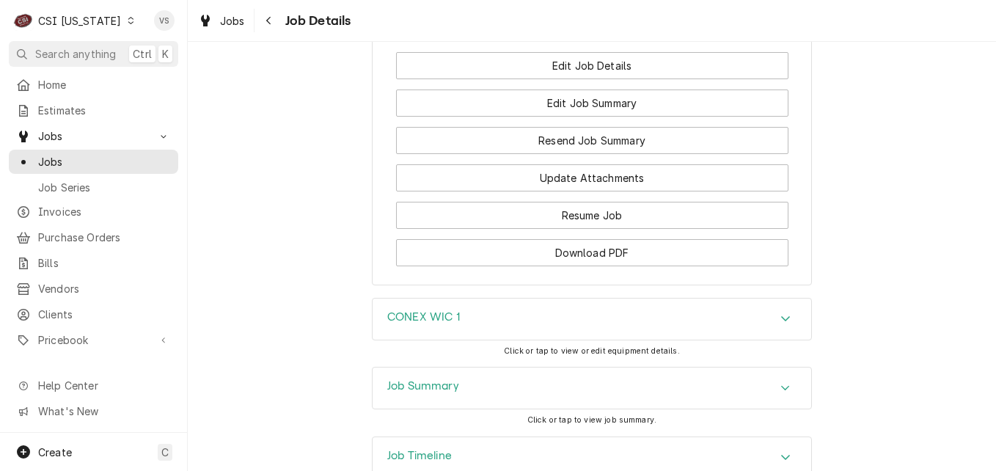
click at [464, 408] on div "Job Summary" at bounding box center [591, 387] width 438 height 41
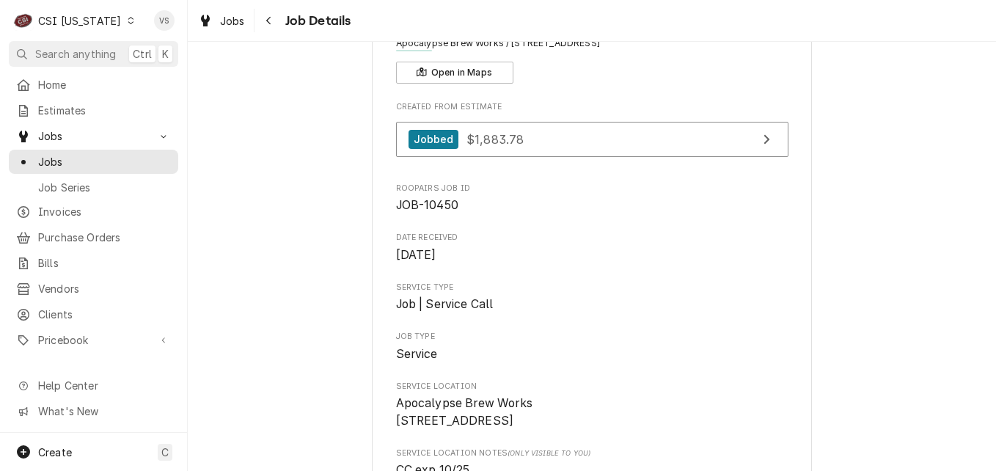
scroll to position [0, 0]
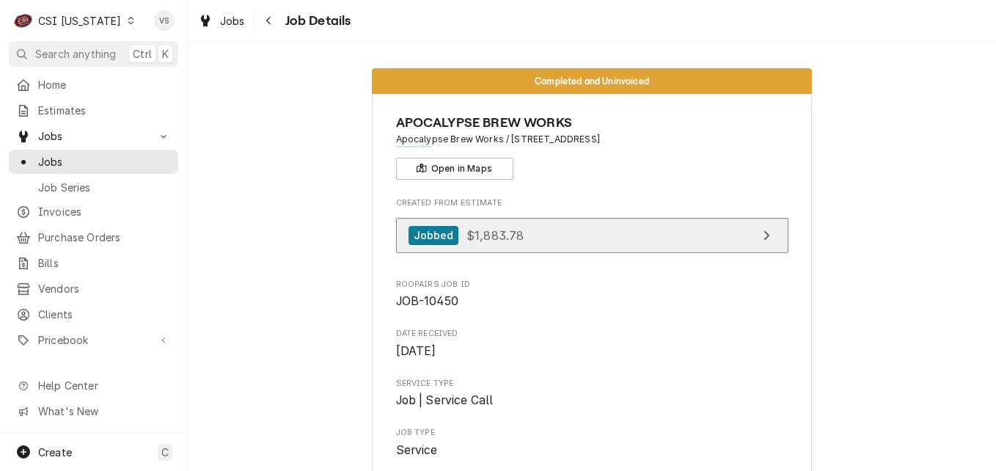
click at [511, 238] on span "$1,883.78" at bounding box center [494, 234] width 57 height 15
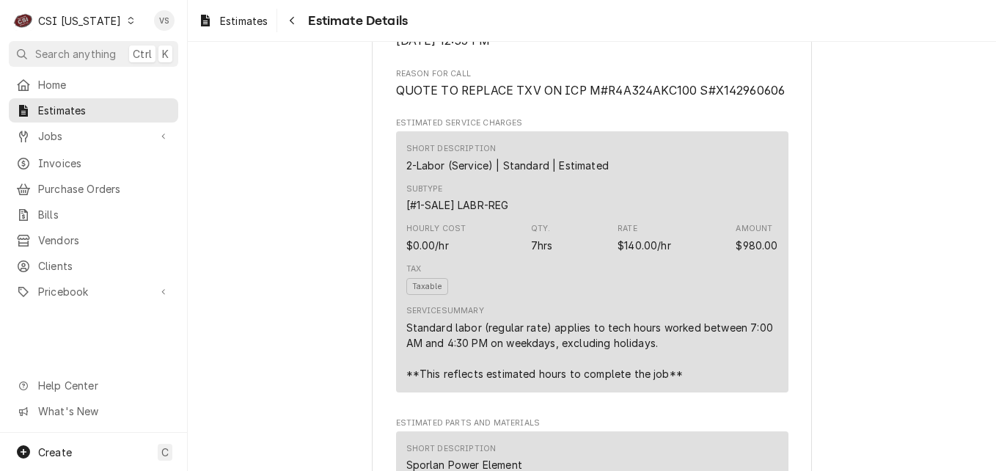
scroll to position [807, 0]
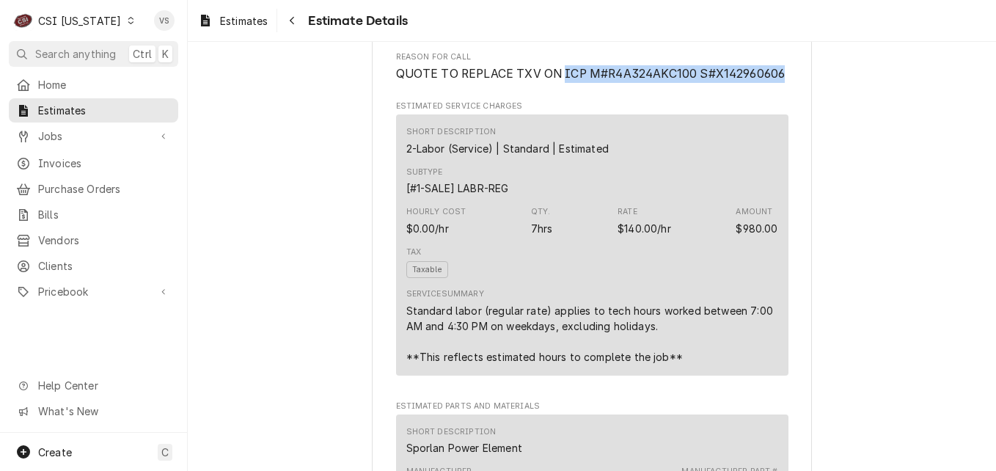
drag, startPoint x: 559, startPoint y: 122, endPoint x: 781, endPoint y: 122, distance: 222.2
click at [781, 83] on span "QUOTE TO REPLACE TXV ON ICP M#R4A324AKC100 S#X142960606" at bounding box center [592, 74] width 392 height 18
drag, startPoint x: 781, startPoint y: 122, endPoint x: 664, endPoint y: 124, distance: 116.6
copy span "ICP M#R4A324AKC100 S#X142960606"
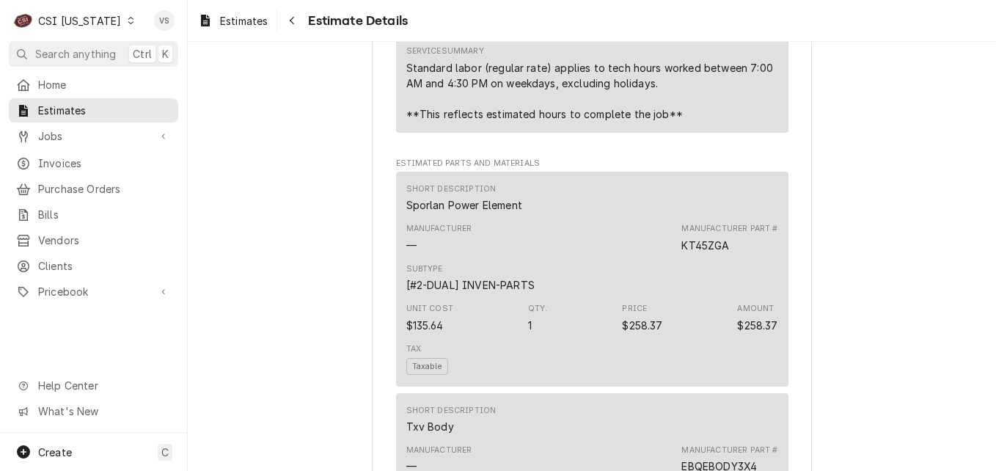
scroll to position [1027, 0]
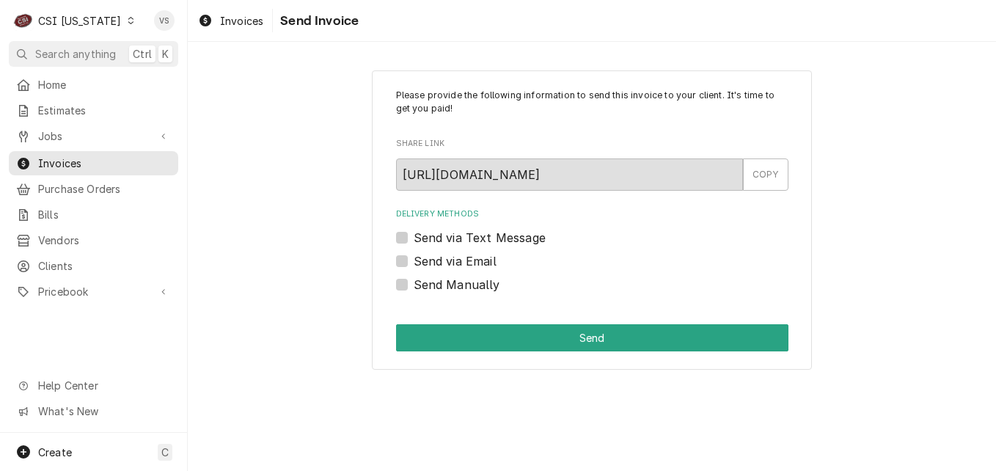
click at [414, 285] on label "Send Manually" at bounding box center [457, 285] width 87 height 18
click at [414, 285] on input "Send Manually" at bounding box center [610, 292] width 392 height 32
checkbox input "true"
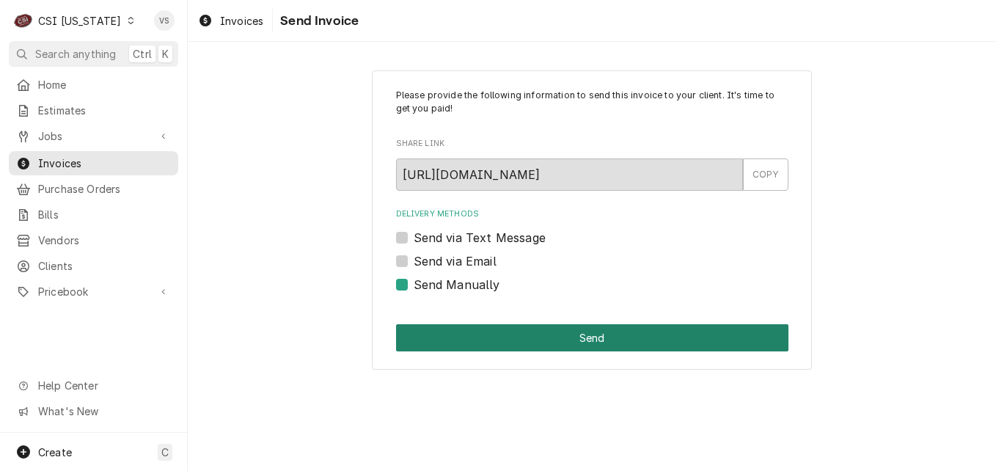
click at [452, 326] on button "Send" at bounding box center [592, 337] width 392 height 27
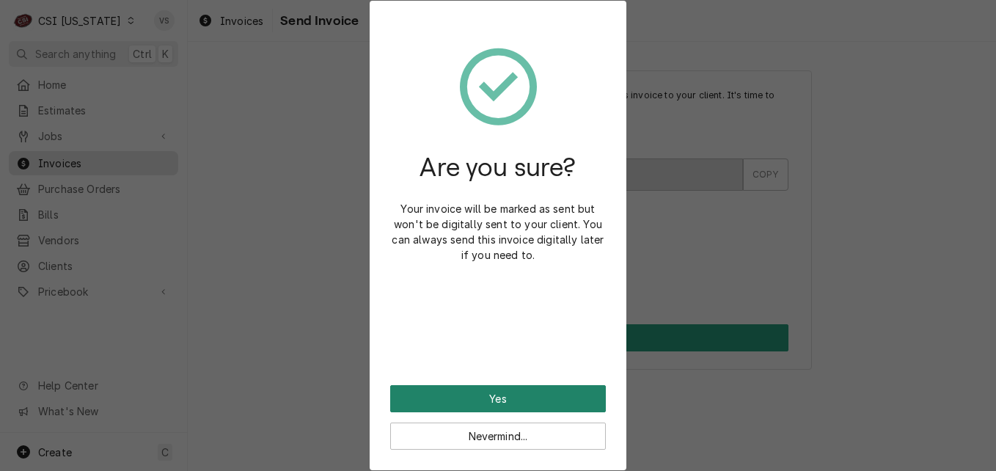
click at [513, 399] on button "Yes" at bounding box center [498, 398] width 216 height 27
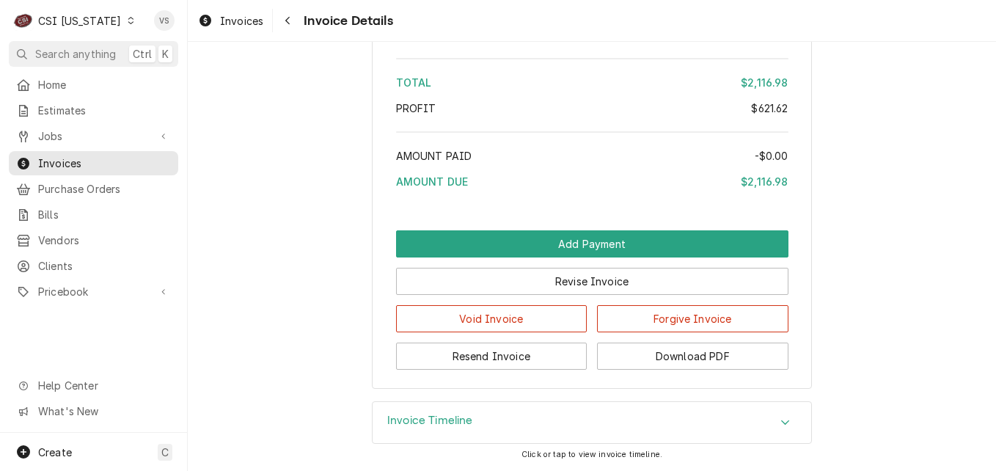
scroll to position [3773, 0]
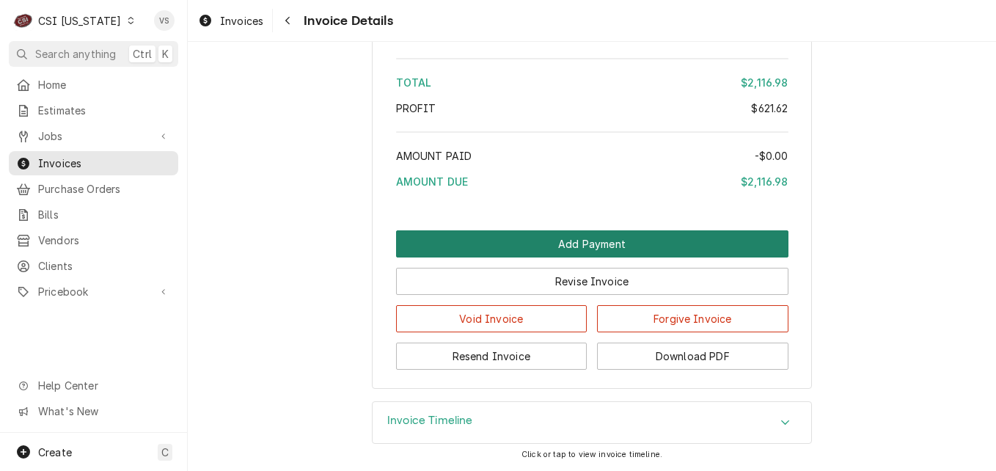
click at [490, 250] on button "Add Payment" at bounding box center [592, 243] width 392 height 27
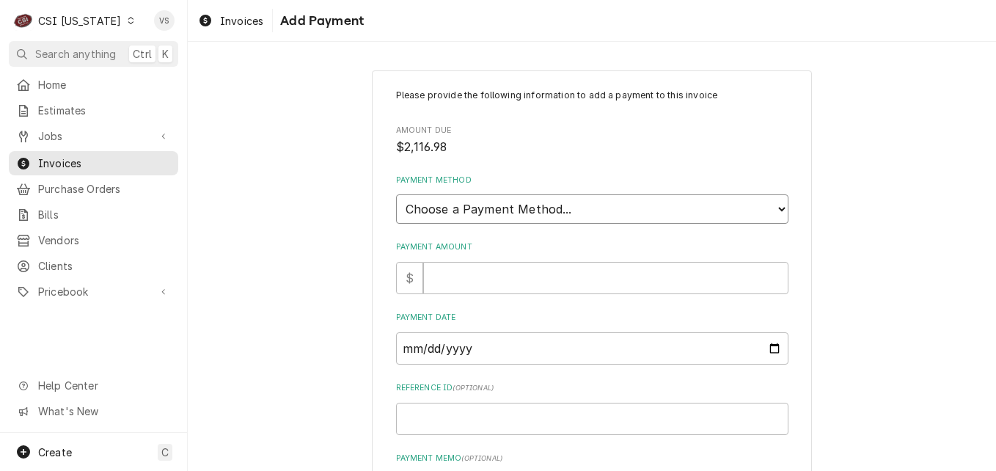
click at [485, 208] on select "Choose a Payment Method... Cash Check Credit/Debit Card ACH/eCheck Other" at bounding box center [592, 208] width 392 height 29
select select "3"
click at [396, 194] on select "Choose a Payment Method... Cash Check Credit/Debit Card ACH/eCheck Other" at bounding box center [592, 208] width 392 height 29
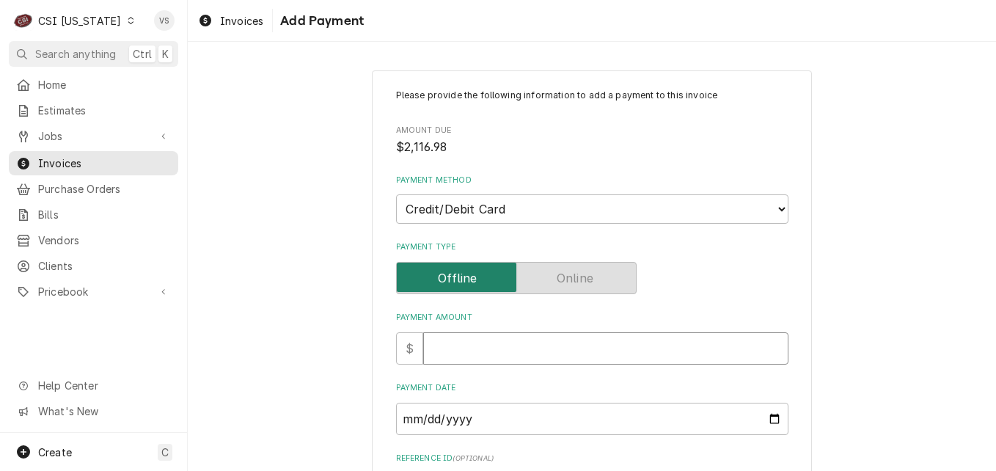
click at [441, 346] on input "Payment Amount" at bounding box center [605, 348] width 365 height 32
type textarea "x"
type input "2"
type textarea "x"
type input "21"
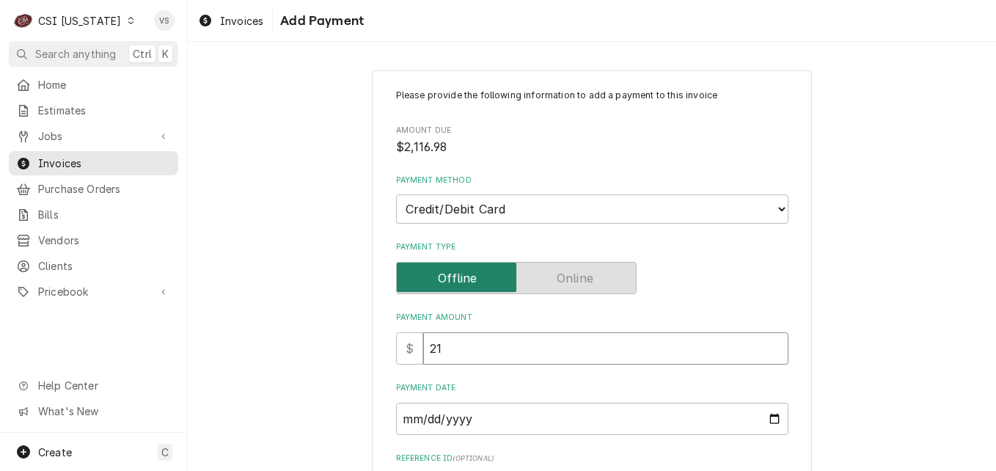
type textarea "x"
type input "211"
type textarea "x"
type input "2116"
type textarea "x"
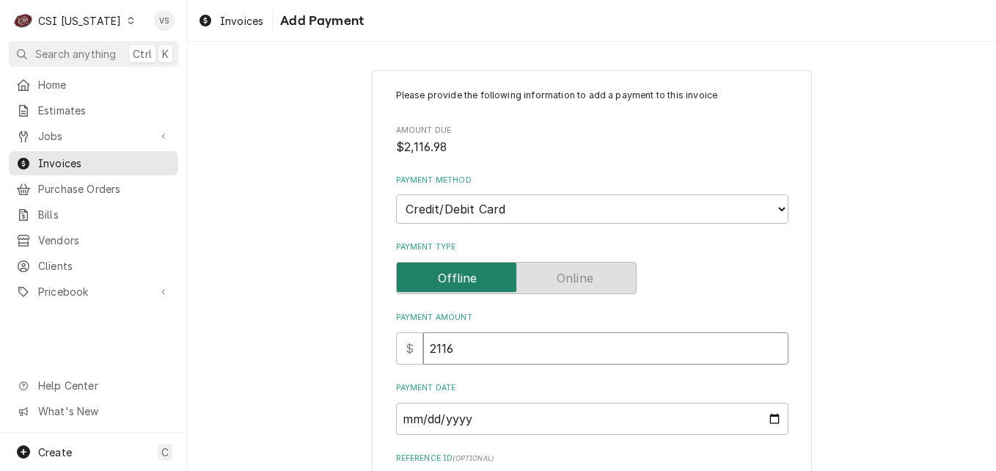
type input "2116.9"
type textarea "x"
type input "2116.98"
click at [766, 419] on input "Payment Date" at bounding box center [592, 419] width 392 height 32
type input "2025-08-18"
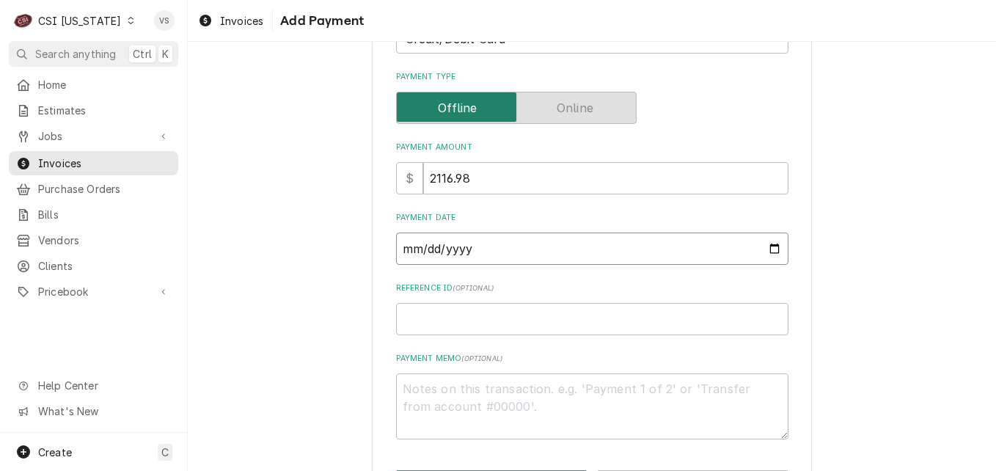
scroll to position [228, 0]
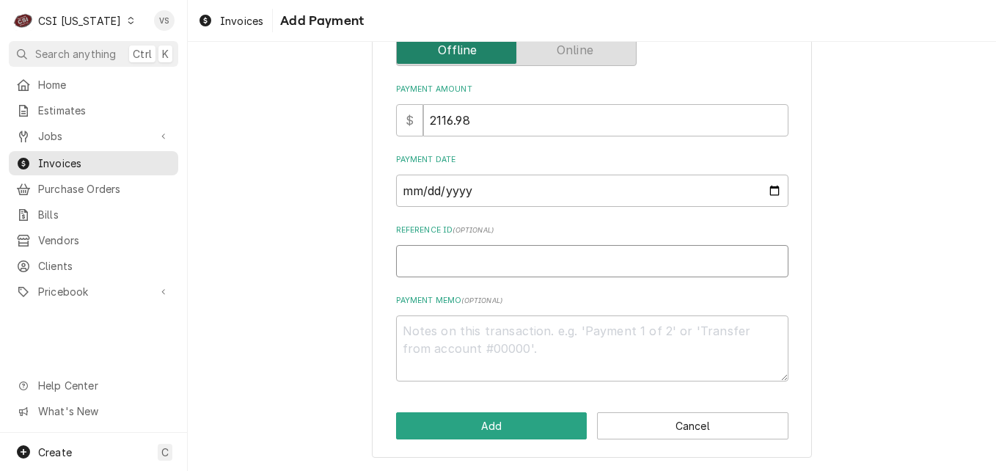
click at [426, 257] on input "Reference ID ( optional )" at bounding box center [592, 261] width 392 height 32
type textarea "x"
type input "0"
type textarea "x"
type input "01"
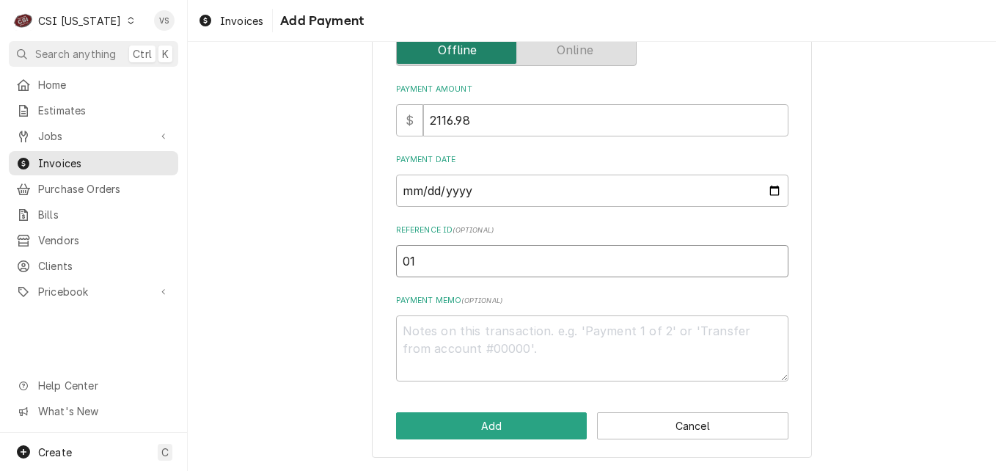
type textarea "x"
type input "018"
type textarea "x"
type input "0184"
type textarea "x"
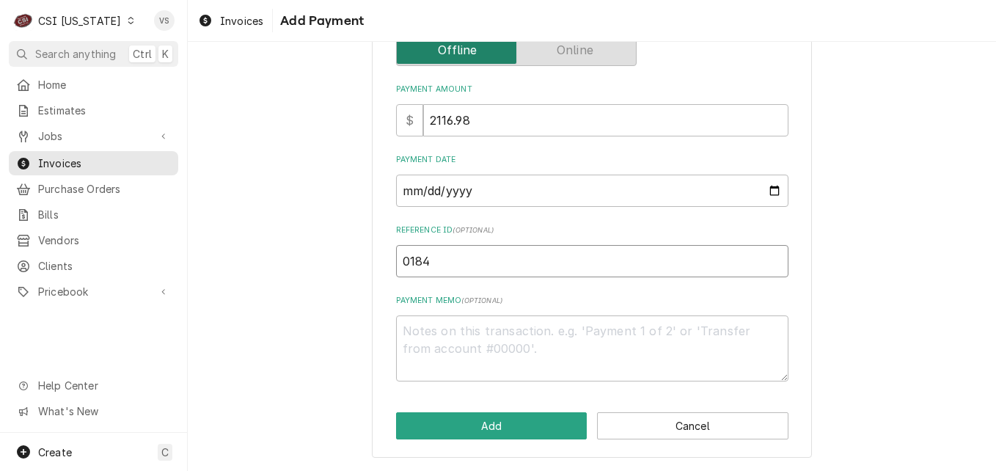
type input "01842"
type textarea "x"
type input "018424"
click at [430, 327] on textarea "Payment Memo ( optional )" at bounding box center [592, 348] width 392 height 66
type textarea "x"
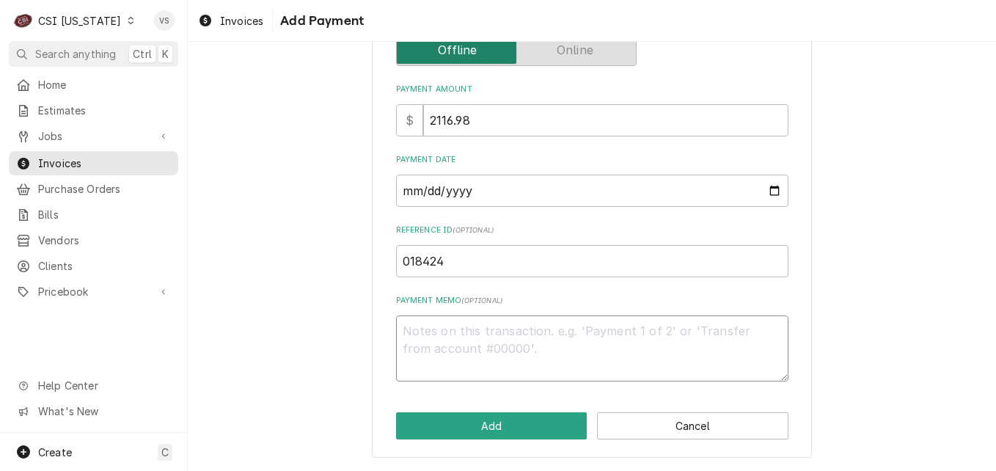
type textarea "V"
type textarea "x"
type textarea "VI"
type textarea "x"
type textarea "VIS"
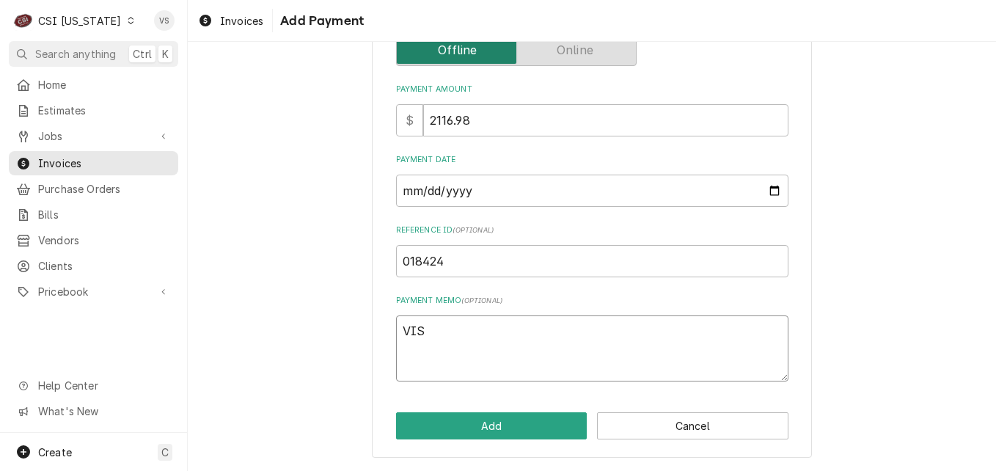
type textarea "x"
type textarea "VISA"
type textarea "x"
type textarea "VISA"
type textarea "x"
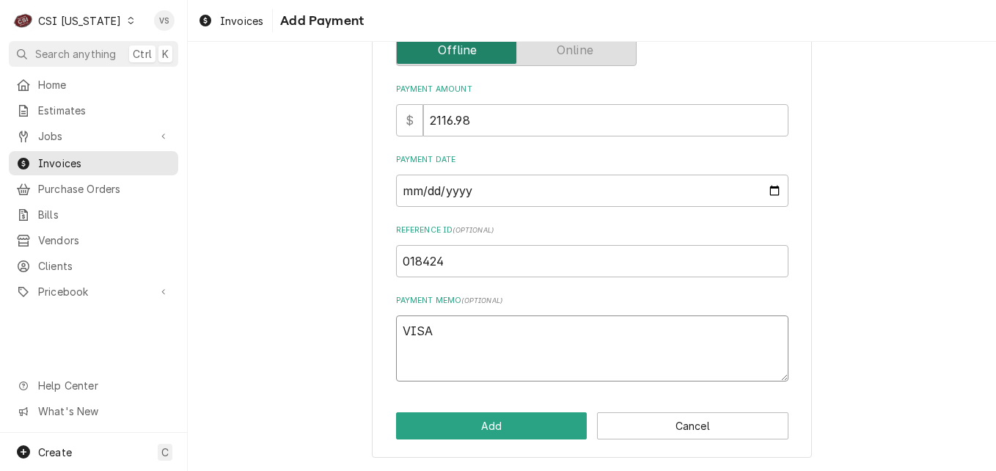
type textarea "VISA 4"
type textarea "x"
type textarea "VISA 42"
type textarea "x"
type textarea "VISA 428"
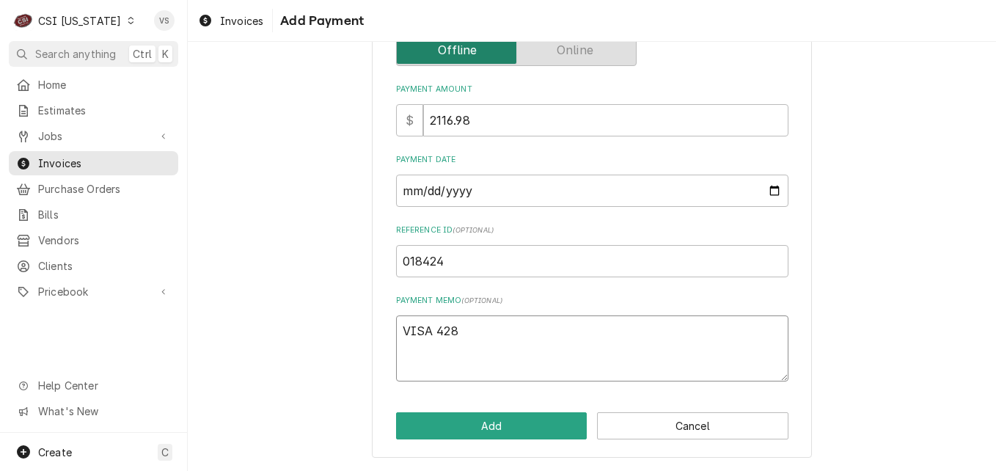
type textarea "x"
type textarea "VISA 4288"
click at [498, 426] on button "Add" at bounding box center [491, 425] width 191 height 27
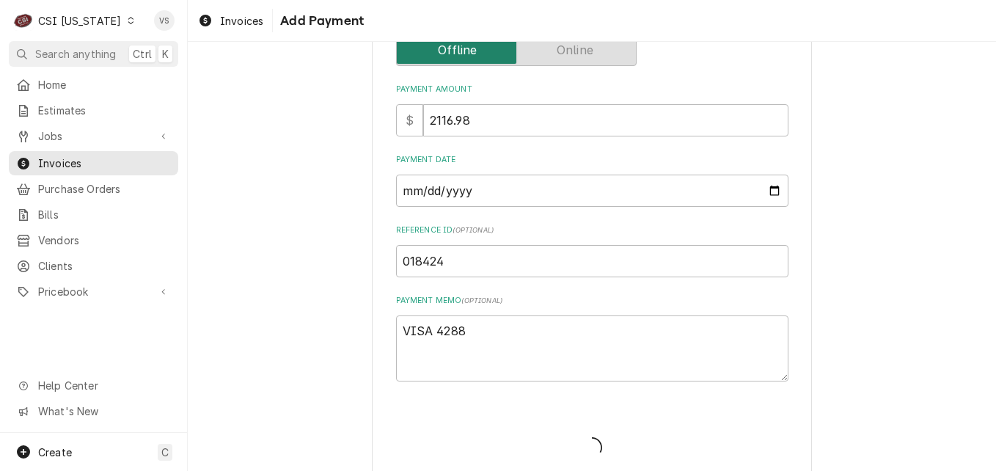
type textarea "x"
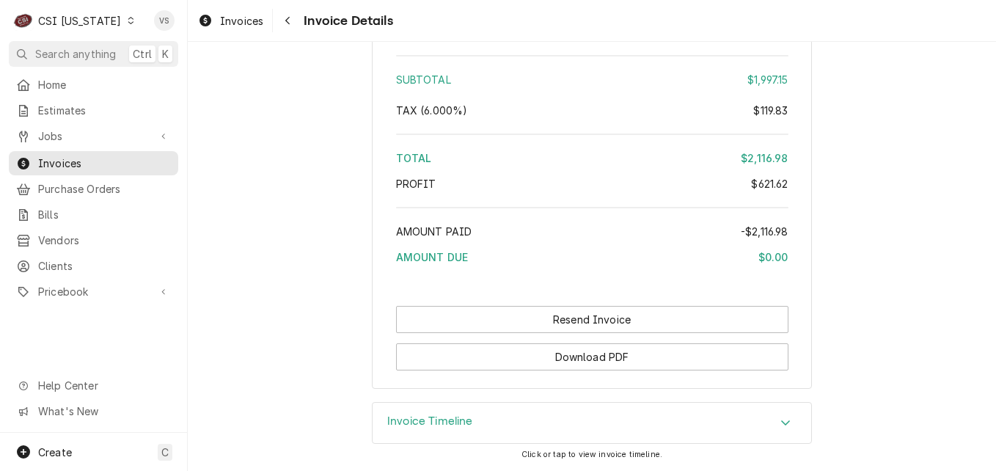
scroll to position [3945, 0]
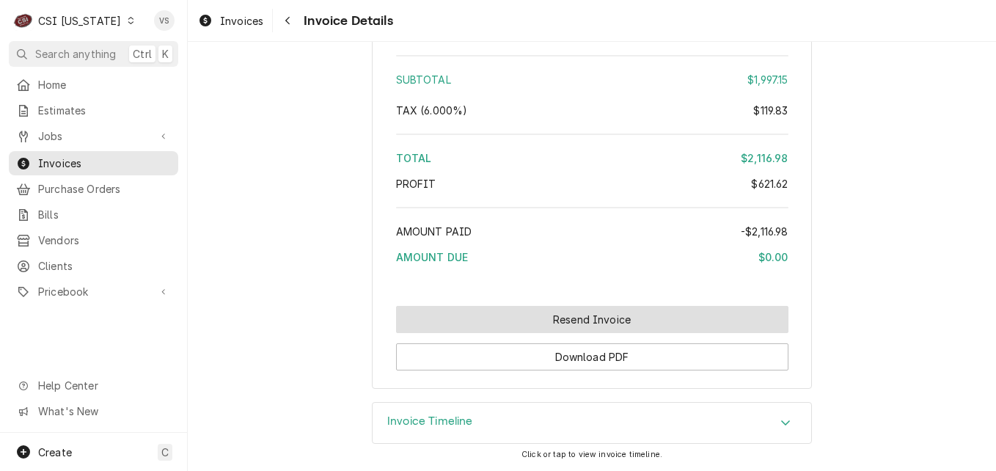
click at [532, 317] on button "Resend Invoice" at bounding box center [592, 319] width 392 height 27
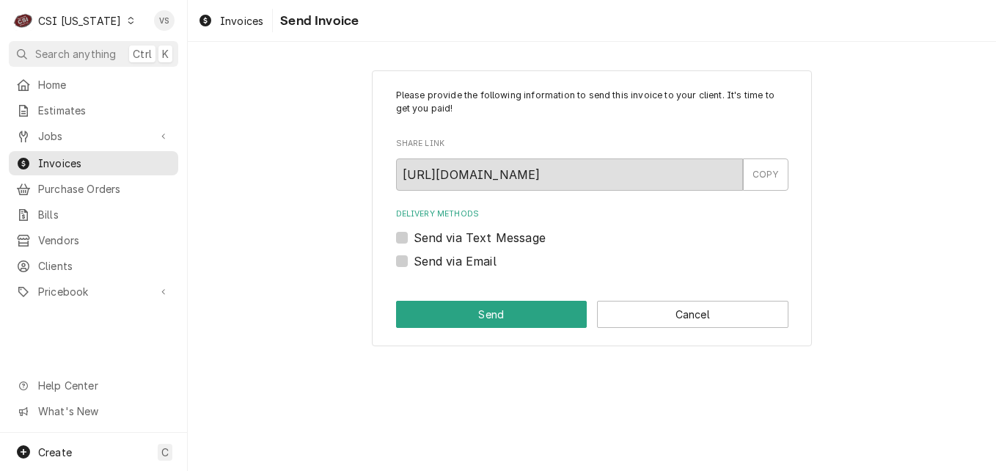
click at [414, 262] on label "Send via Email" at bounding box center [455, 261] width 83 height 18
click at [414, 262] on input "Send via Email" at bounding box center [610, 268] width 392 height 32
checkbox input "true"
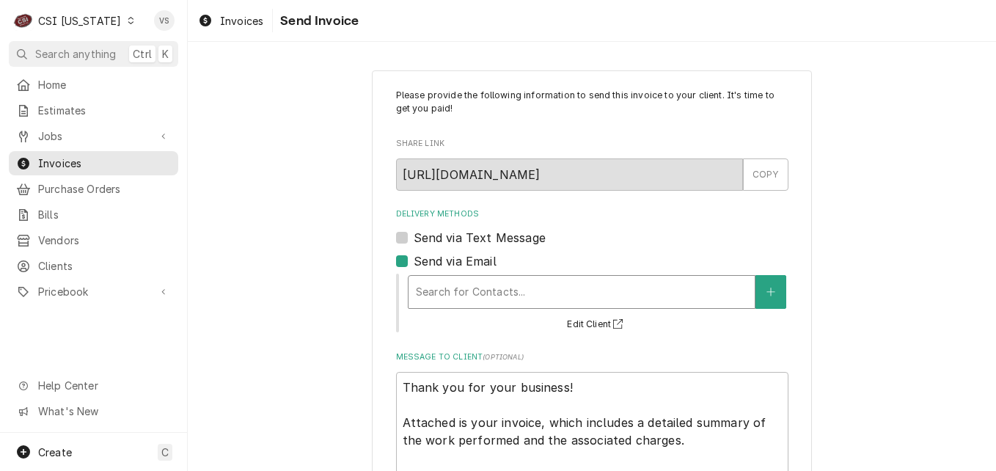
click at [447, 295] on div "Delivery Methods" at bounding box center [581, 292] width 331 height 26
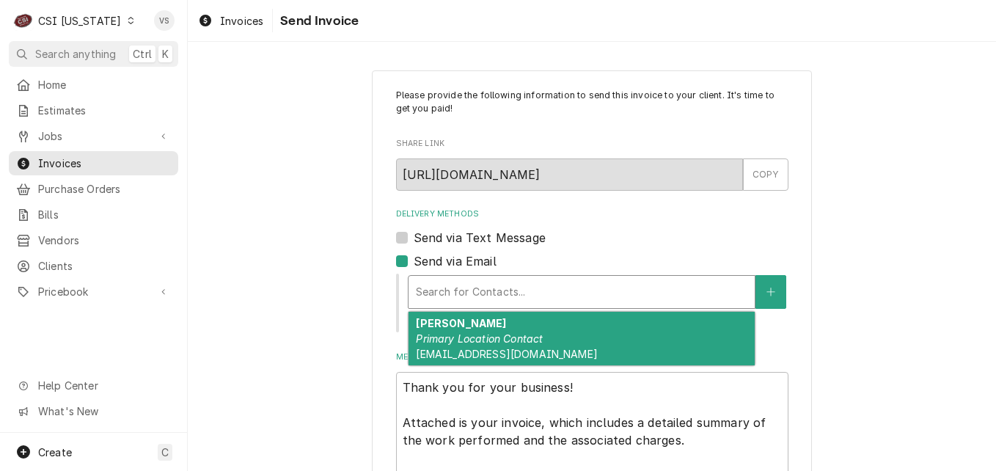
click at [461, 331] on div "Matt Ledington Primary Location Contact mattledington@earthlink.net" at bounding box center [581, 339] width 346 height 54
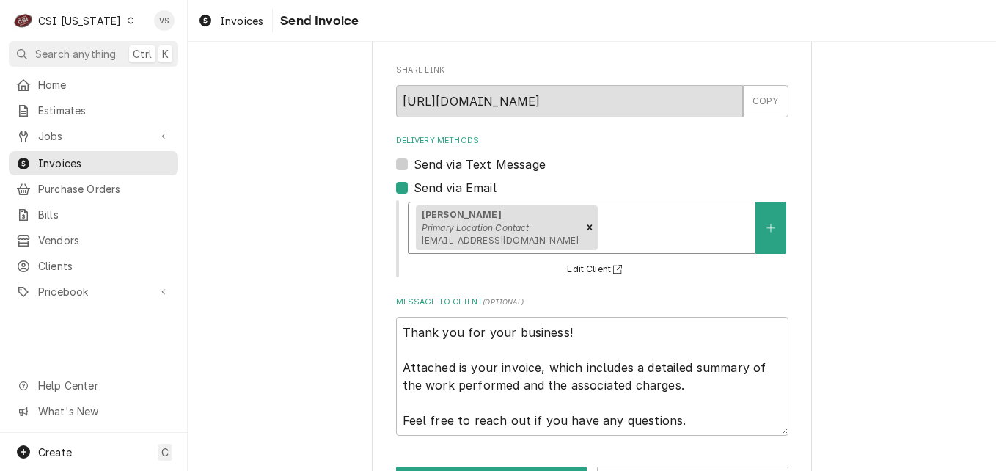
scroll to position [128, 0]
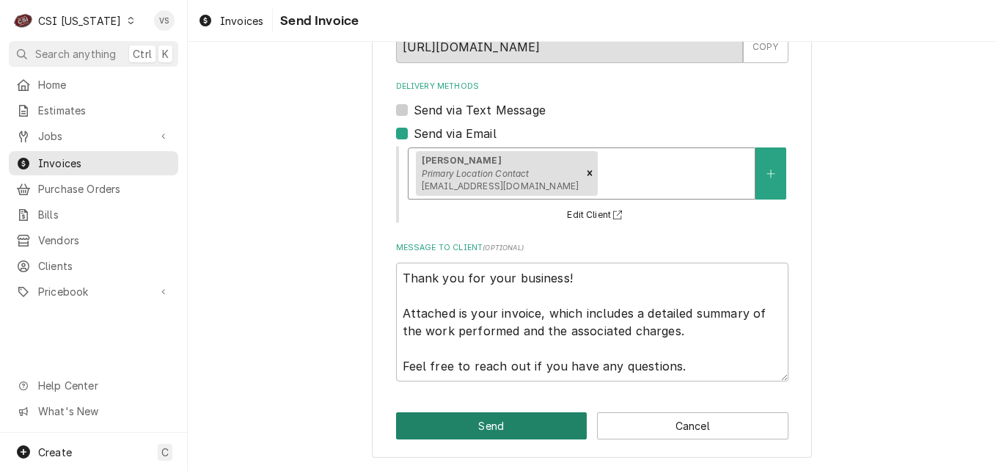
click at [469, 425] on button "Send" at bounding box center [491, 425] width 191 height 27
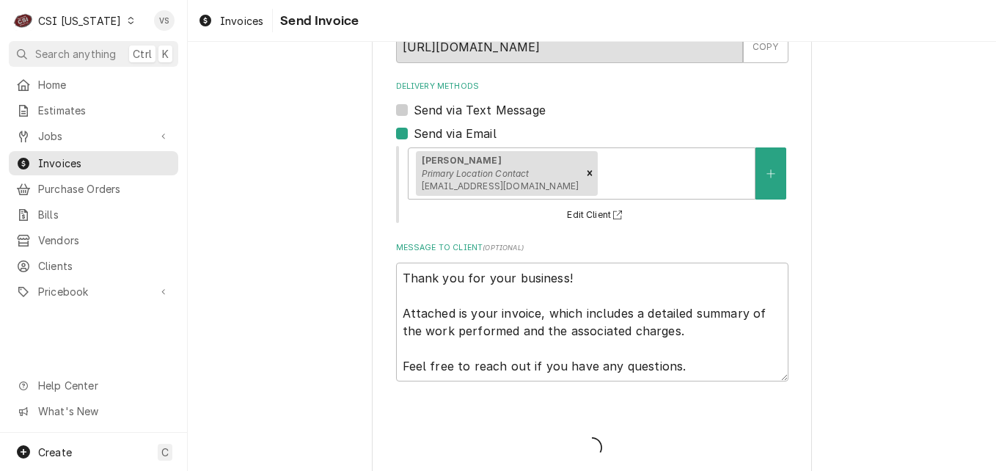
type textarea "x"
